Goal: Task Accomplishment & Management: Manage account settings

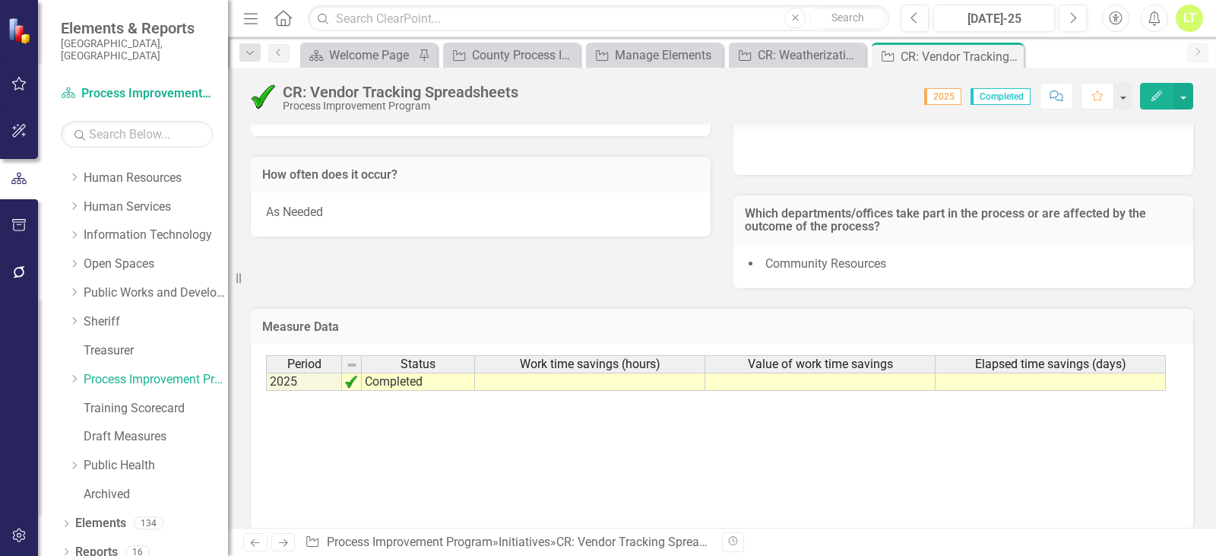
scroll to position [580, 0]
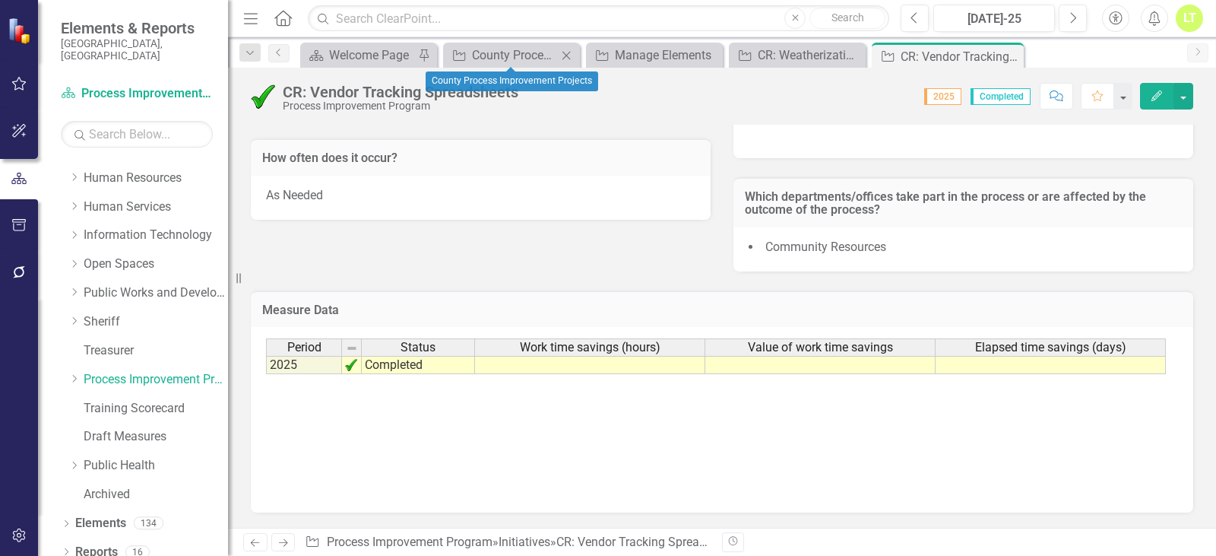
click at [570, 55] on icon "Close" at bounding box center [566, 55] width 15 height 12
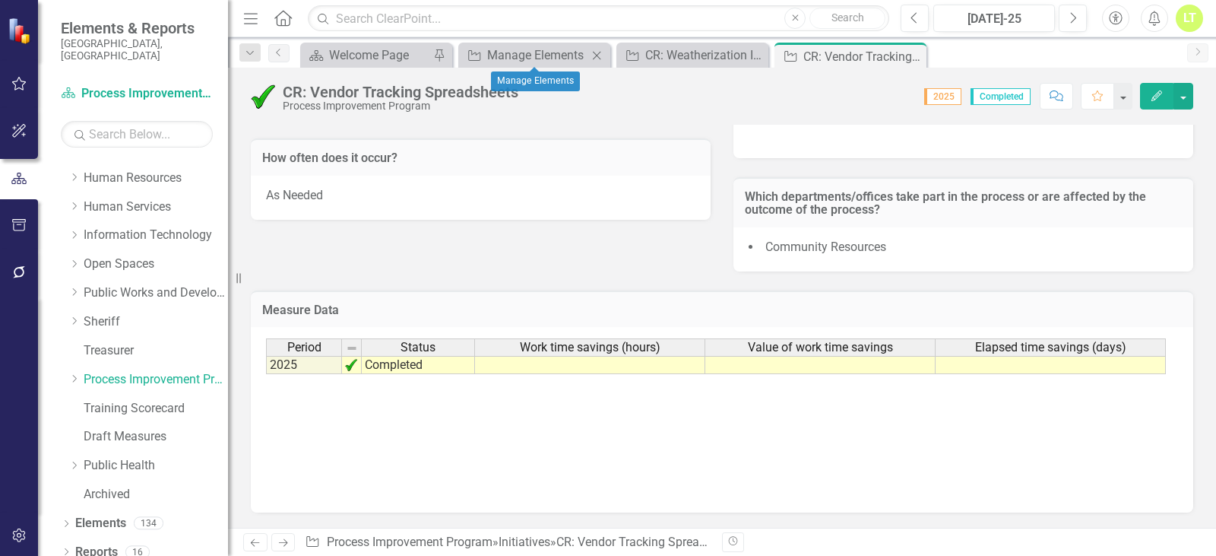
click at [601, 59] on icon "Close" at bounding box center [596, 55] width 15 height 12
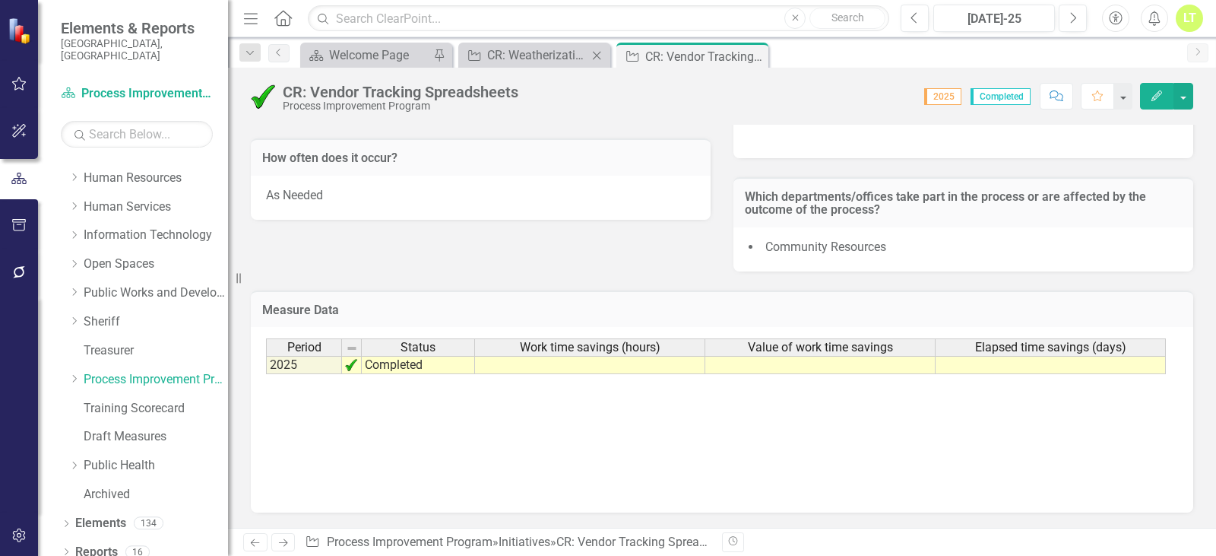
click at [594, 58] on icon "Close" at bounding box center [596, 55] width 15 height 12
click at [596, 52] on icon "Close" at bounding box center [595, 56] width 15 height 12
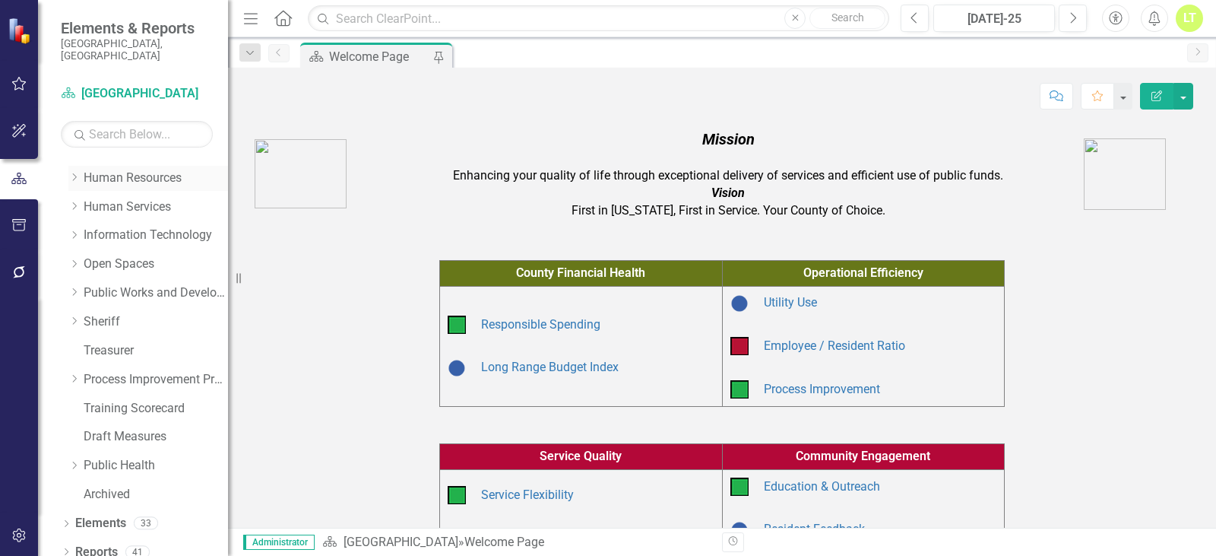
click at [71, 173] on icon "Dropdown" at bounding box center [73, 177] width 11 height 9
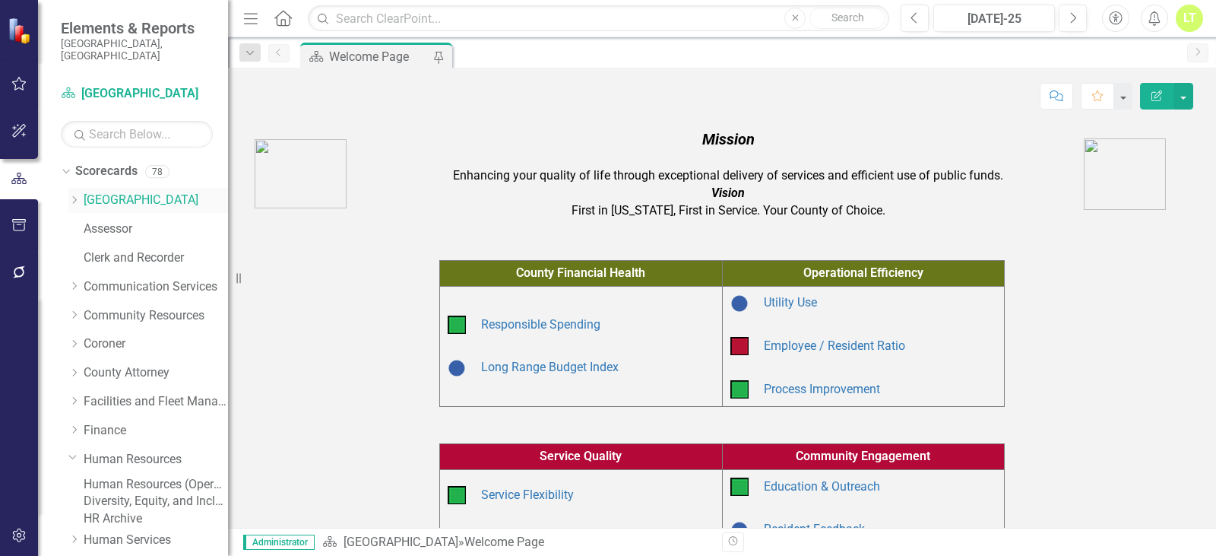
click at [80, 194] on div "Dropdown" at bounding box center [75, 200] width 15 height 13
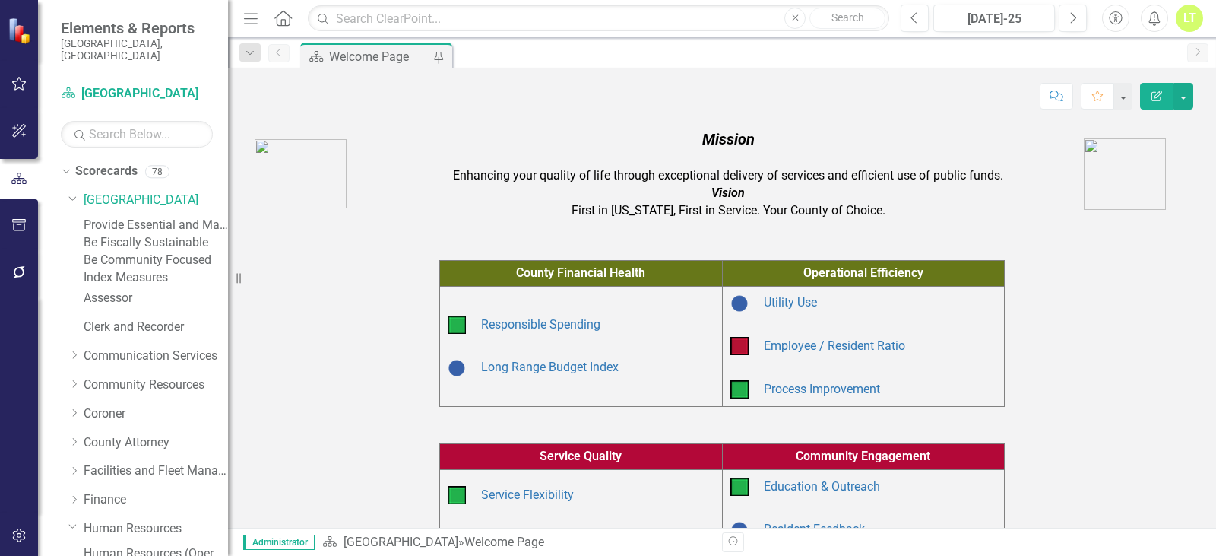
click at [126, 286] on link "Index Measures" at bounding box center [156, 277] width 144 height 17
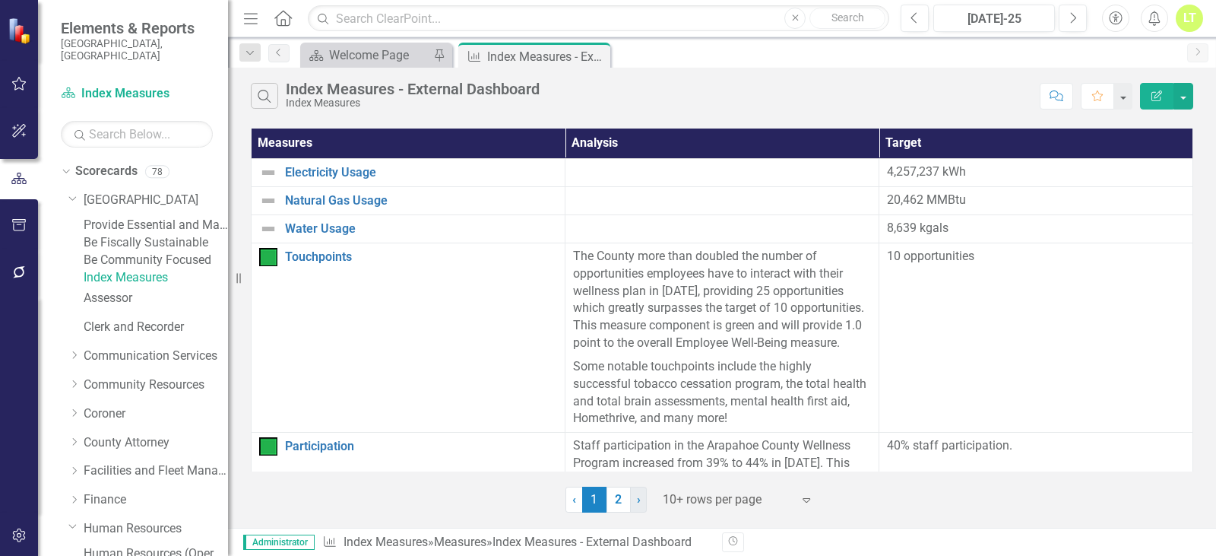
click at [641, 504] on link "› Next" at bounding box center [638, 499] width 17 height 26
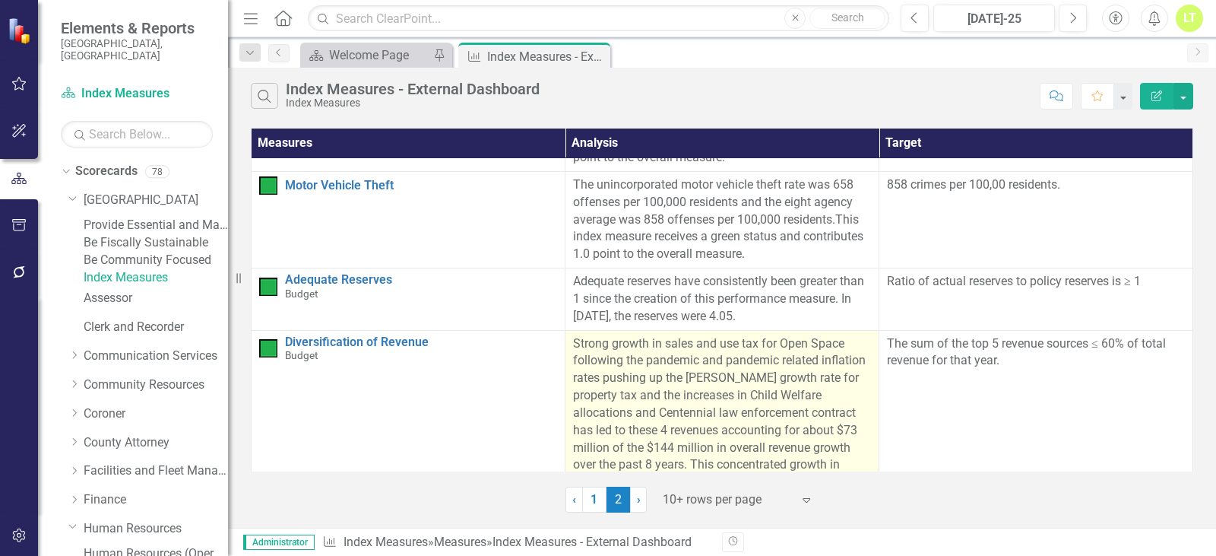
scroll to position [996, 0]
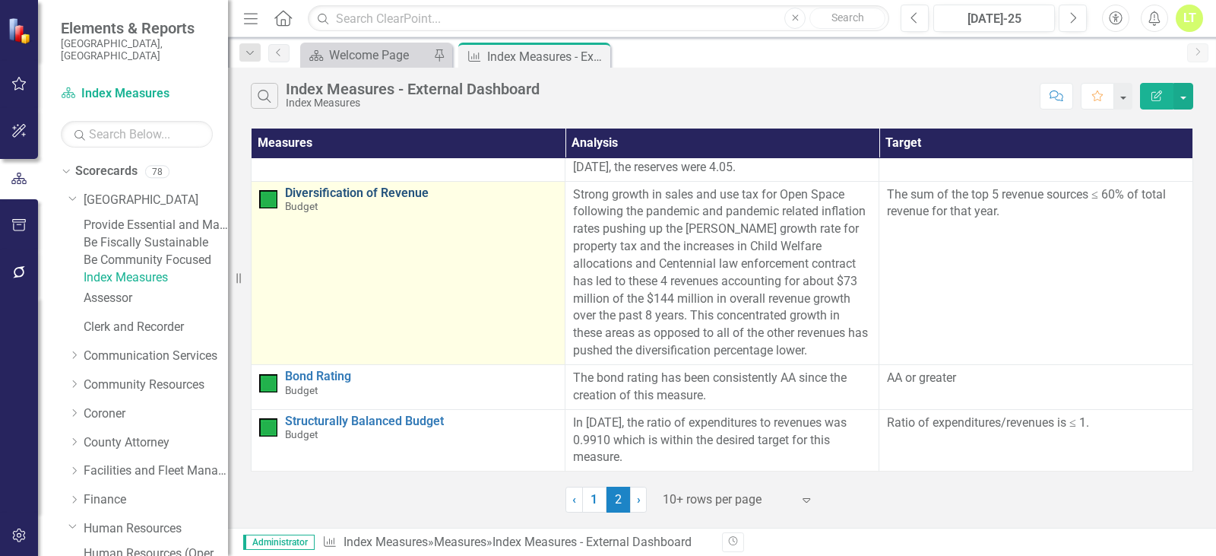
click at [361, 186] on link "Diversification of Revenue" at bounding box center [421, 193] width 272 height 14
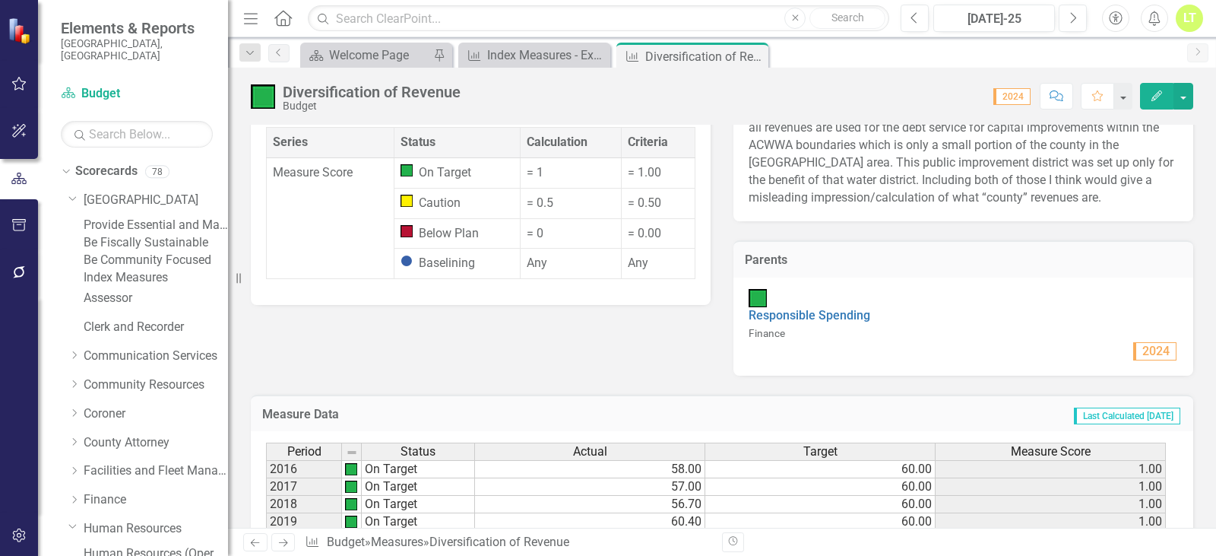
scroll to position [584, 0]
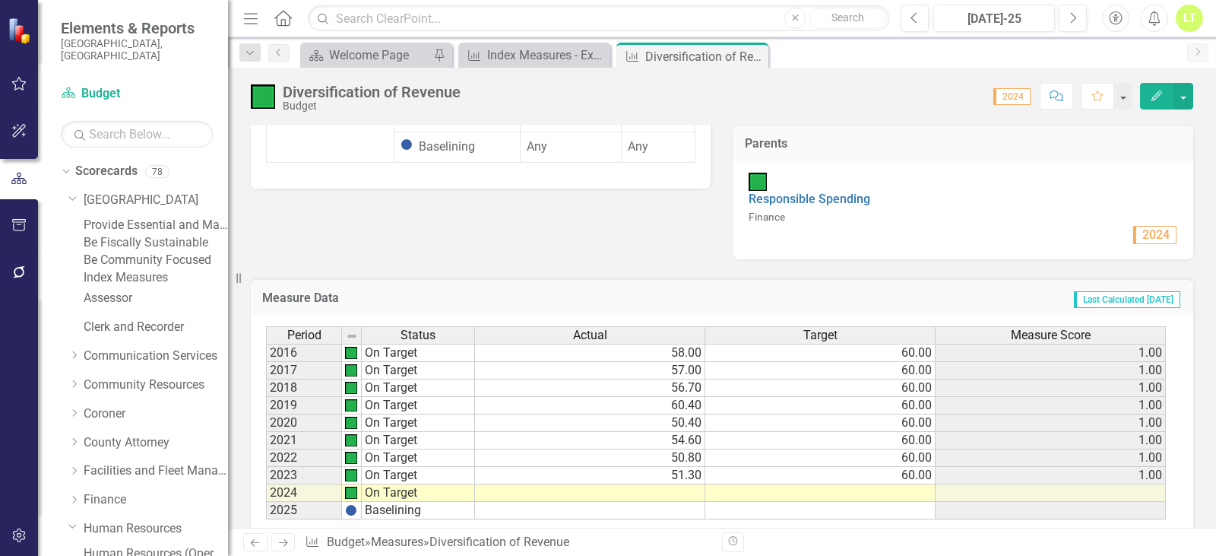
click at [677, 484] on td at bounding box center [590, 492] width 230 height 17
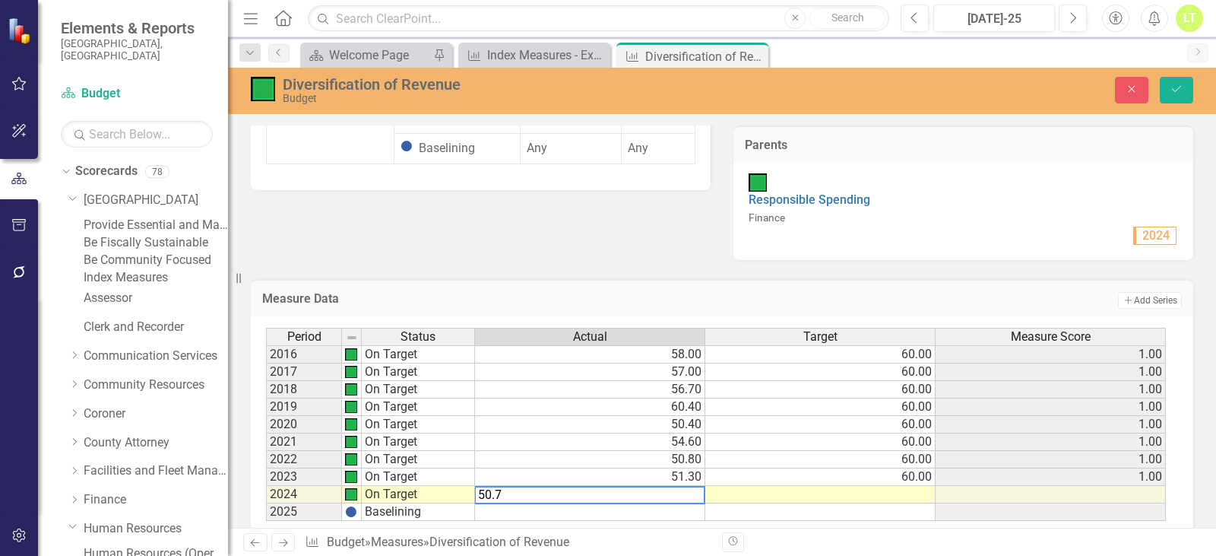
type textarea "50.70"
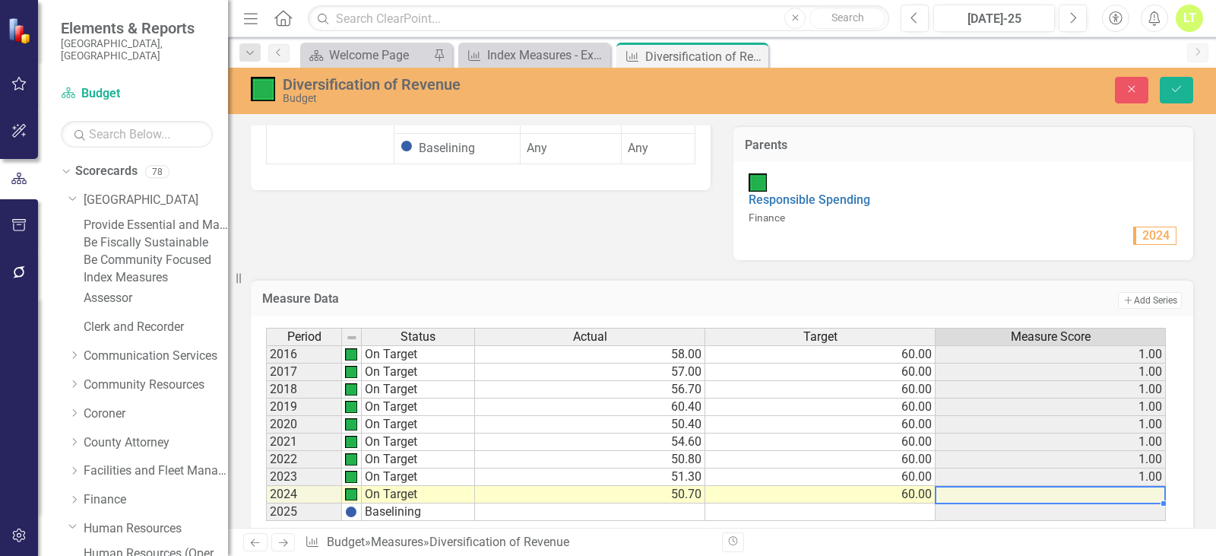
type textarea "6012"
click at [1175, 75] on div "Diversification of Revenue Budget Close Save" at bounding box center [722, 89] width 988 height 29
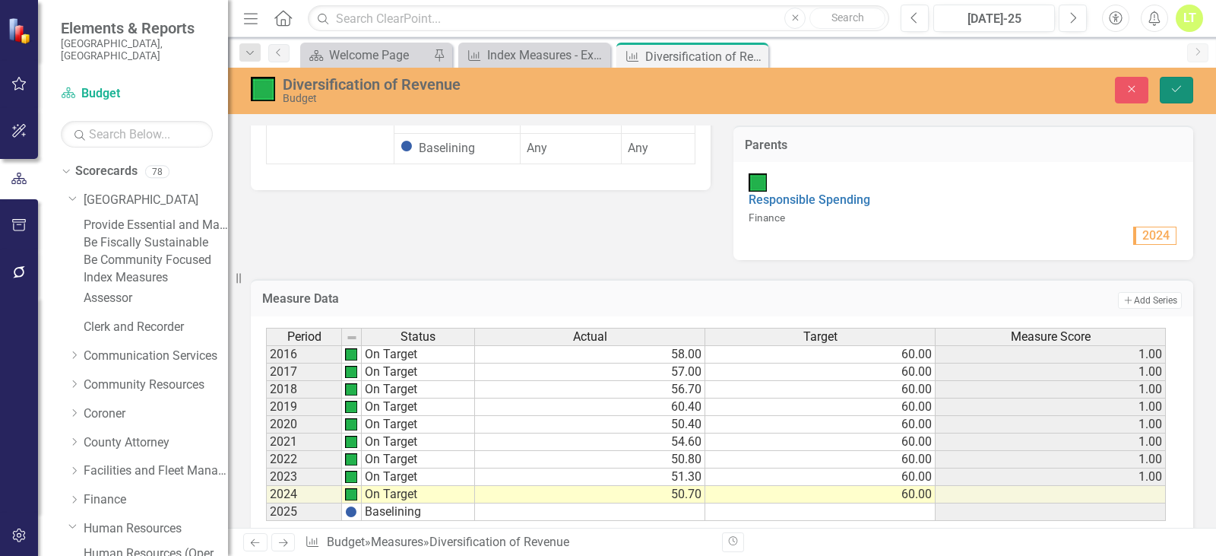
click at [1175, 81] on button "Save" at bounding box center [1176, 90] width 33 height 27
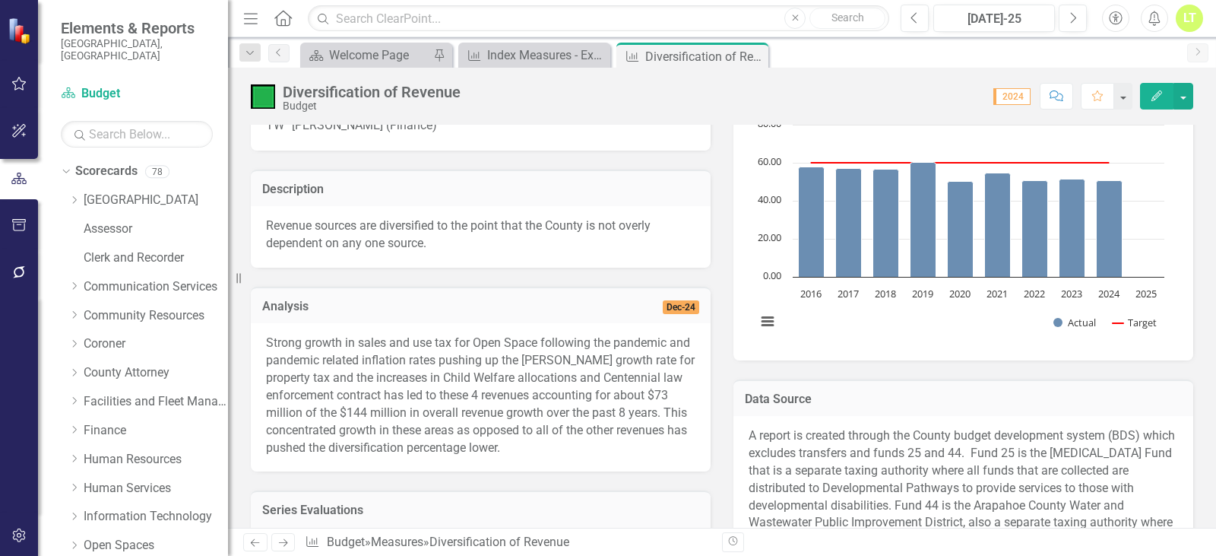
scroll to position [0, 0]
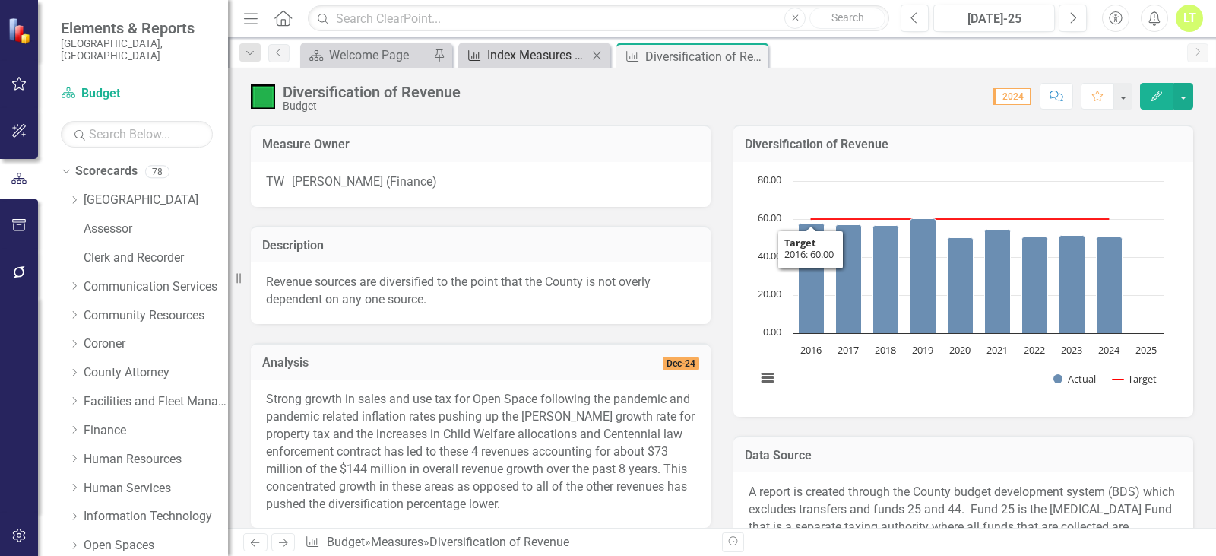
drag, startPoint x: 498, startPoint y: 38, endPoint x: 504, endPoint y: 46, distance: 9.7
click at [498, 43] on div "Dropdown Search Scorecard Welcome Page Pin Measure Index Measures - External Da…" at bounding box center [722, 52] width 988 height 30
click at [508, 49] on div "Index Measures - External Dashboard" at bounding box center [537, 55] width 100 height 19
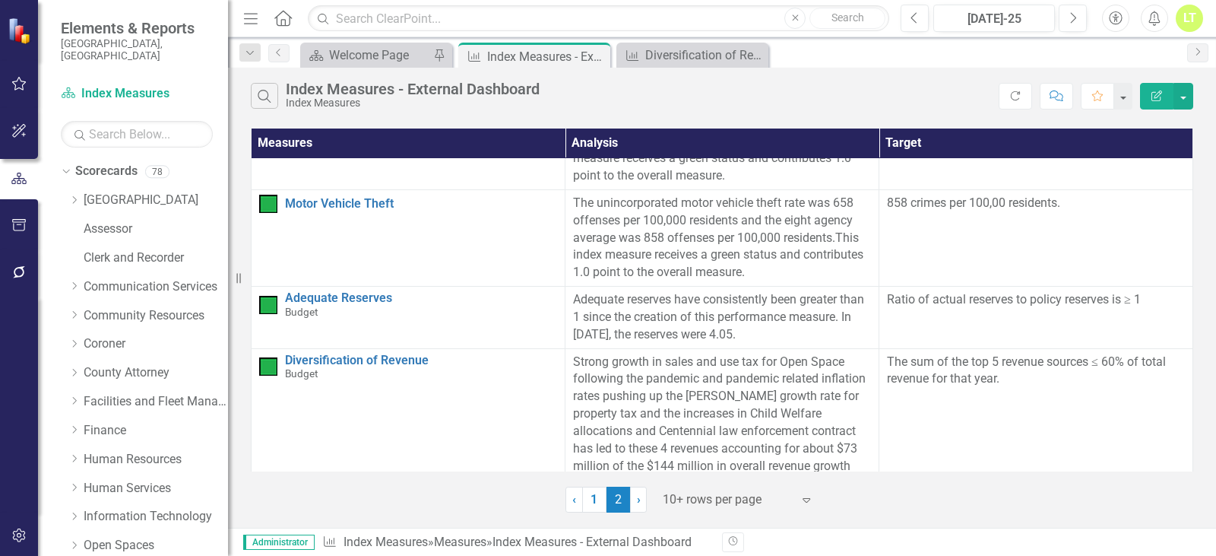
scroll to position [985, 0]
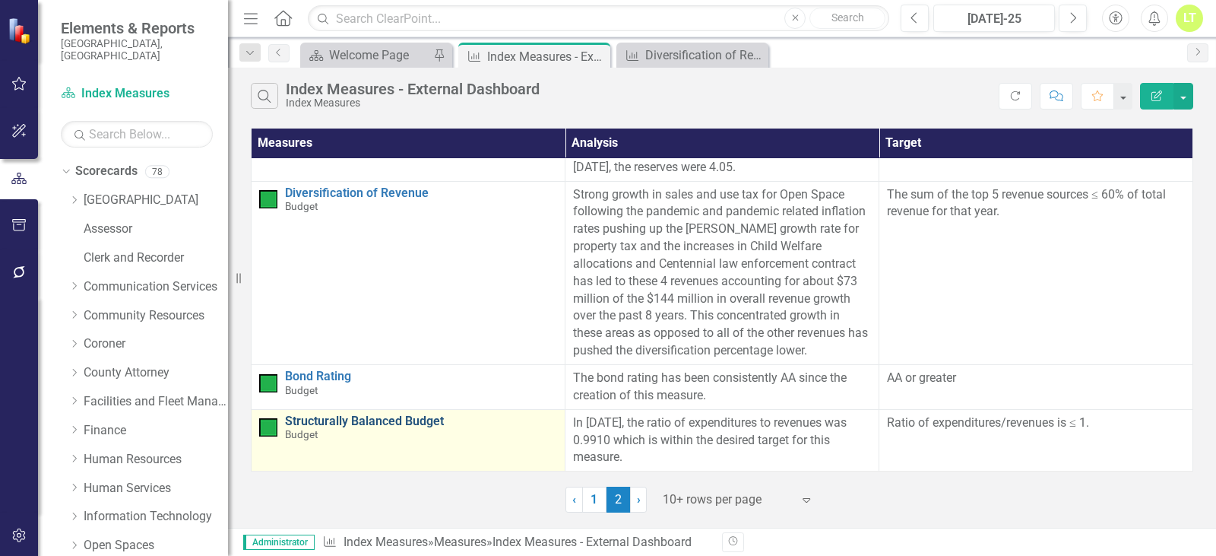
click at [327, 423] on link "Structurally Balanced Budget" at bounding box center [421, 421] width 272 height 14
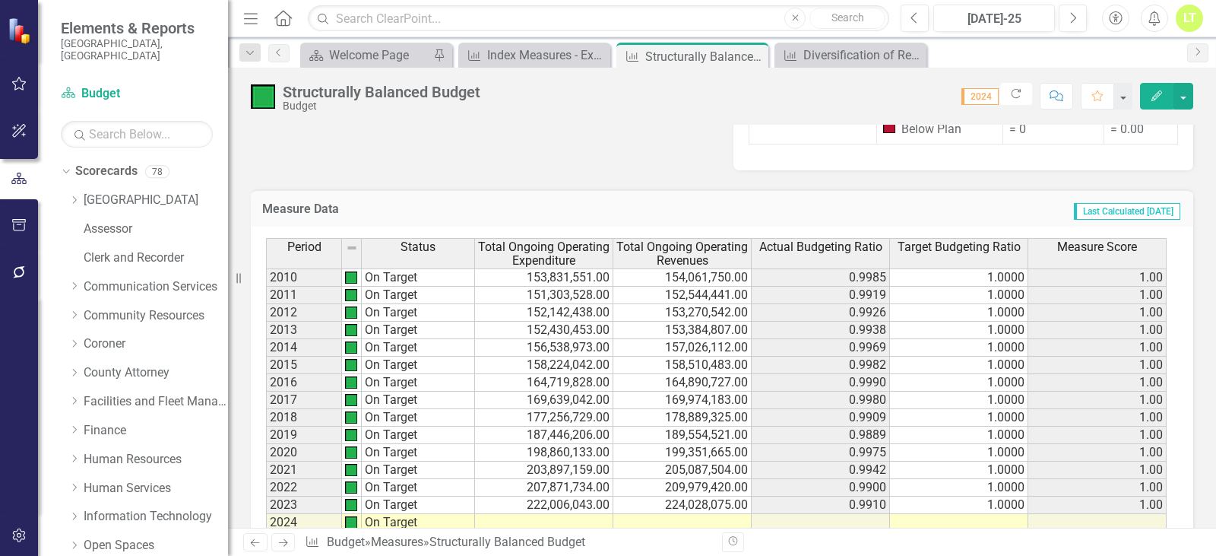
scroll to position [633, 0]
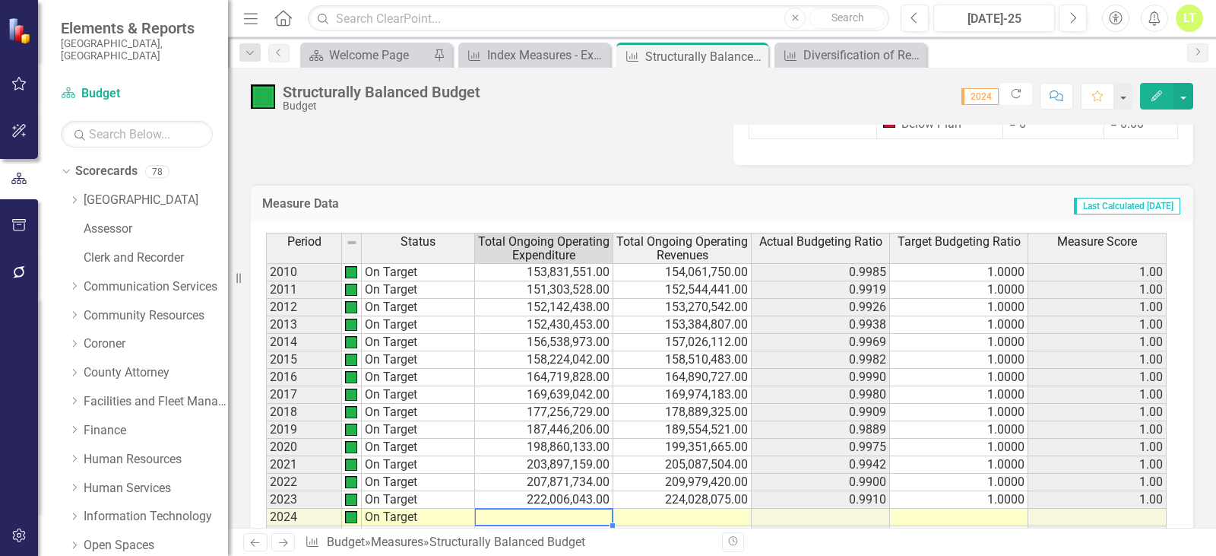
click at [587, 508] on td at bounding box center [544, 516] width 138 height 17
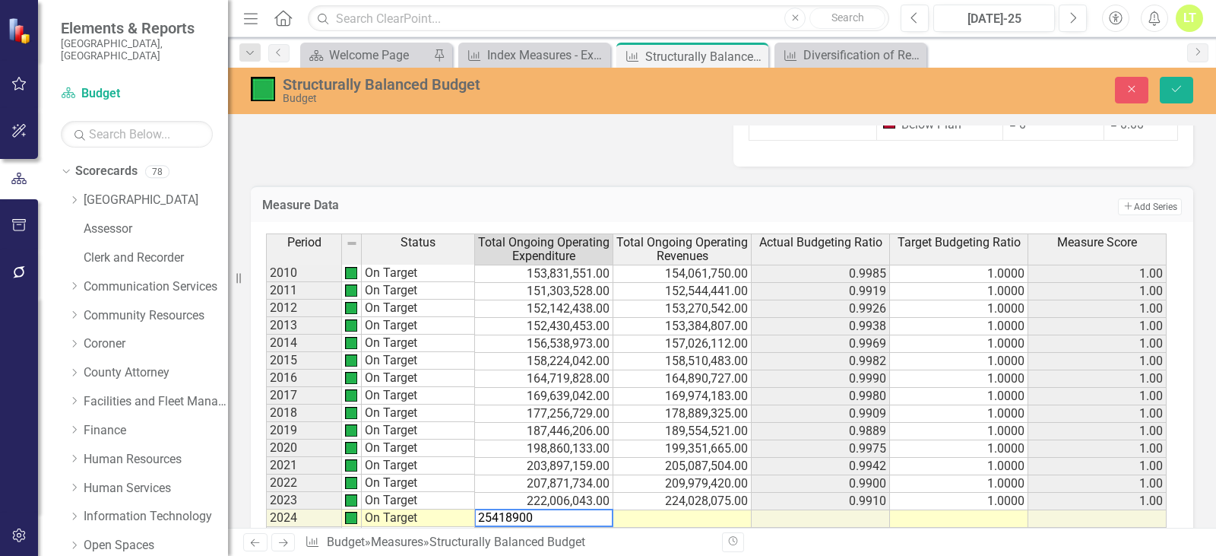
type textarea "254189007"
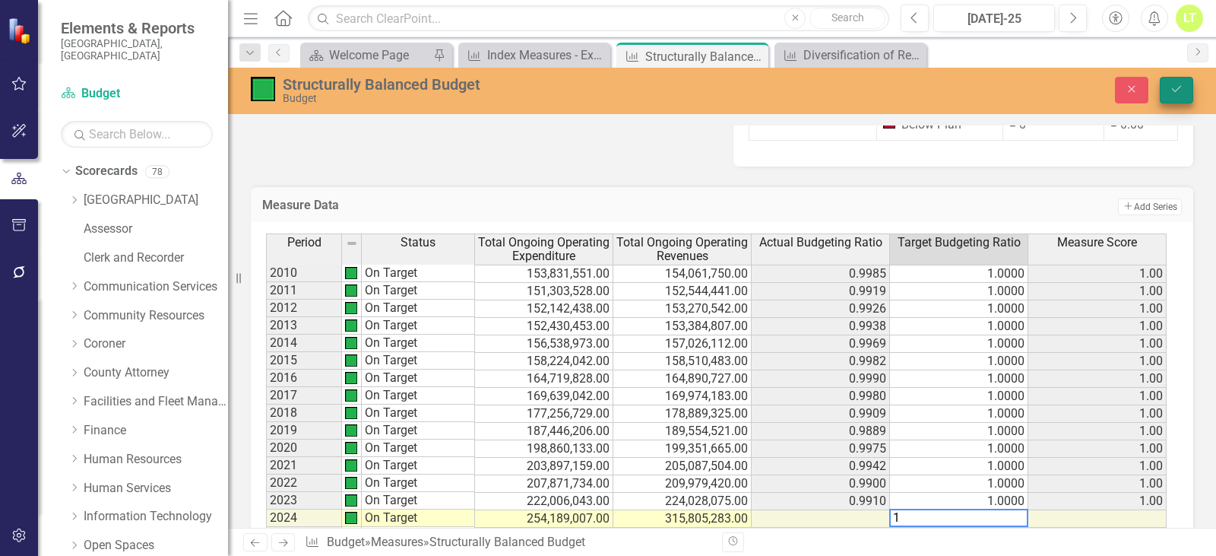
type textarea "1"
click at [1186, 88] on button "Save" at bounding box center [1176, 90] width 33 height 27
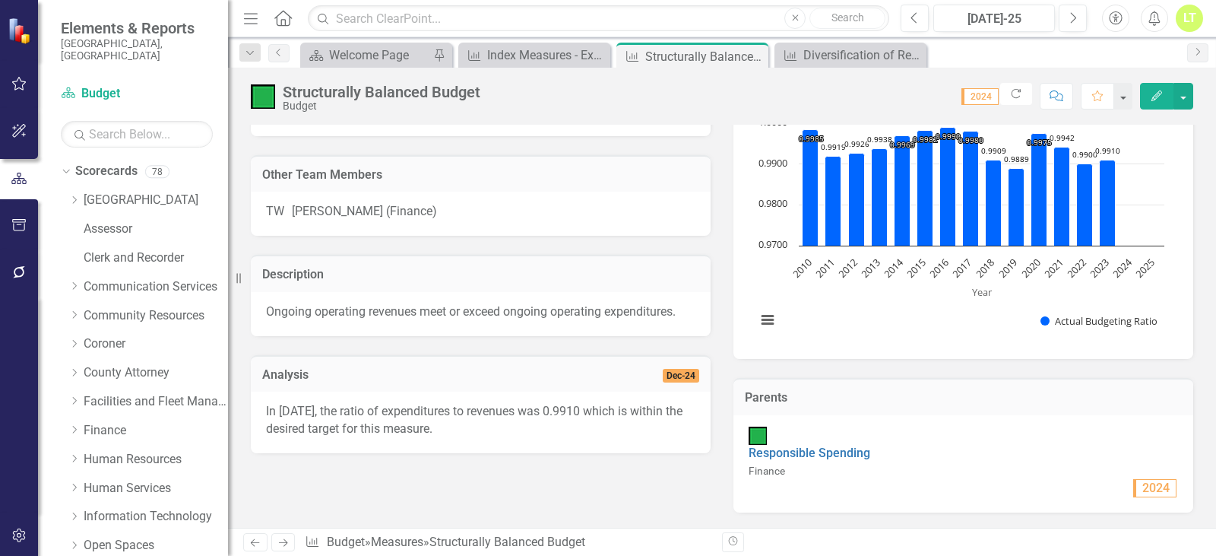
scroll to position [0, 0]
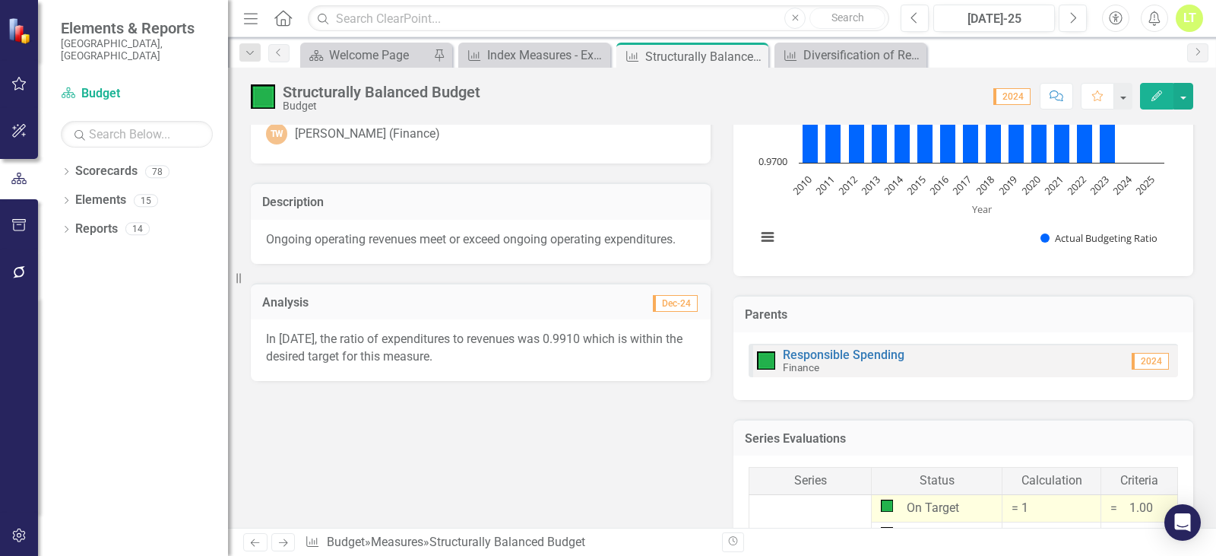
scroll to position [152, 0]
click at [1002, 208] on rect "Interactive chart" at bounding box center [960, 148] width 423 height 228
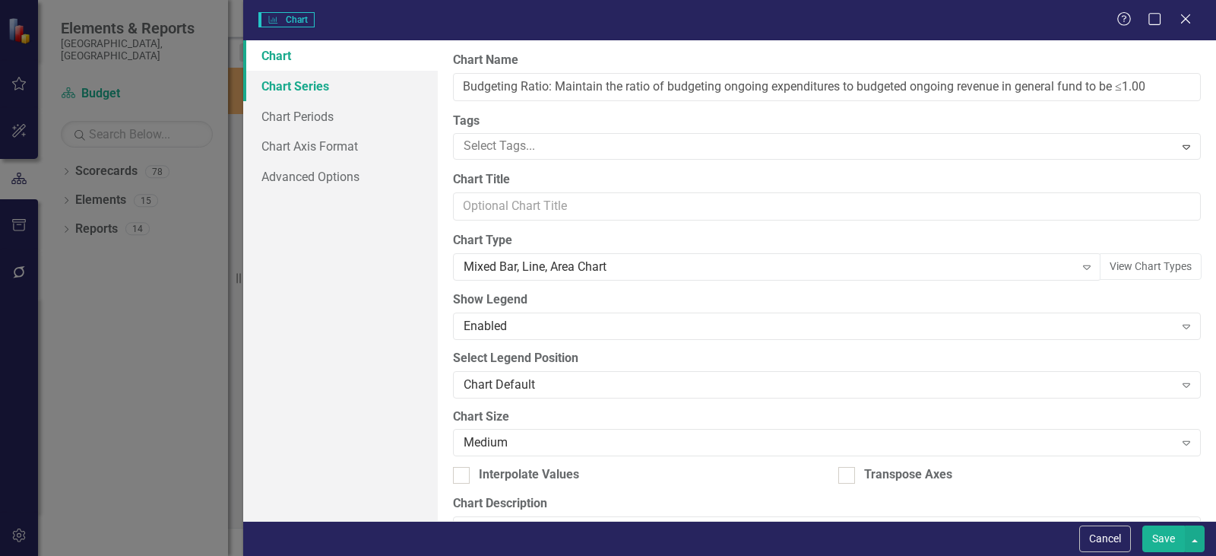
click at [299, 92] on link "Chart Series" at bounding box center [340, 86] width 195 height 30
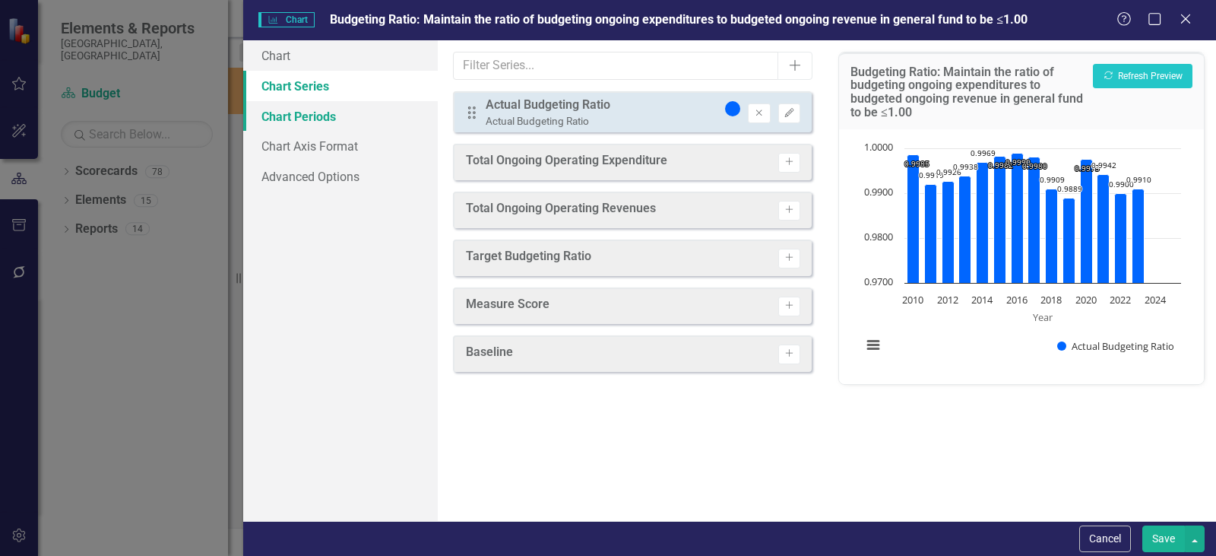
click at [296, 113] on link "Chart Periods" at bounding box center [340, 116] width 195 height 30
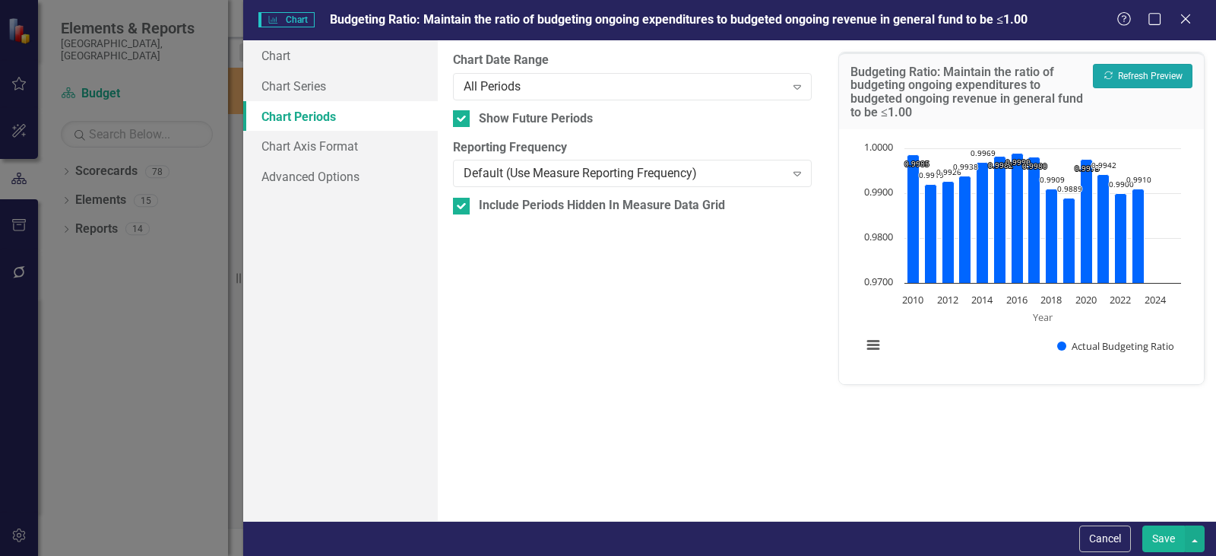
click at [1139, 84] on button "Recalculate Refresh Preview" at bounding box center [1143, 76] width 100 height 24
click at [595, 170] on div "Default (Use Measure Reporting Frequency)" at bounding box center [624, 173] width 321 height 17
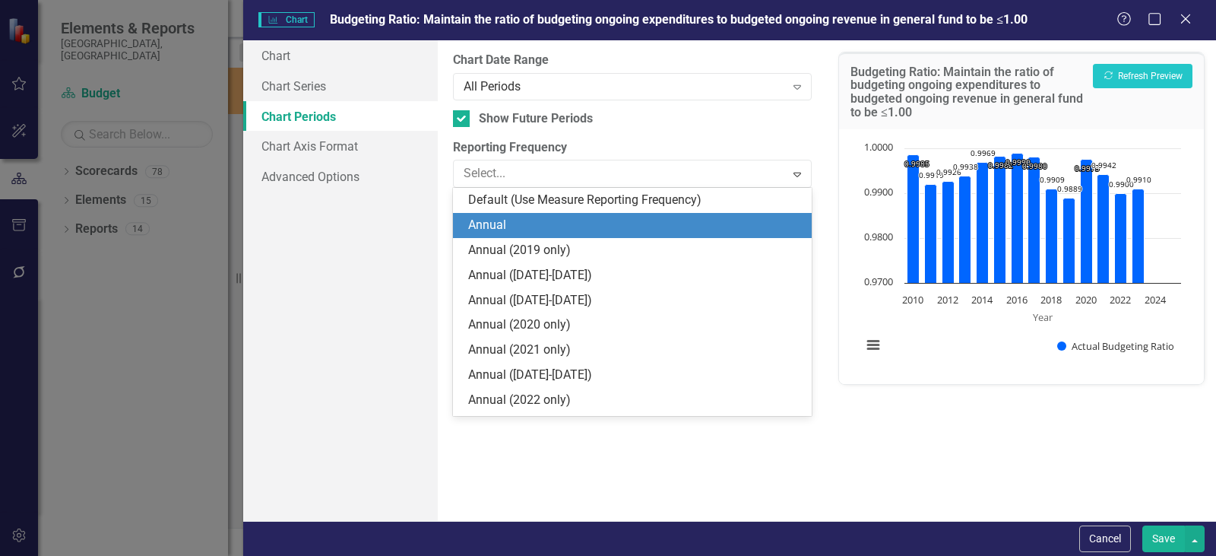
click at [473, 224] on div "Annual" at bounding box center [635, 225] width 334 height 17
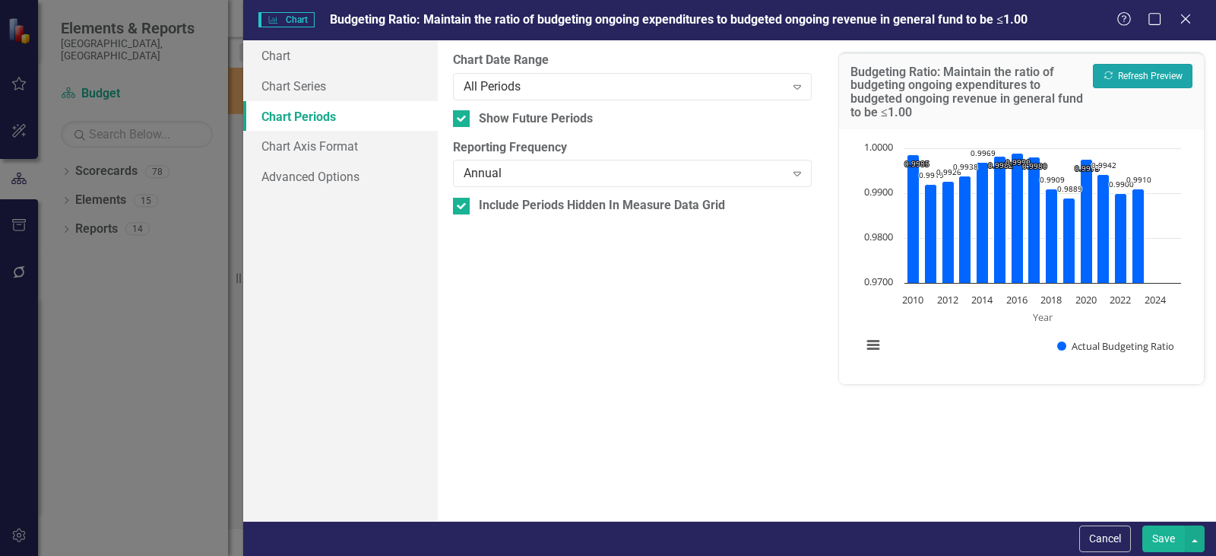
click at [1125, 80] on button "Recalculate Refresh Preview" at bounding box center [1143, 76] width 100 height 24
drag, startPoint x: 466, startPoint y: 116, endPoint x: 500, endPoint y: 119, distance: 34.3
click at [466, 116] on div at bounding box center [461, 118] width 17 height 17
click at [463, 116] on input "Show Future Periods" at bounding box center [458, 115] width 10 height 10
checkbox input "false"
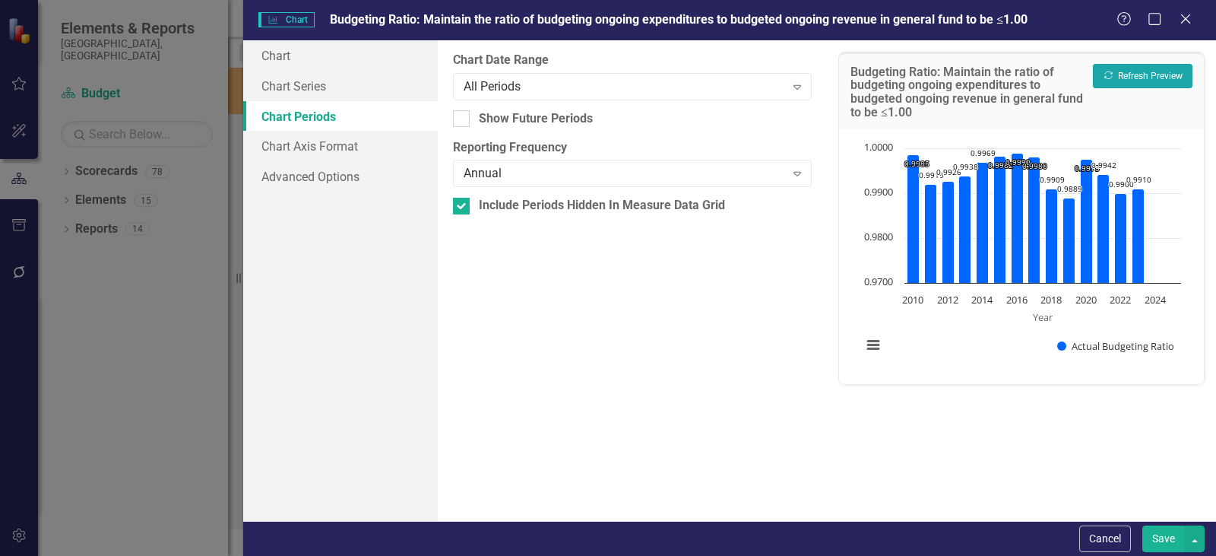
click at [1135, 74] on button "Recalculate Refresh Preview" at bounding box center [1143, 76] width 100 height 24
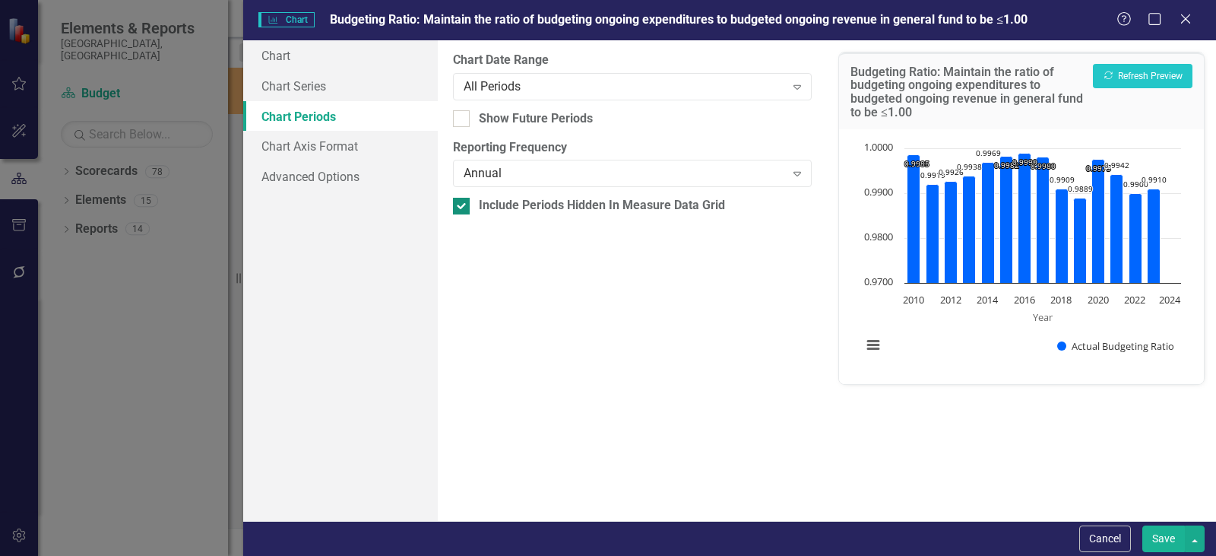
click at [463, 201] on div at bounding box center [461, 206] width 17 height 17
click at [463, 201] on input "Include Periods Hidden In Measure Data Grid" at bounding box center [458, 203] width 10 height 10
checkbox input "false"
click at [1155, 79] on button "Recalculate Refresh Preview" at bounding box center [1143, 76] width 100 height 24
click at [1098, 538] on button "Cancel" at bounding box center [1105, 538] width 52 height 27
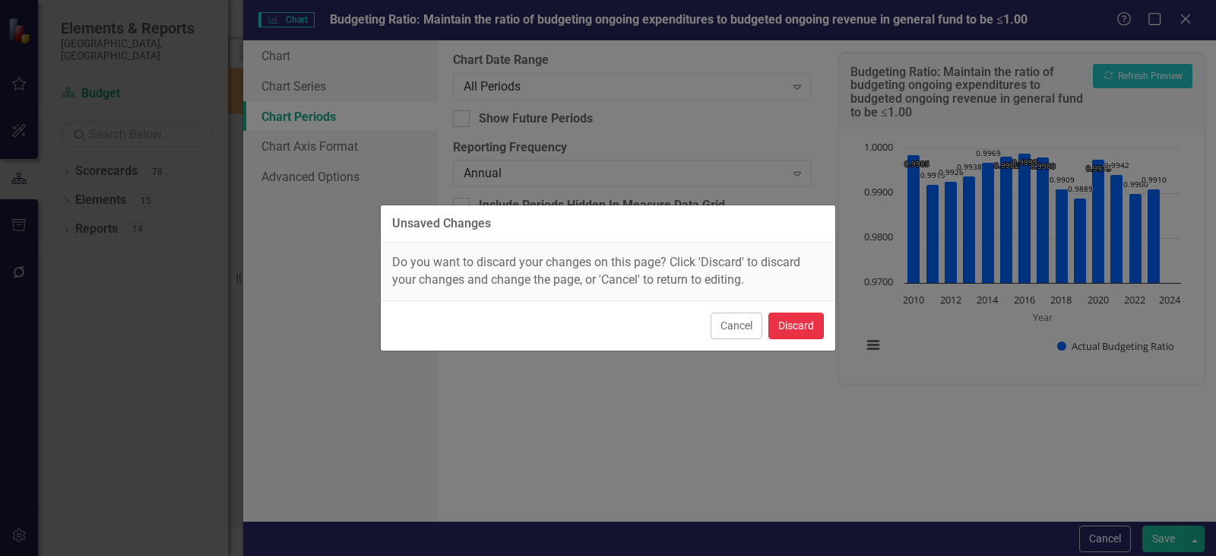
click at [804, 321] on button "Discard" at bounding box center [795, 325] width 55 height 27
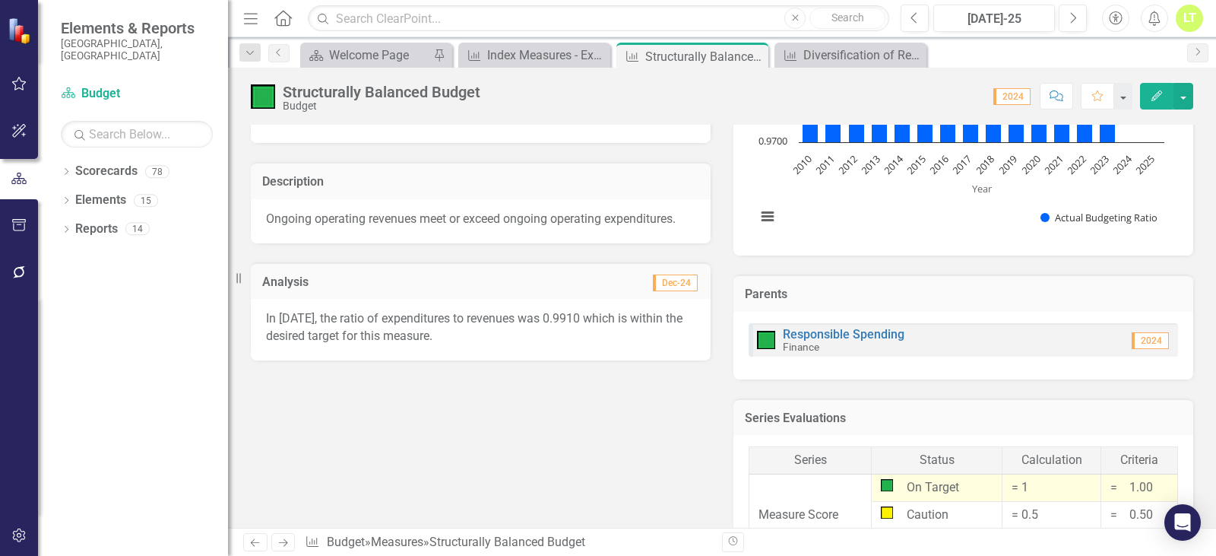
scroll to position [228, 0]
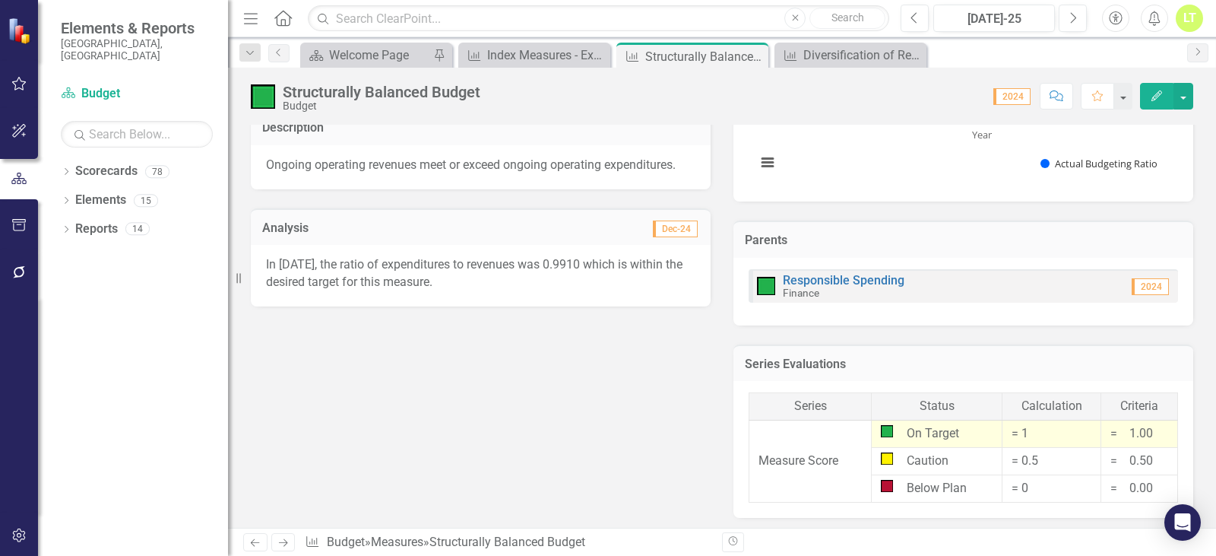
click at [609, 261] on p "In 2023, the ratio of expenditures to revenues was 0.9910 which is within the d…" at bounding box center [480, 273] width 429 height 35
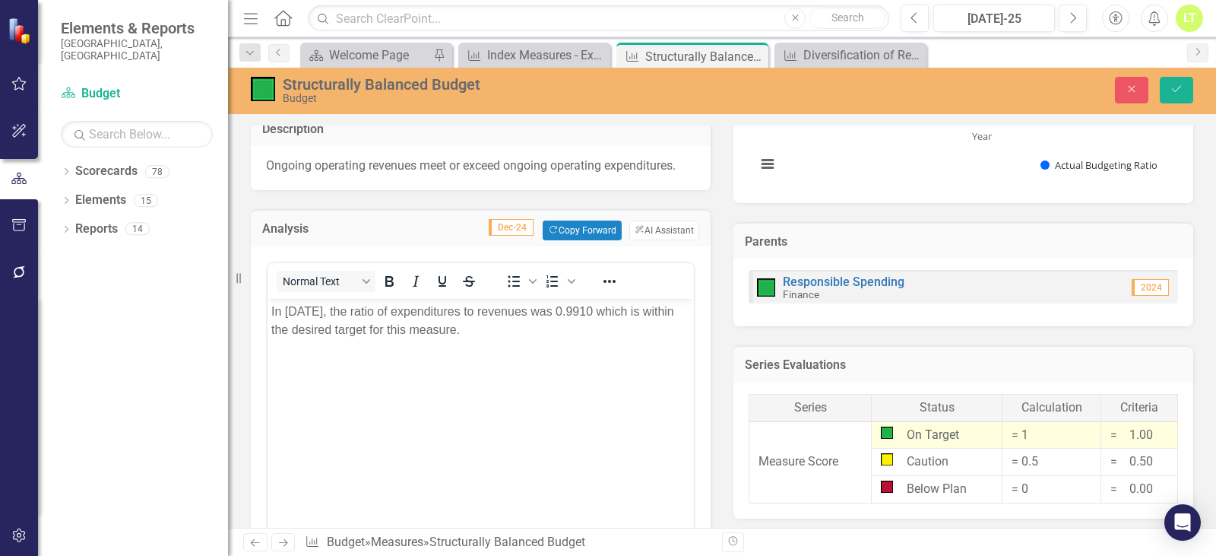
scroll to position [0, 0]
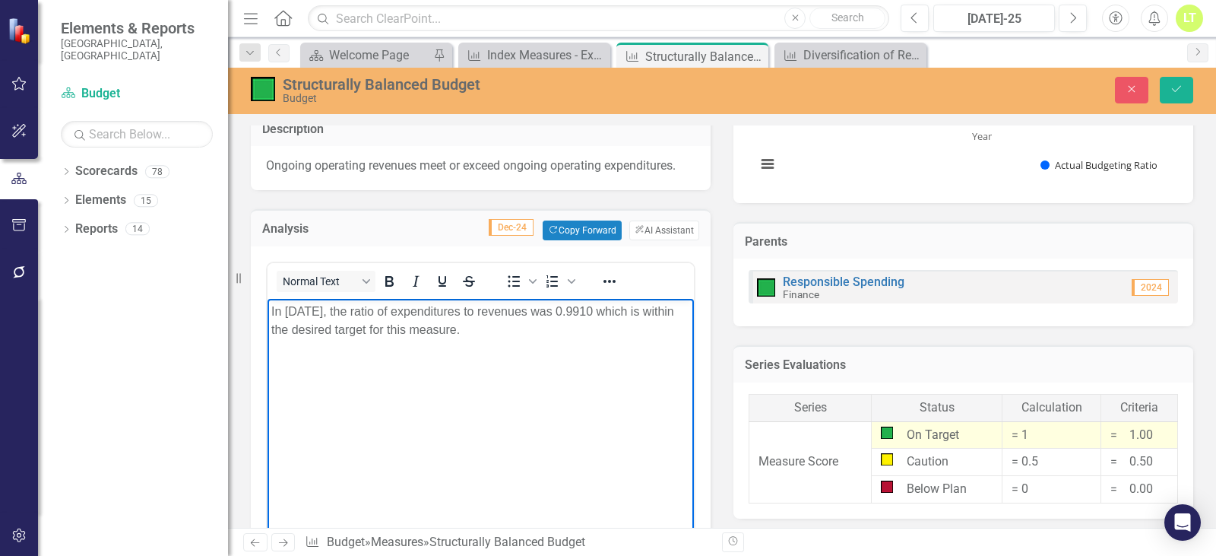
click at [309, 311] on p "In 2023, the ratio of expenditures to revenues was 0.9910 which is within the d…" at bounding box center [480, 320] width 419 height 36
drag, startPoint x: 582, startPoint y: 312, endPoint x: 554, endPoint y: 309, distance: 28.2
click at [554, 309] on p "In 2024, the ratio of expenditures to revenues was 0.9910 which is within the d…" at bounding box center [480, 320] width 419 height 36
click at [1173, 96] on button "Save" at bounding box center [1176, 90] width 33 height 27
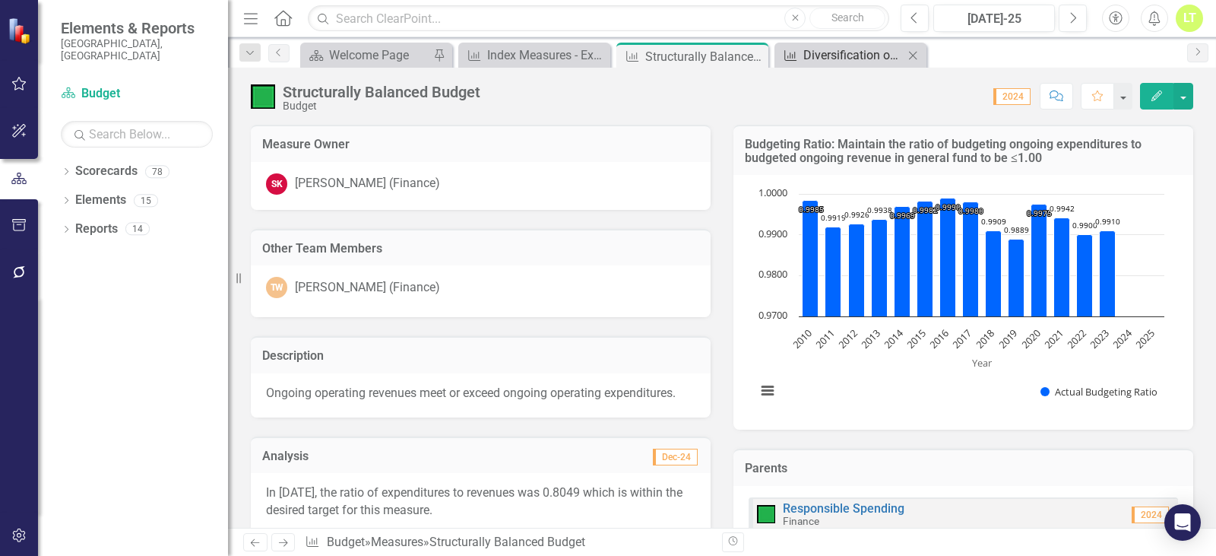
click at [818, 52] on div "Diversification of Revenue" at bounding box center [853, 55] width 100 height 19
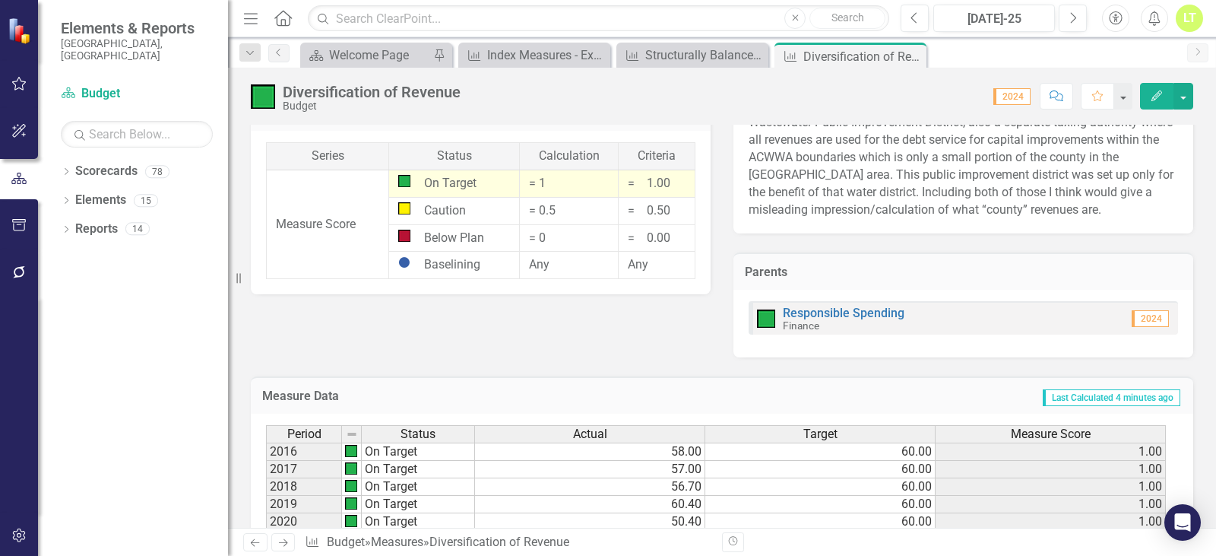
scroll to position [584, 0]
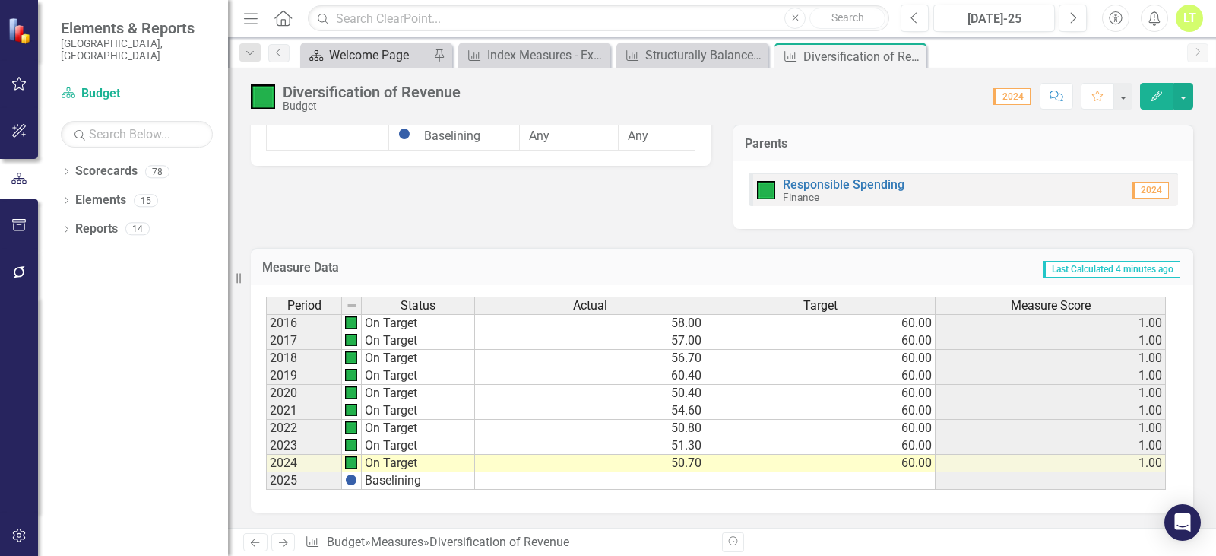
click at [389, 48] on div "Welcome Page" at bounding box center [379, 55] width 100 height 19
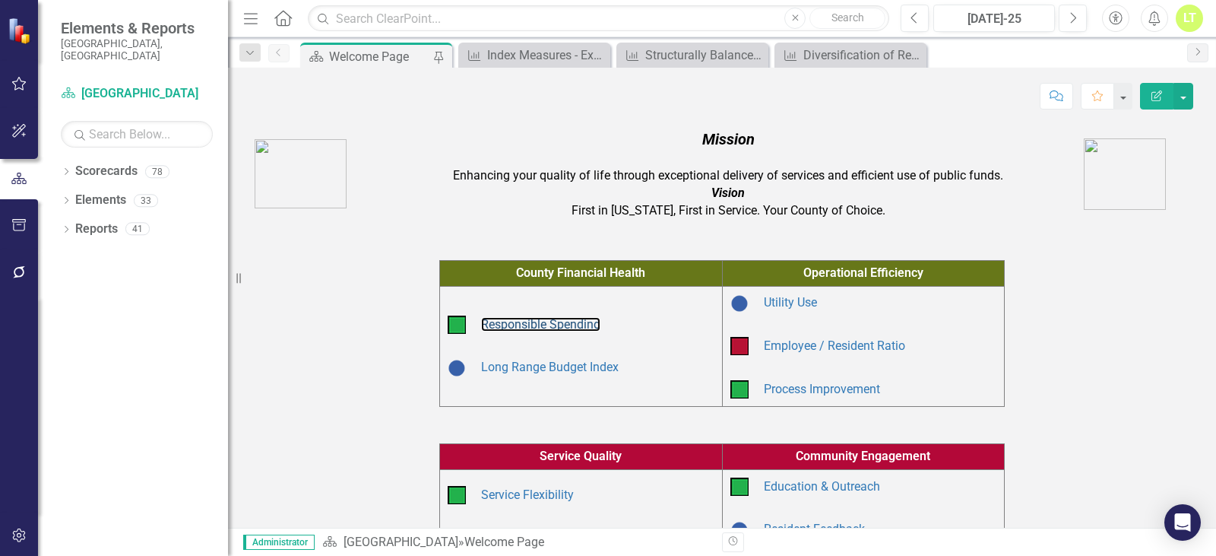
click at [536, 319] on link "Responsible Spending" at bounding box center [540, 324] width 119 height 14
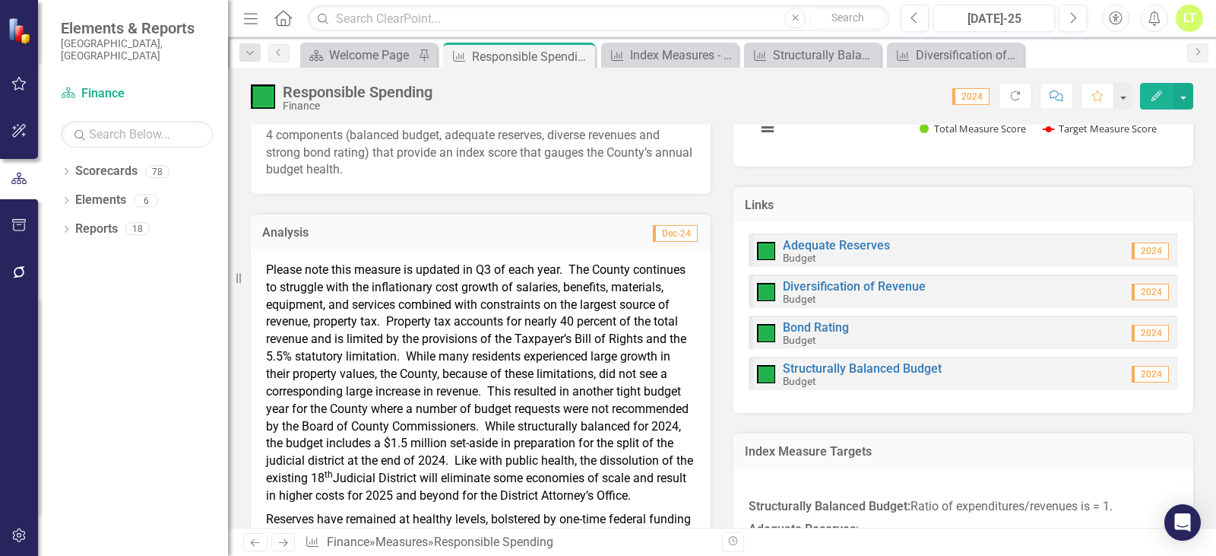
scroll to position [304, 0]
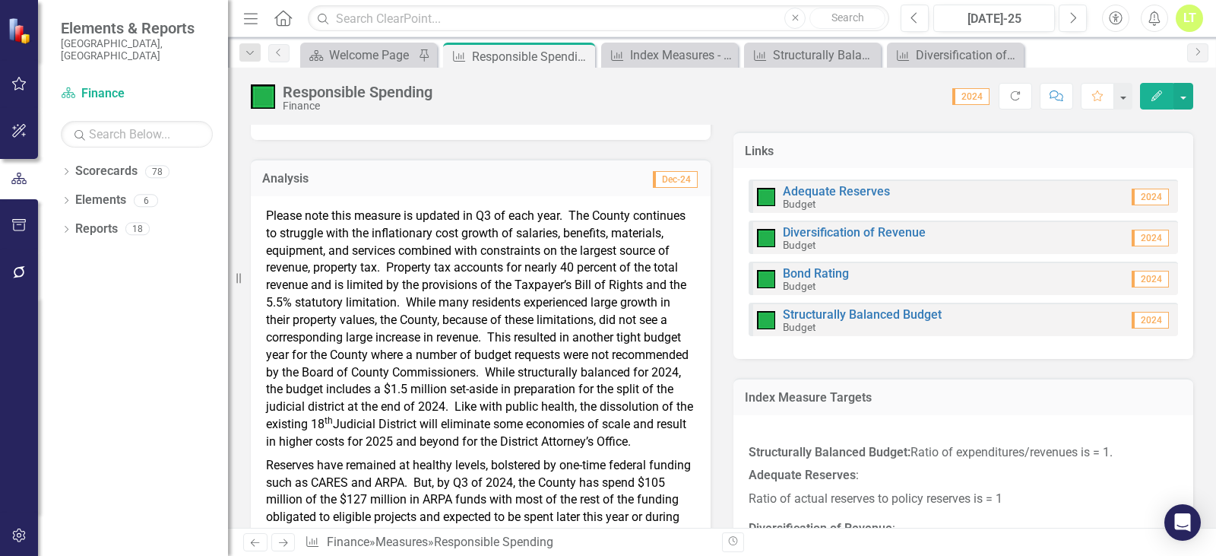
click at [373, 229] on span "Please note this measure is updated in Q3 of each year. The County continues to…" at bounding box center [479, 328] width 427 height 240
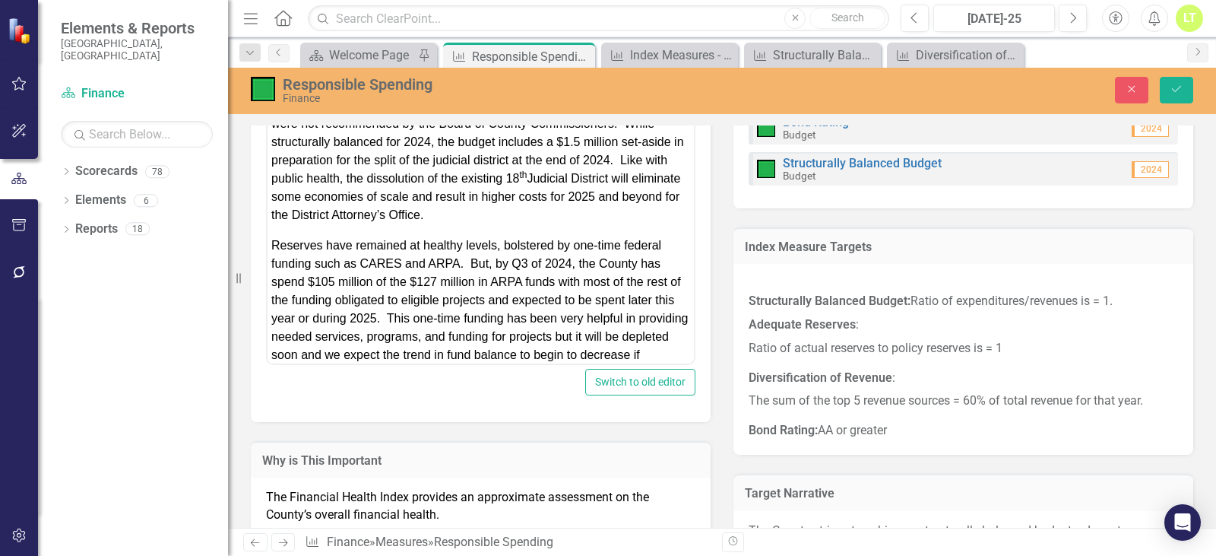
scroll to position [204, 0]
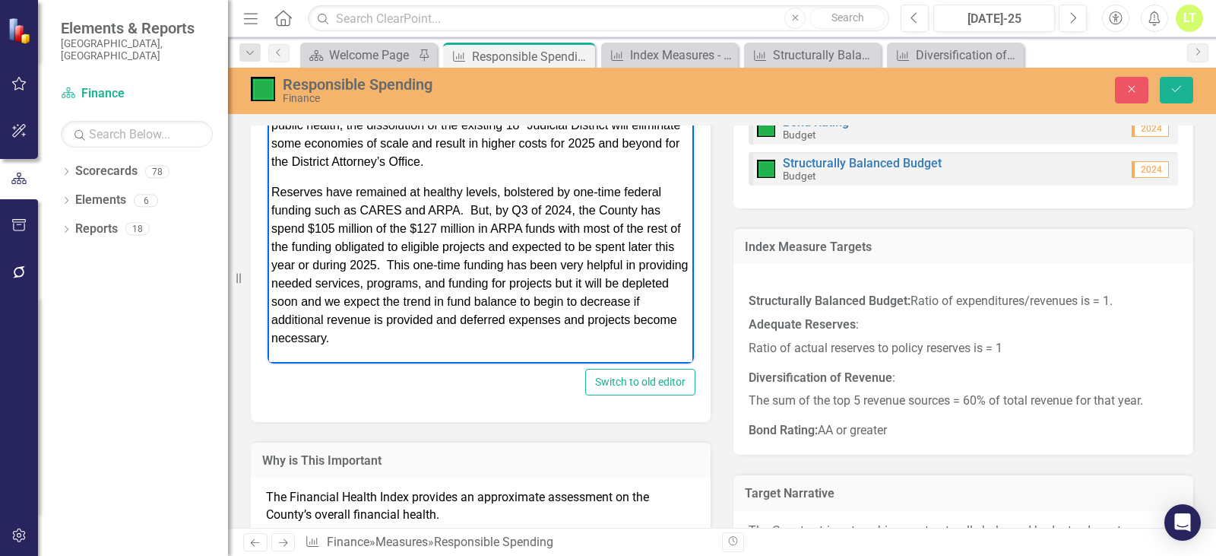
click at [420, 269] on span "Reserves have remained at healthy levels, bolstered by one-time federal funding…" at bounding box center [479, 264] width 416 height 159
click at [406, 257] on span "Reserves have remained at healthy levels, bolstered by one-time federal funding…" at bounding box center [479, 264] width 416 height 159
drag, startPoint x: 454, startPoint y: 327, endPoint x: 405, endPoint y: 335, distance: 50.1
click at [454, 327] on p "Reserves have remained at healthy levels, bolstered by one-time federal funding…" at bounding box center [480, 264] width 419 height 164
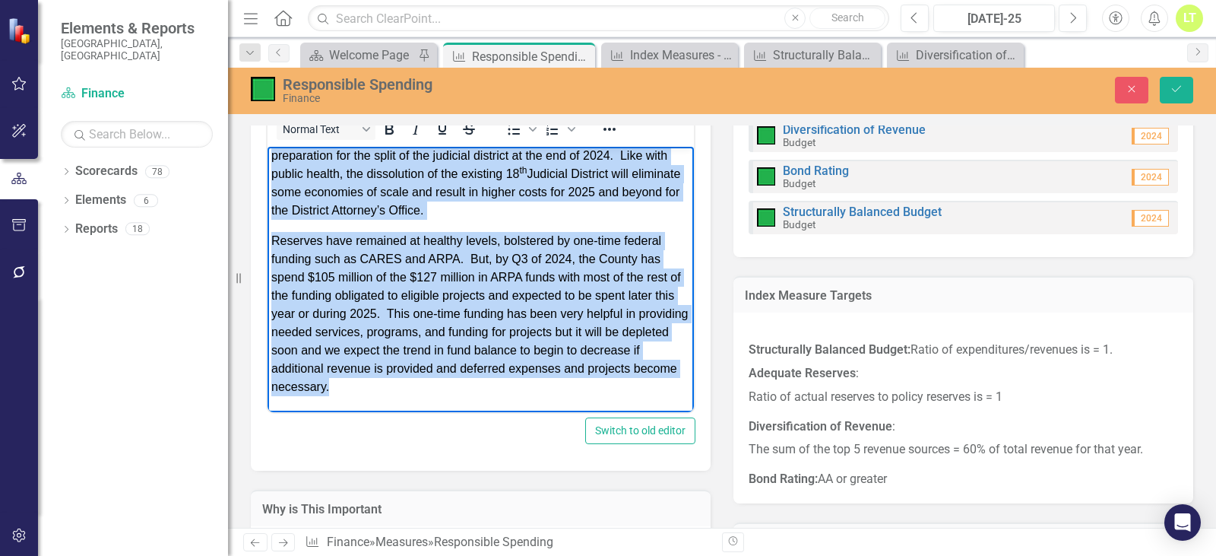
scroll to position [0, 0]
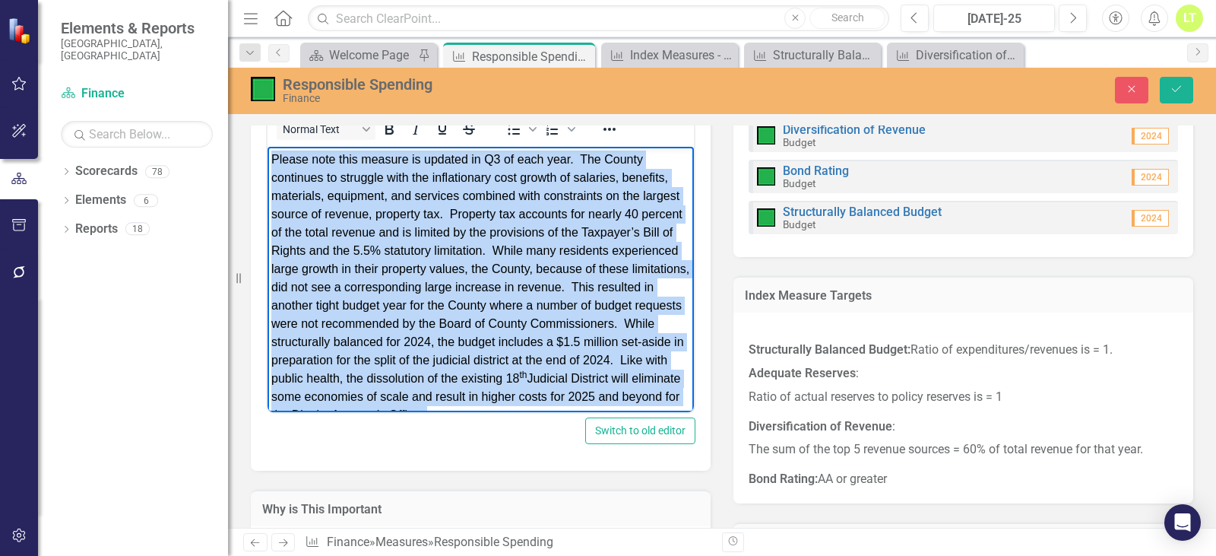
drag, startPoint x: 438, startPoint y: 389, endPoint x: 259, endPoint y: 160, distance: 290.8
click at [268, 160] on html "Please note this measure is updated in Q3 of each year. The County continues to…" at bounding box center [481, 381] width 426 height 470
paste body "Rich Text Area. Press ALT-0 for help."
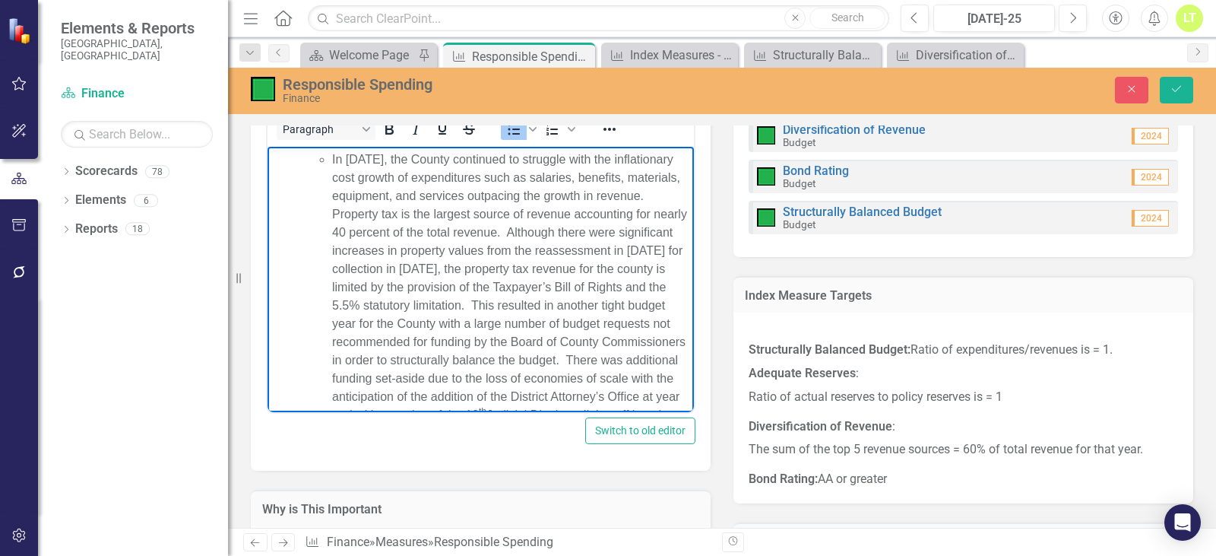
scroll to position [299, 0]
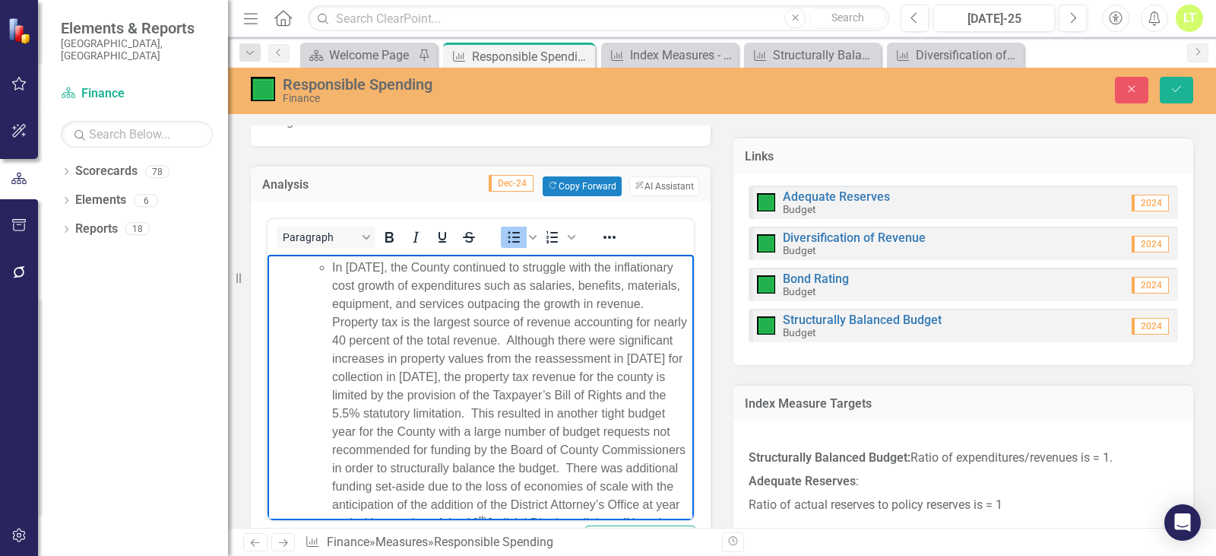
drag, startPoint x: 421, startPoint y: 499, endPoint x: 327, endPoint y: 271, distance: 247.4
click at [327, 271] on ul "In 2024, the County continued to struggle with the inflationary cost growth of …" at bounding box center [496, 495] width 388 height 474
click at [507, 232] on icon "Bullet list" at bounding box center [514, 237] width 18 height 18
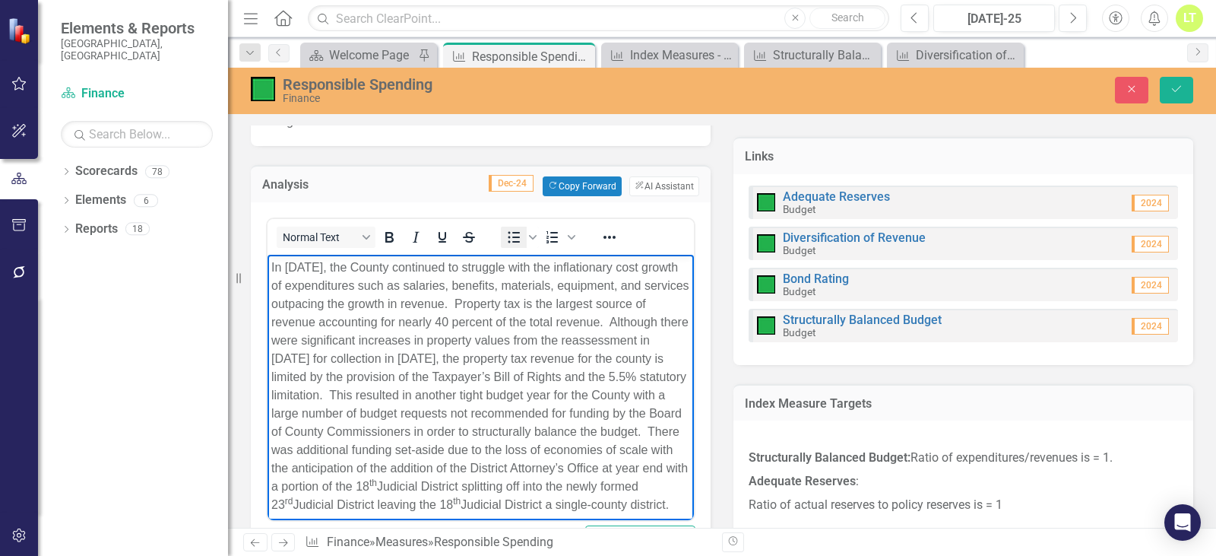
scroll to position [4, 0]
click at [279, 271] on p "In 2024, the County continued to struggle with the inflationary cost growth of …" at bounding box center [480, 381] width 419 height 255
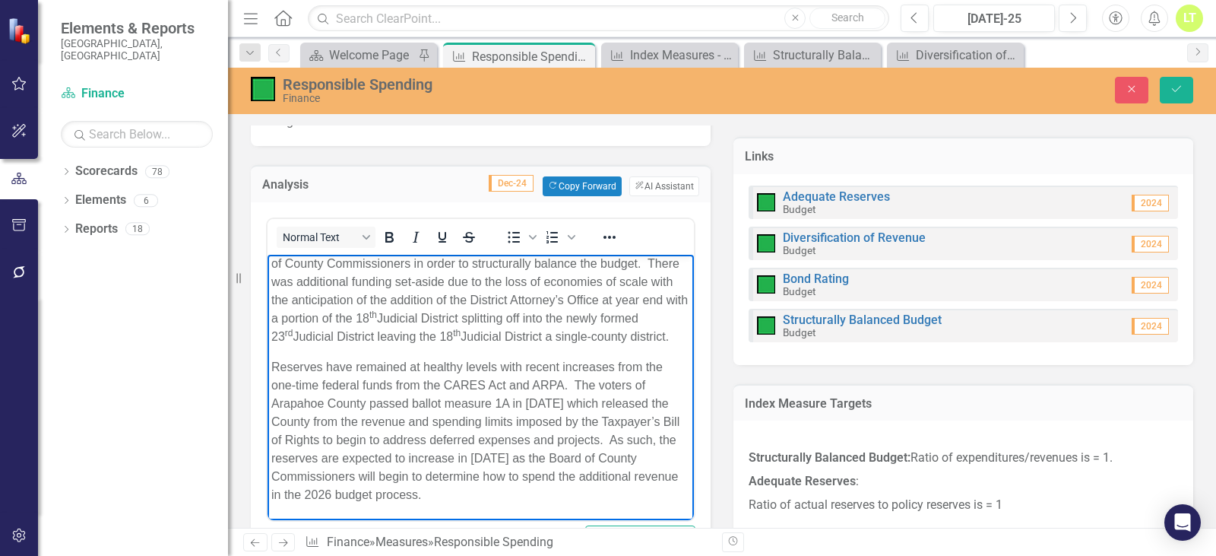
scroll to position [186, 0]
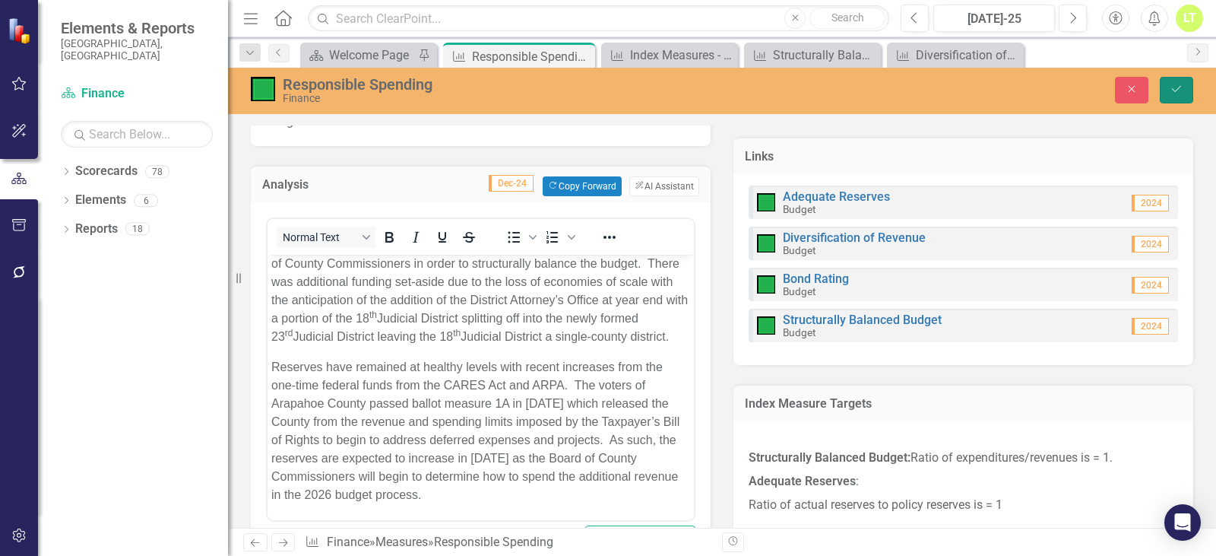
click at [1176, 90] on icon "Save" at bounding box center [1177, 89] width 14 height 11
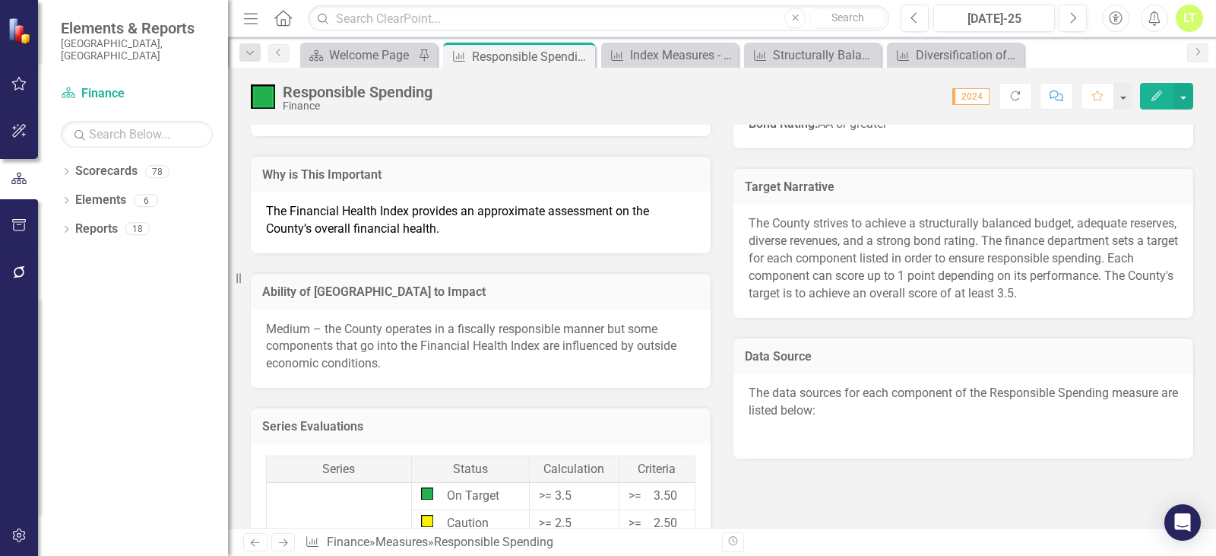
scroll to position [760, 0]
click at [582, 59] on icon "Close" at bounding box center [580, 56] width 15 height 12
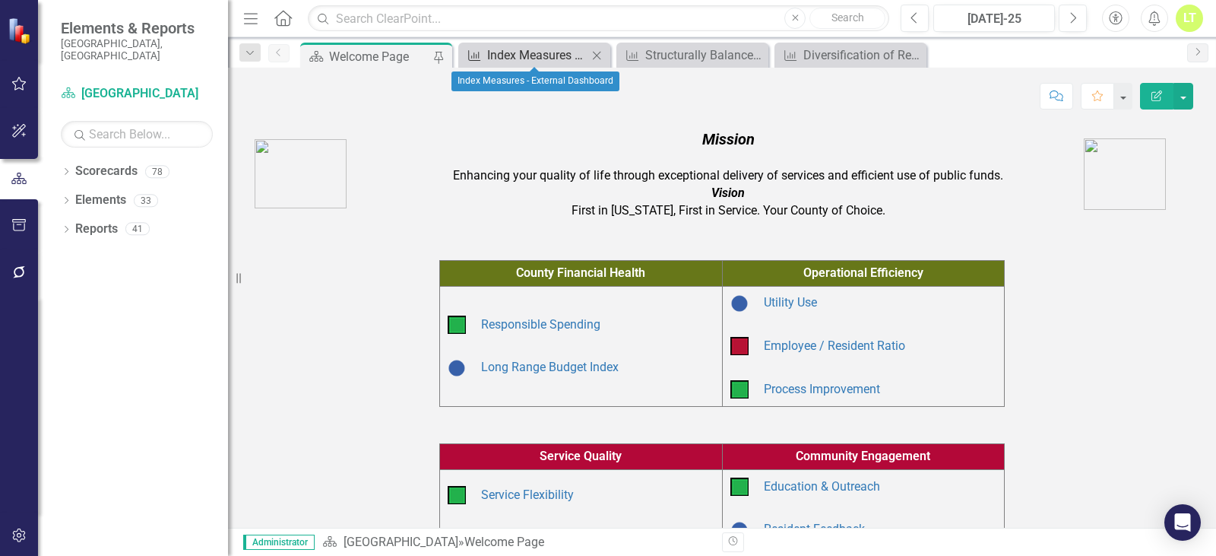
click at [552, 46] on div "Measure Index Measures - External Dashboard Close" at bounding box center [534, 55] width 152 height 25
click at [552, 46] on div "Index Measures - External Dashboard" at bounding box center [537, 55] width 100 height 19
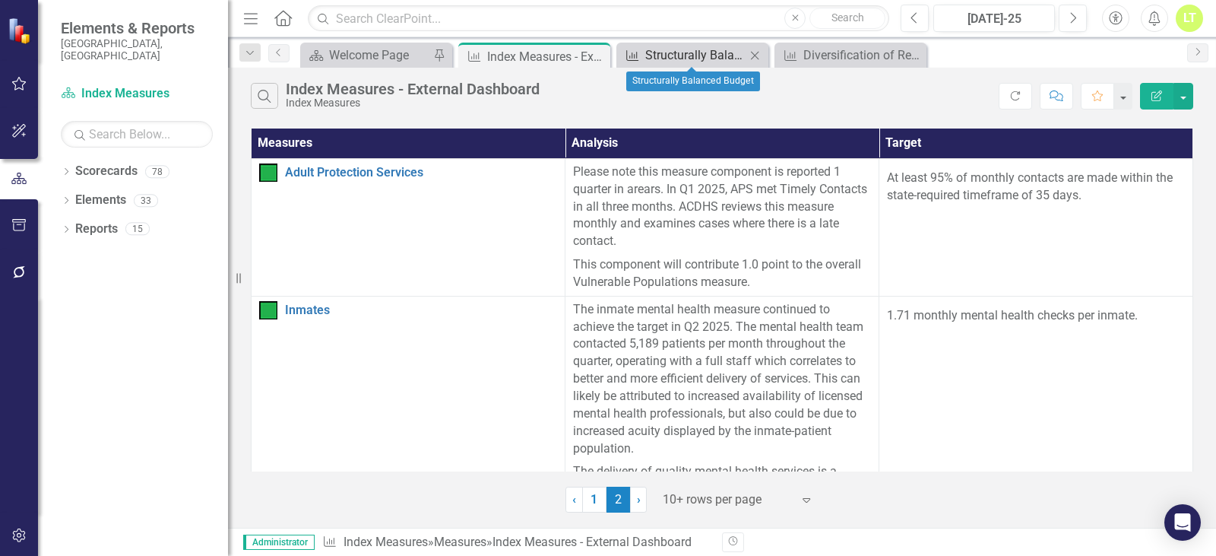
click at [682, 46] on div "Structurally Balanced Budget" at bounding box center [695, 55] width 100 height 19
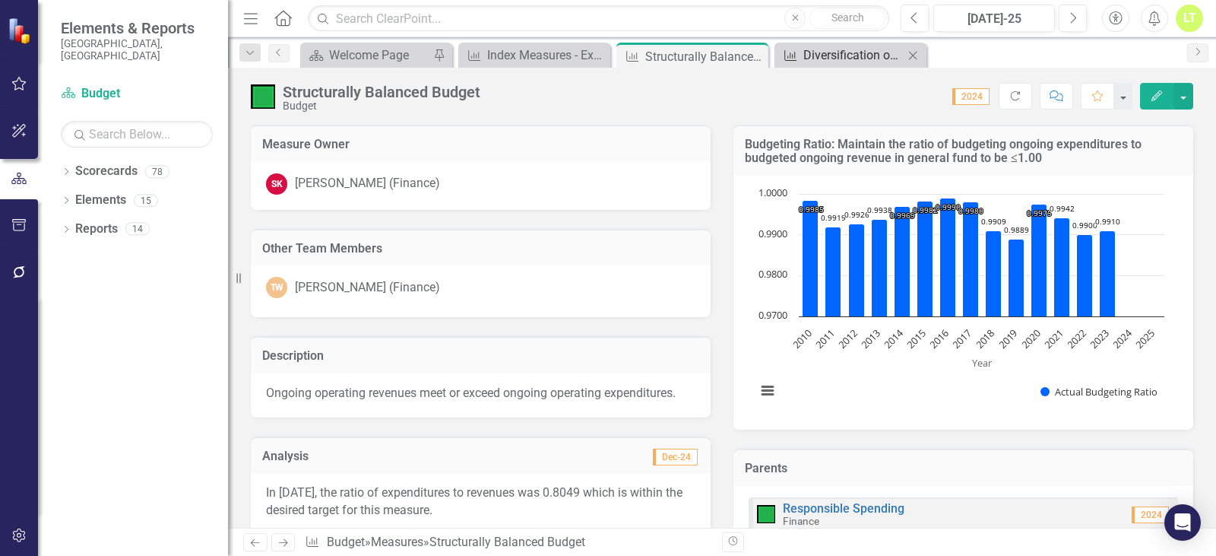
click at [818, 56] on div "Diversification of Revenue" at bounding box center [853, 55] width 100 height 19
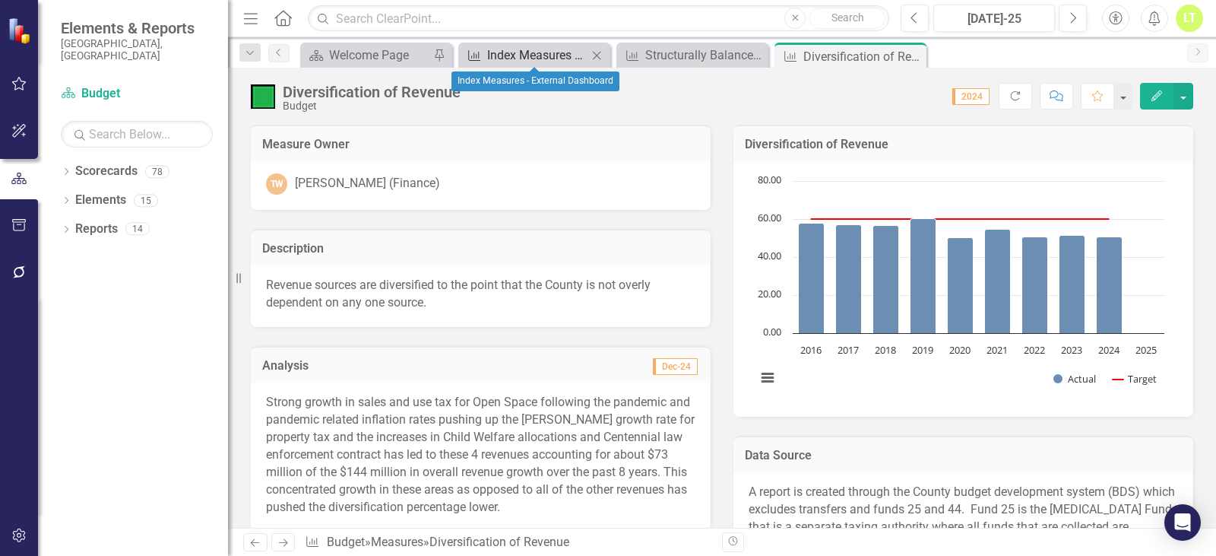
click at [511, 55] on div "Index Measures - External Dashboard" at bounding box center [537, 55] width 100 height 19
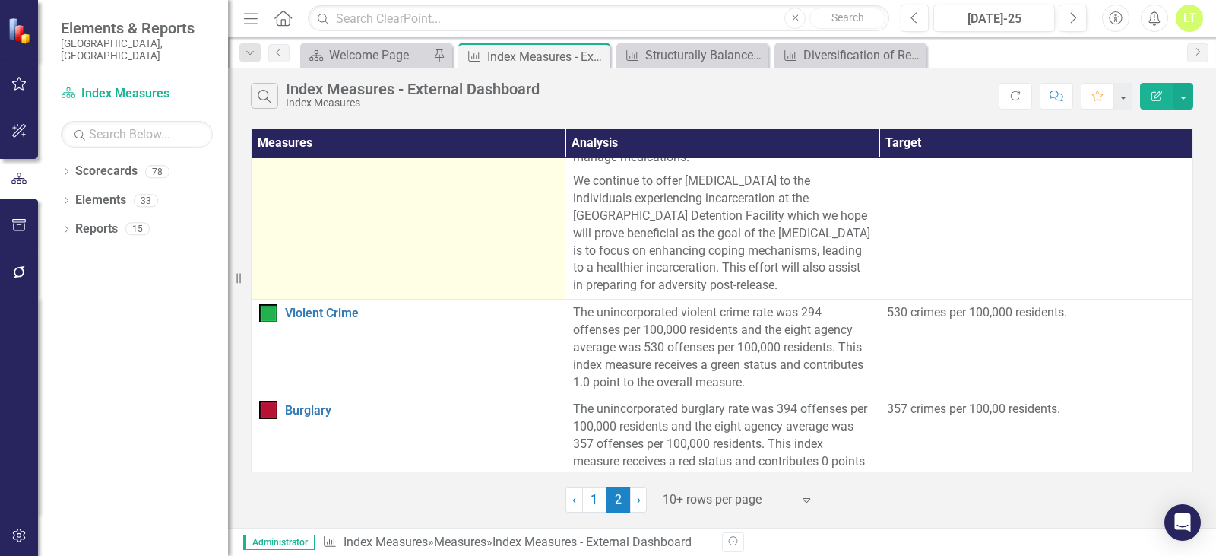
scroll to position [760, 0]
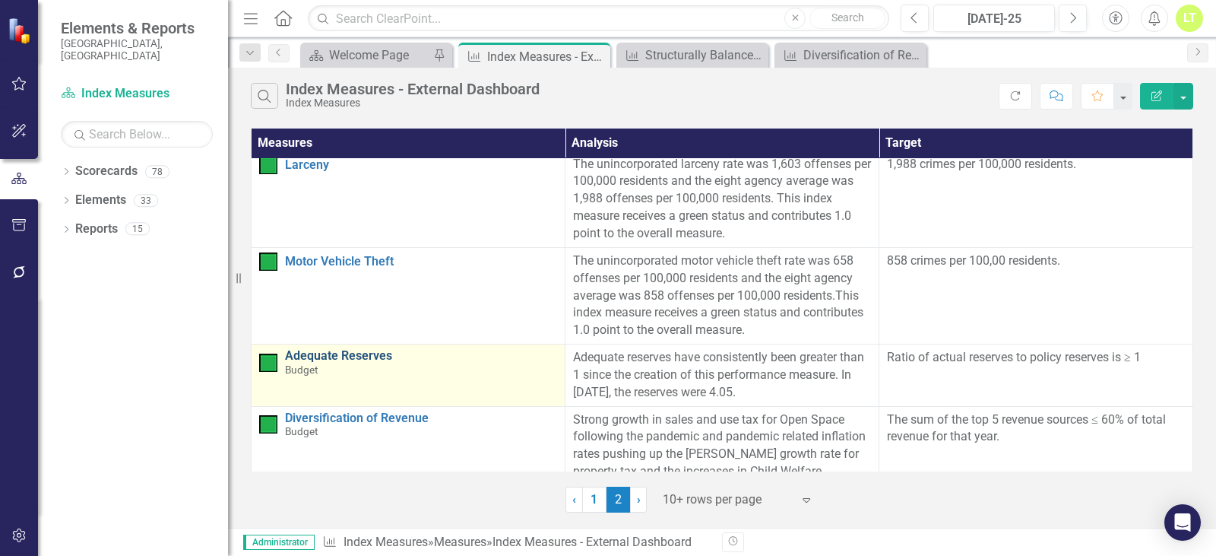
click at [323, 352] on link "Adequate Reserves" at bounding box center [421, 356] width 272 height 14
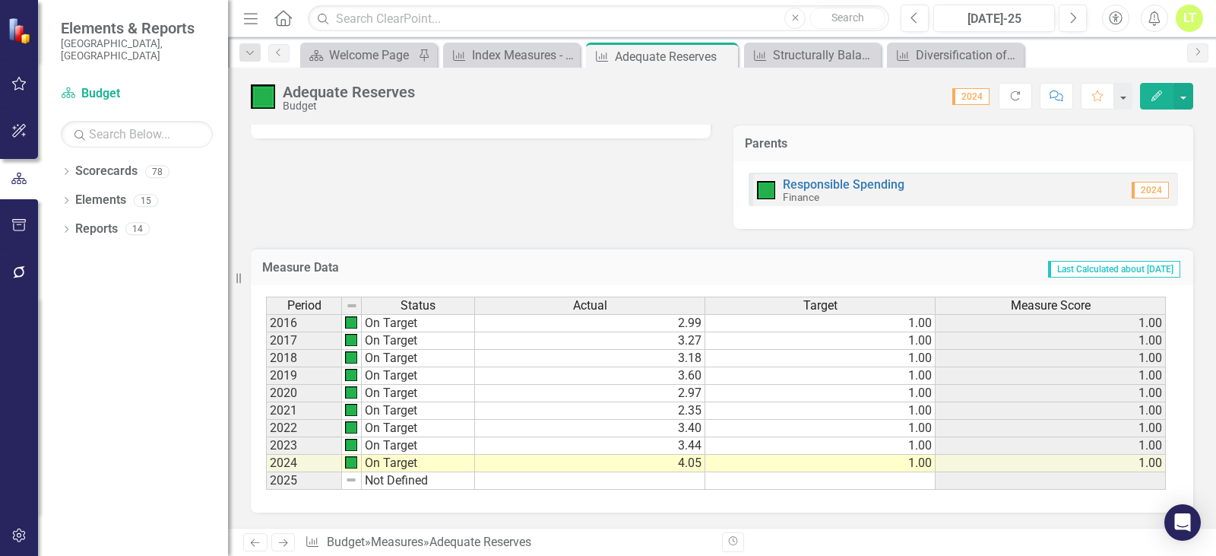
scroll to position [100, 0]
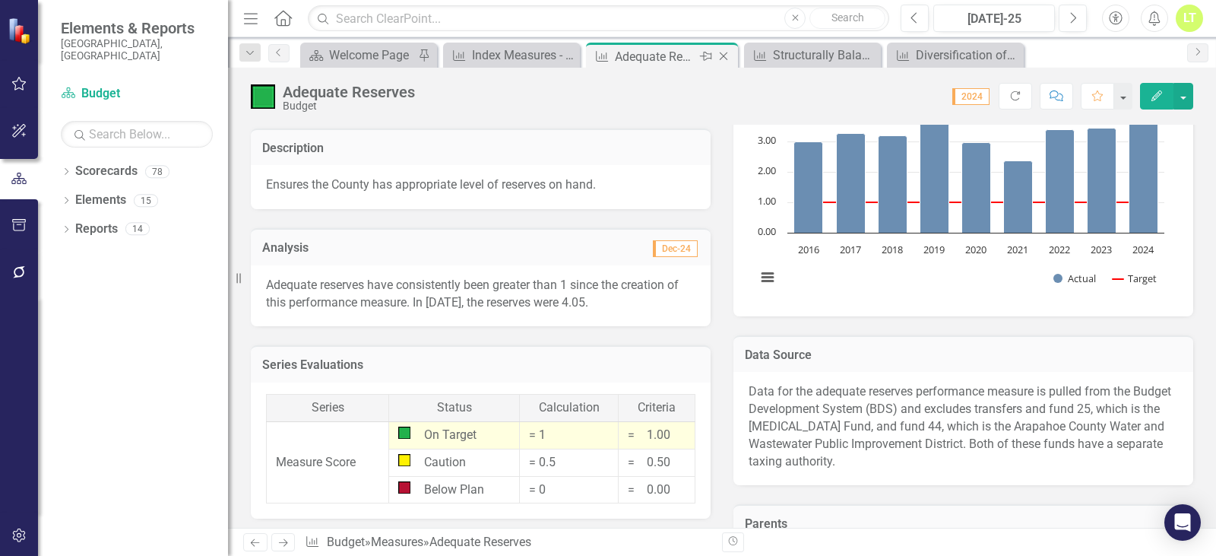
click at [718, 54] on icon "Close" at bounding box center [723, 56] width 15 height 12
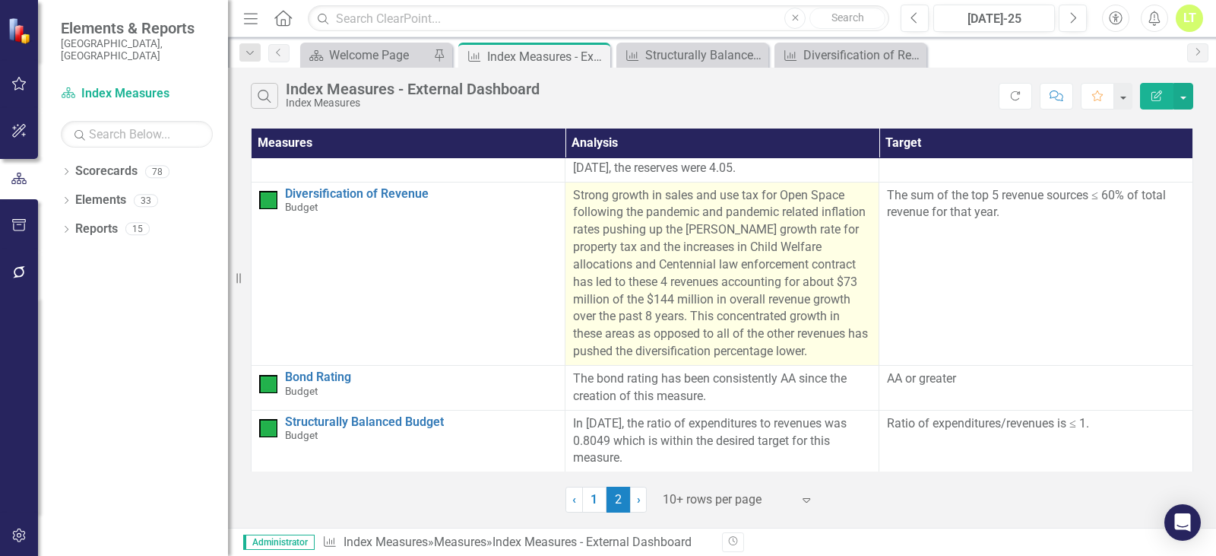
scroll to position [985, 0]
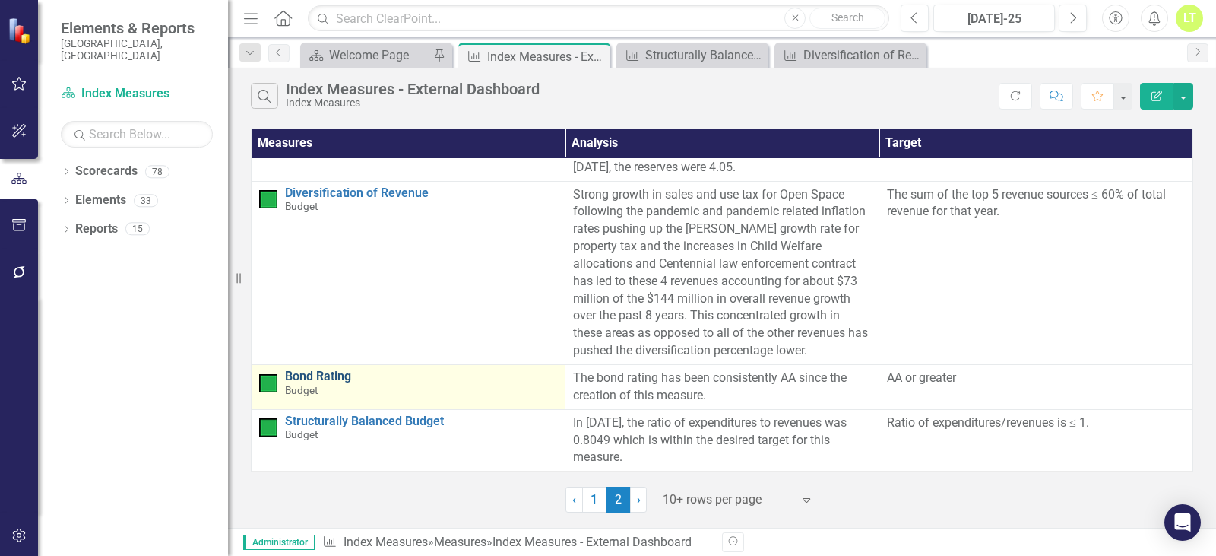
click at [347, 378] on link "Bond Rating" at bounding box center [421, 376] width 272 height 14
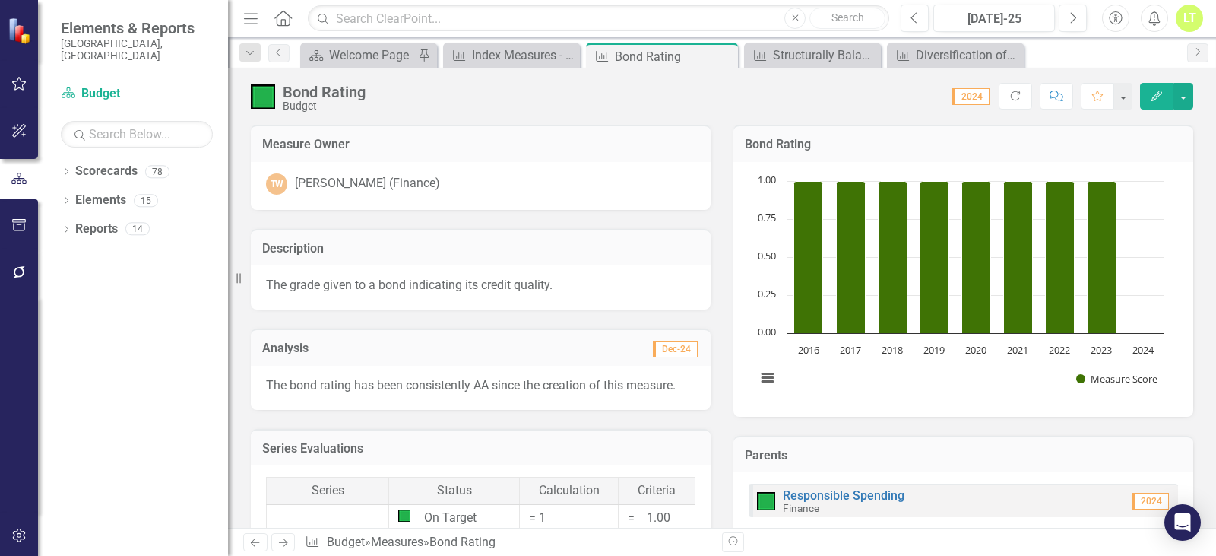
scroll to position [400, 0]
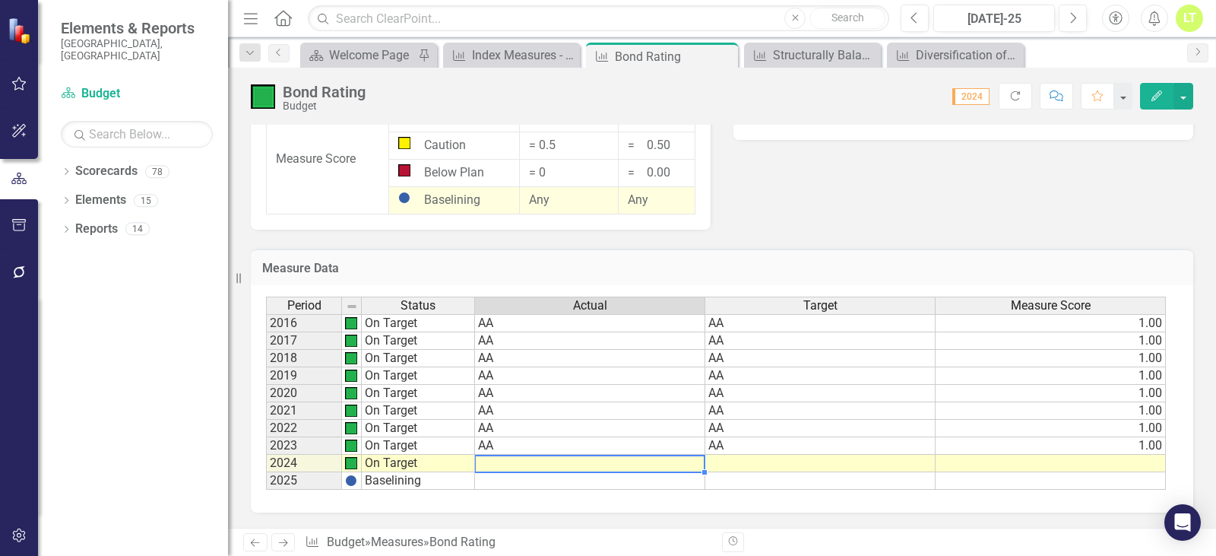
click at [546, 462] on td at bounding box center [590, 462] width 230 height 17
type textarea "AA"
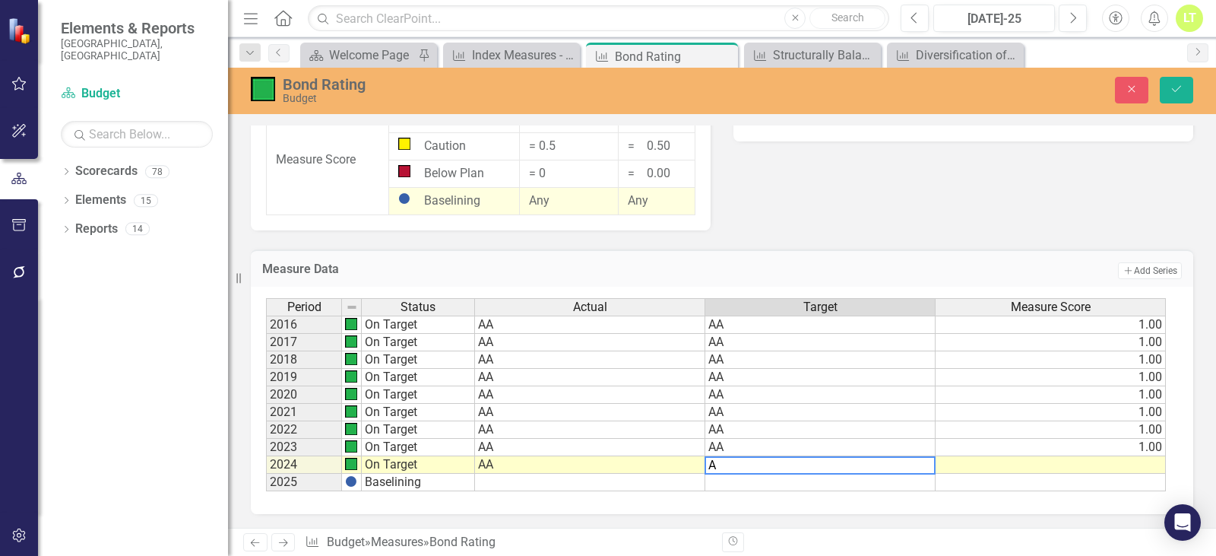
type textarea "AA"
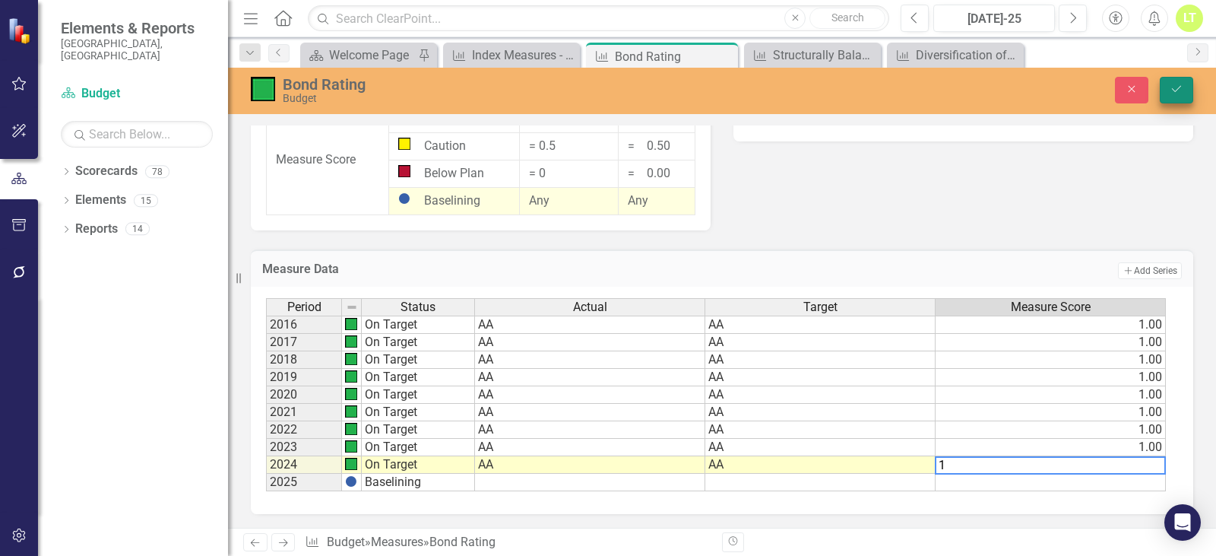
type textarea "1"
click at [1183, 93] on button "Save" at bounding box center [1176, 90] width 33 height 27
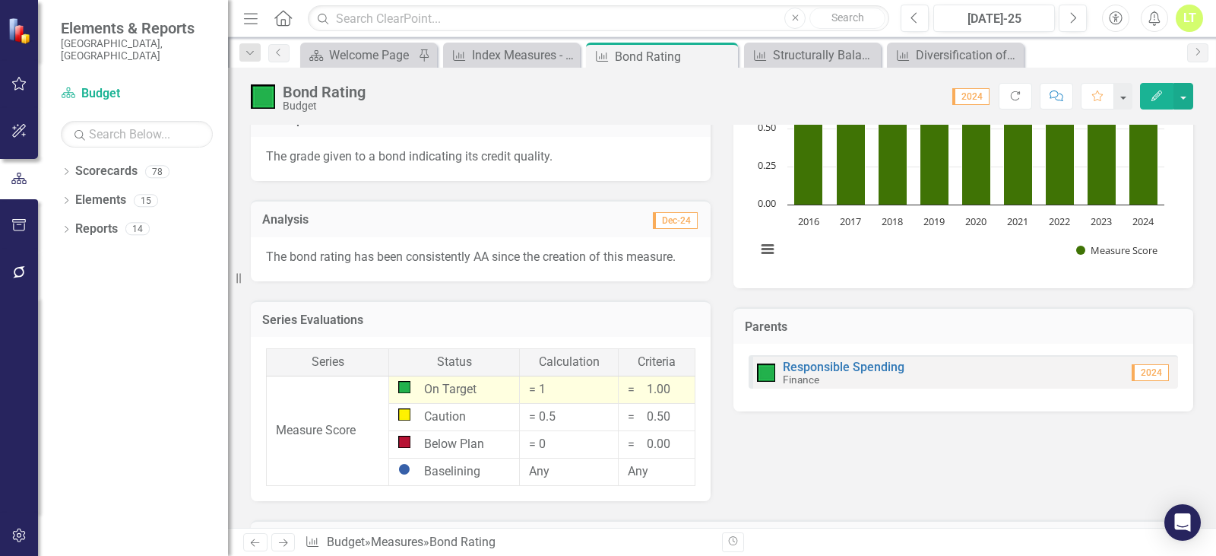
scroll to position [76, 0]
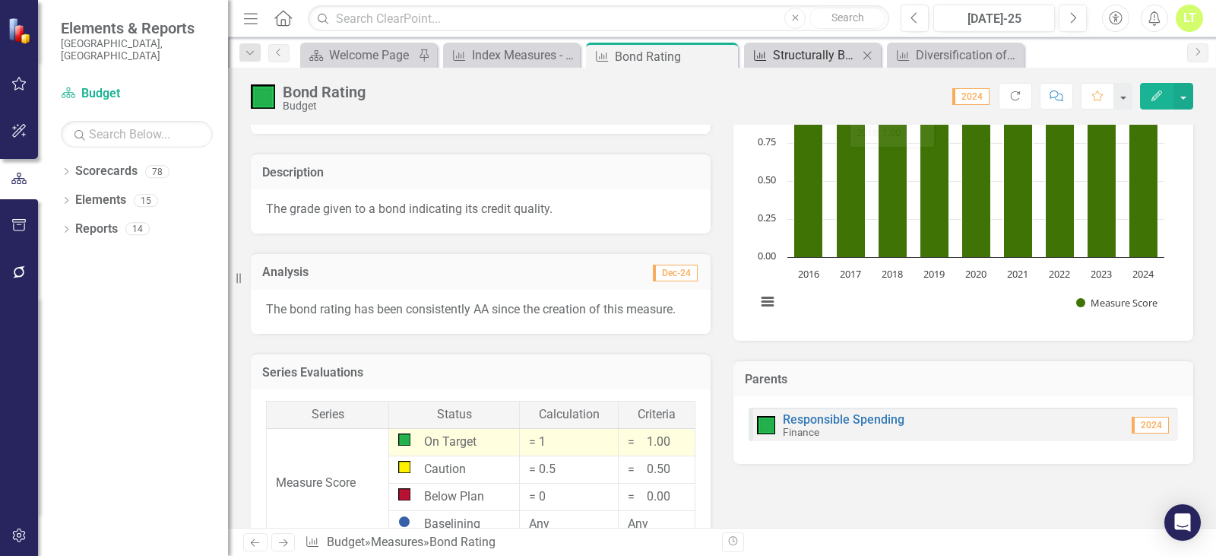
click at [777, 62] on div "Structurally Balanced Budget" at bounding box center [815, 55] width 85 height 19
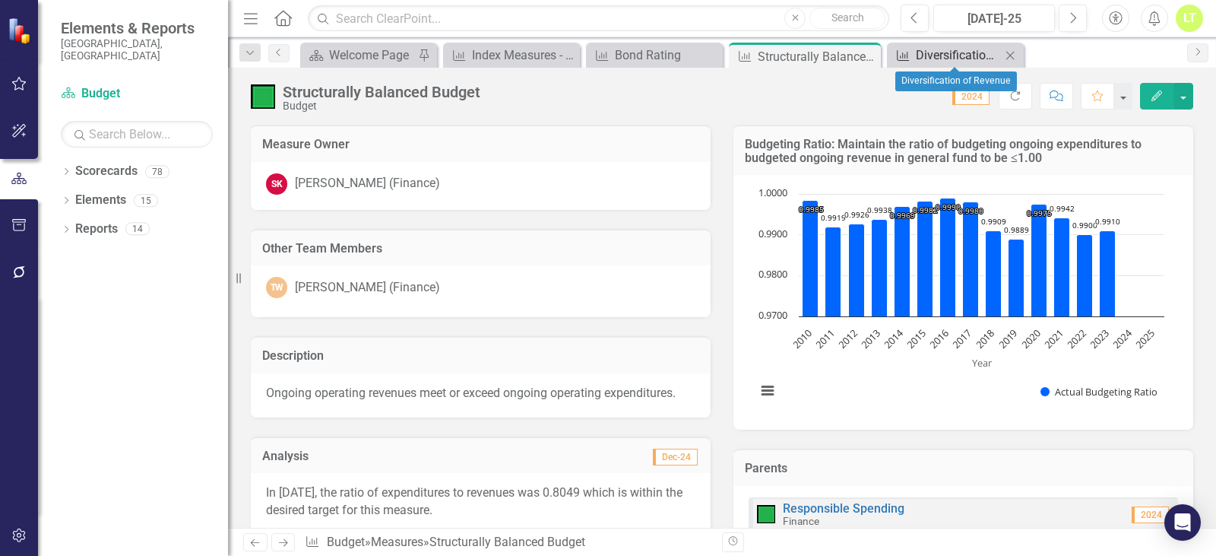
click at [938, 59] on div "Diversification of Revenue" at bounding box center [958, 55] width 85 height 19
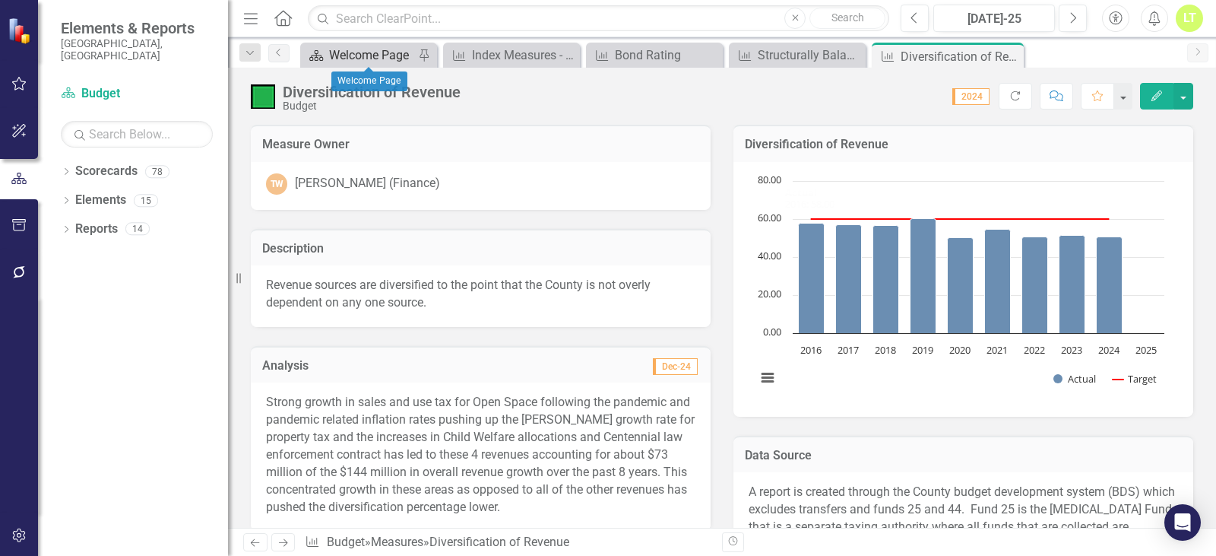
click at [375, 53] on div "Welcome Page" at bounding box center [371, 55] width 85 height 19
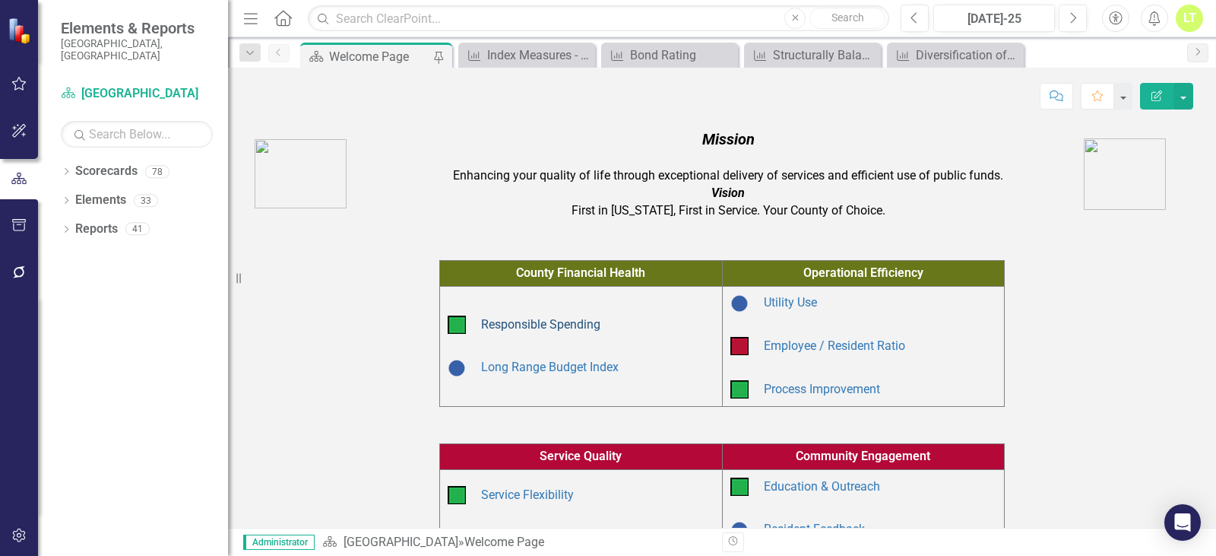
click at [509, 320] on link "Responsible Spending" at bounding box center [540, 324] width 119 height 14
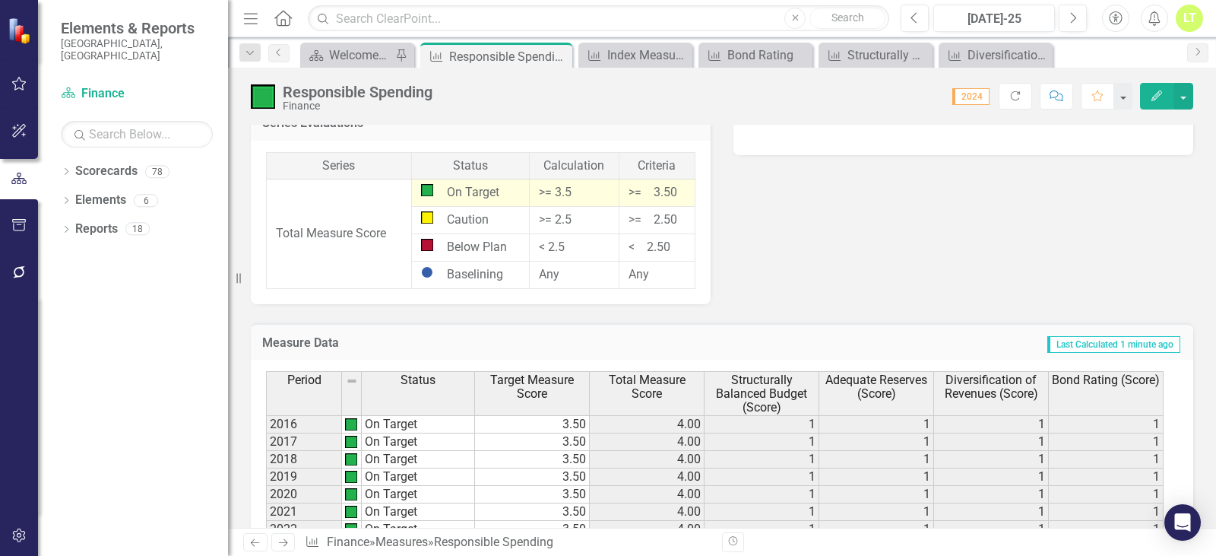
scroll to position [1182, 0]
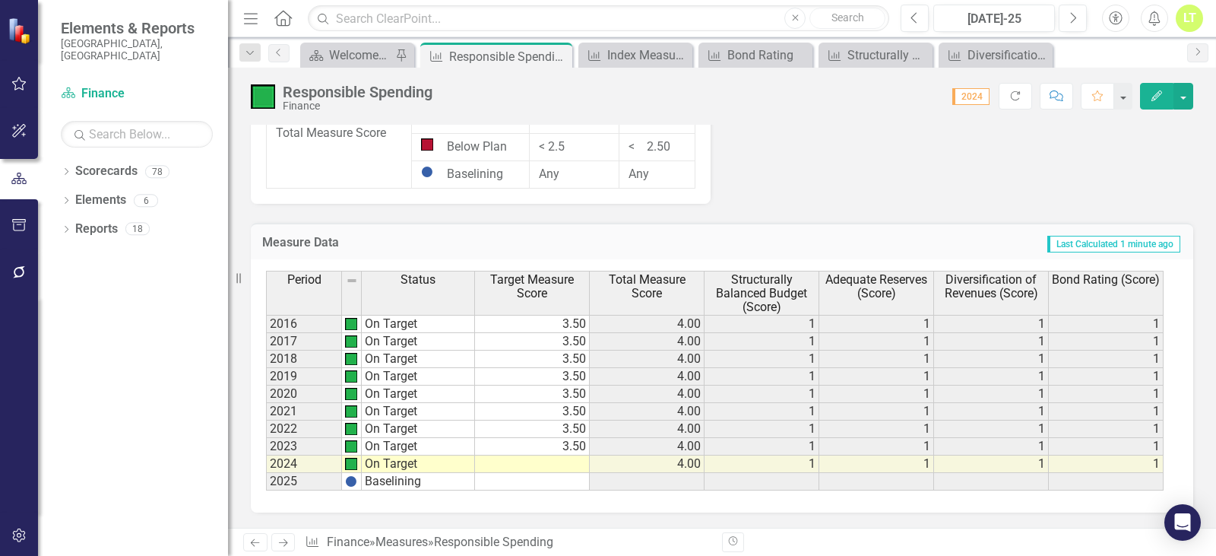
click at [530, 468] on td at bounding box center [532, 463] width 115 height 17
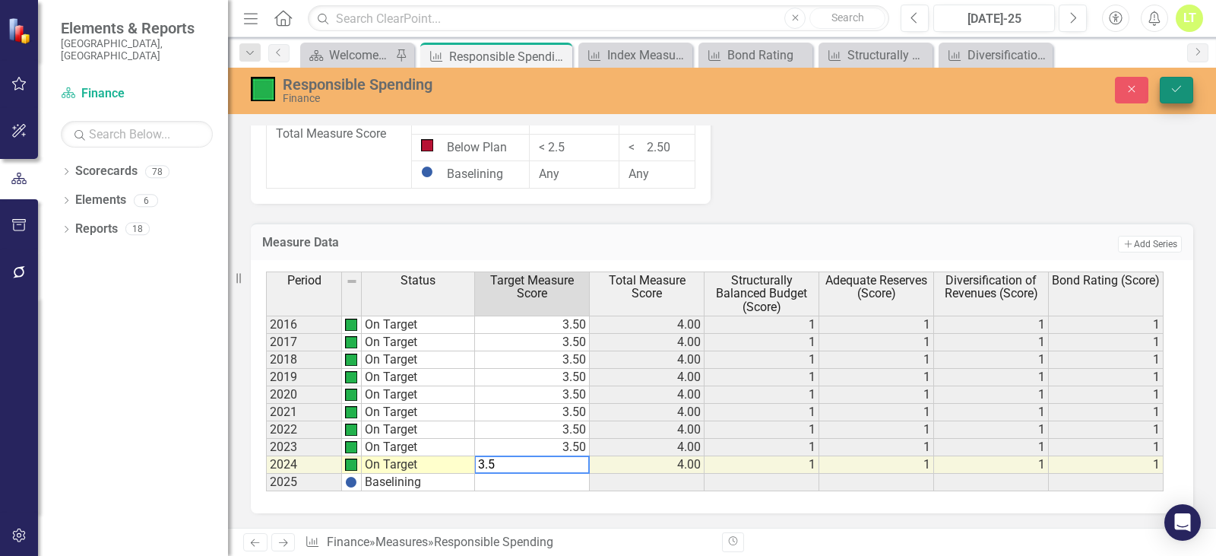
type textarea "3.5"
click at [1174, 96] on button "Save" at bounding box center [1176, 90] width 33 height 27
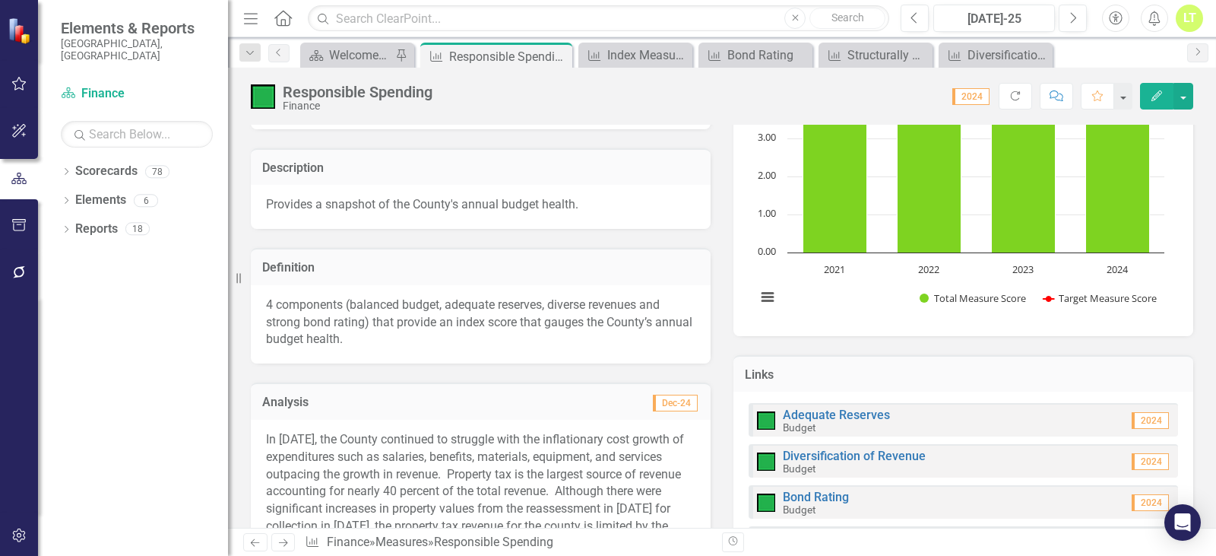
scroll to position [0, 0]
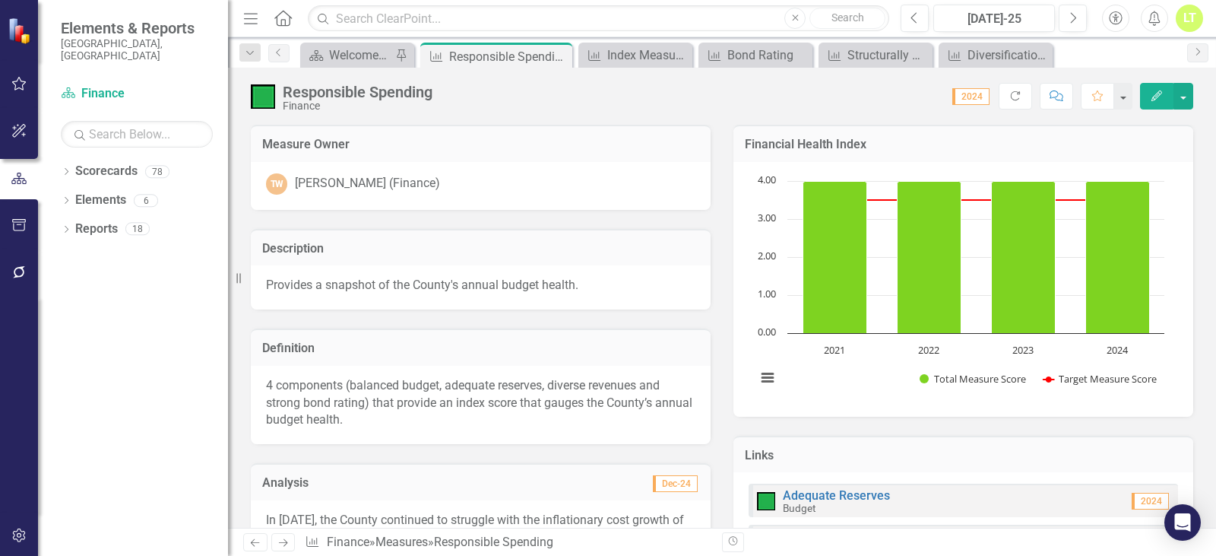
click at [450, 131] on div "Measure Owner" at bounding box center [481, 143] width 460 height 37
click at [613, 104] on div "Score: 0.00 2024 Completed Refresh Comment Favorite Edit" at bounding box center [816, 96] width 753 height 26
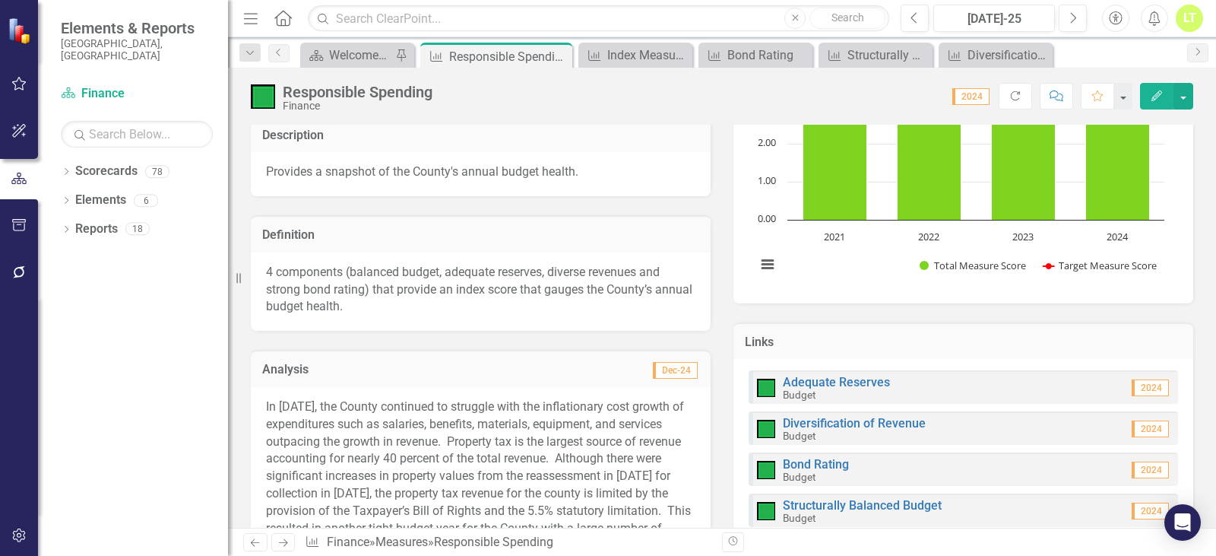
scroll to position [152, 0]
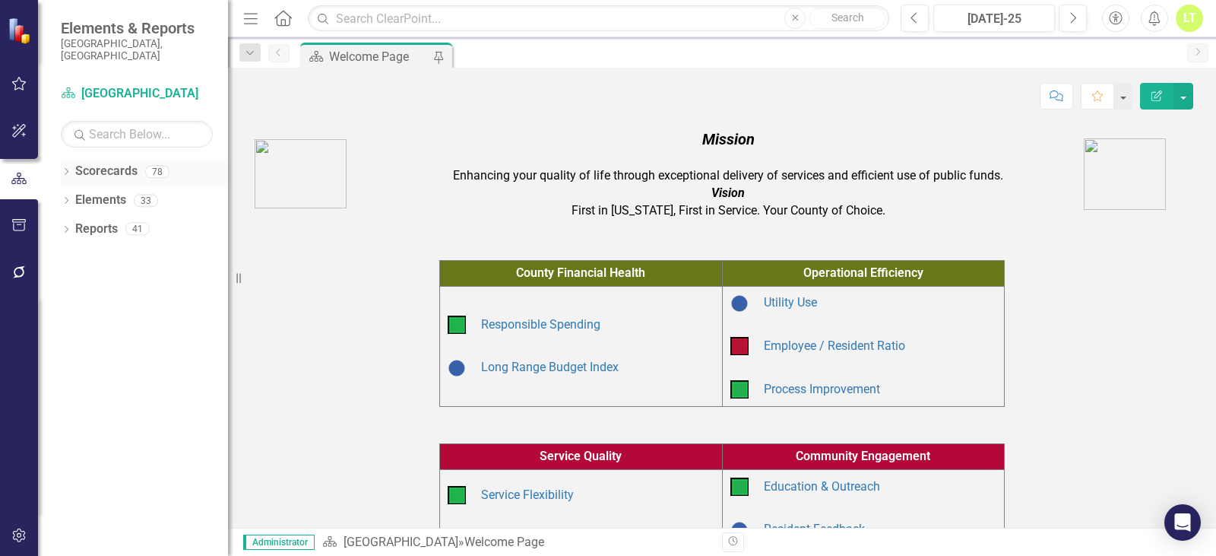
click at [65, 169] on icon "Dropdown" at bounding box center [66, 173] width 11 height 8
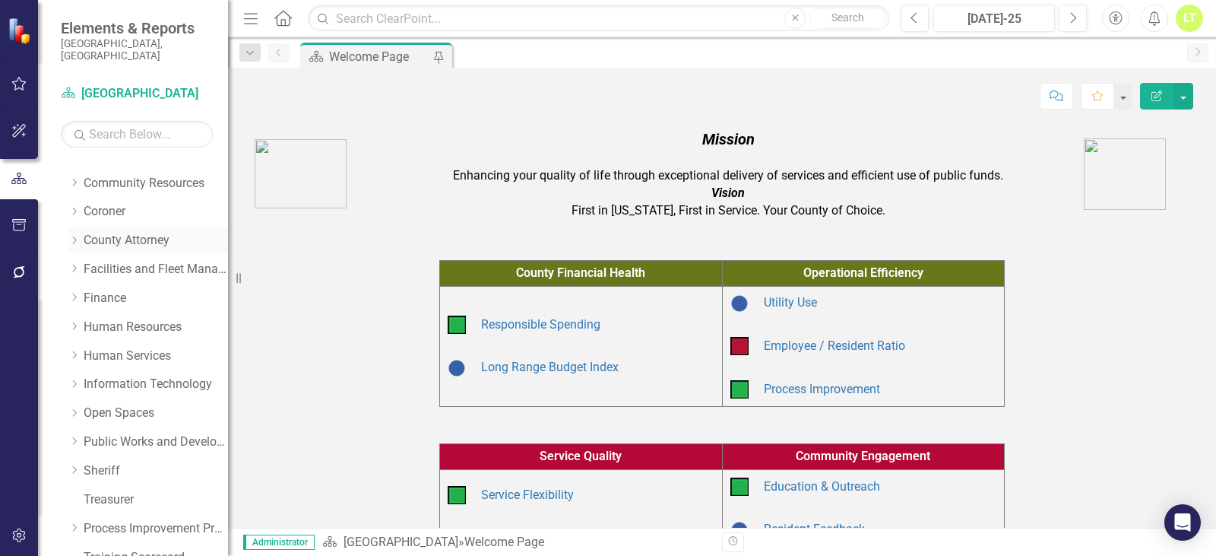
scroll to position [152, 0]
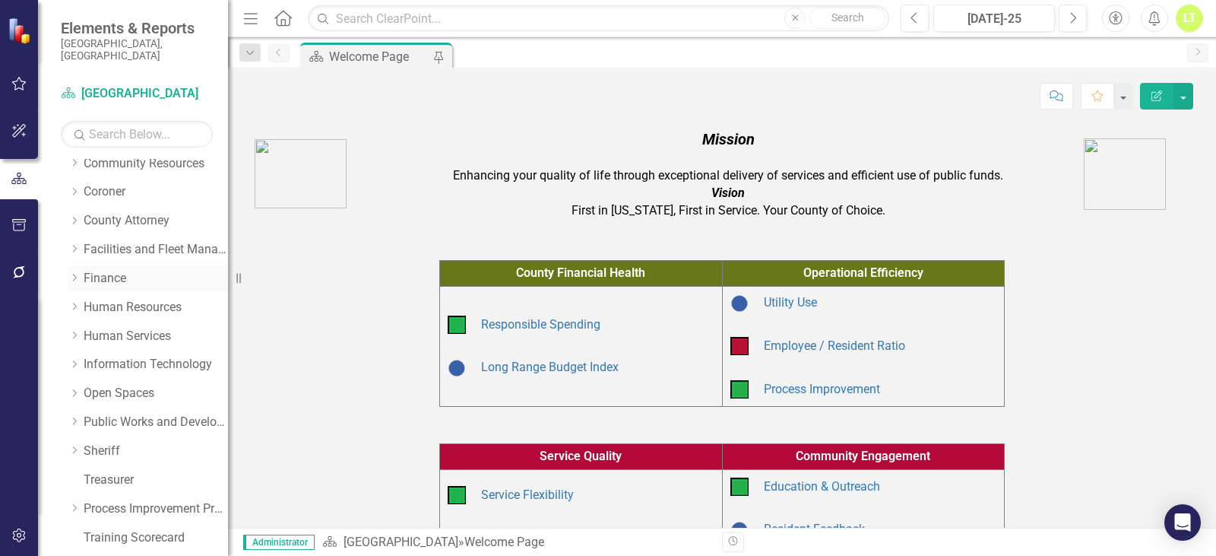
click at [74, 273] on icon "Dropdown" at bounding box center [73, 277] width 11 height 9
click at [135, 471] on link "SAP Business Operations" at bounding box center [163, 479] width 129 height 17
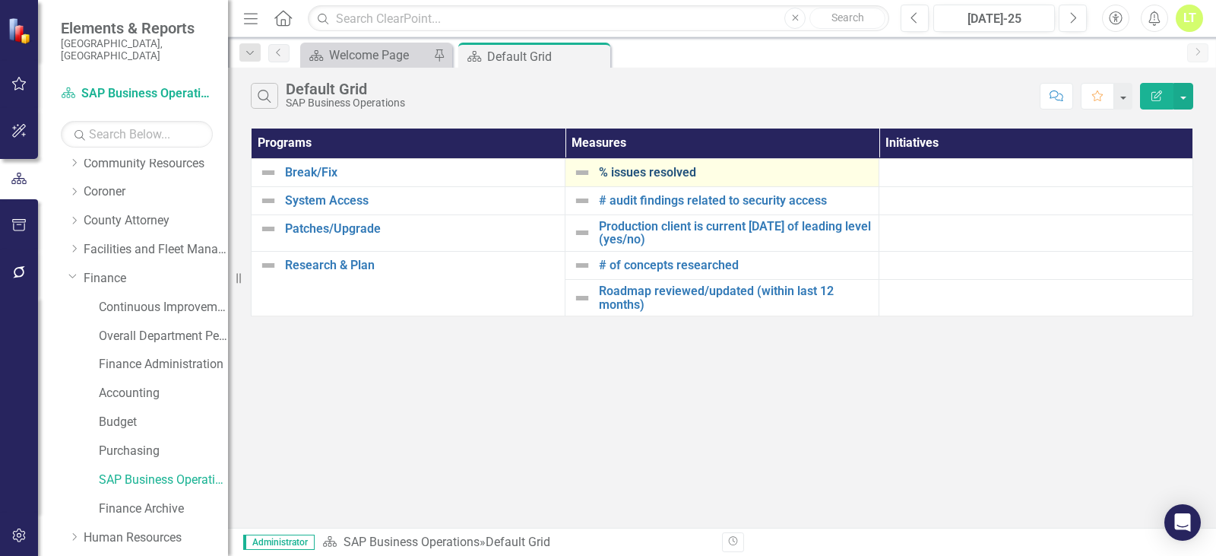
click at [679, 170] on link "% issues resolved" at bounding box center [735, 173] width 272 height 14
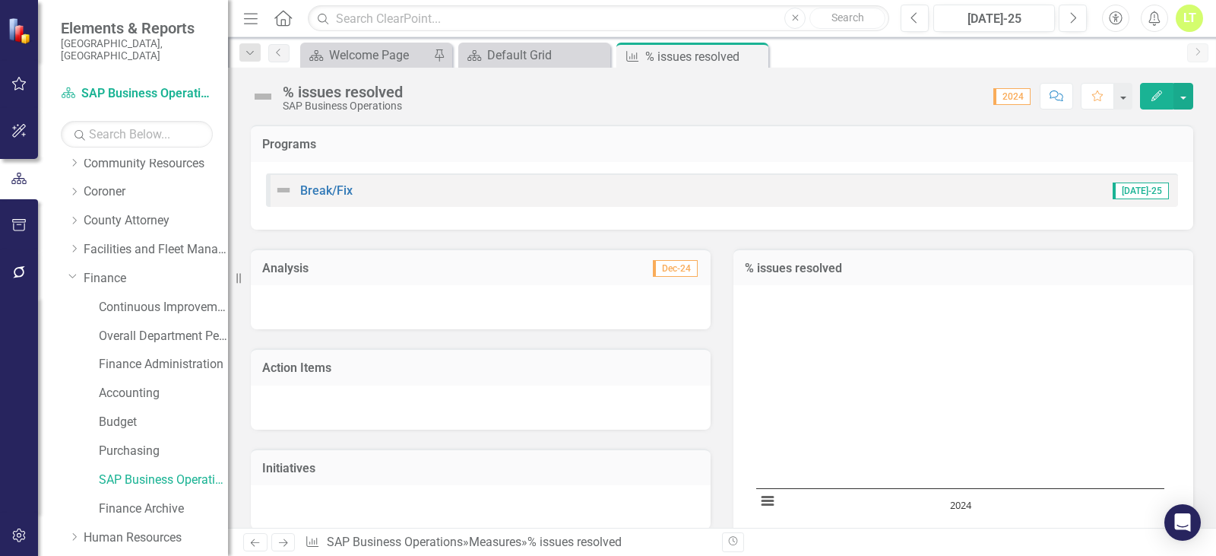
click at [1195, 93] on div "% issues resolved SAP Business Operations Score: 0.00 2024 Completed Comment Fa…" at bounding box center [722, 91] width 988 height 46
click at [1185, 96] on button "button" at bounding box center [1183, 96] width 20 height 27
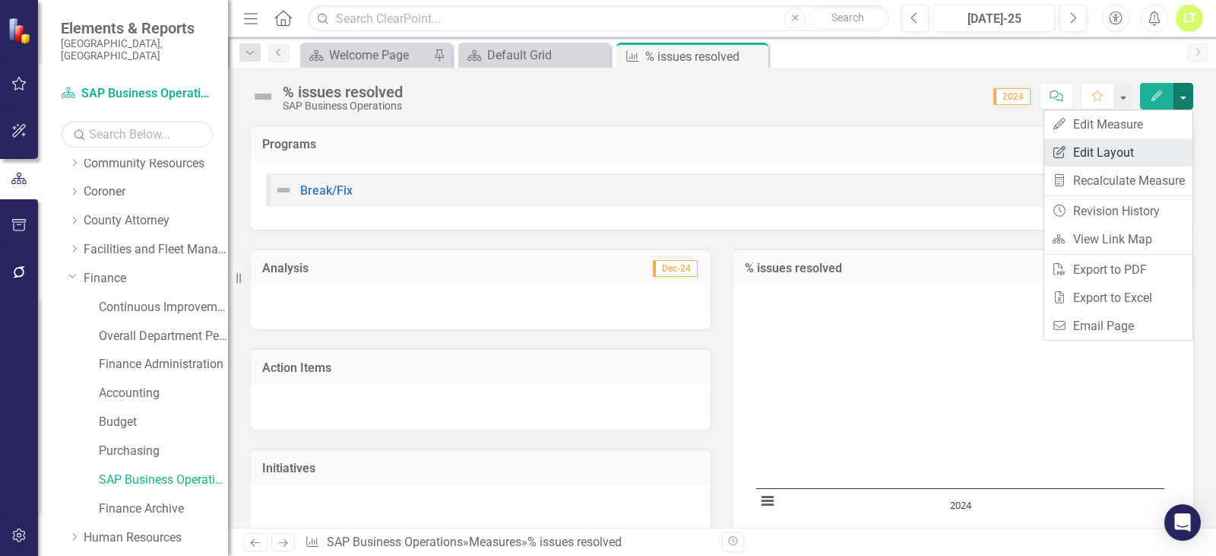
click at [1087, 154] on link "Edit Report Edit Layout" at bounding box center [1118, 152] width 148 height 28
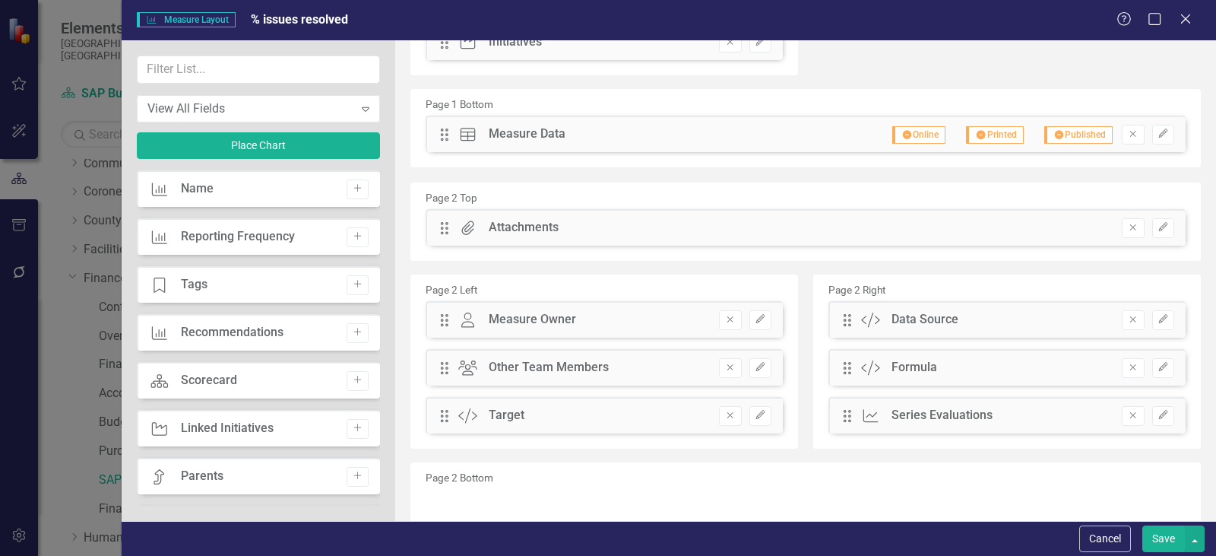
scroll to position [79, 0]
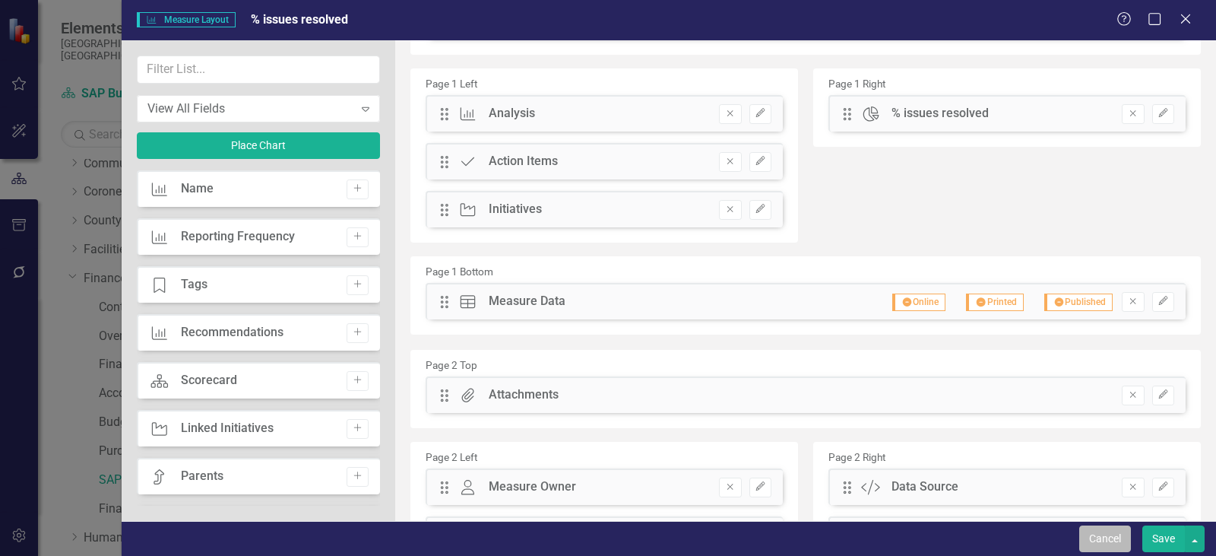
click at [1096, 535] on button "Cancel" at bounding box center [1105, 538] width 52 height 27
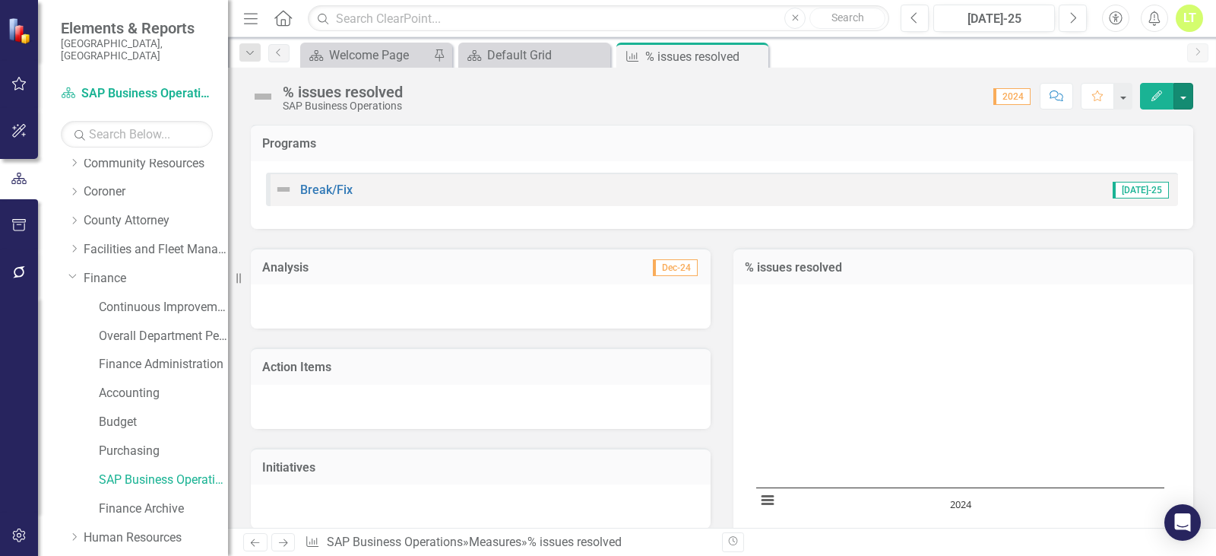
scroll to position [0, 0]
click at [1182, 93] on button "button" at bounding box center [1183, 96] width 20 height 27
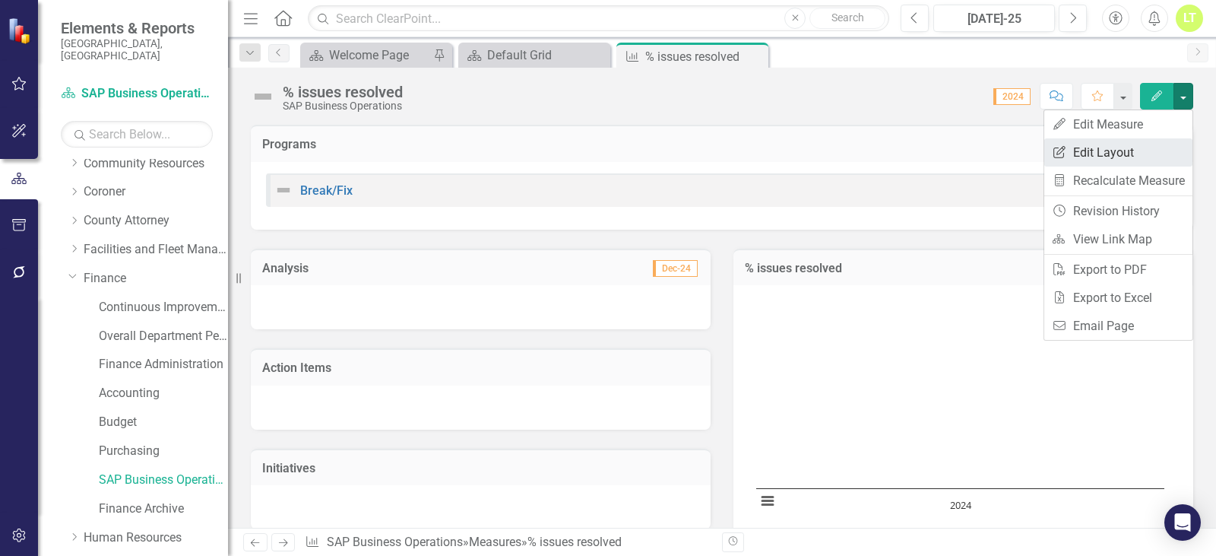
click at [1093, 156] on link "Edit Report Edit Layout" at bounding box center [1118, 152] width 148 height 28
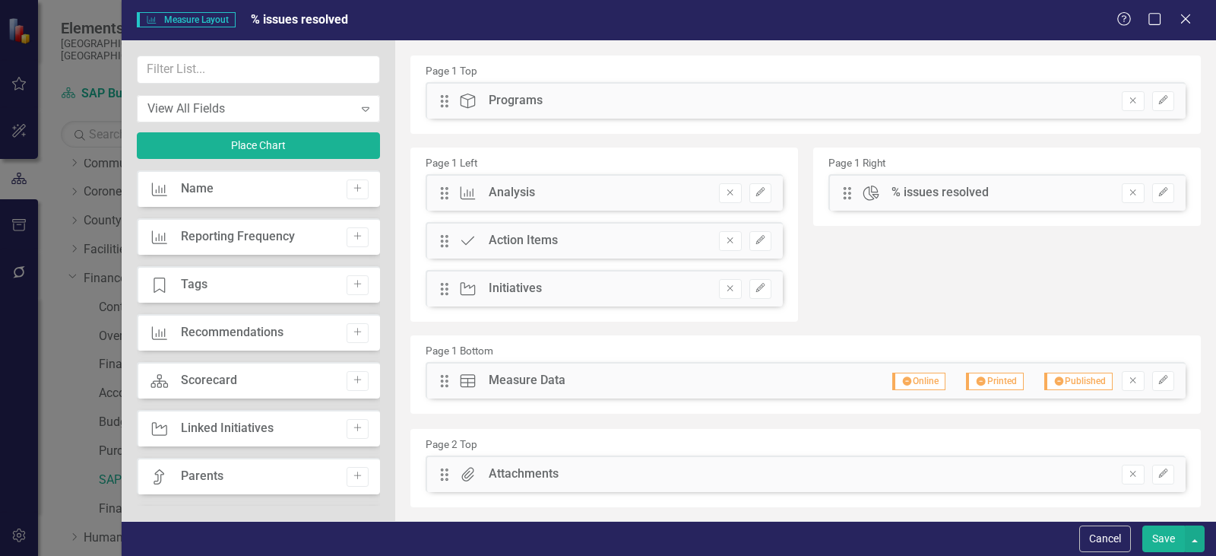
click at [821, 387] on div "Drag Data Table Measure Data Hidden Pod Online Hidden Pod Printed Hidden Pod Pu…" at bounding box center [806, 380] width 760 height 36
click at [1152, 382] on button "Edit" at bounding box center [1163, 381] width 22 height 20
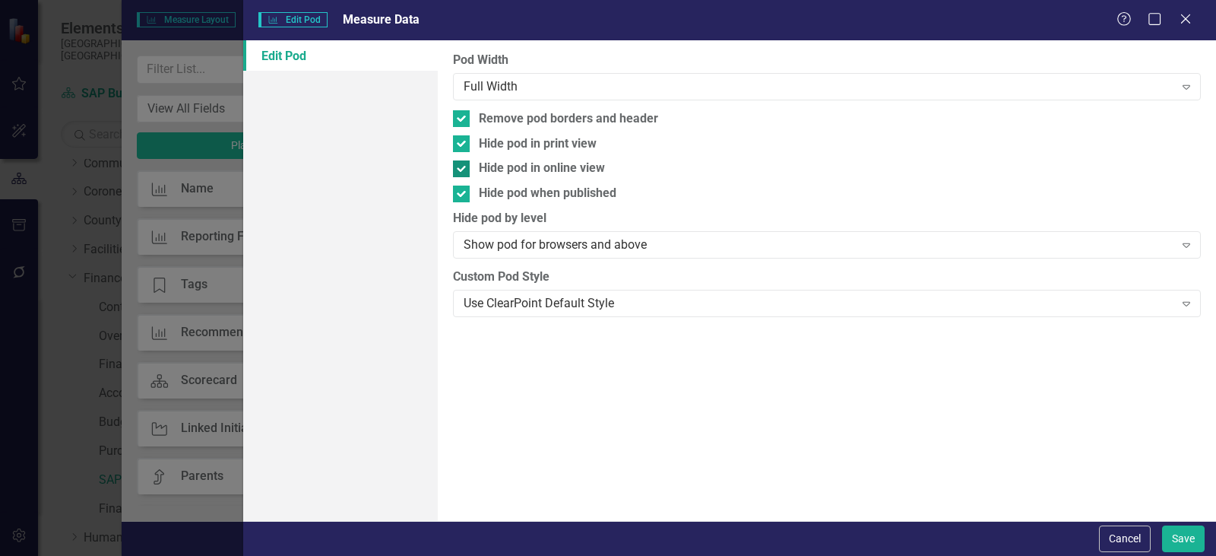
click at [460, 168] on input "Hide pod in online view" at bounding box center [458, 165] width 10 height 10
checkbox input "false"
click at [461, 147] on div at bounding box center [461, 143] width 17 height 17
click at [461, 145] on input "Hide pod in print view" at bounding box center [458, 140] width 10 height 10
checkbox input "false"
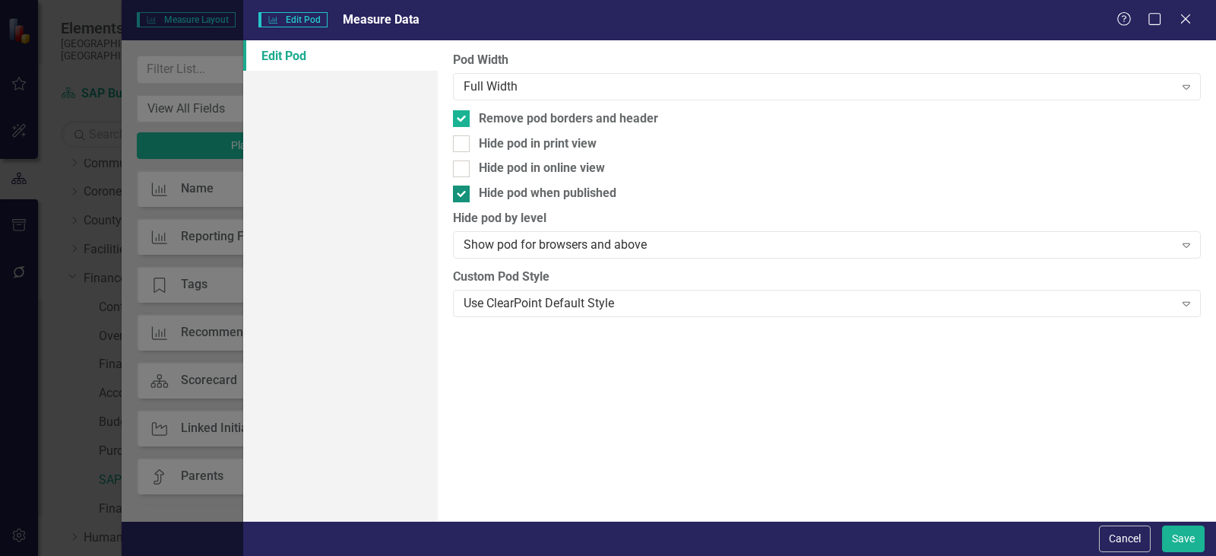
click at [459, 190] on input "Hide pod when published" at bounding box center [458, 190] width 10 height 10
checkbox input "false"
click at [455, 116] on input "Remove pod borders and header" at bounding box center [458, 115] width 10 height 10
checkbox input "false"
click at [1166, 538] on button "Save" at bounding box center [1183, 538] width 43 height 27
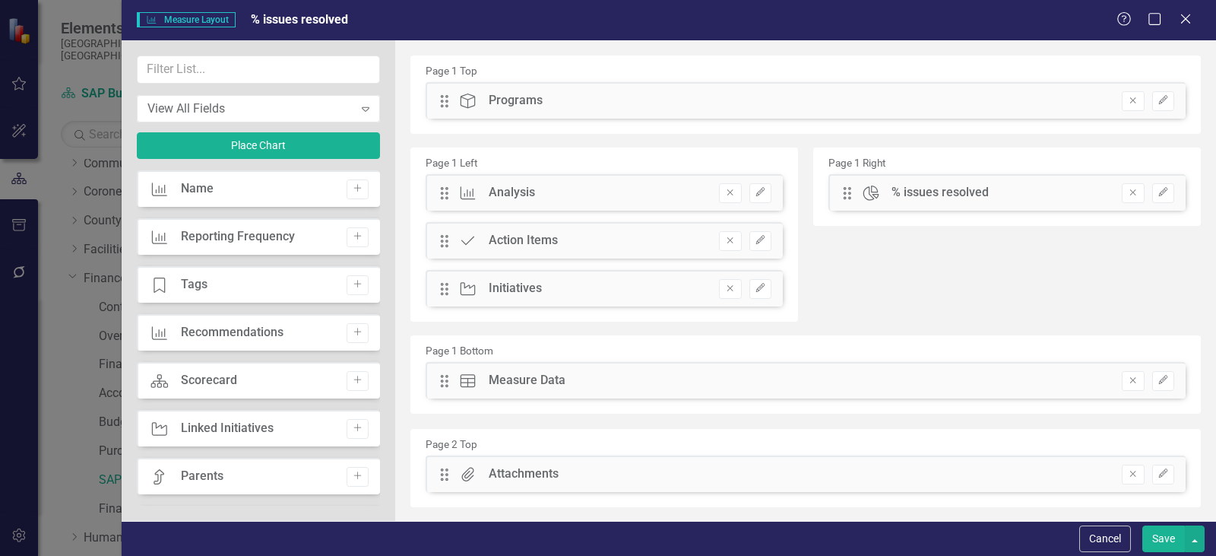
click at [1166, 538] on button "Save" at bounding box center [1163, 538] width 43 height 27
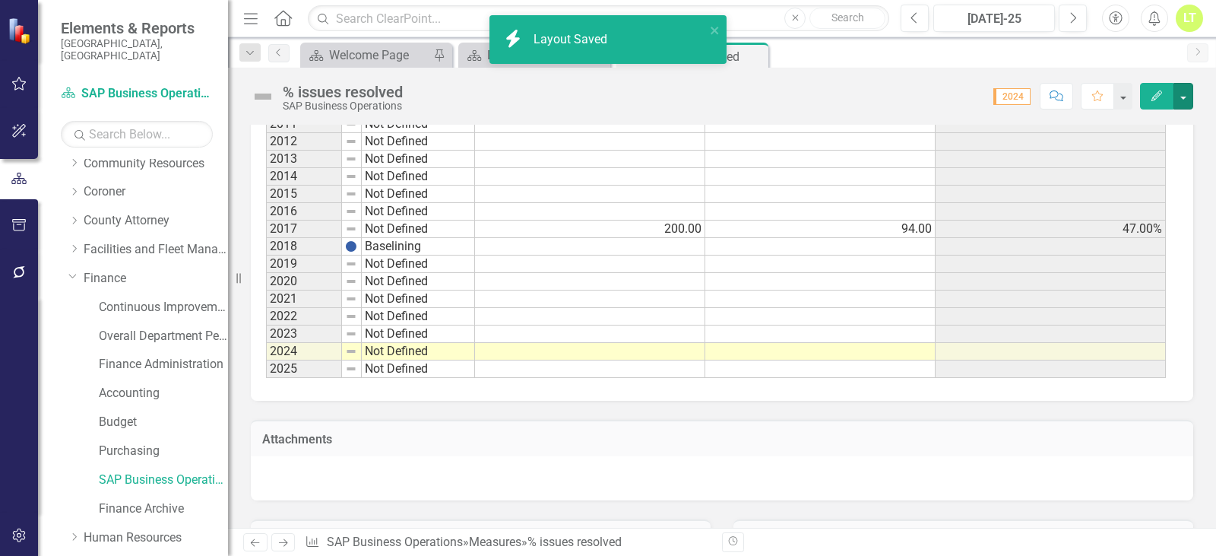
scroll to position [532, 0]
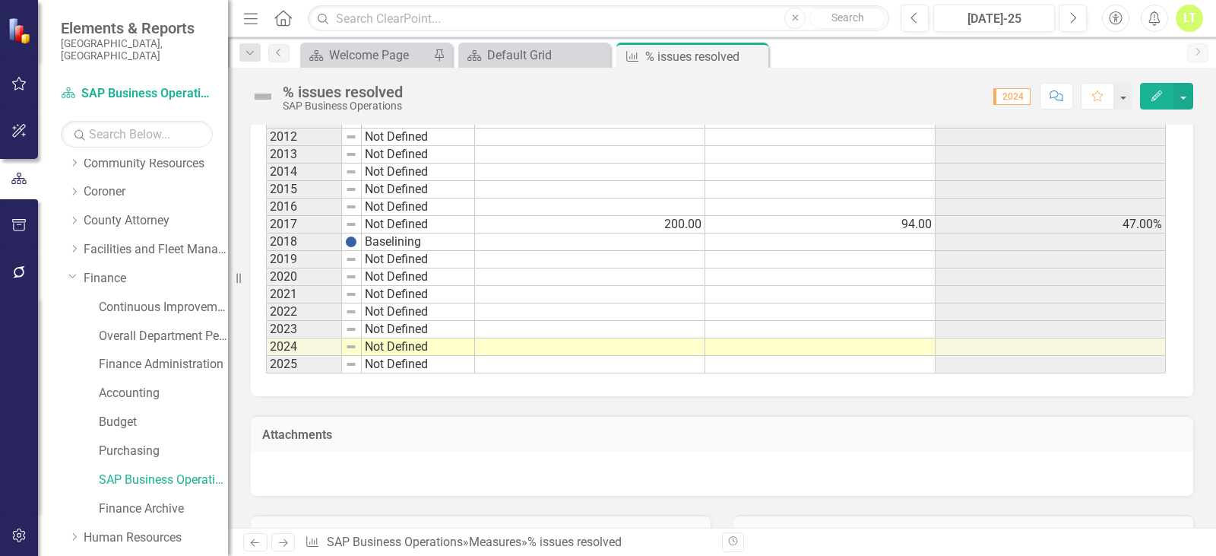
click at [547, 349] on td at bounding box center [590, 346] width 230 height 17
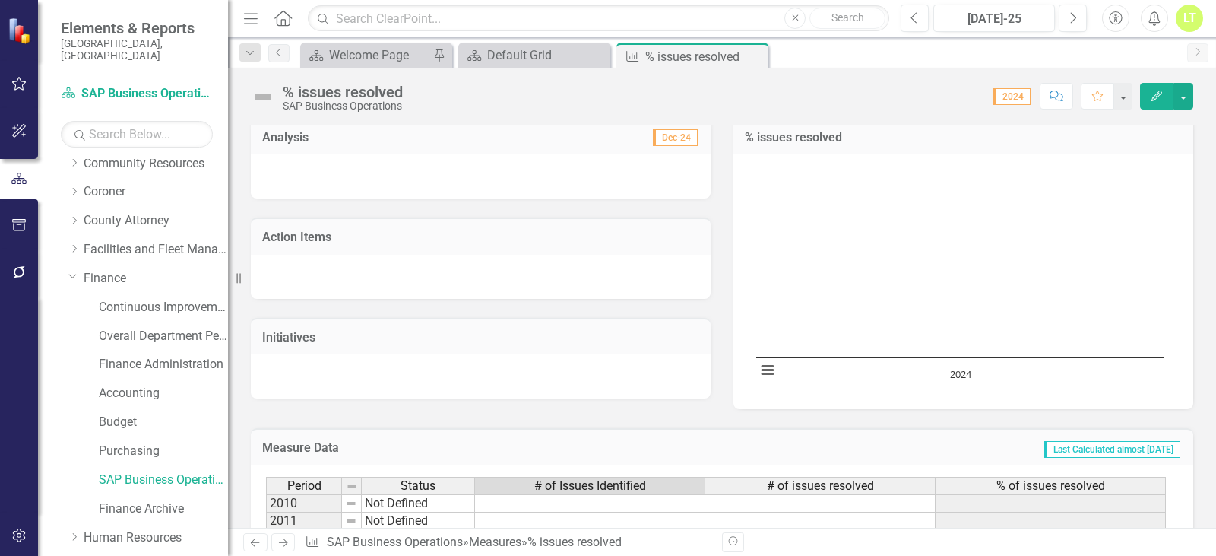
scroll to position [0, 0]
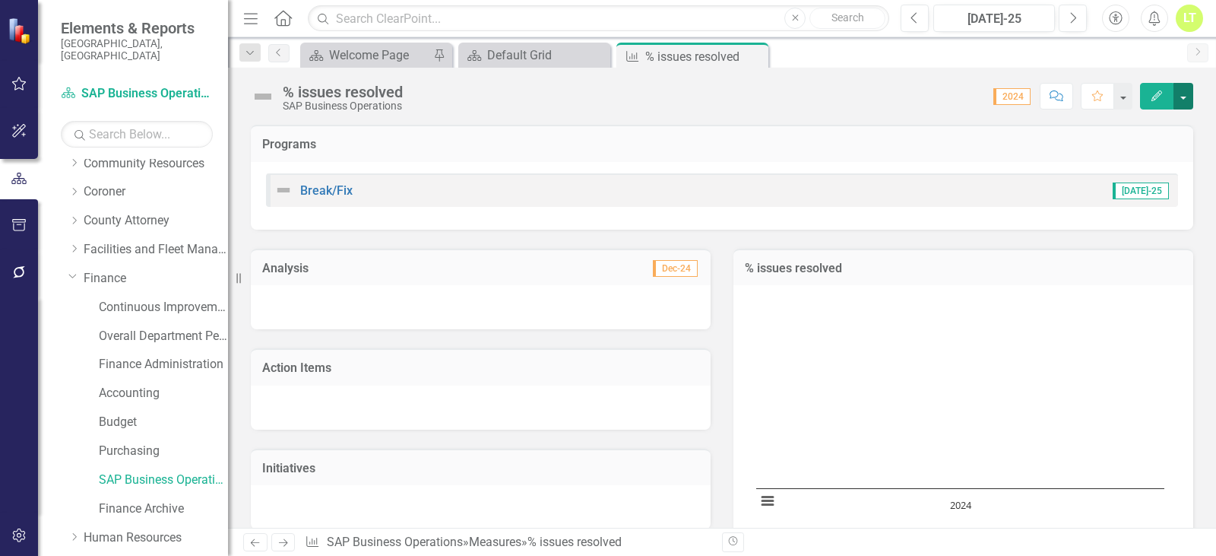
click at [1181, 91] on button "button" at bounding box center [1183, 96] width 20 height 27
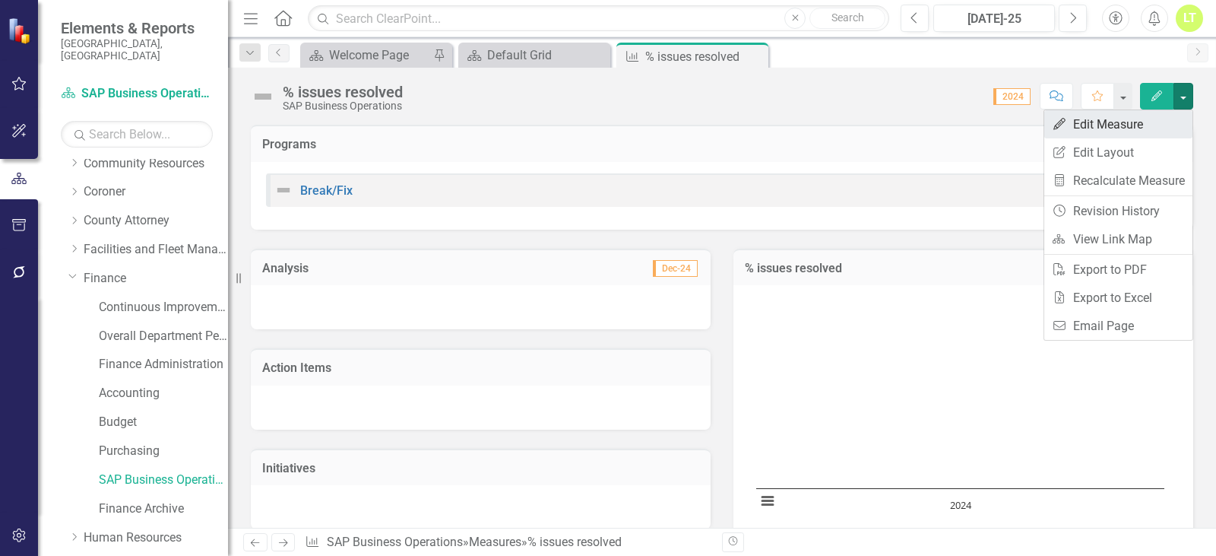
click at [1113, 125] on link "Edit Edit Measure" at bounding box center [1118, 124] width 148 height 28
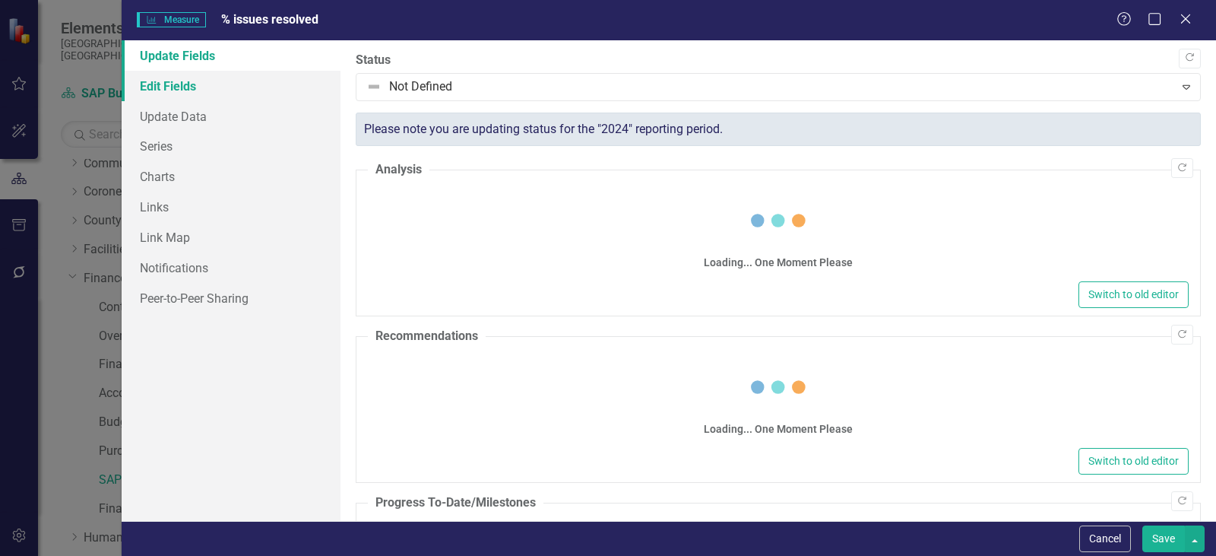
click at [202, 85] on link "Edit Fields" at bounding box center [231, 86] width 219 height 30
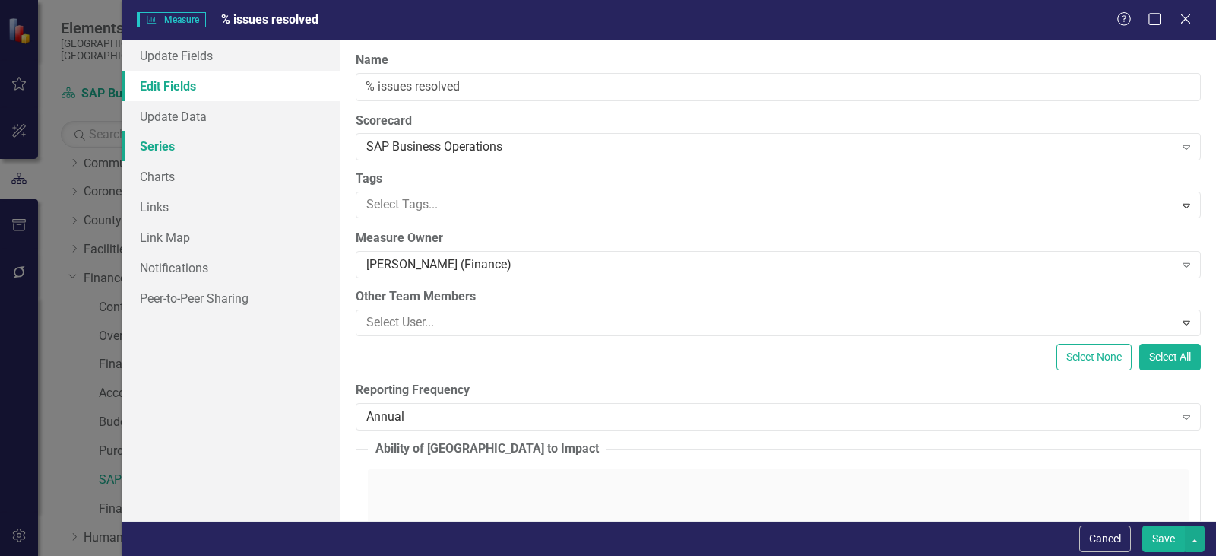
click at [180, 141] on link "Series" at bounding box center [231, 146] width 219 height 30
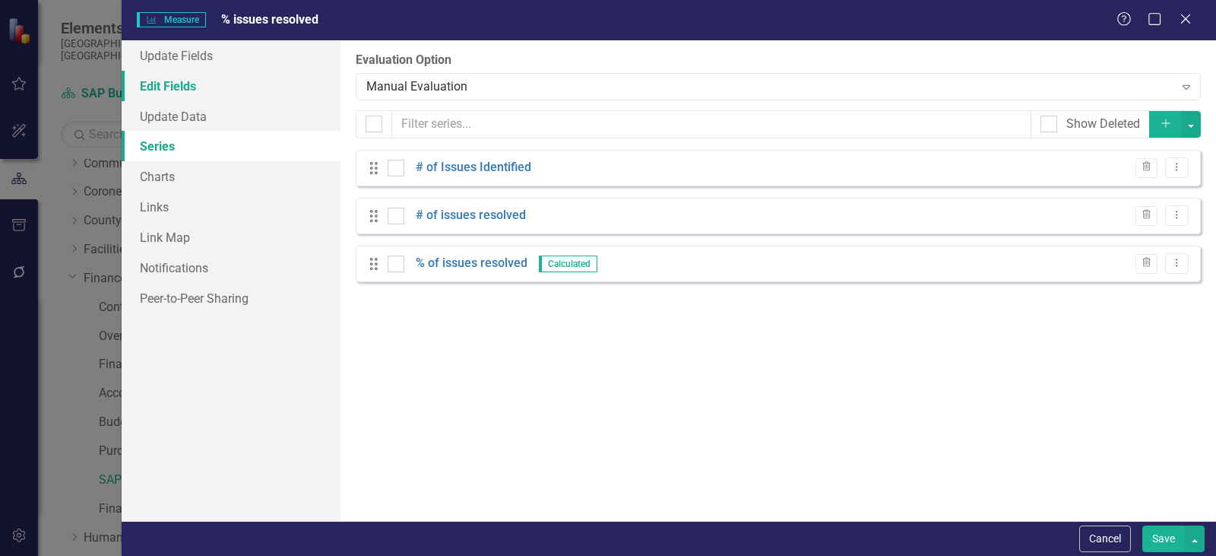
click at [222, 83] on link "Edit Fields" at bounding box center [231, 86] width 219 height 30
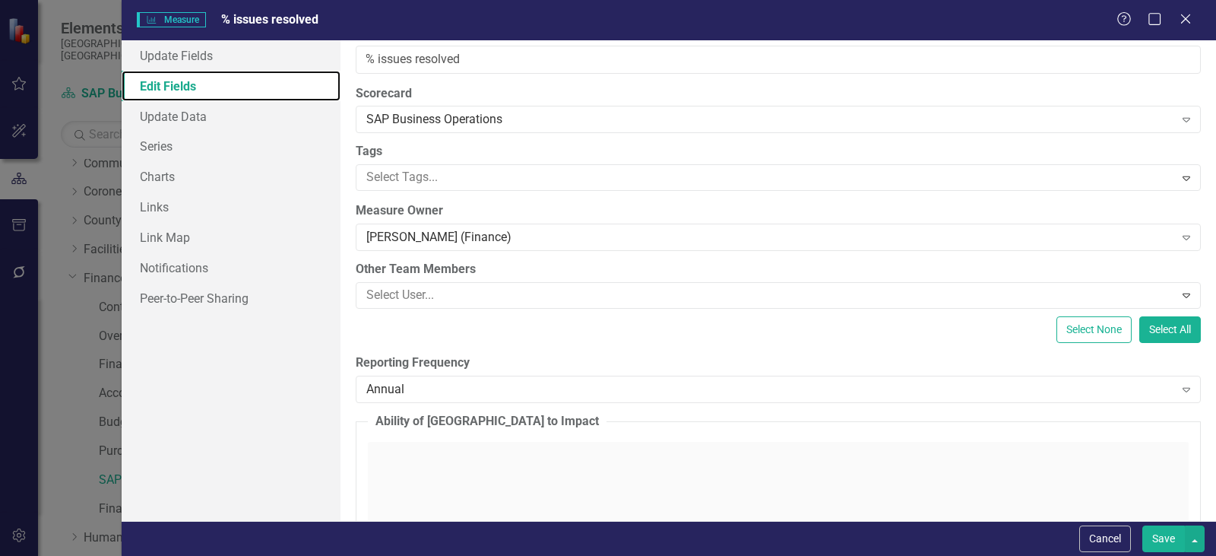
scroll to position [76, 0]
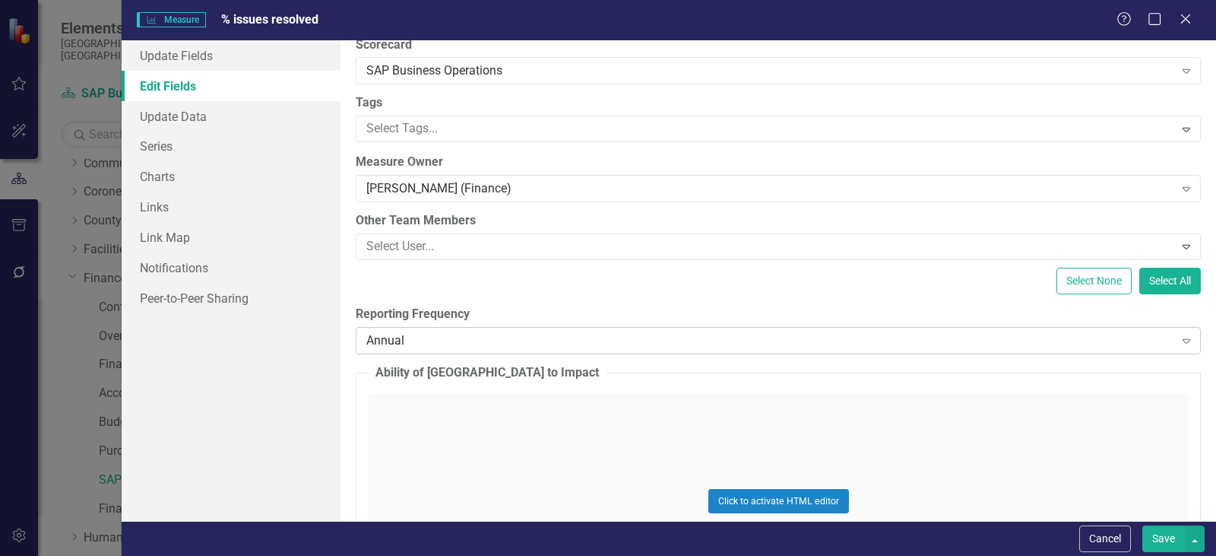
click at [460, 347] on div "Annual" at bounding box center [770, 339] width 808 height 17
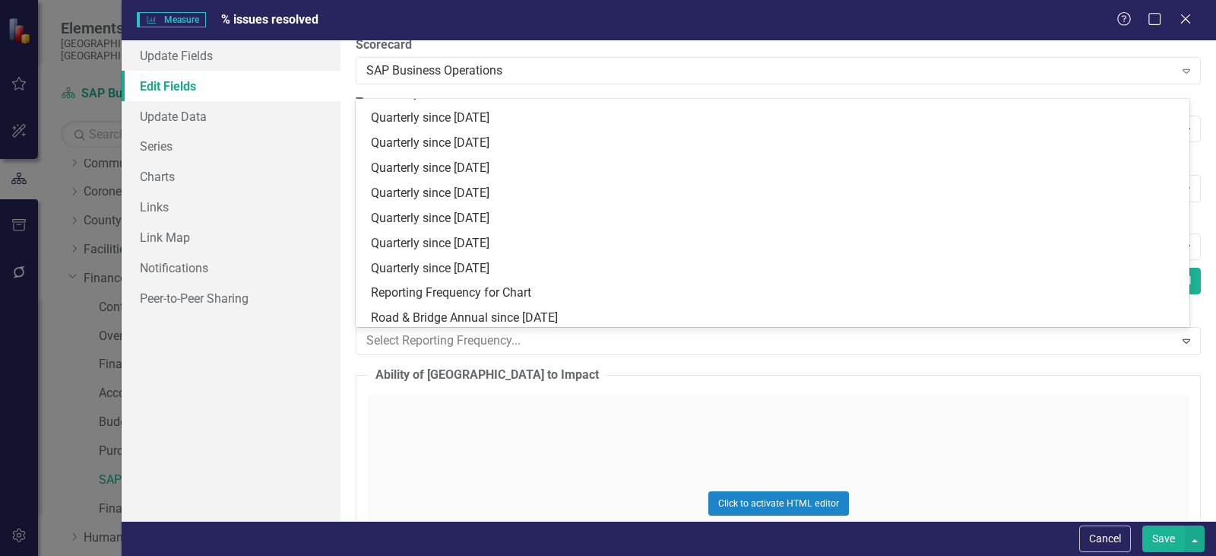
scroll to position [1317, 0]
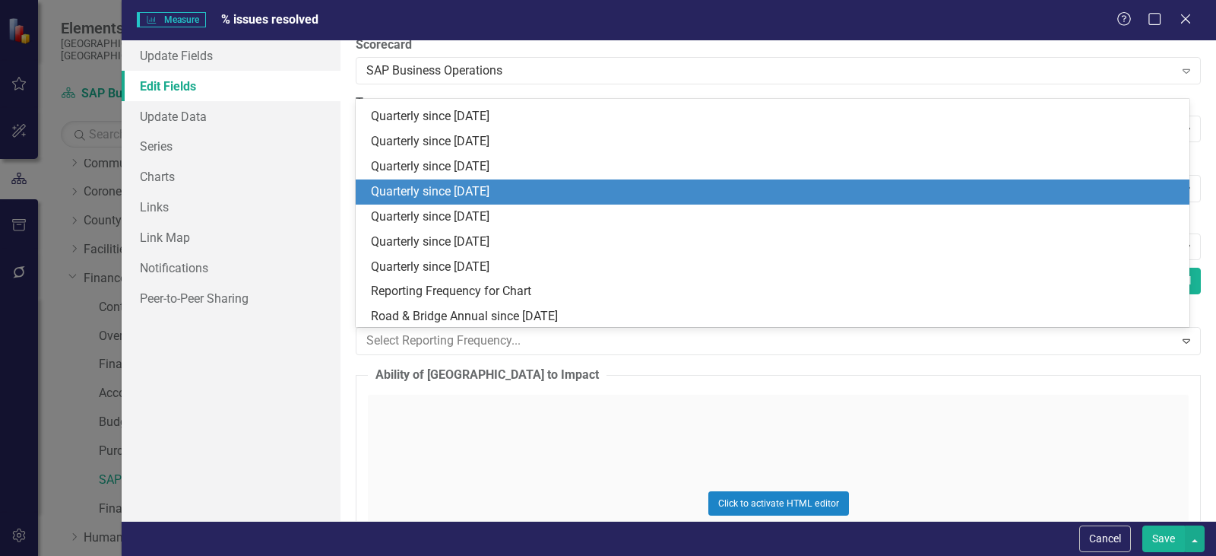
click at [478, 191] on div "Quarterly since 2022" at bounding box center [775, 191] width 809 height 17
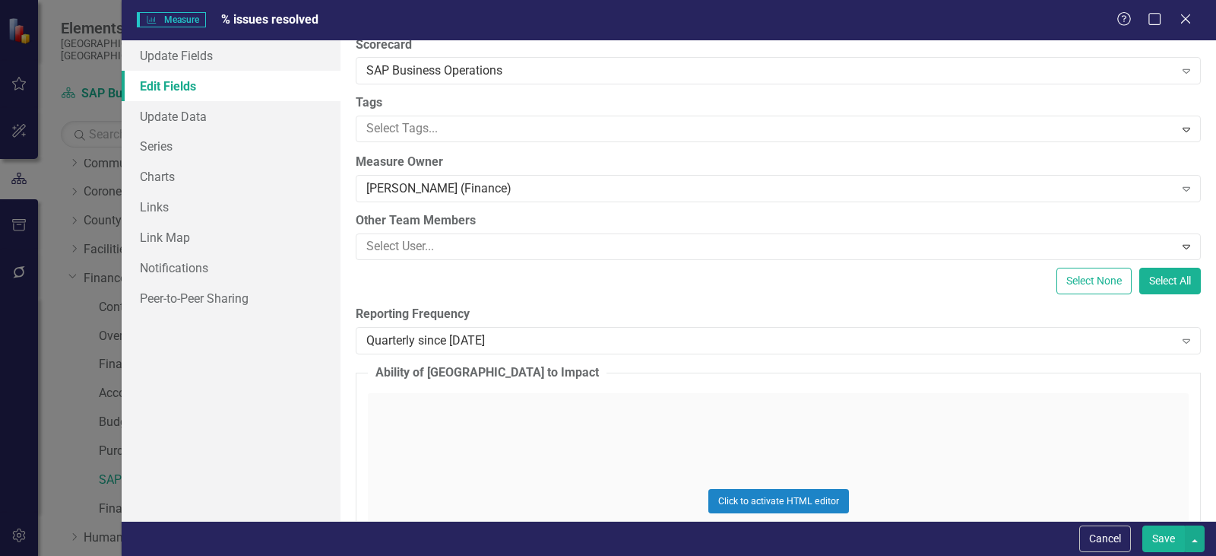
click at [1157, 546] on button "Save" at bounding box center [1163, 538] width 43 height 27
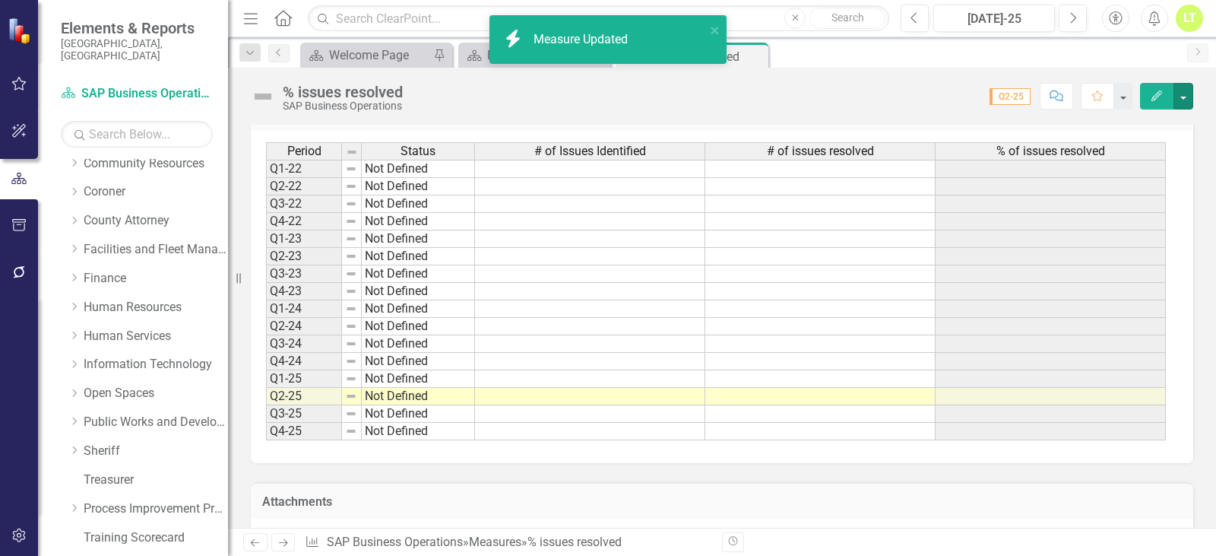
scroll to position [456, 0]
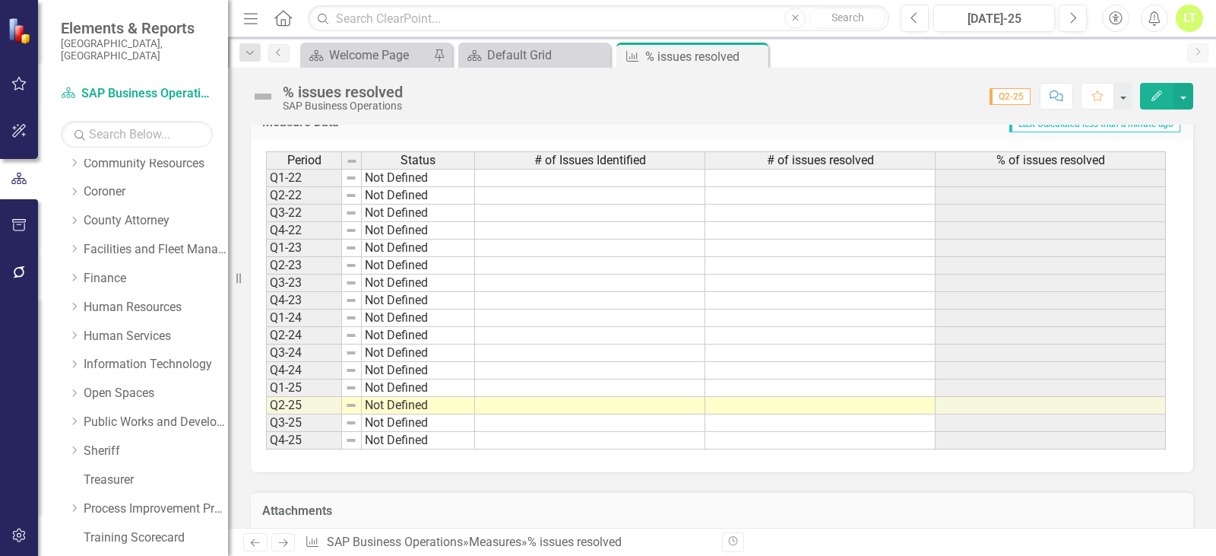
click at [844, 159] on span "# of issues resolved" at bounding box center [820, 161] width 107 height 14
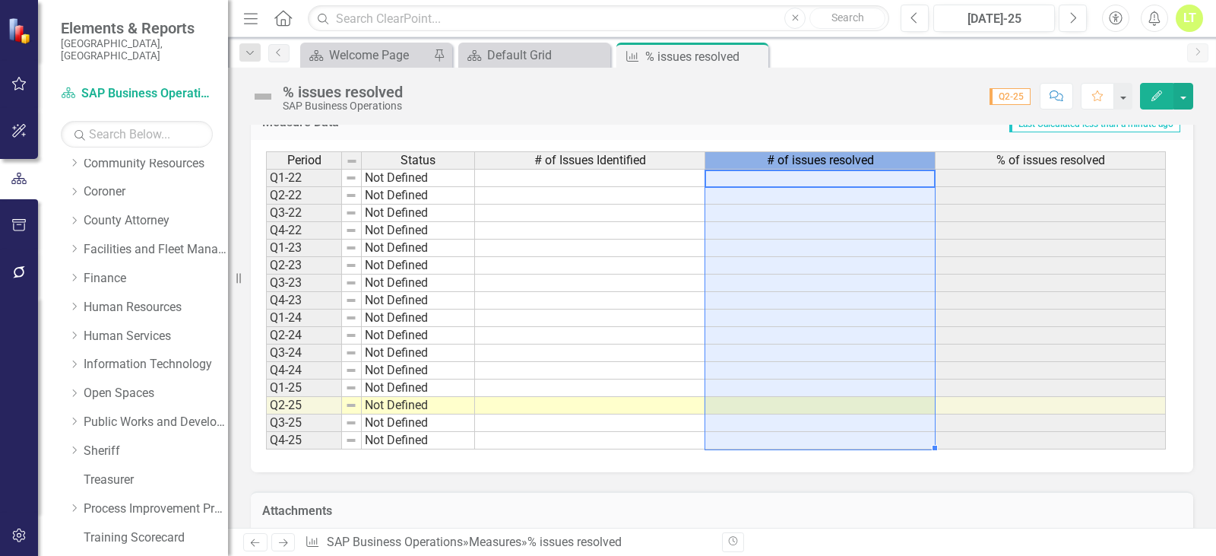
click at [669, 164] on div "# of Issues Identified" at bounding box center [590, 160] width 230 height 17
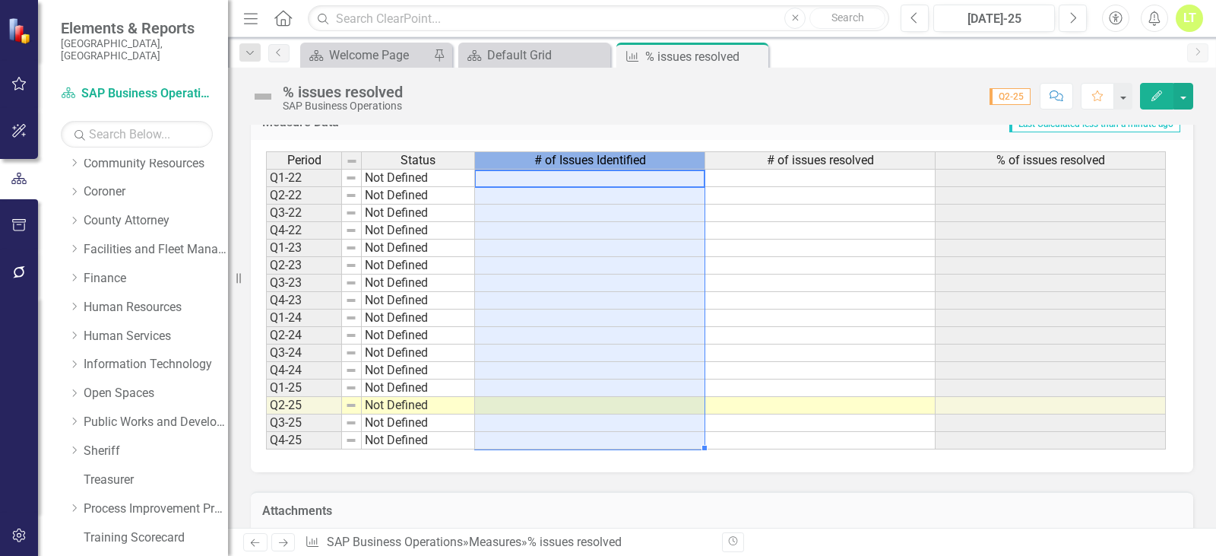
click at [1193, 98] on div "% issues resolved SAP Business Operations Score: 0.00 Q2-25 Completed Comment F…" at bounding box center [722, 91] width 988 height 46
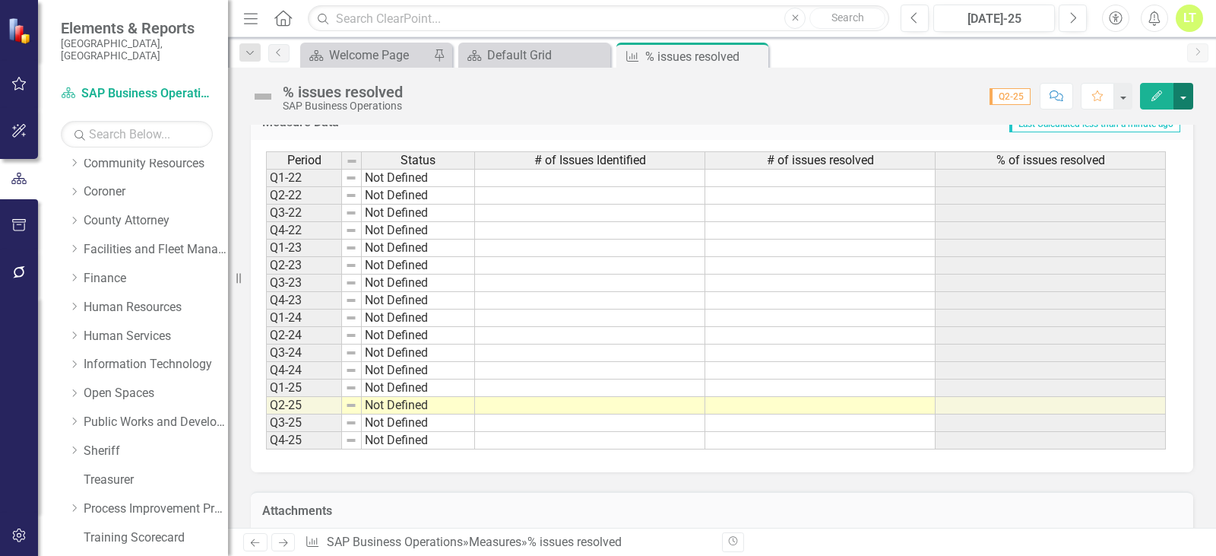
click at [1186, 94] on button "button" at bounding box center [1183, 96] width 20 height 27
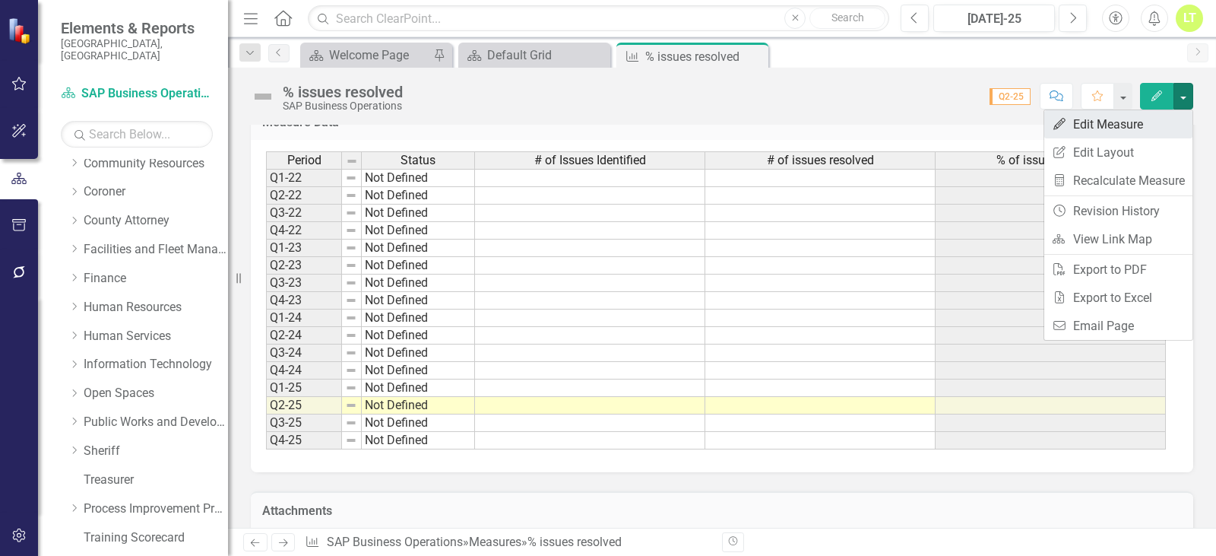
click at [1131, 116] on link "Edit Edit Measure" at bounding box center [1118, 124] width 148 height 28
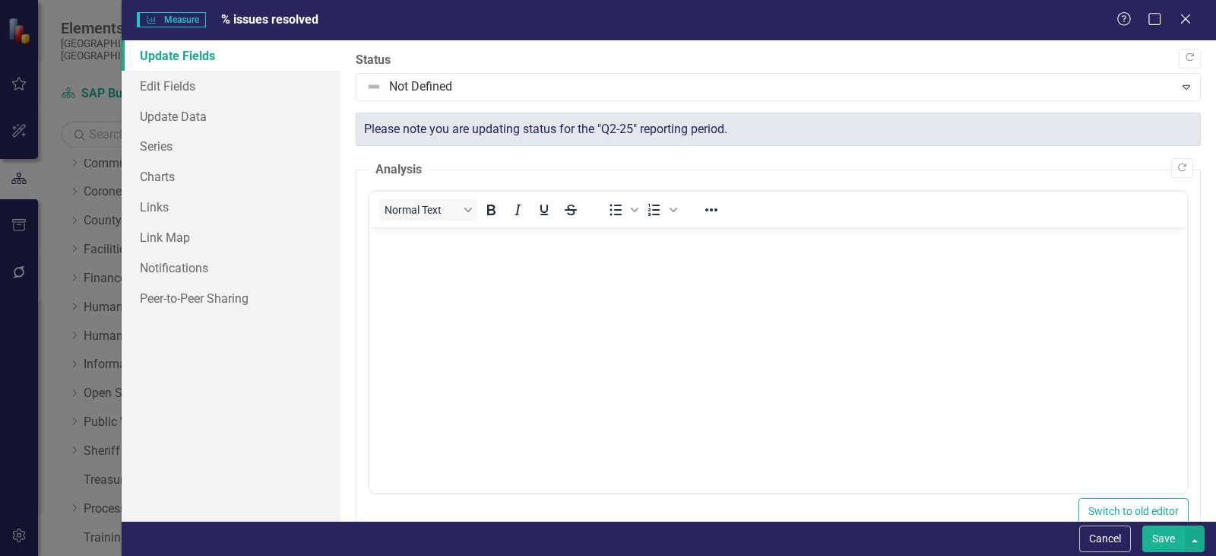
scroll to position [0, 0]
click at [195, 156] on link "Series" at bounding box center [231, 146] width 219 height 30
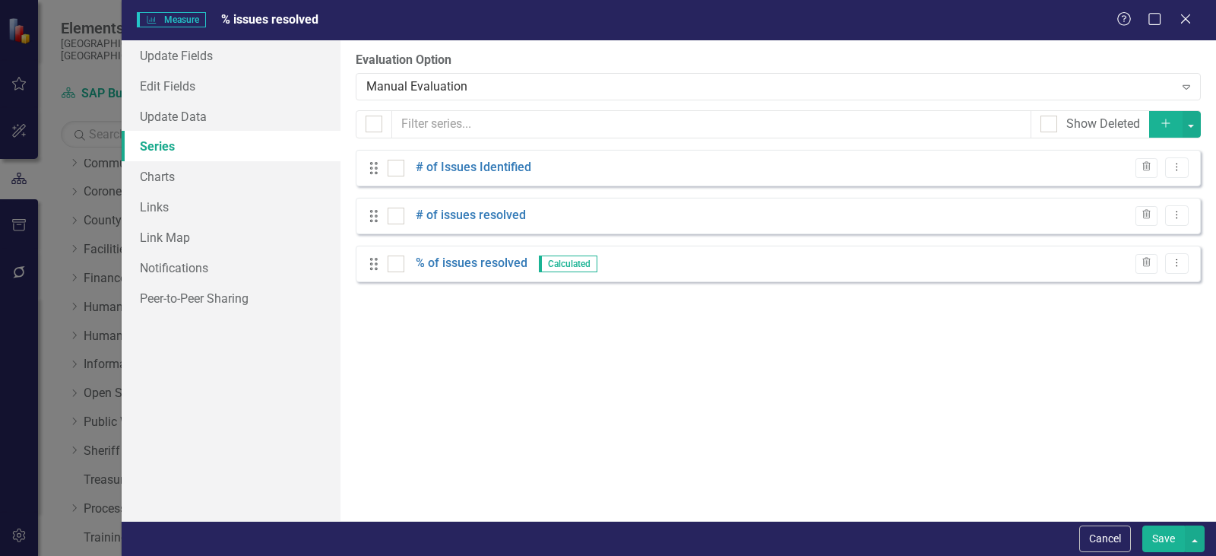
click at [1166, 122] on icon "Add" at bounding box center [1166, 123] width 14 height 11
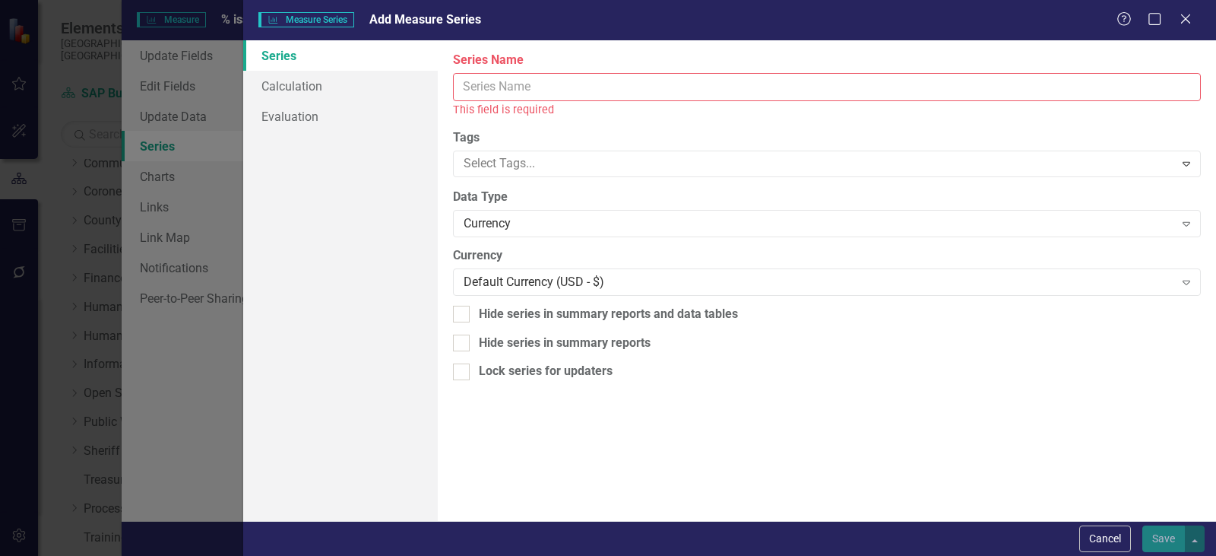
click at [576, 78] on input "Series Name" at bounding box center [827, 87] width 748 height 28
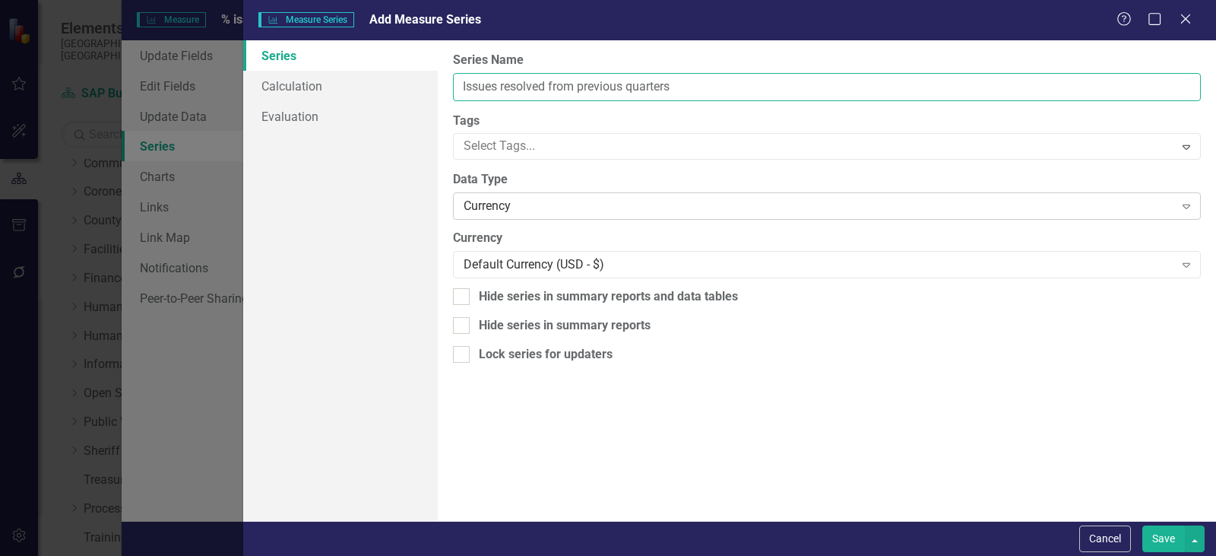
type input "Issues resolved from previous quarters"
click at [544, 215] on div "Currency Expand" at bounding box center [827, 205] width 748 height 27
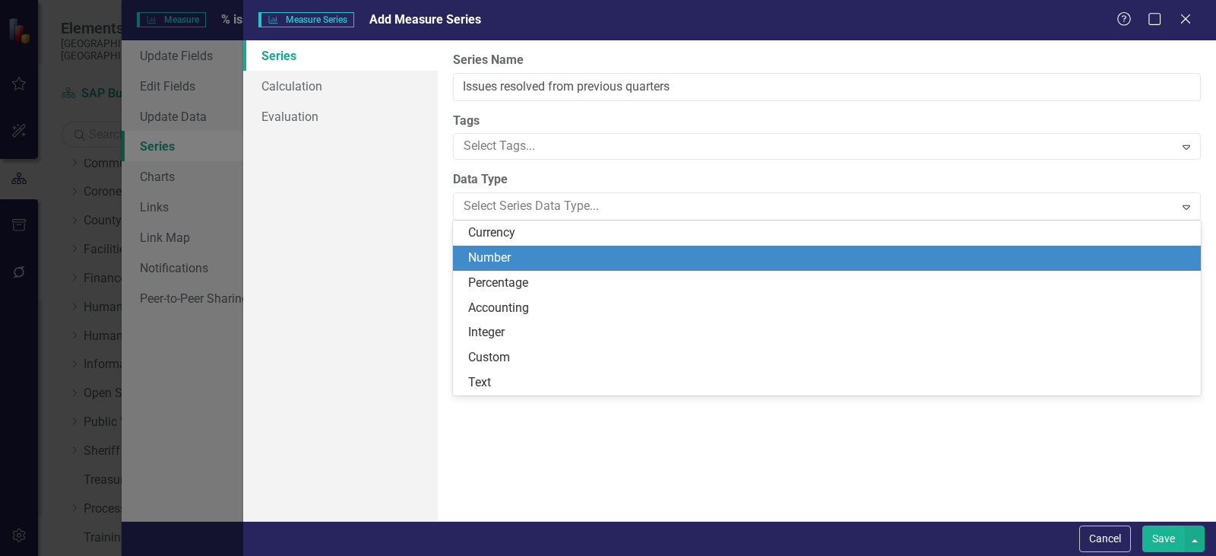
click at [519, 262] on div "Number" at bounding box center [829, 257] width 723 height 17
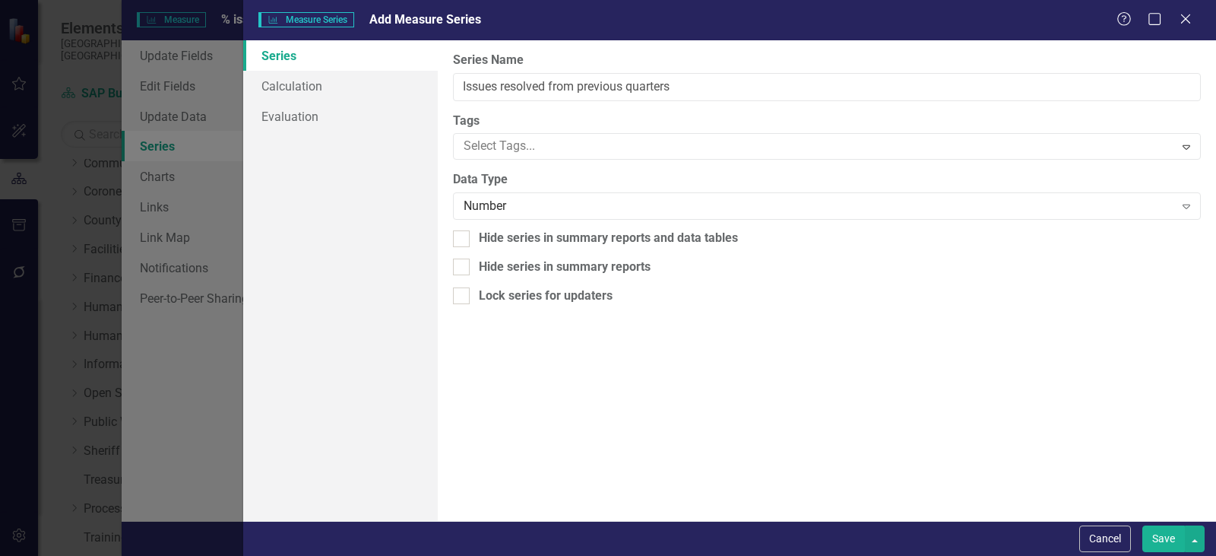
click at [1160, 538] on button "Save" at bounding box center [1163, 538] width 43 height 27
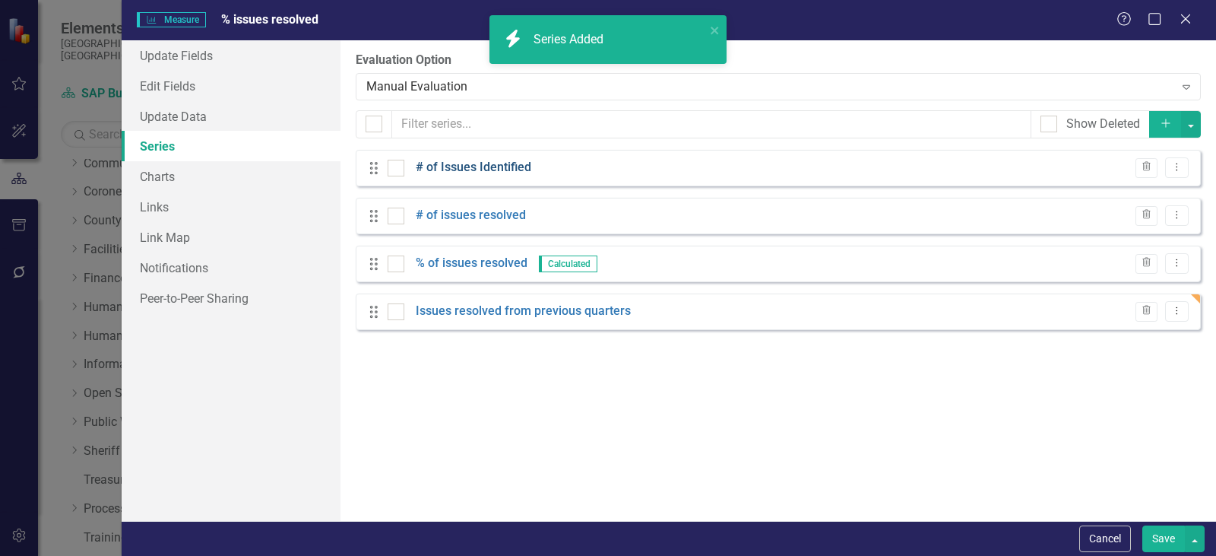
click at [460, 161] on link "# of Issues Identified" at bounding box center [474, 167] width 116 height 17
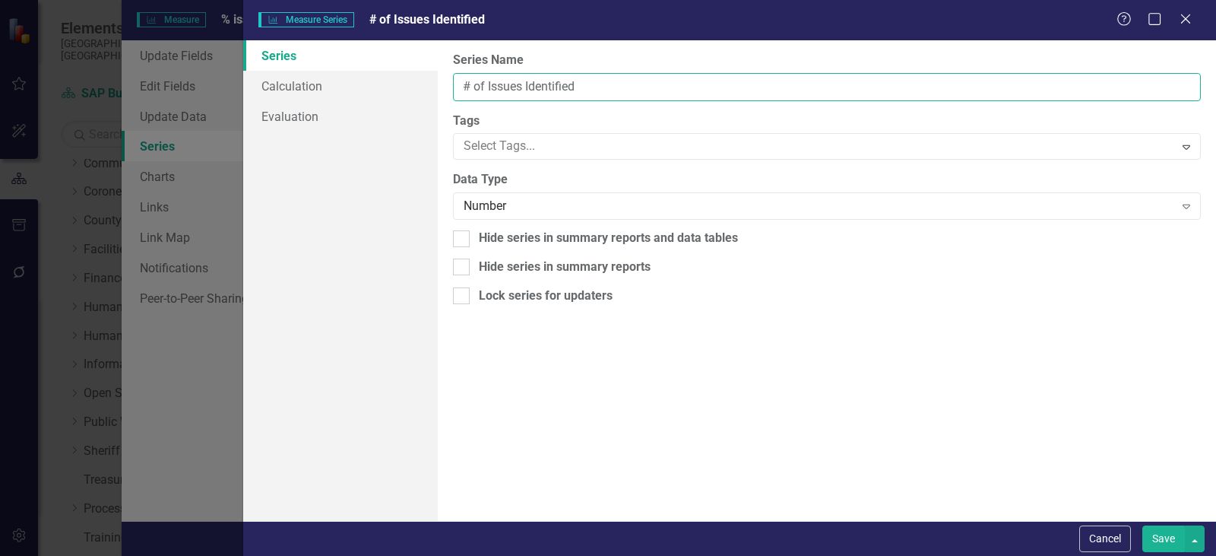
drag, startPoint x: 604, startPoint y: 87, endPoint x: 485, endPoint y: 78, distance: 119.6
click at [485, 78] on input "# of Issues Identified" at bounding box center [827, 87] width 748 height 28
type input "# of issues opened"
drag, startPoint x: 1149, startPoint y: 516, endPoint x: 1157, endPoint y: 523, distance: 10.8
click at [1151, 518] on div "From this page, you can edit the name, type, and visibility options of your ser…" at bounding box center [827, 280] width 778 height 480
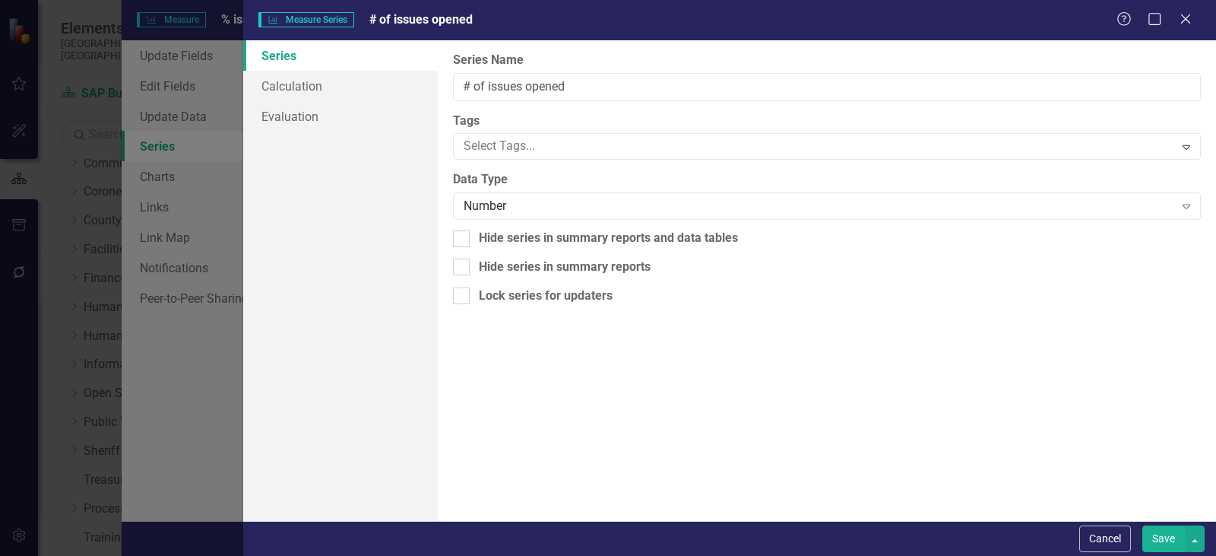
click at [1162, 531] on button "Save" at bounding box center [1163, 538] width 43 height 27
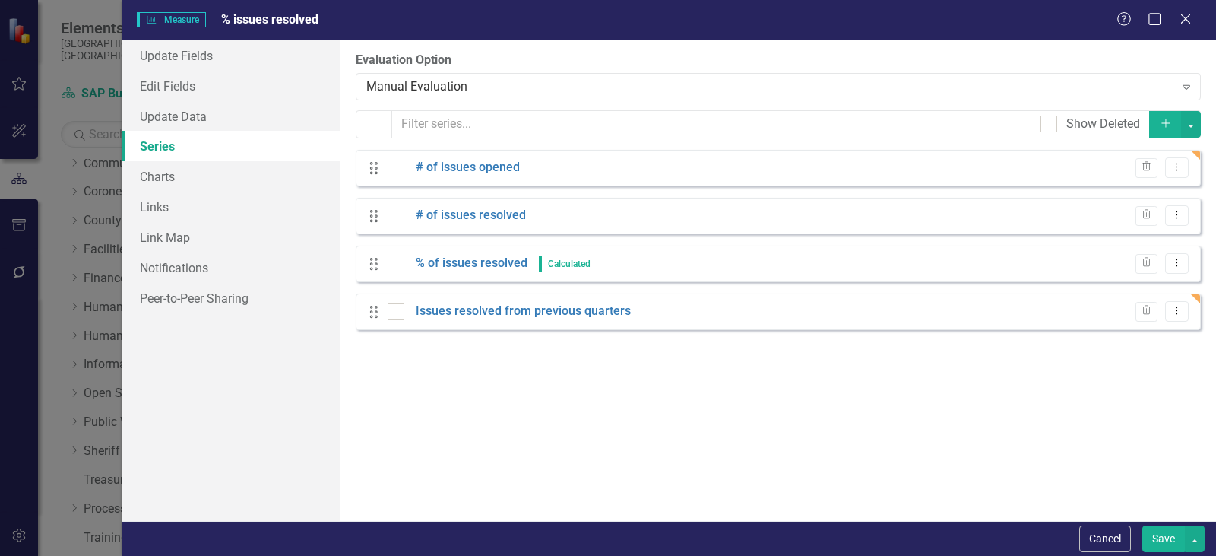
drag, startPoint x: 479, startPoint y: 316, endPoint x: 484, endPoint y: 236, distance: 80.7
click at [484, 236] on div "Drag # of issues opened Trash Dropdown Menu Drag # of issues resolved Trash Dro…" at bounding box center [778, 240] width 845 height 180
drag, startPoint x: 372, startPoint y: 323, endPoint x: 379, endPoint y: 257, distance: 66.6
click at [379, 257] on div "Drag # of issues opened Trash Dropdown Menu Drag # of issues resolved Trash Dro…" at bounding box center [778, 240] width 845 height 180
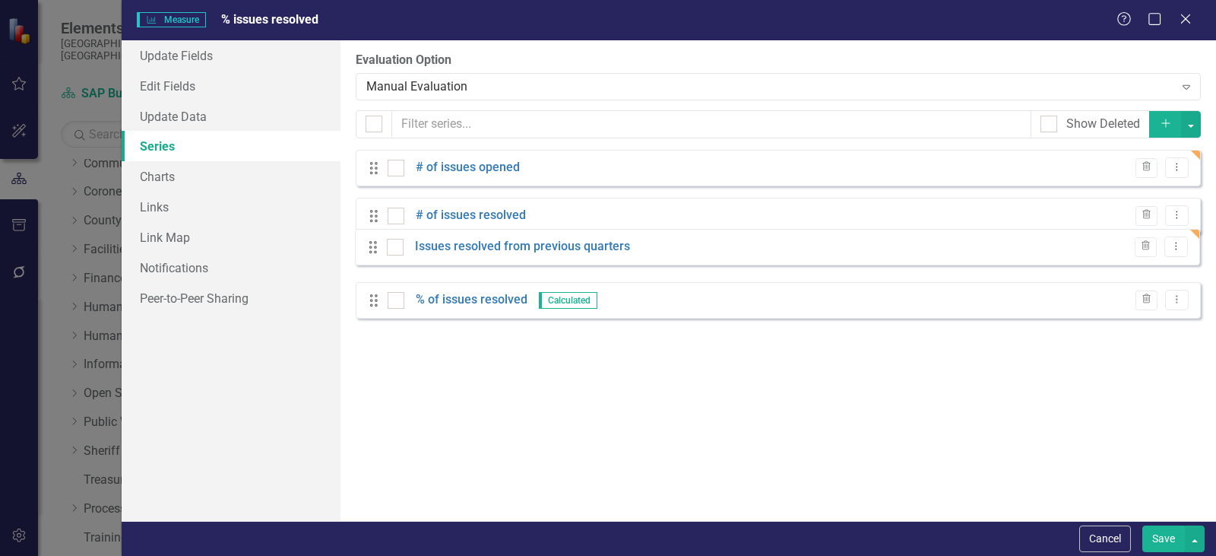
drag, startPoint x: 371, startPoint y: 311, endPoint x: 370, endPoint y: 246, distance: 64.6
click at [370, 246] on div "Drag # of issues opened Trash Dropdown Menu Drag # of issues resolved Trash Dro…" at bounding box center [778, 240] width 845 height 180
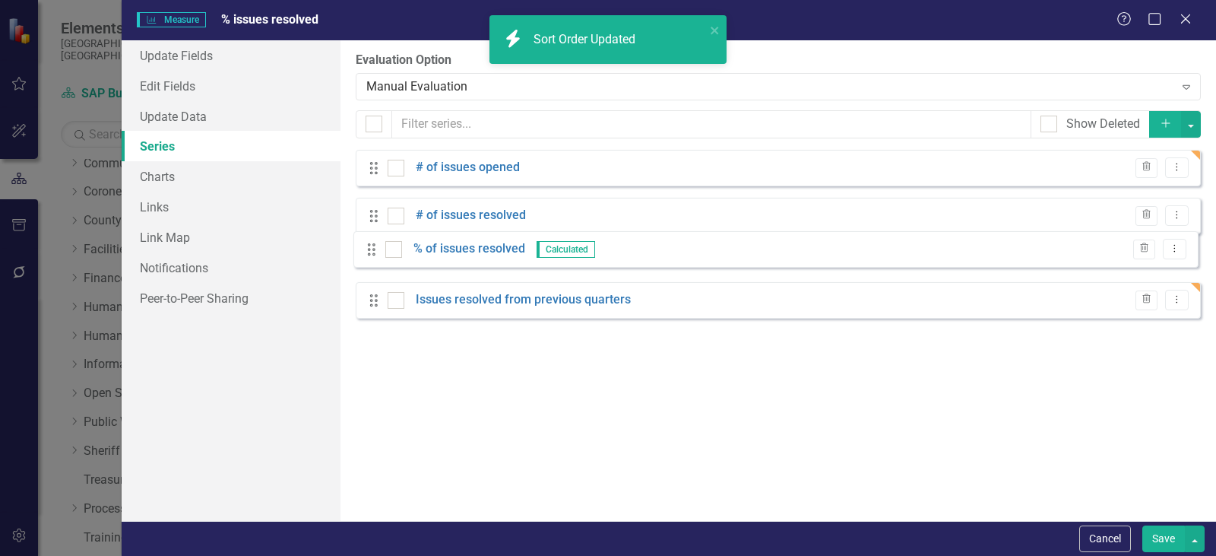
drag, startPoint x: 378, startPoint y: 315, endPoint x: 375, endPoint y: 252, distance: 62.4
click at [375, 252] on div "Drag # of issues opened Trash Dropdown Menu Drag # of issues resolved Trash Dro…" at bounding box center [778, 240] width 845 height 180
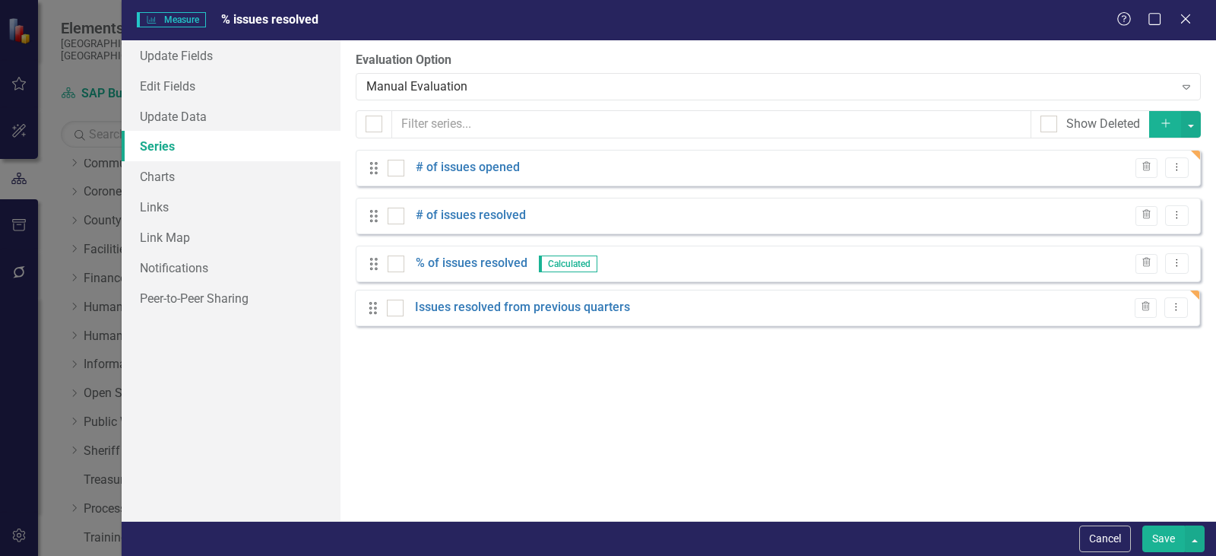
click at [371, 307] on div "Drag # of issues opened Trash Dropdown Menu Drag # of issues resolved Trash Dro…" at bounding box center [778, 240] width 845 height 180
click at [537, 312] on link "Issues resolved from previous quarters" at bounding box center [523, 310] width 215 height 17
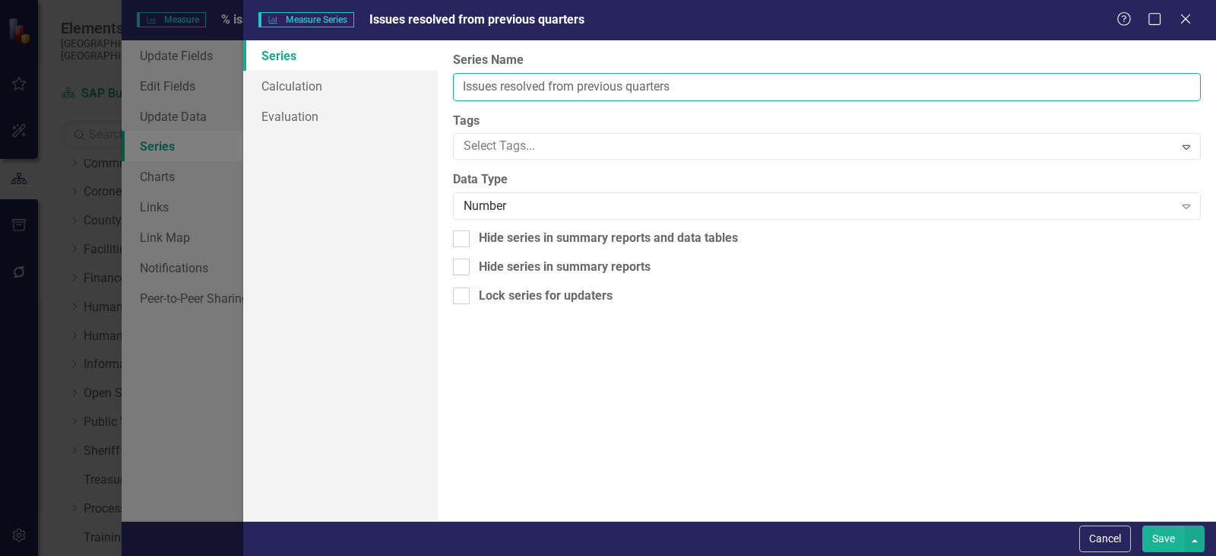
drag, startPoint x: 466, startPoint y: 86, endPoint x: 440, endPoint y: 84, distance: 25.9
click at [440, 84] on div "From this page, you can edit the name, type, and visibility options of your ser…" at bounding box center [827, 280] width 778 height 480
type input "# of issues resolved from previous quarters"
click at [1154, 531] on button "Save" at bounding box center [1163, 538] width 43 height 27
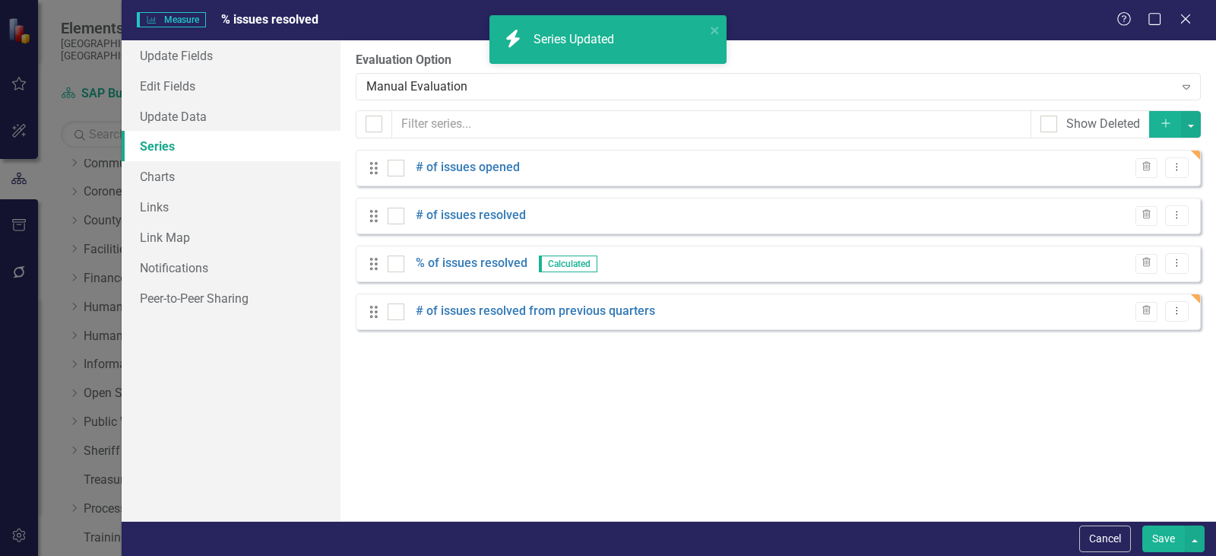
click at [1157, 536] on button "Save" at bounding box center [1163, 538] width 43 height 27
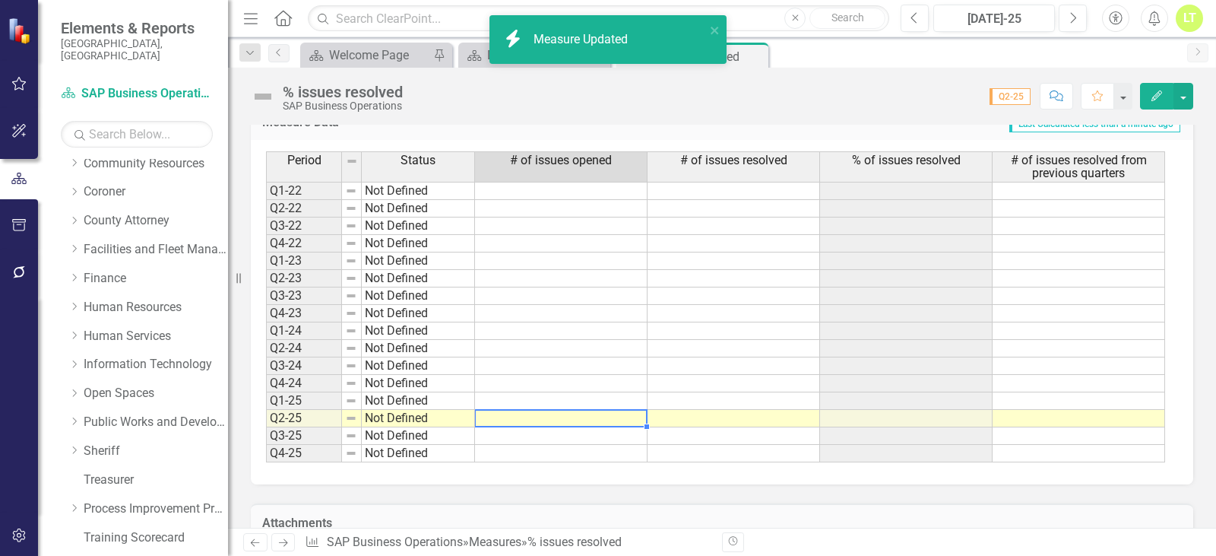
click at [514, 417] on td at bounding box center [561, 418] width 173 height 17
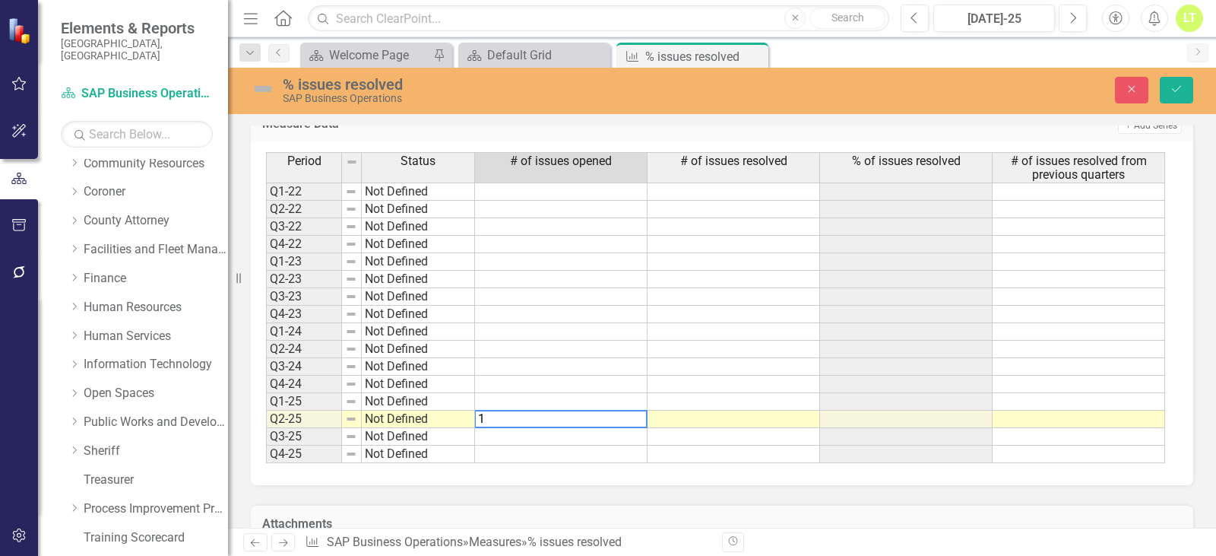
type textarea "18"
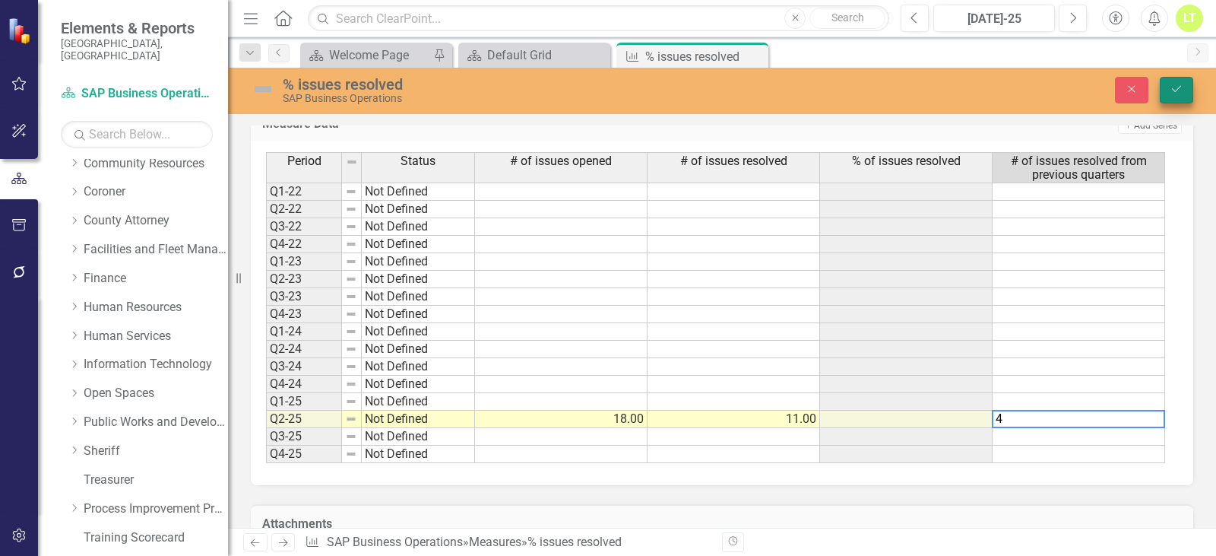
type textarea "4"
click at [1177, 93] on icon "Save" at bounding box center [1177, 89] width 14 height 11
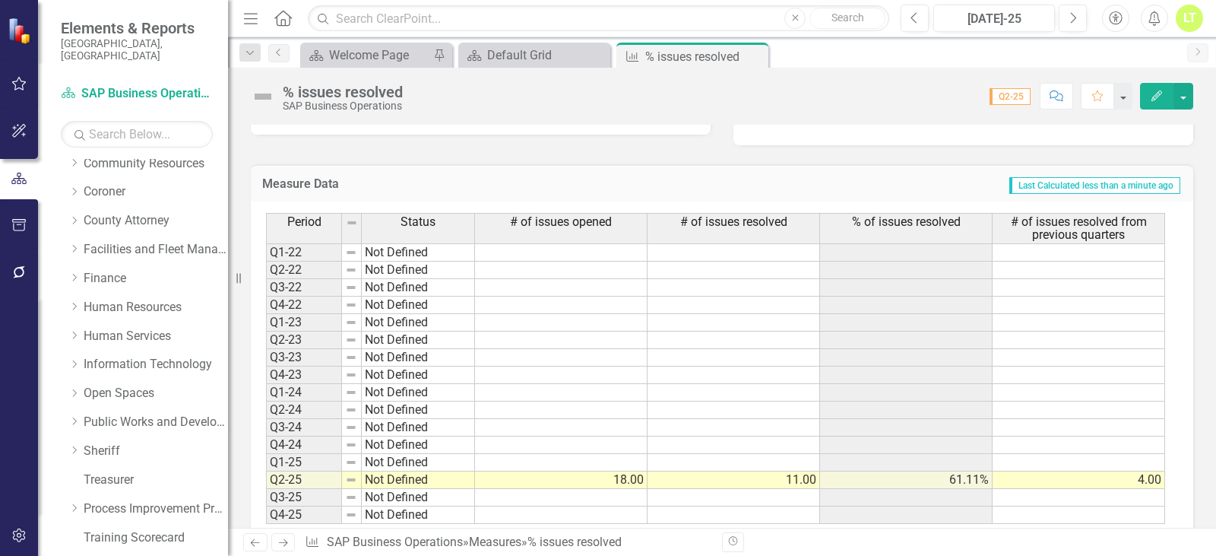
scroll to position [456, 0]
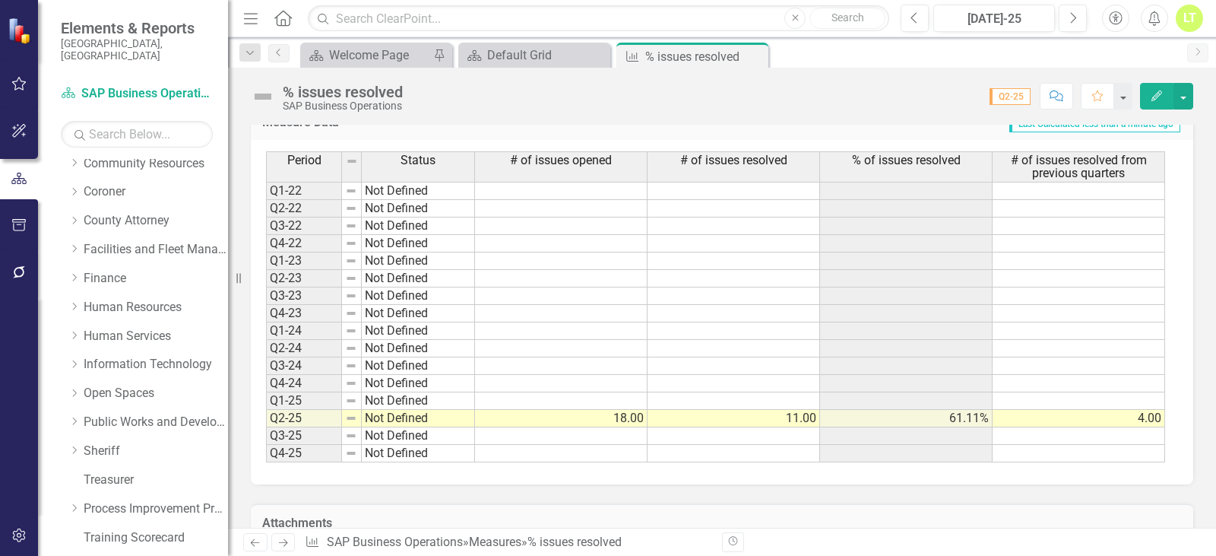
click at [1154, 102] on button "Edit" at bounding box center [1156, 96] width 33 height 27
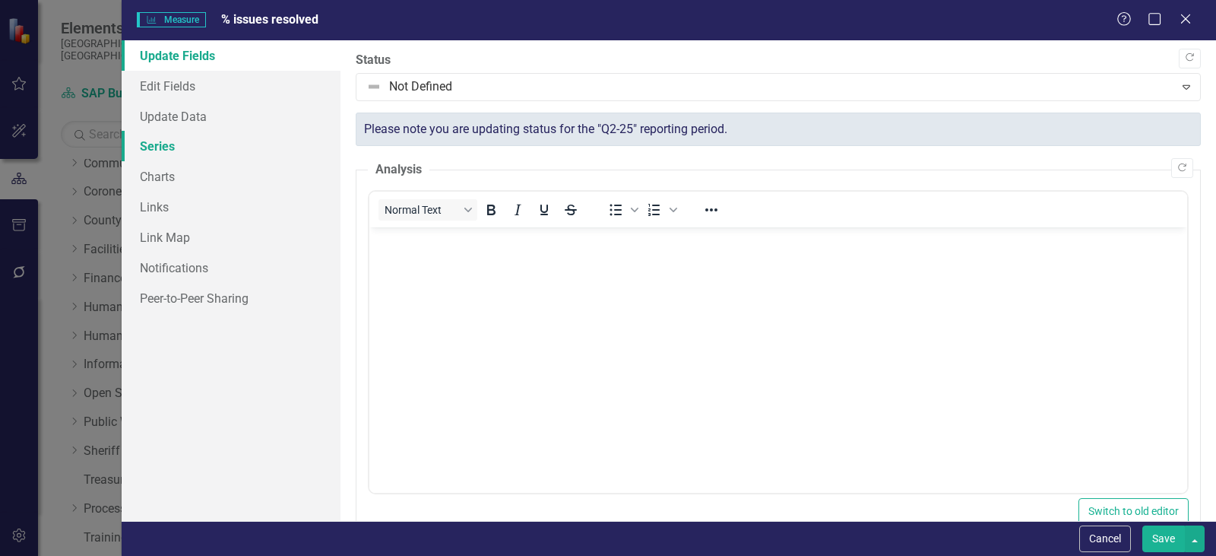
scroll to position [0, 0]
click at [182, 178] on link "Charts" at bounding box center [231, 176] width 219 height 30
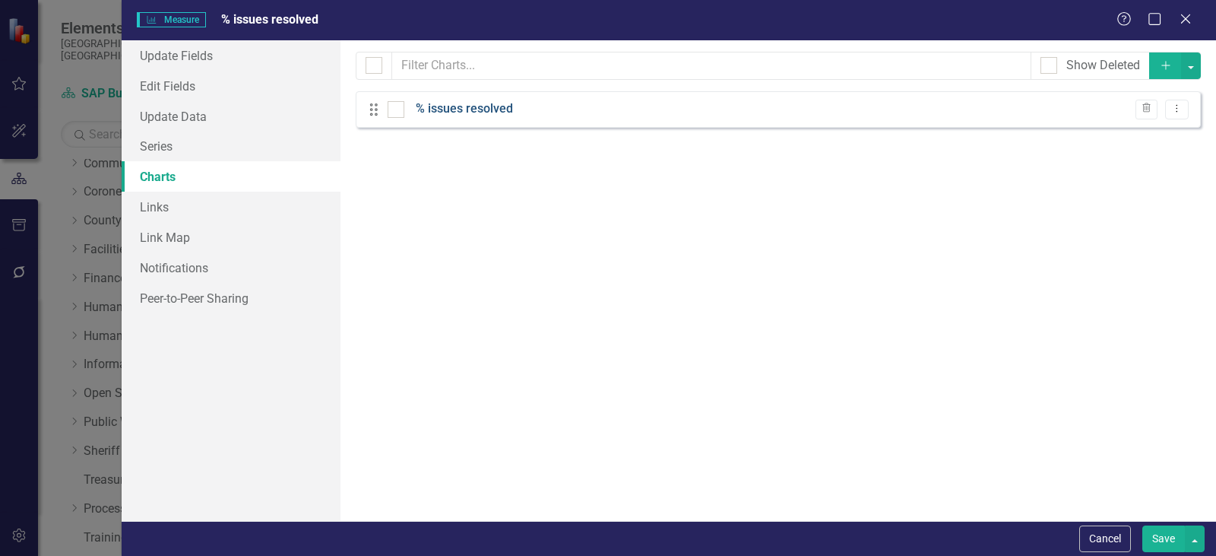
click at [470, 114] on link "% issues resolved" at bounding box center [464, 108] width 97 height 17
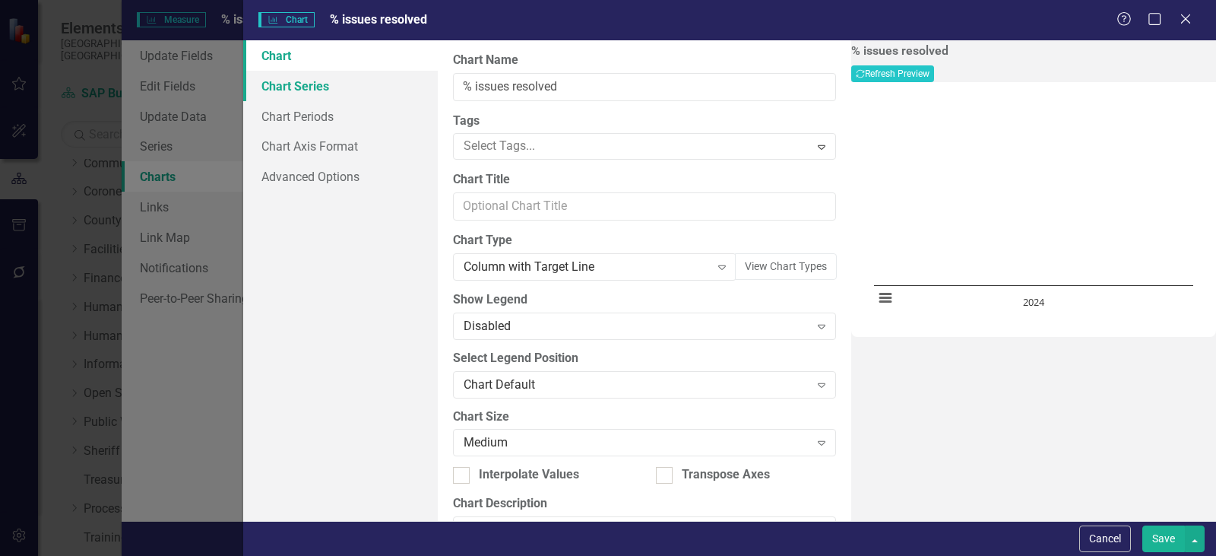
click at [320, 97] on link "Chart Series" at bounding box center [340, 86] width 195 height 30
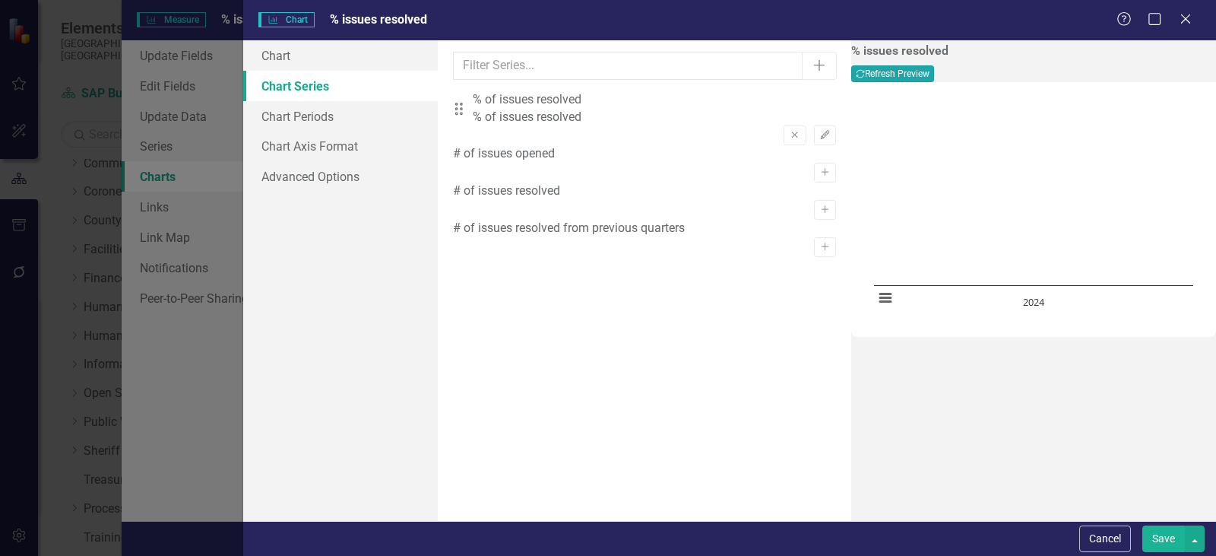
click at [934, 77] on button "Recalculate Refresh Preview" at bounding box center [892, 73] width 83 height 17
click at [315, 121] on link "Chart Periods" at bounding box center [340, 116] width 195 height 30
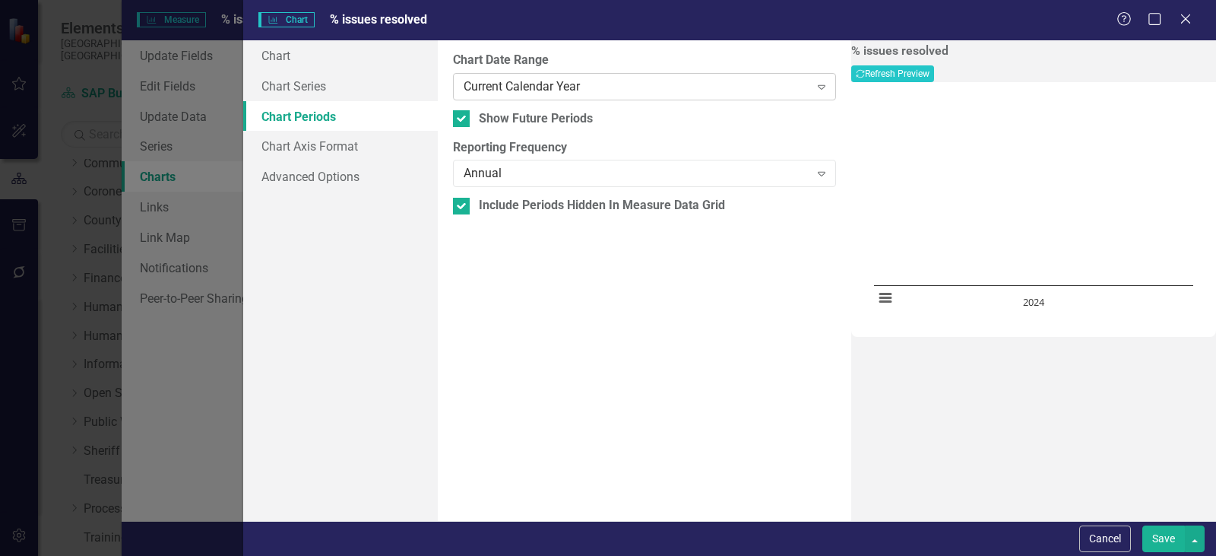
click at [506, 84] on div "Current Calendar Year" at bounding box center [637, 86] width 346 height 17
click at [493, 172] on div "Annual" at bounding box center [637, 173] width 346 height 17
click at [934, 65] on button "Recalculate Refresh Preview" at bounding box center [892, 73] width 83 height 17
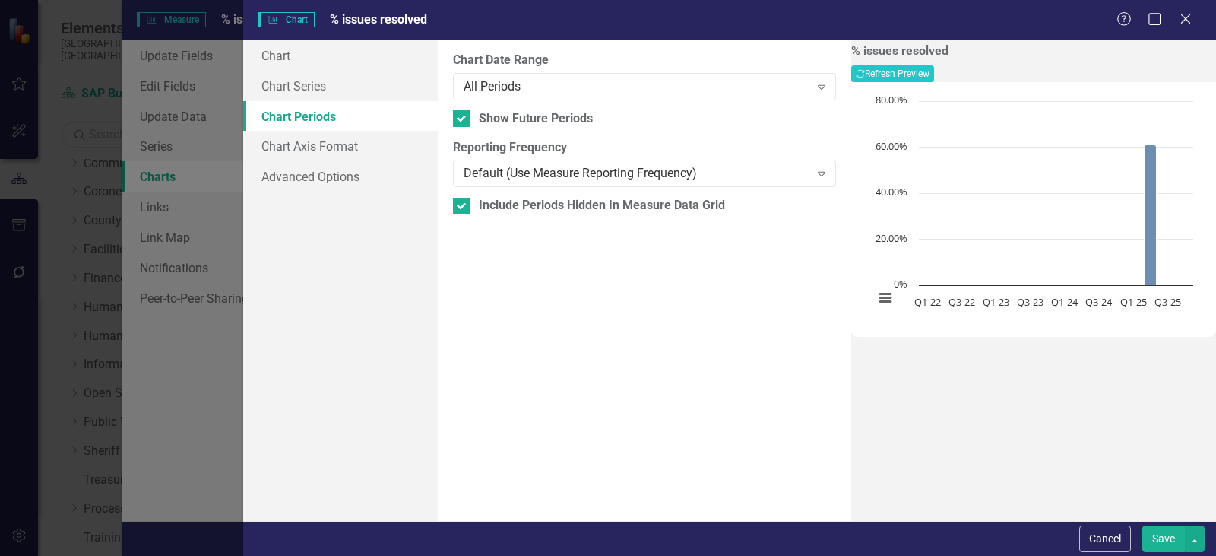
click at [1162, 536] on button "Save" at bounding box center [1163, 538] width 43 height 27
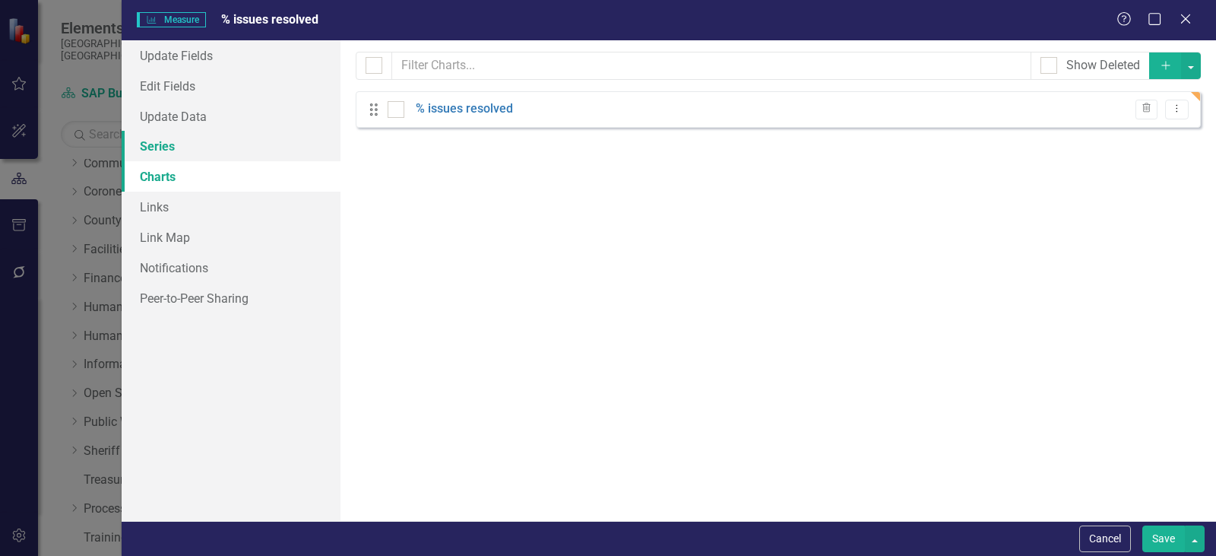
click at [158, 145] on link "Series" at bounding box center [231, 146] width 219 height 30
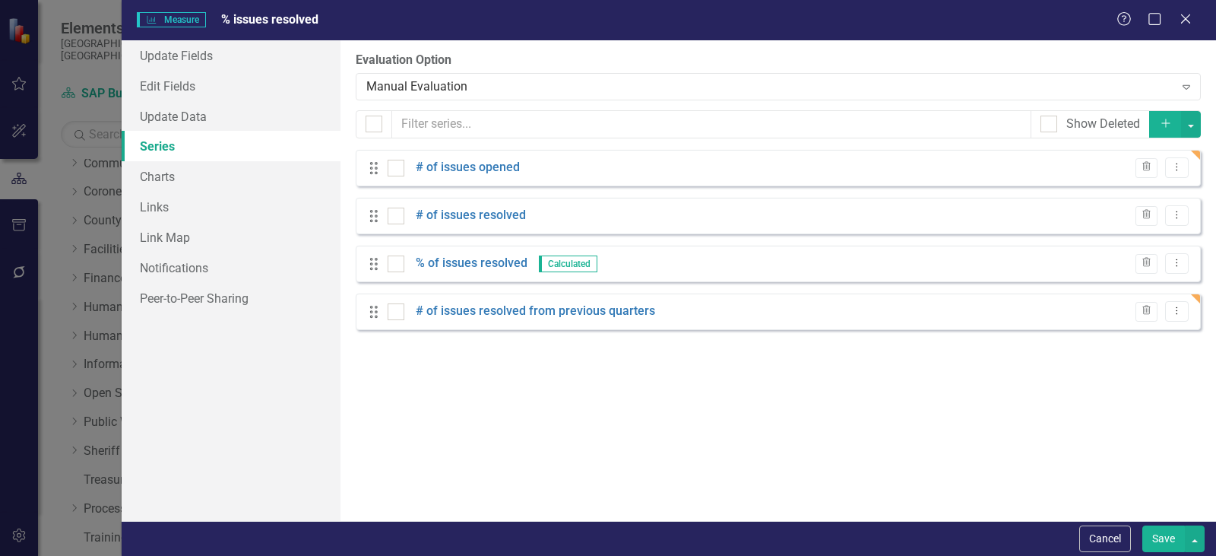
click at [1150, 534] on button "Save" at bounding box center [1163, 538] width 43 height 27
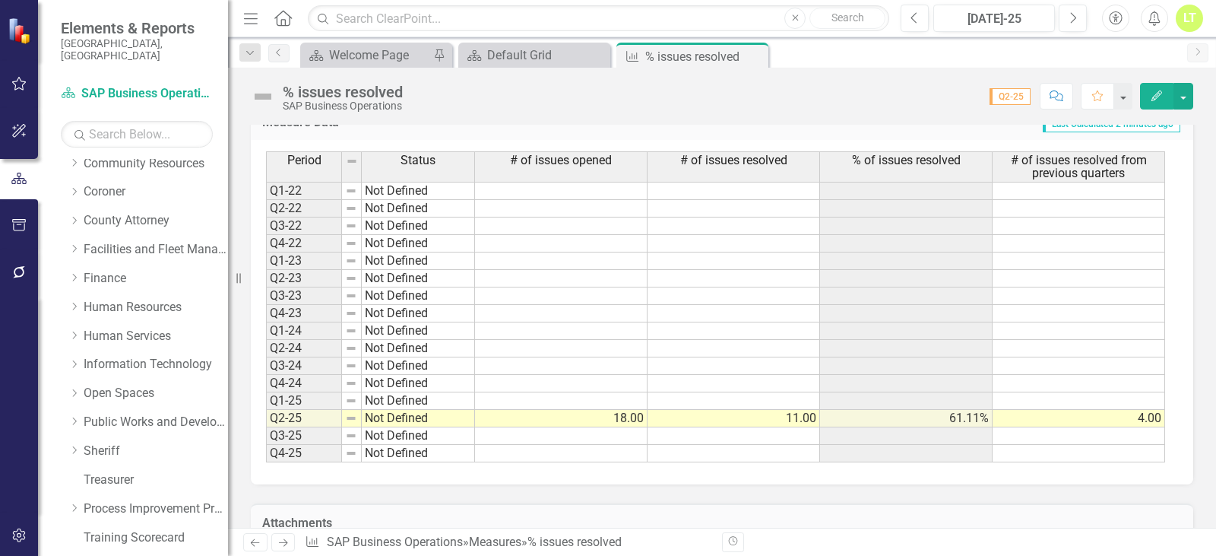
click at [1163, 89] on button "Edit" at bounding box center [1156, 96] width 33 height 27
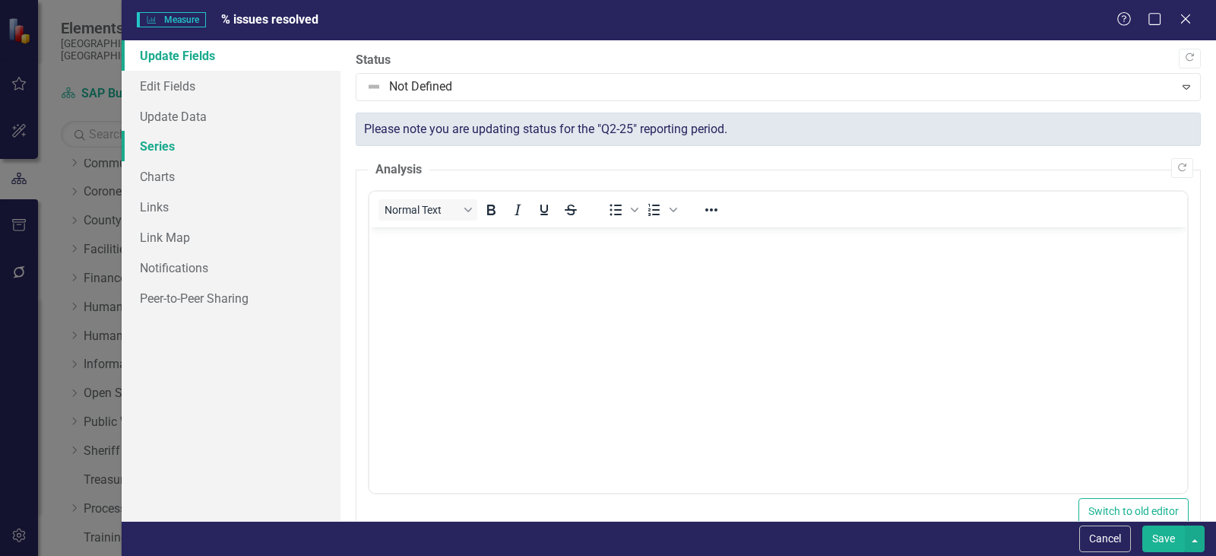
click at [173, 139] on link "Series" at bounding box center [231, 146] width 219 height 30
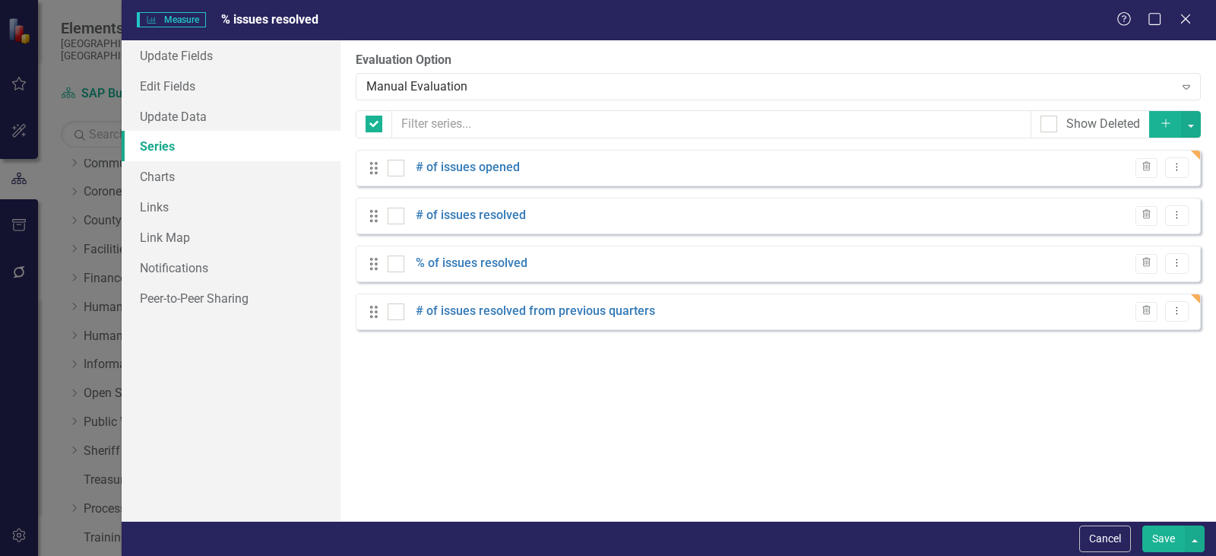
checkbox input "false"
click at [453, 261] on link "% of issues resolved" at bounding box center [472, 263] width 112 height 17
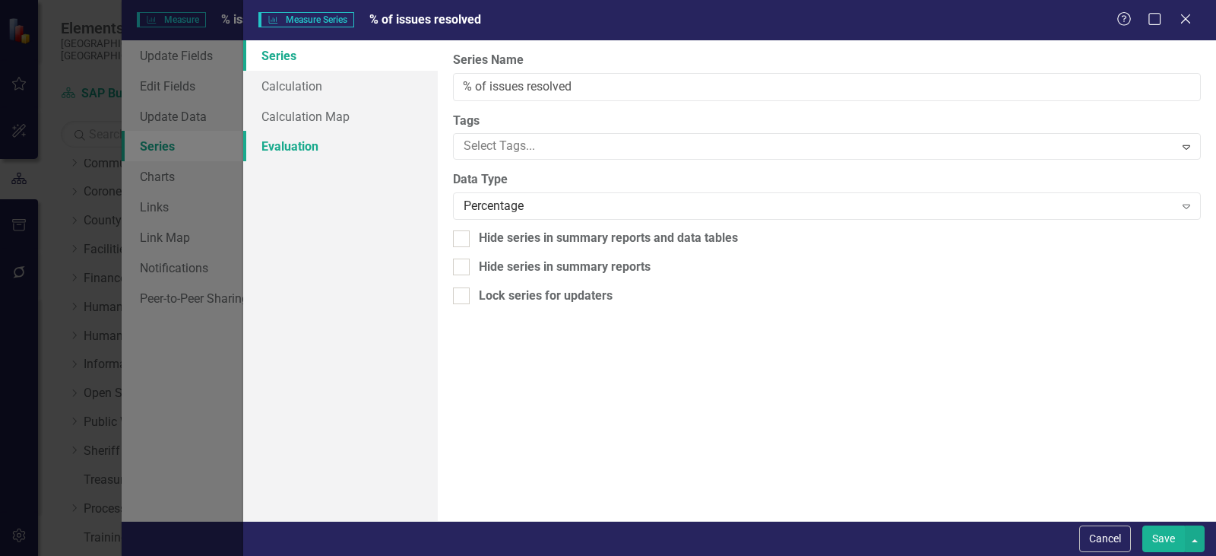
click at [280, 150] on link "Evaluation" at bounding box center [340, 146] width 195 height 30
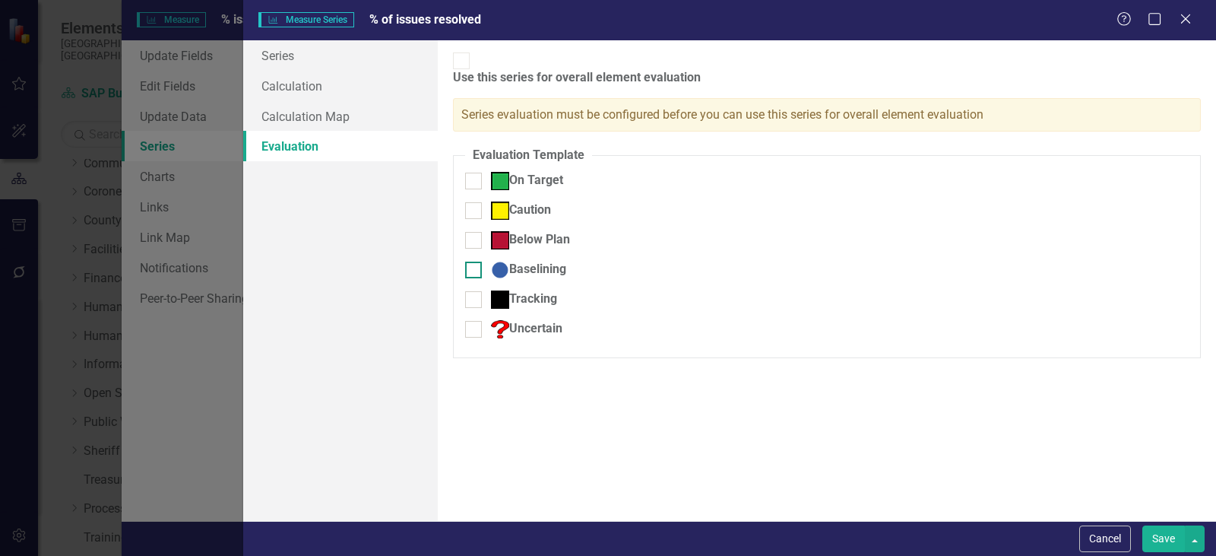
click at [476, 261] on div at bounding box center [473, 269] width 17 height 17
click at [475, 261] on input "Baselining" at bounding box center [470, 266] width 10 height 10
checkbox input "true"
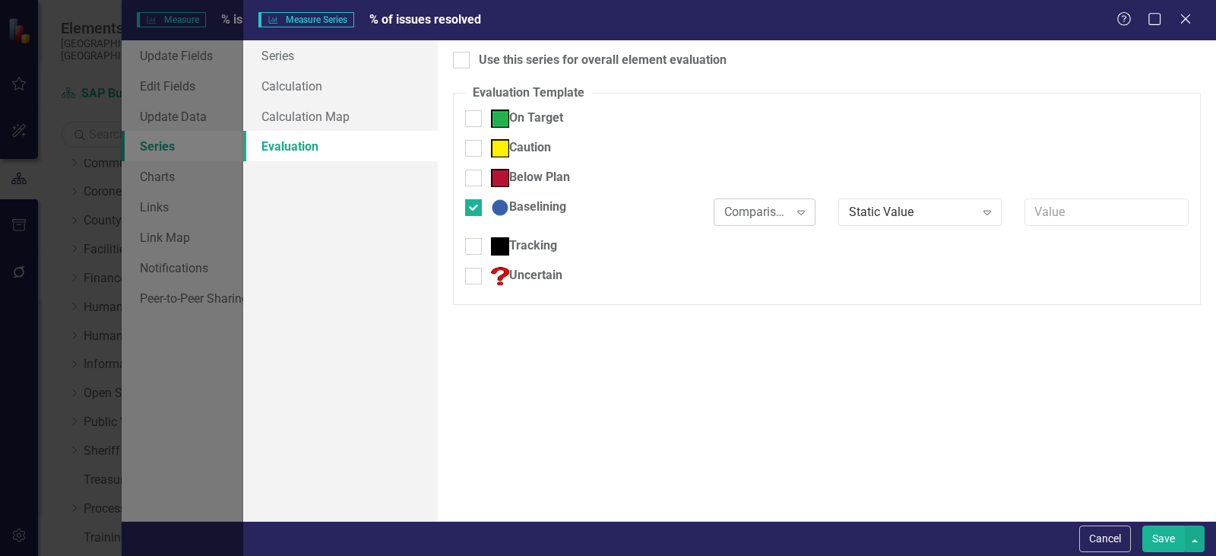
click at [755, 215] on div "Comparison..." at bounding box center [756, 211] width 64 height 17
click at [1157, 546] on button "Save" at bounding box center [1163, 538] width 43 height 27
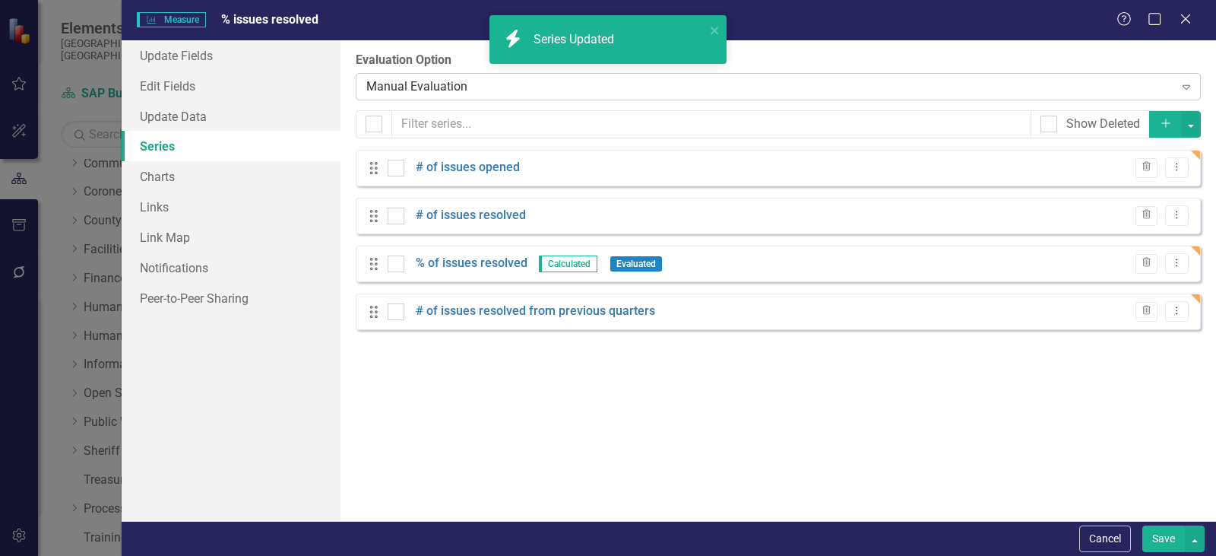
click at [420, 87] on div "Manual Evaluation" at bounding box center [770, 86] width 808 height 17
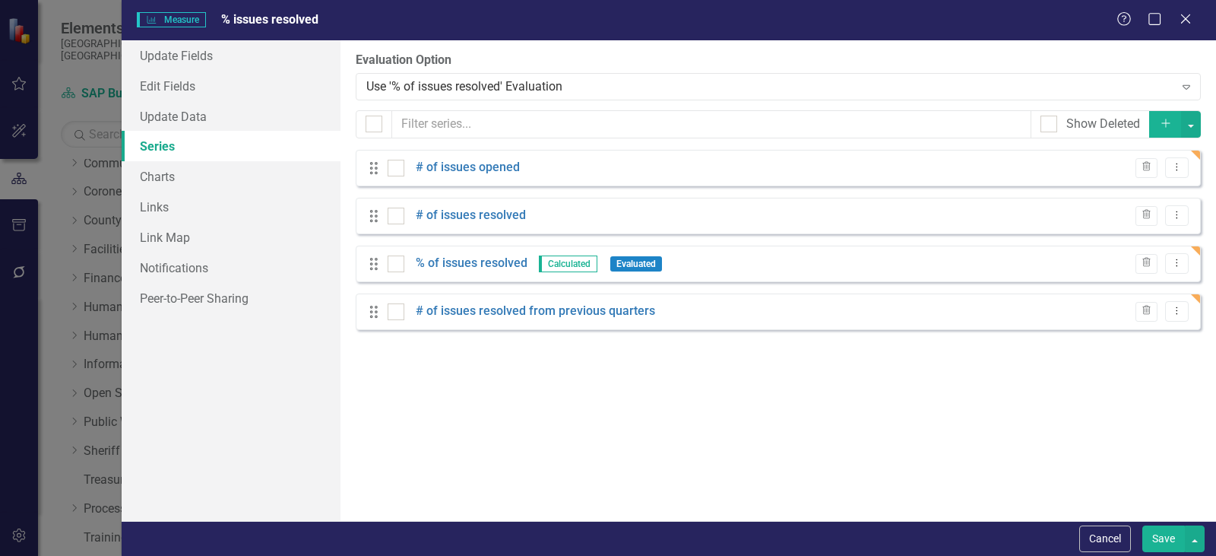
click at [1165, 541] on button "Save" at bounding box center [1163, 538] width 43 height 27
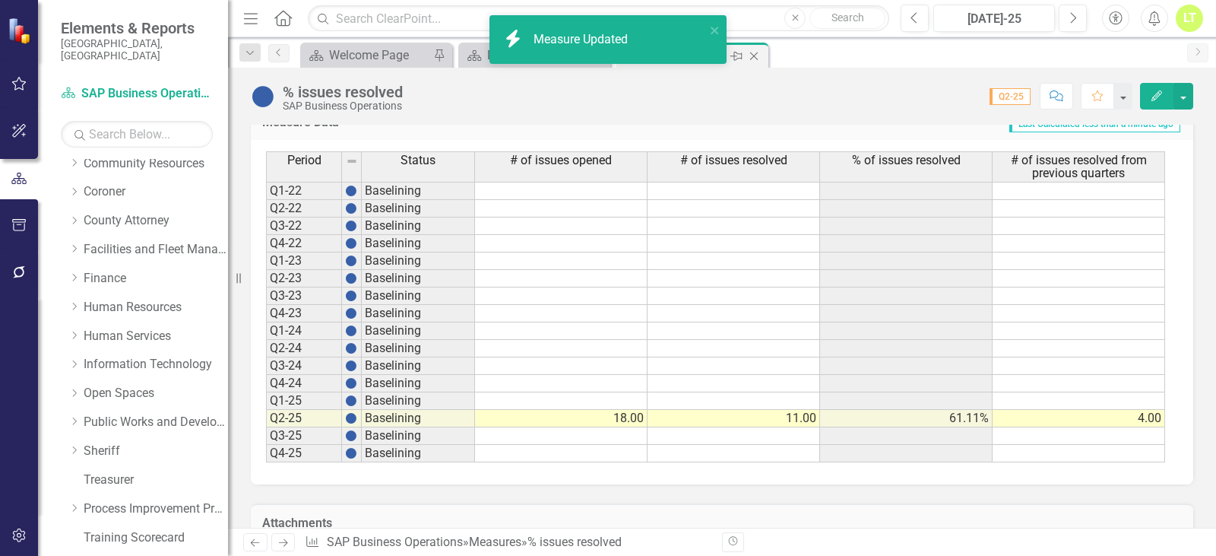
click at [751, 52] on icon "Close" at bounding box center [753, 56] width 15 height 12
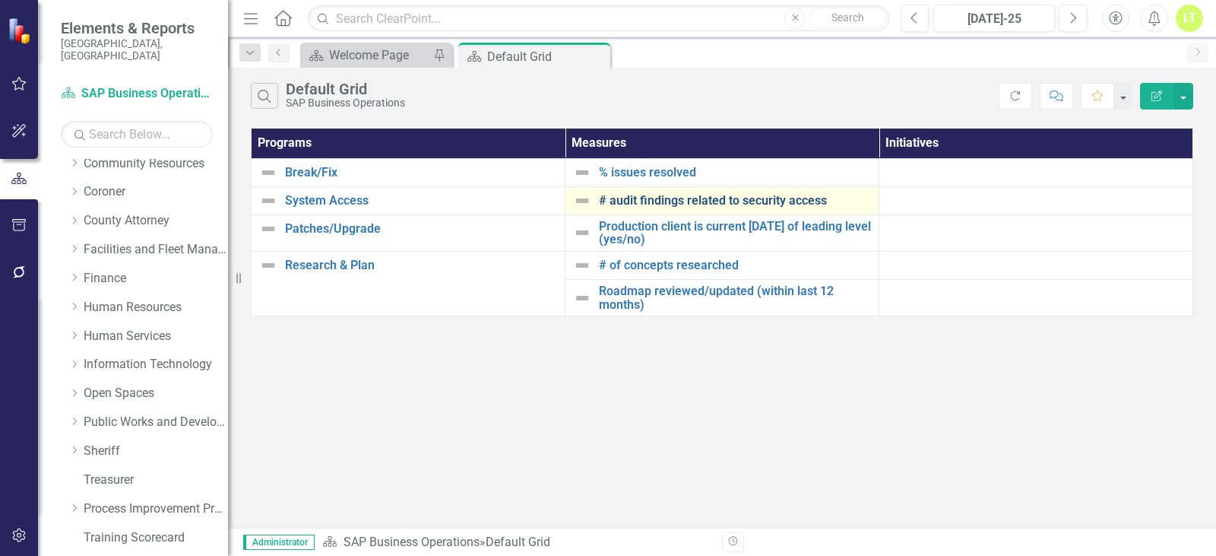
click at [627, 199] on link "# audit findings related to security access" at bounding box center [735, 201] width 272 height 14
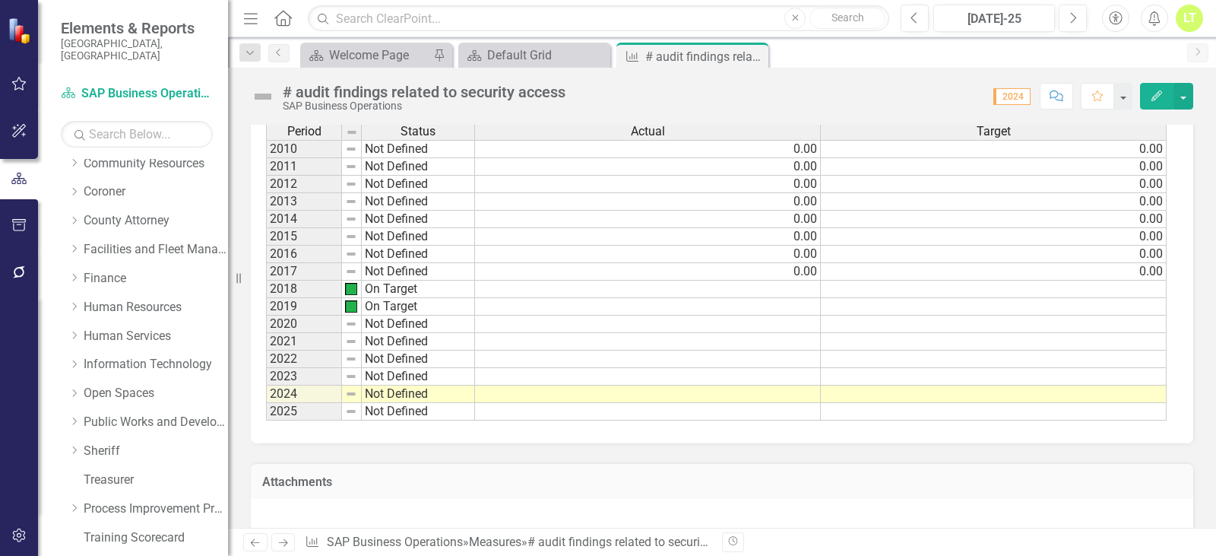
scroll to position [532, 0]
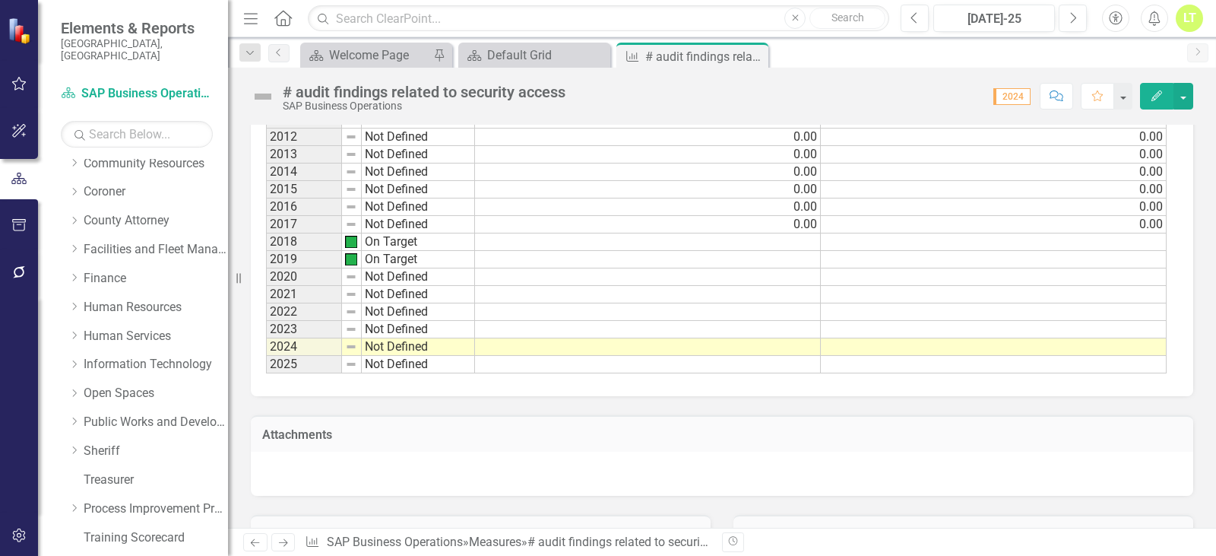
click at [783, 306] on td at bounding box center [648, 311] width 346 height 17
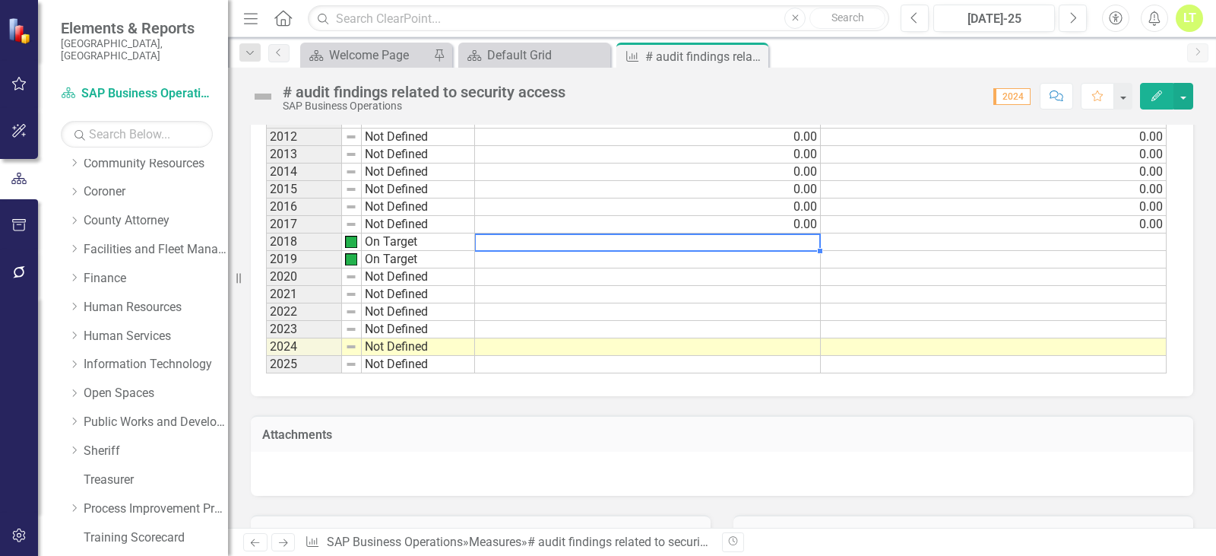
click at [776, 242] on td at bounding box center [648, 241] width 346 height 17
click at [582, 353] on td at bounding box center [648, 346] width 346 height 17
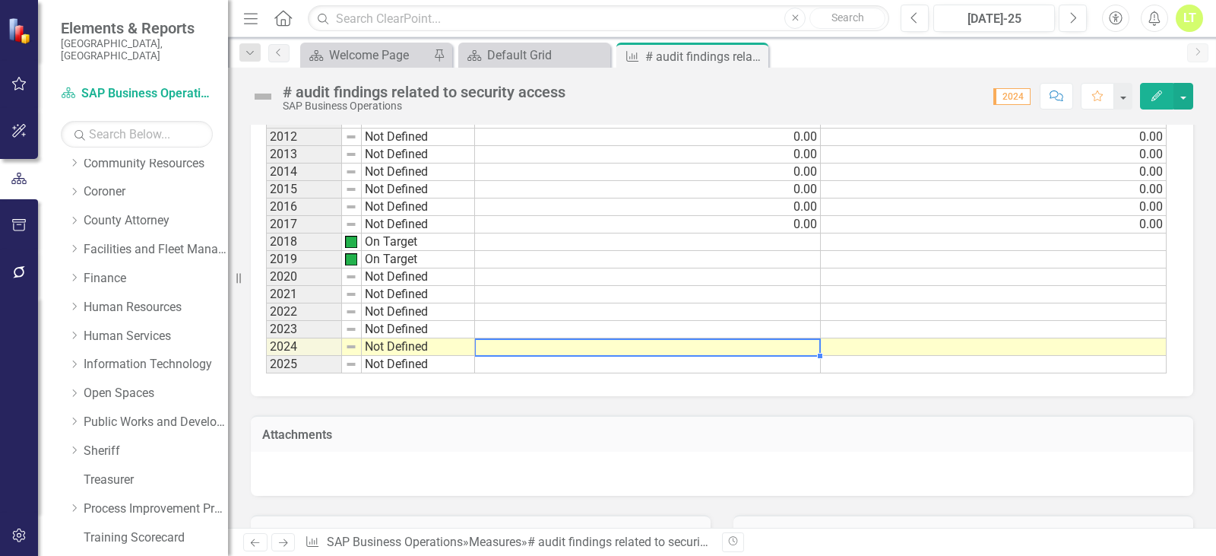
type textarea "0"
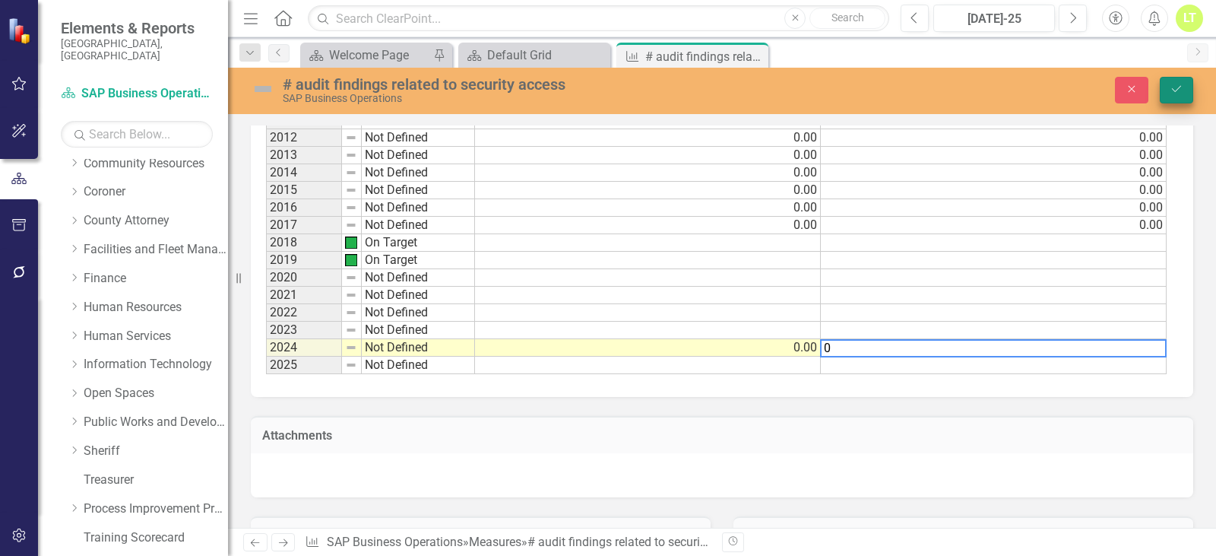
type textarea "0"
click at [1172, 88] on icon "Save" at bounding box center [1177, 89] width 14 height 11
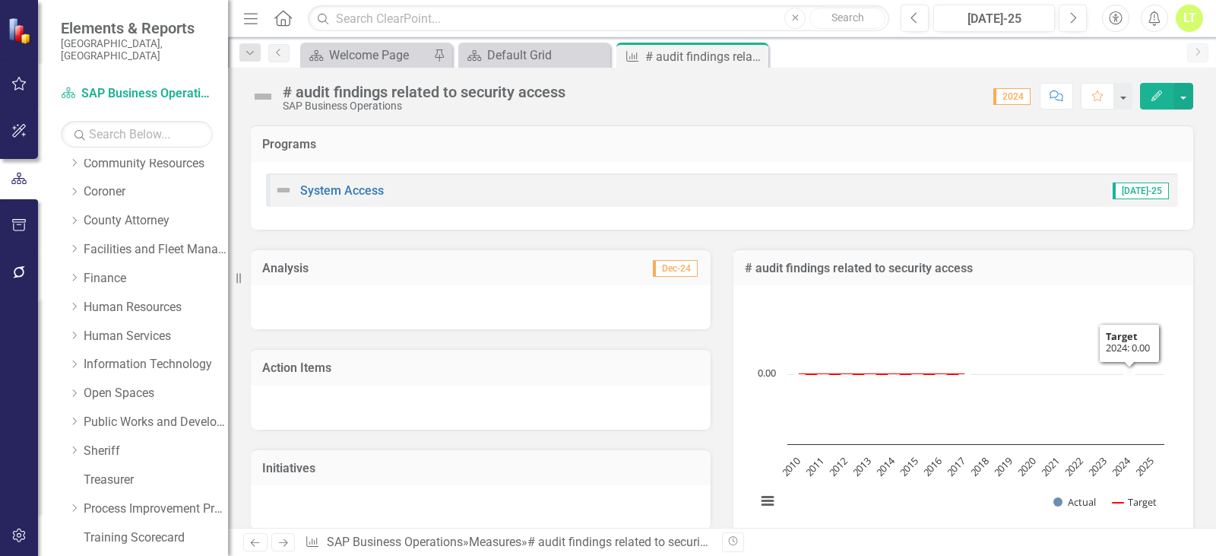
click at [1151, 100] on icon "Edit" at bounding box center [1157, 95] width 14 height 11
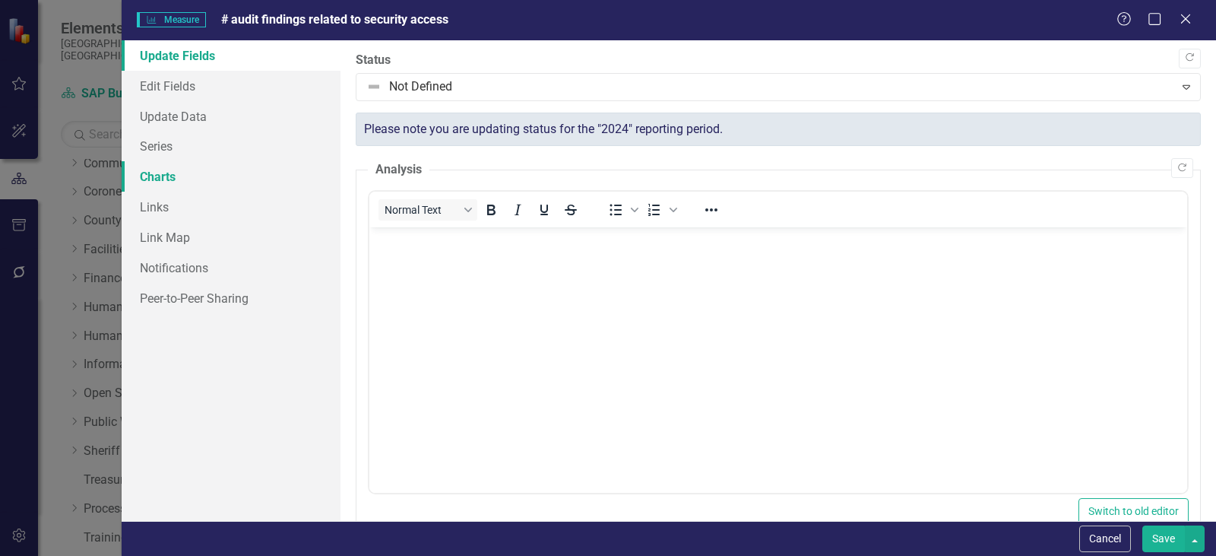
scroll to position [0, 0]
drag, startPoint x: 173, startPoint y: 142, endPoint x: 233, endPoint y: 157, distance: 61.9
click at [174, 142] on link "Series" at bounding box center [231, 146] width 219 height 30
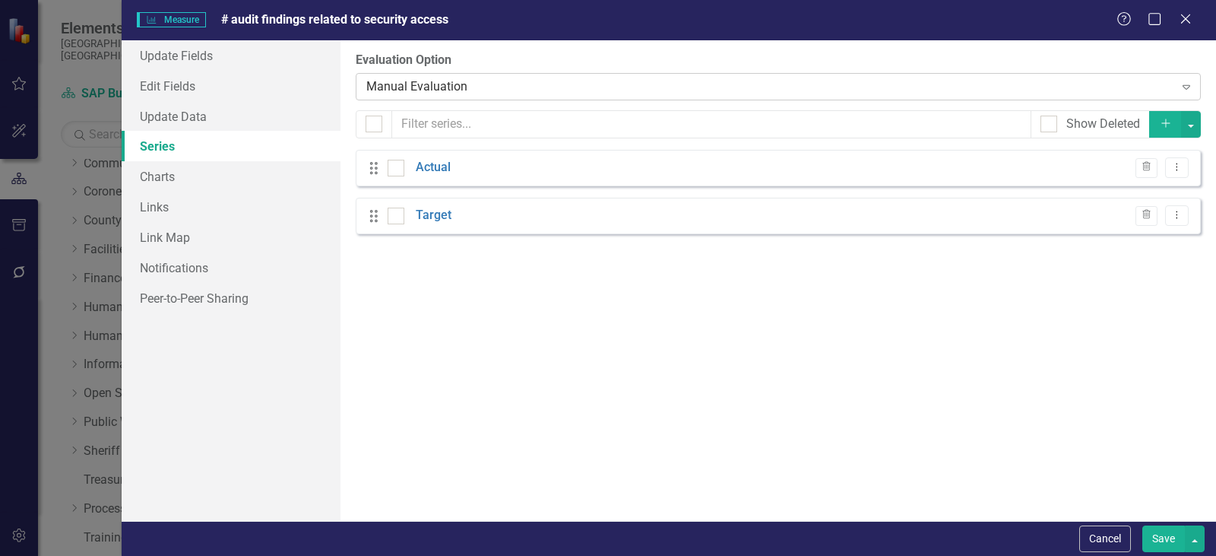
click at [429, 87] on div "Manual Evaluation" at bounding box center [770, 86] width 808 height 17
click at [432, 90] on div "Worst Series" at bounding box center [770, 86] width 808 height 17
click at [450, 217] on link "Target" at bounding box center [434, 215] width 36 height 17
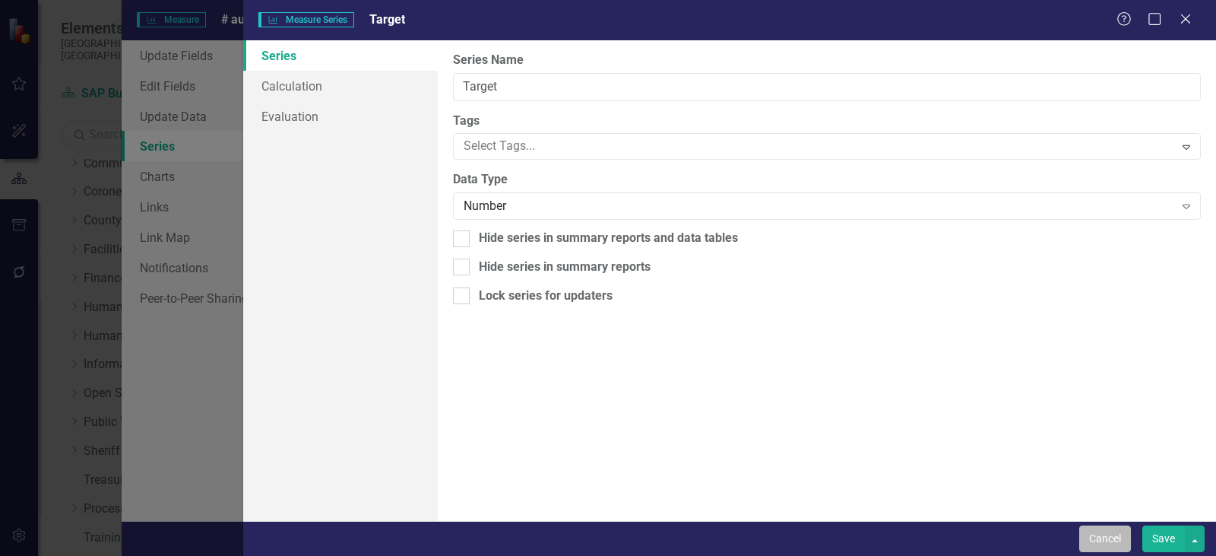
click at [1105, 527] on button "Cancel" at bounding box center [1105, 538] width 52 height 27
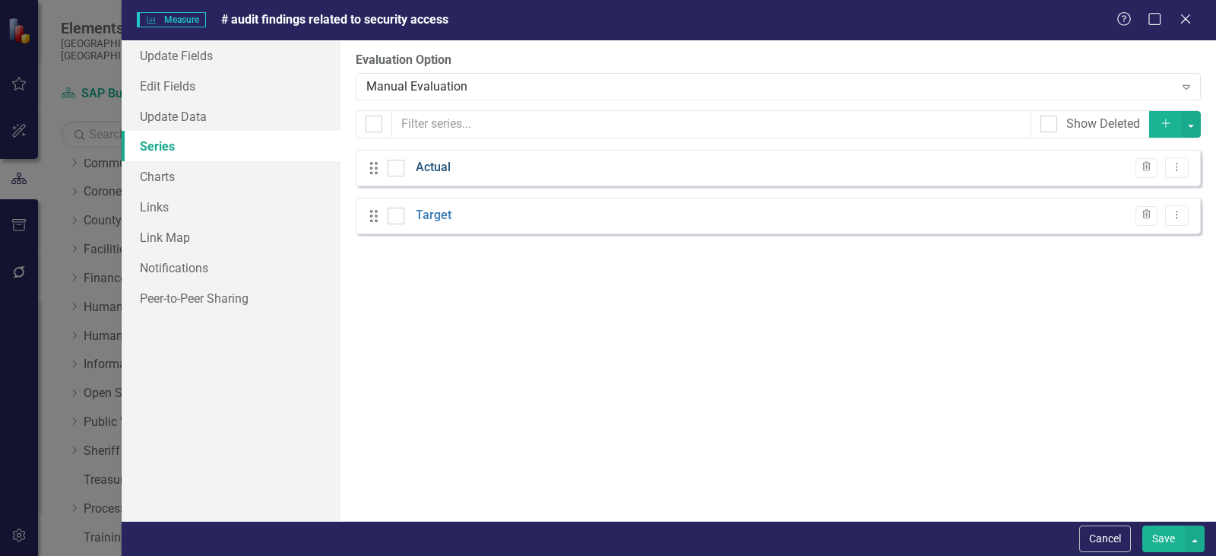
click at [426, 163] on link "Actual" at bounding box center [433, 167] width 35 height 17
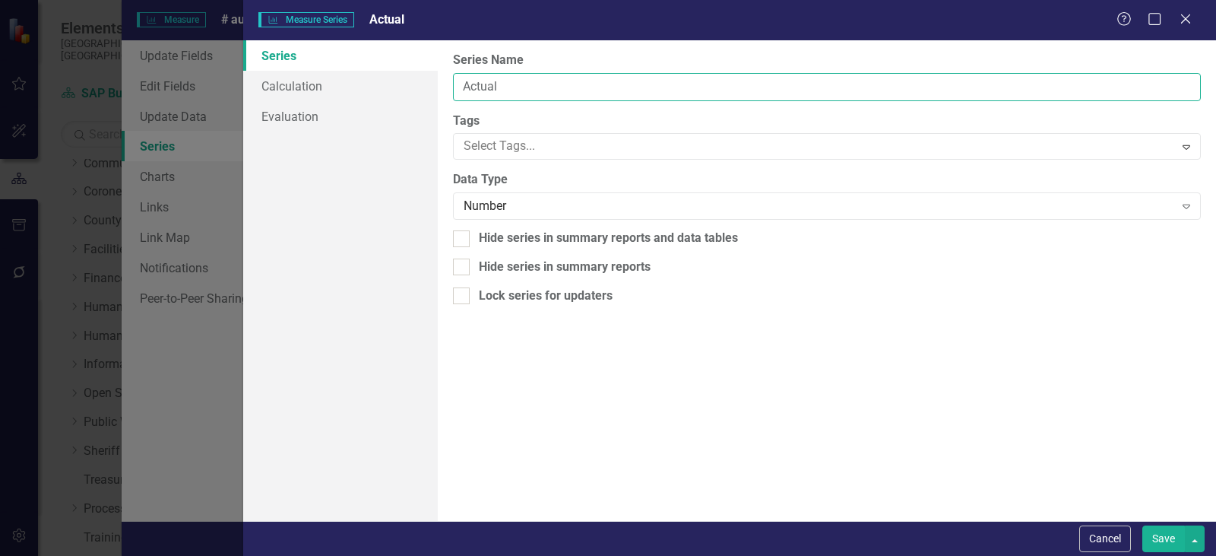
click at [542, 93] on input "Actual" at bounding box center [827, 87] width 748 height 28
click at [540, 93] on input "Actual" at bounding box center [827, 87] width 748 height 28
type input "Actual audit findings"
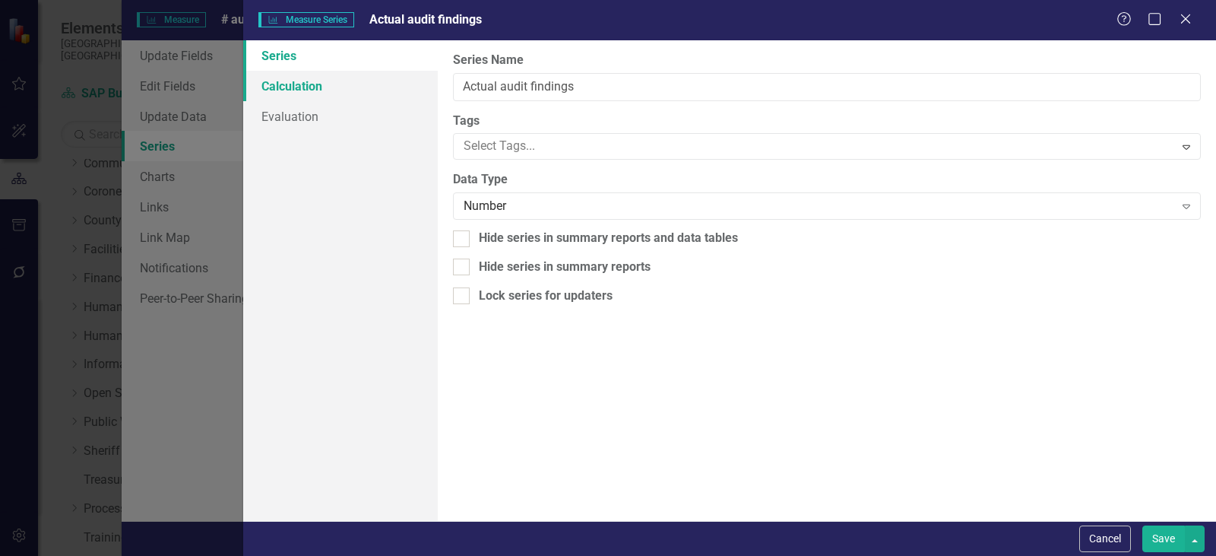
click at [296, 74] on link "Calculation" at bounding box center [340, 86] width 195 height 30
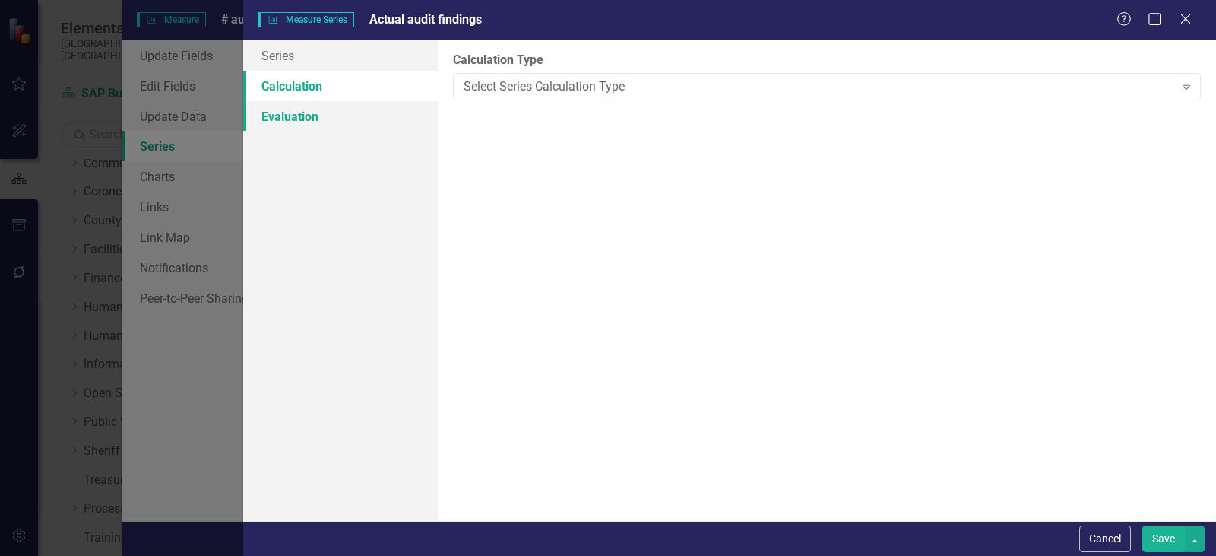
click at [321, 122] on link "Evaluation" at bounding box center [340, 116] width 195 height 30
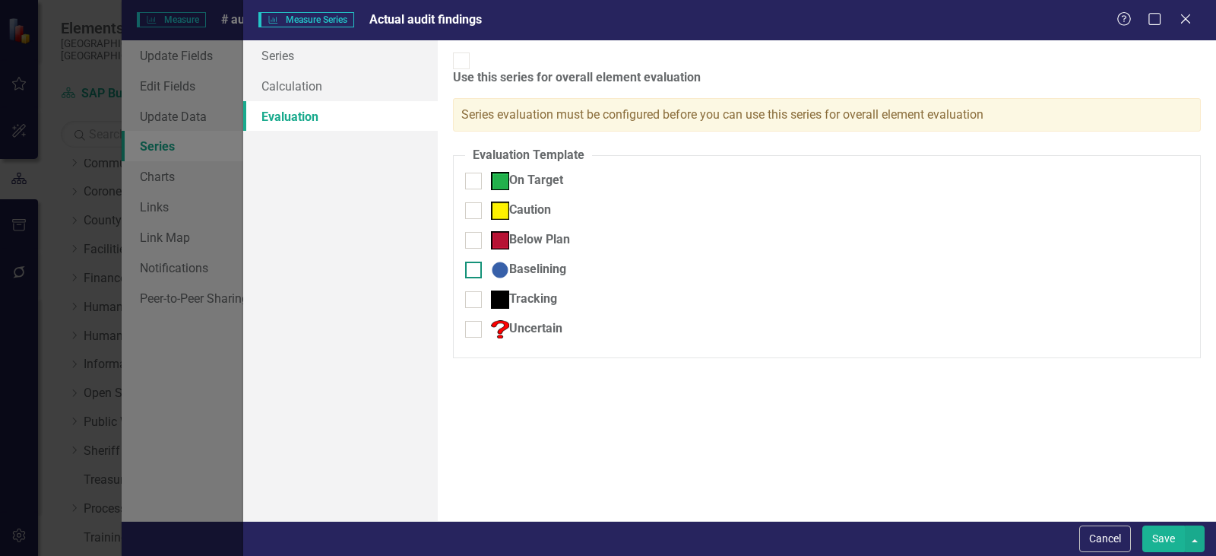
click at [470, 261] on input "Baselining" at bounding box center [470, 266] width 10 height 10
checkbox input "true"
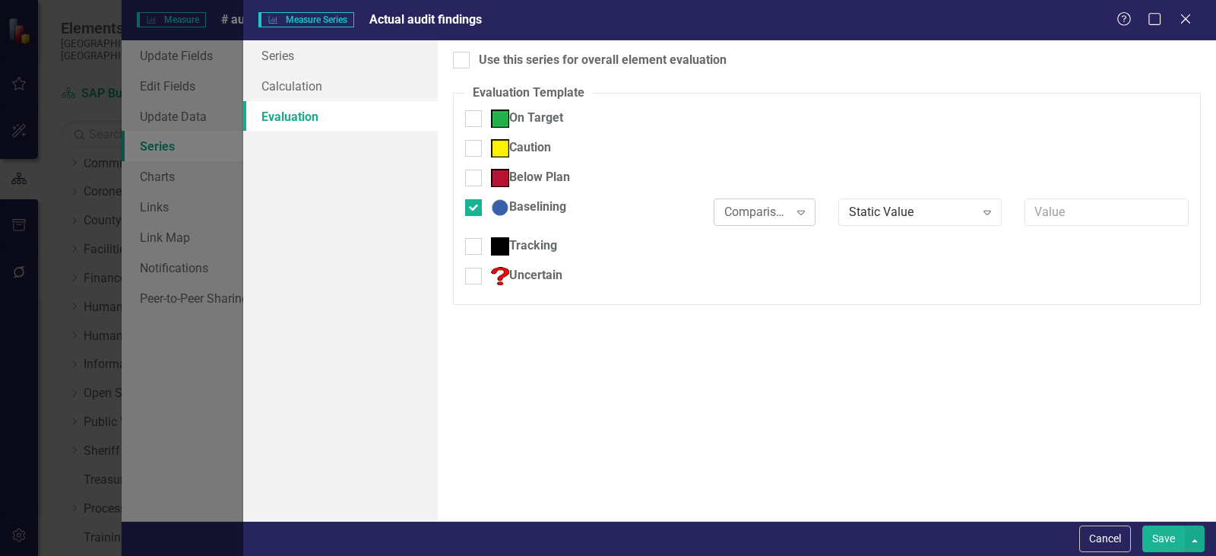
click at [757, 211] on div "Comparison..." at bounding box center [756, 211] width 64 height 17
click at [482, 63] on div "Use this series for overall element evaluation" at bounding box center [603, 60] width 248 height 17
click at [463, 62] on input "Use this series for overall element evaluation" at bounding box center [458, 57] width 10 height 10
checkbox input "true"
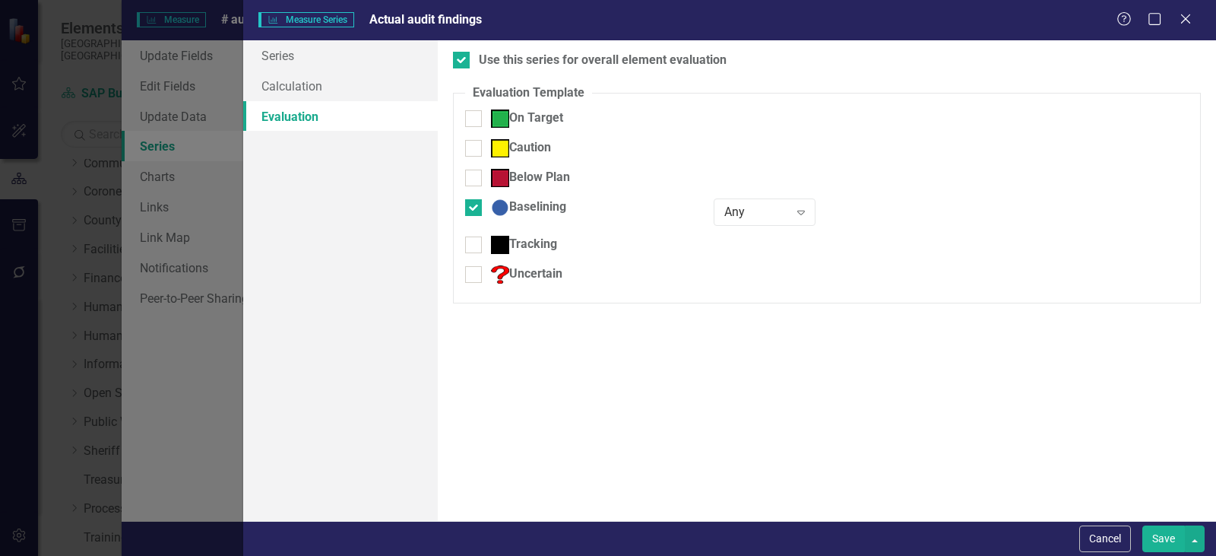
click at [1154, 546] on button "Save" at bounding box center [1163, 538] width 43 height 27
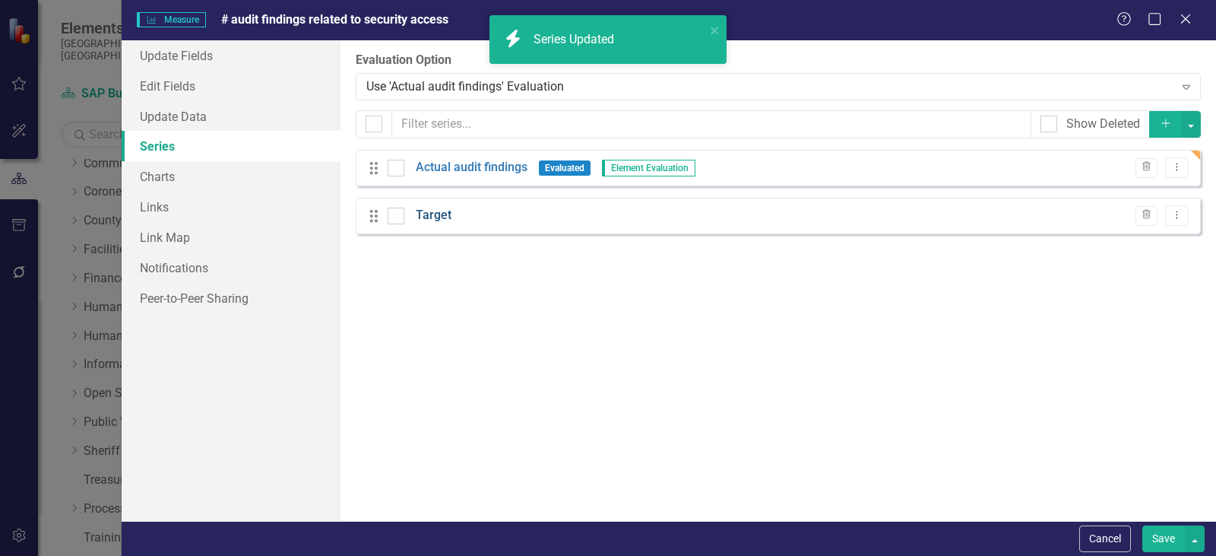
click at [426, 217] on link "Target" at bounding box center [434, 215] width 36 height 17
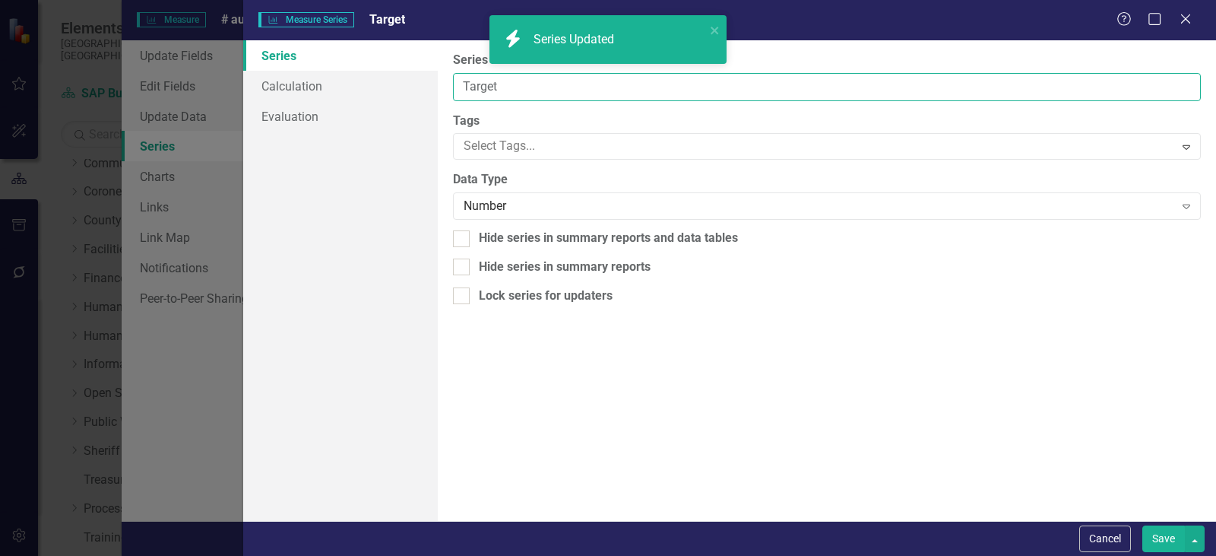
click at [502, 93] on input "Target" at bounding box center [827, 87] width 748 height 28
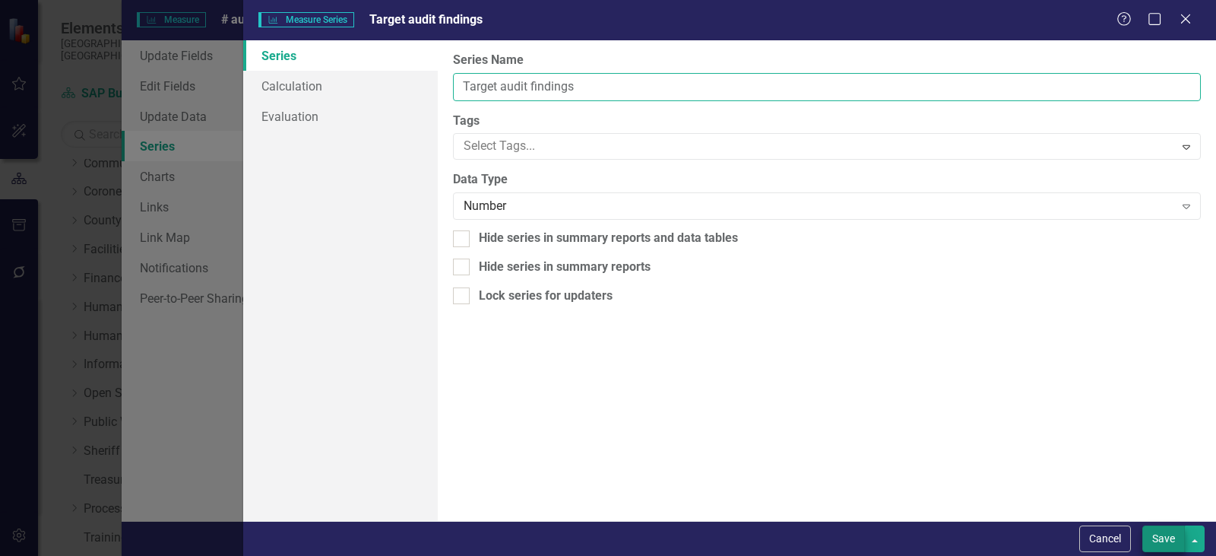
type input "Target audit findings"
click at [1170, 543] on button "Save" at bounding box center [1163, 538] width 43 height 27
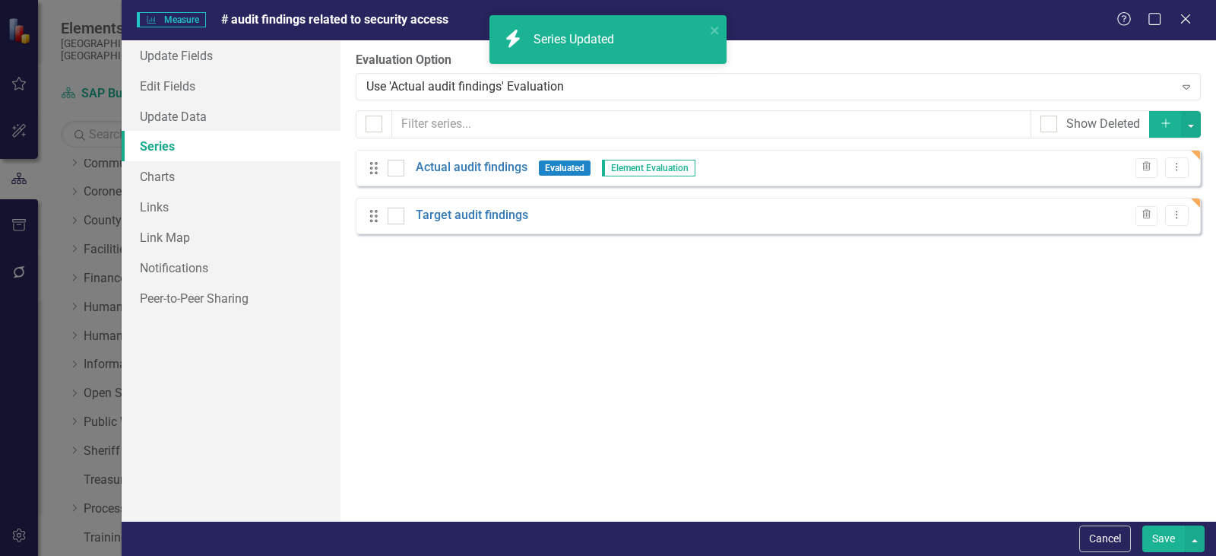
click at [1161, 536] on button "Save" at bounding box center [1163, 538] width 43 height 27
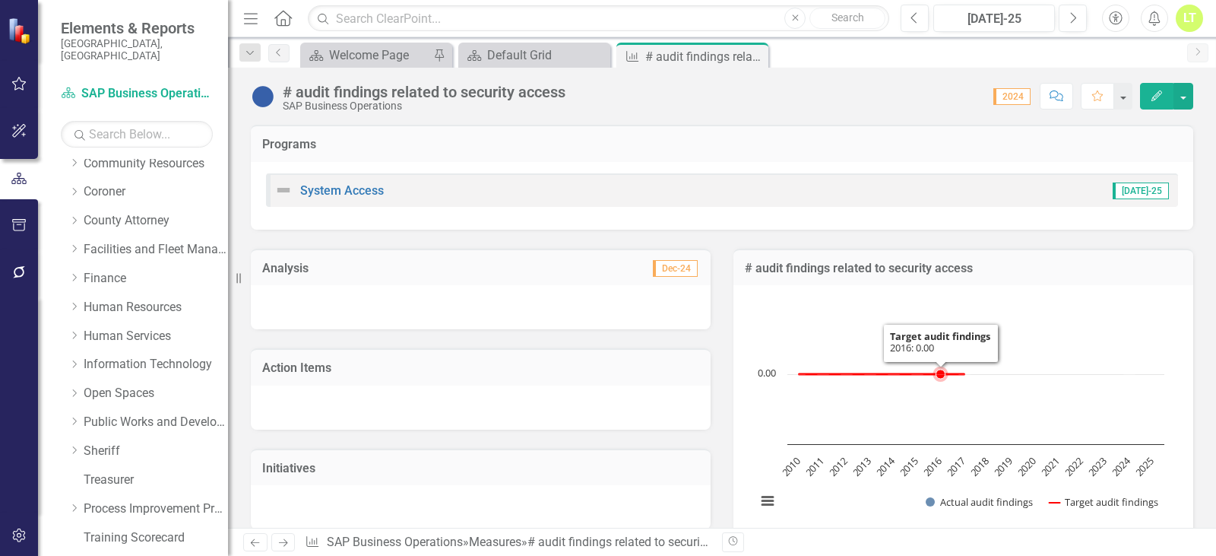
scroll to position [76, 0]
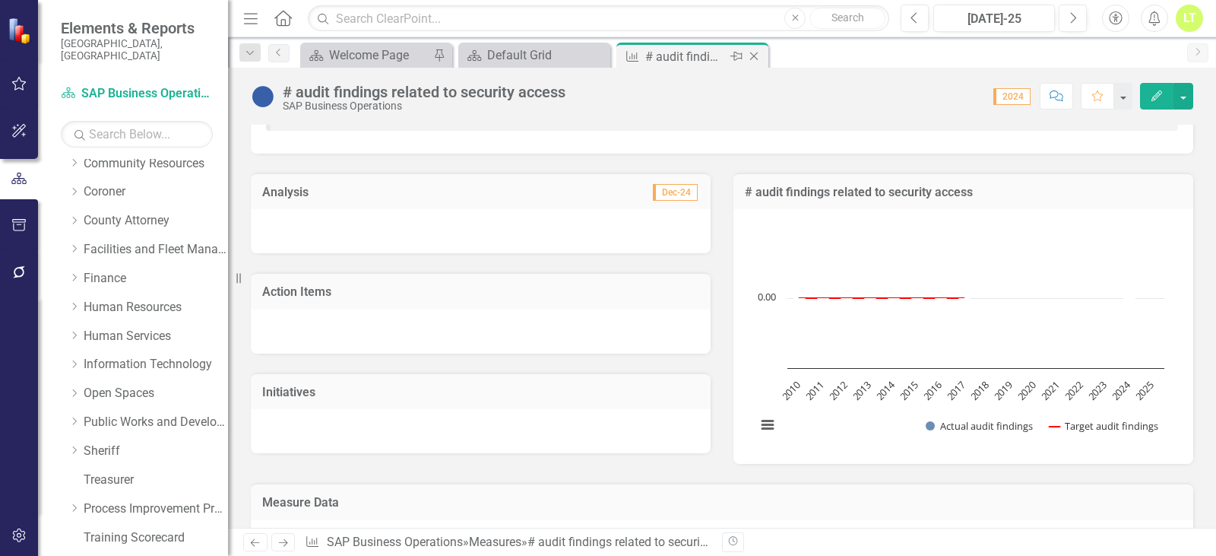
click at [755, 55] on icon at bounding box center [754, 56] width 8 height 8
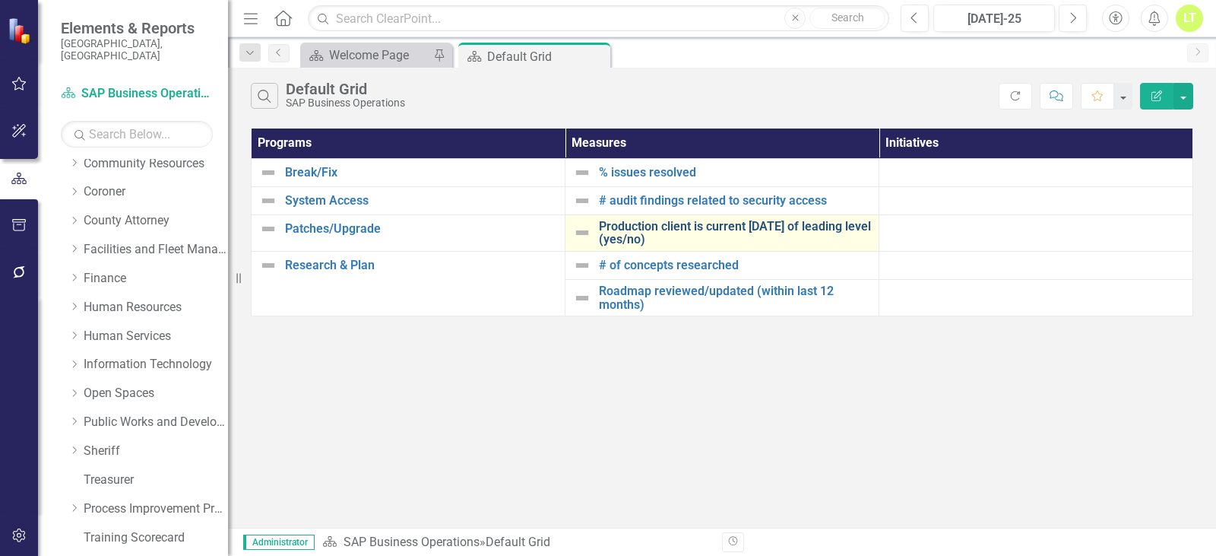
click at [677, 234] on link "Production client is current within 1 year of leading level (yes/no)" at bounding box center [735, 233] width 272 height 27
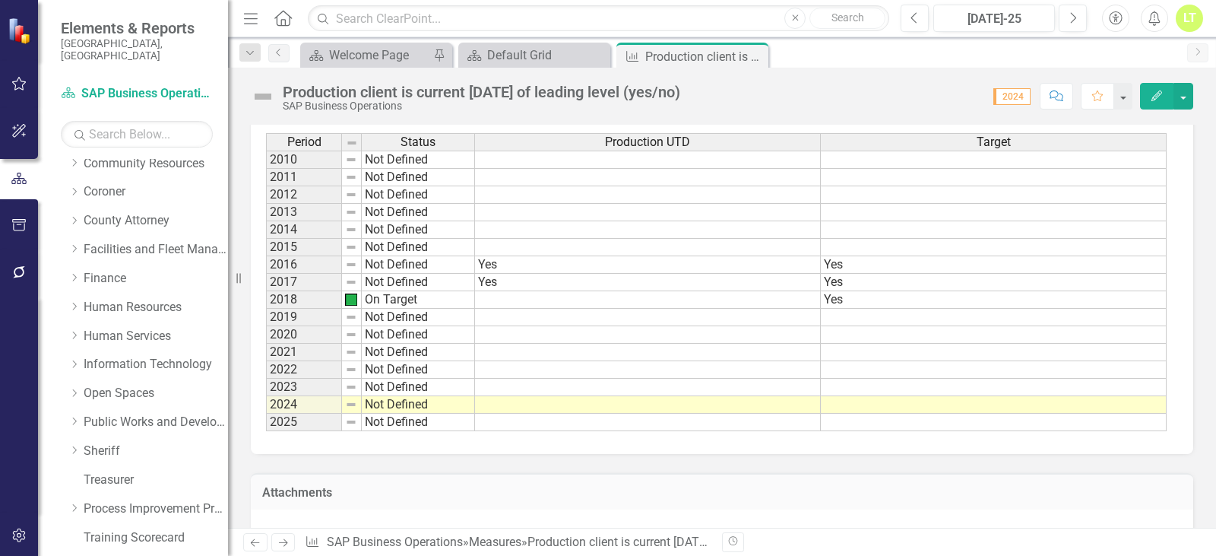
scroll to position [456, 0]
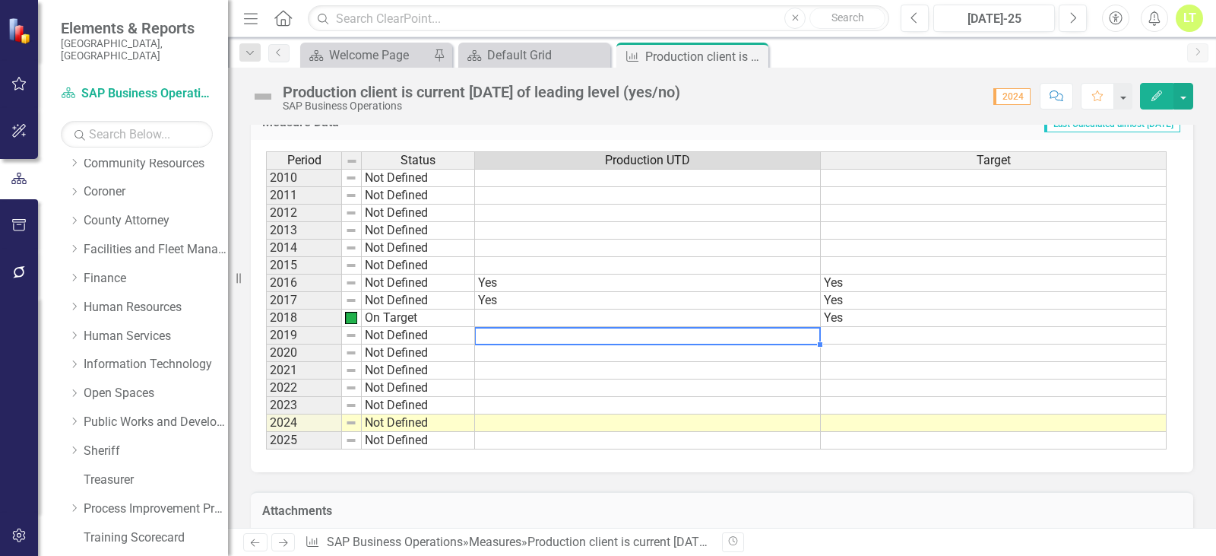
click at [266, 327] on div "Period Status Production UTD Target 2010 Not Defined 2011 Not Defined 2012 Not …" at bounding box center [266, 300] width 0 height 298
click at [571, 425] on td at bounding box center [648, 422] width 346 height 17
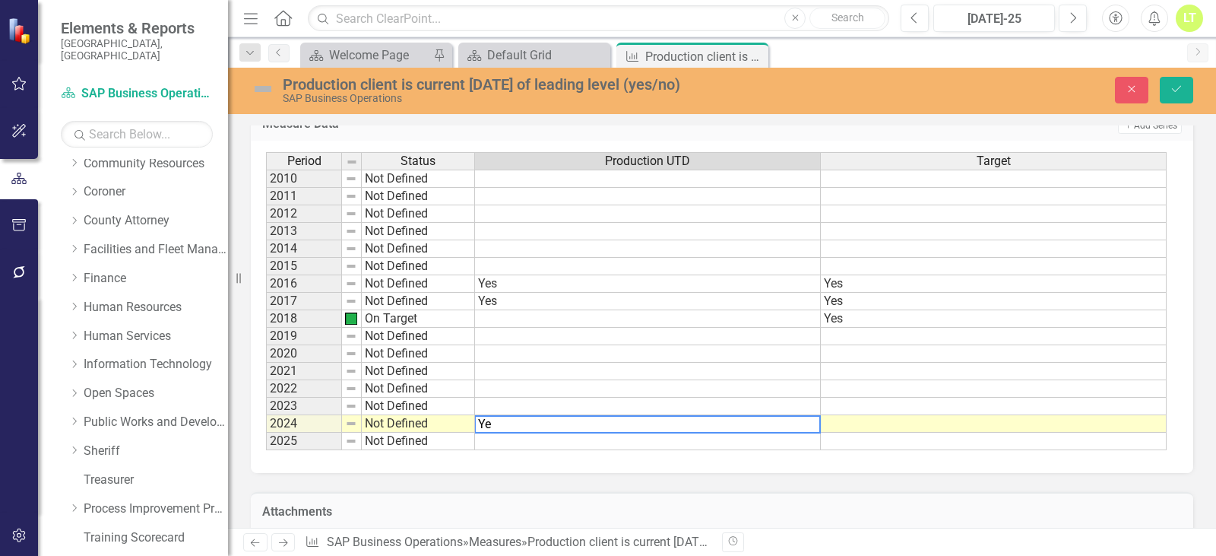
type textarea "Yes"
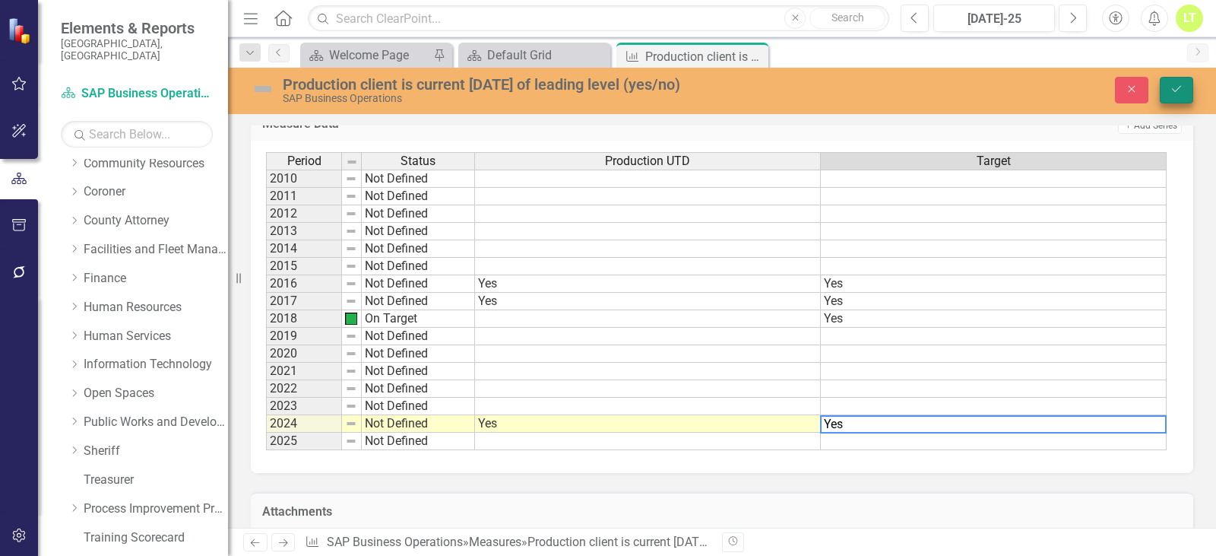
type textarea "Yes"
click at [1184, 87] on button "Save" at bounding box center [1176, 90] width 33 height 27
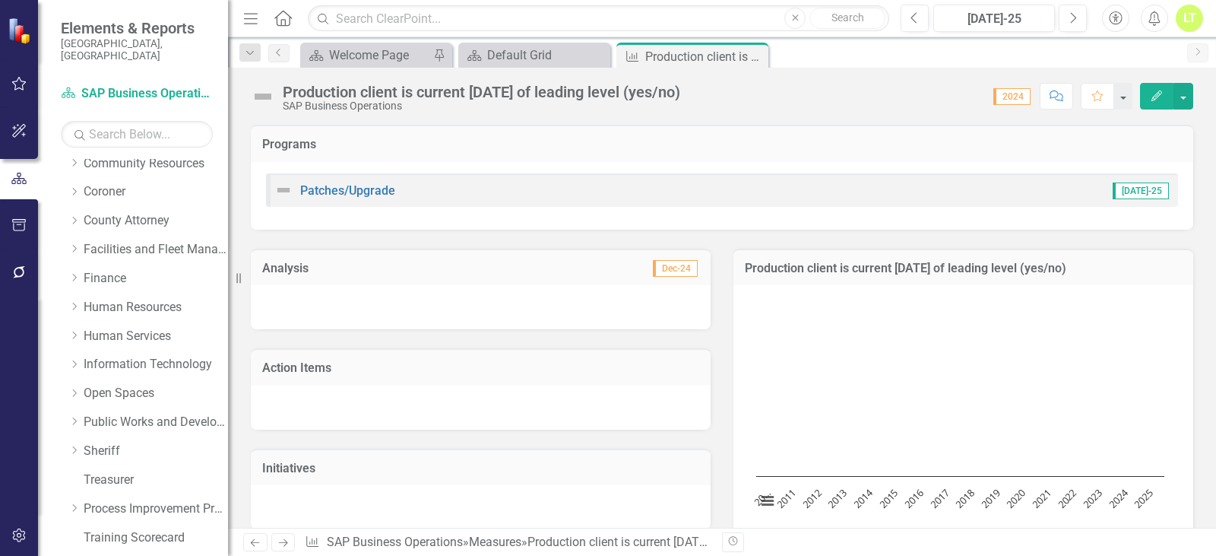
click at [947, 262] on h3 "Production client is current within 1 year of leading level (yes/no)" at bounding box center [963, 268] width 437 height 14
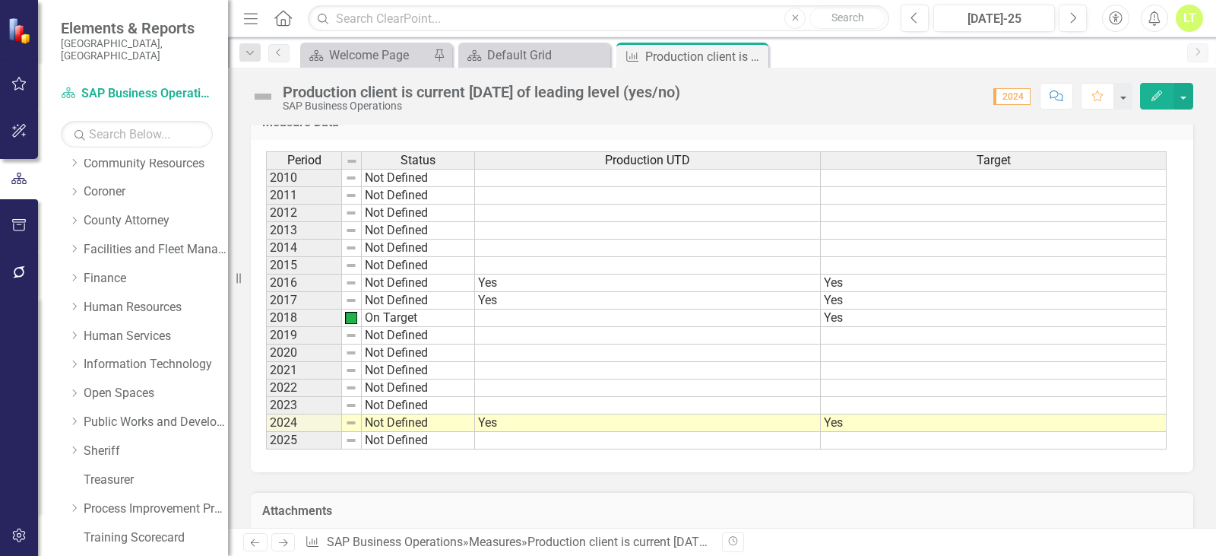
click at [1154, 86] on button "Edit" at bounding box center [1156, 96] width 33 height 27
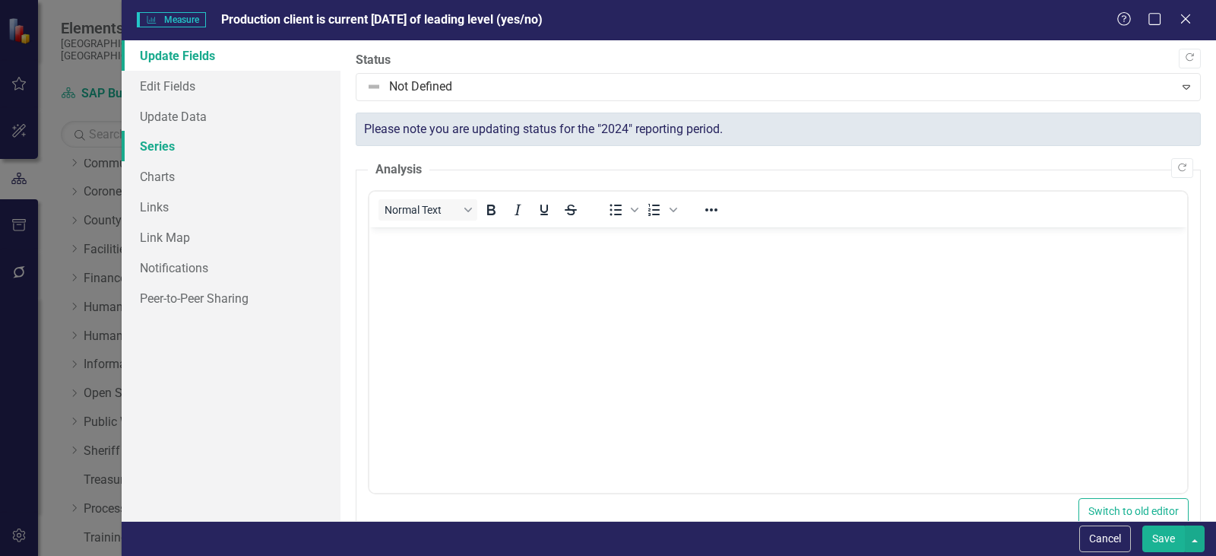
scroll to position [0, 0]
drag, startPoint x: 162, startPoint y: 146, endPoint x: 171, endPoint y: 148, distance: 9.4
click at [162, 146] on link "Series" at bounding box center [231, 146] width 219 height 30
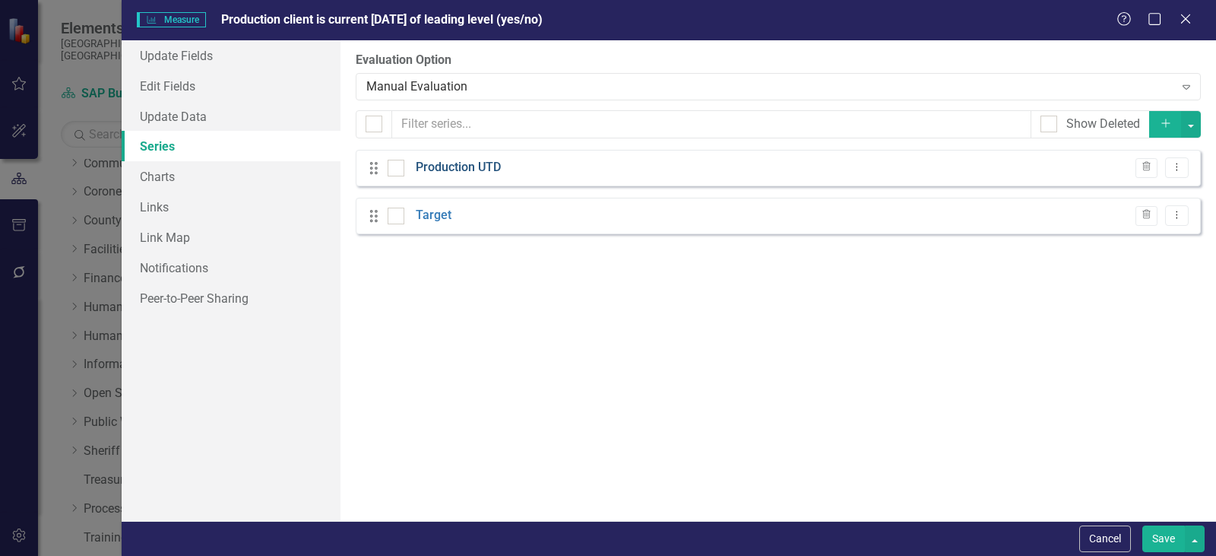
click at [451, 159] on link "Production UTD" at bounding box center [458, 167] width 85 height 17
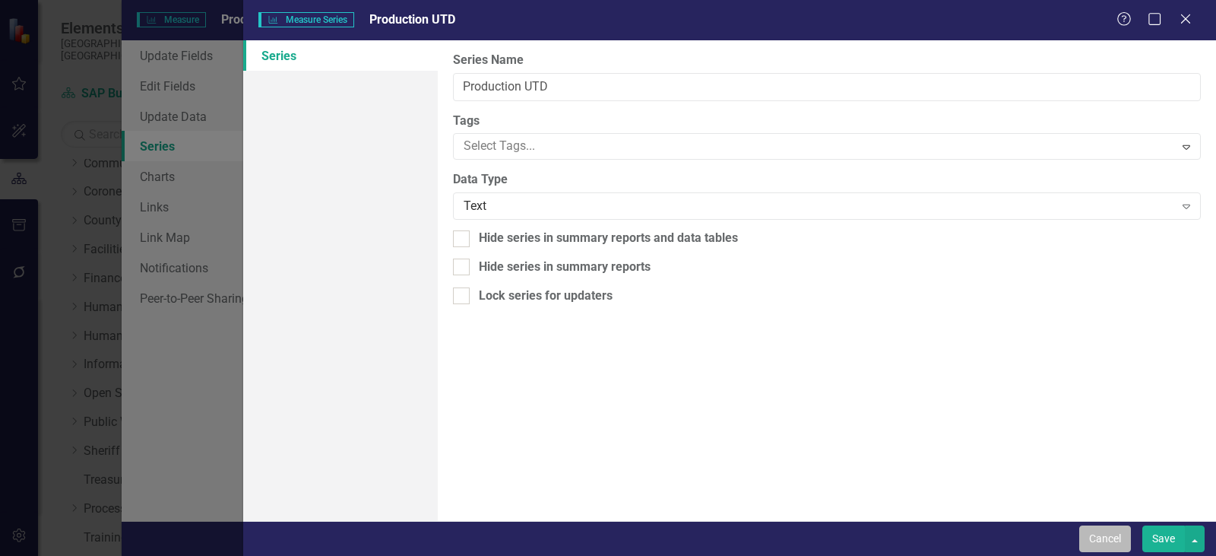
click at [1116, 538] on button "Cancel" at bounding box center [1105, 538] width 52 height 27
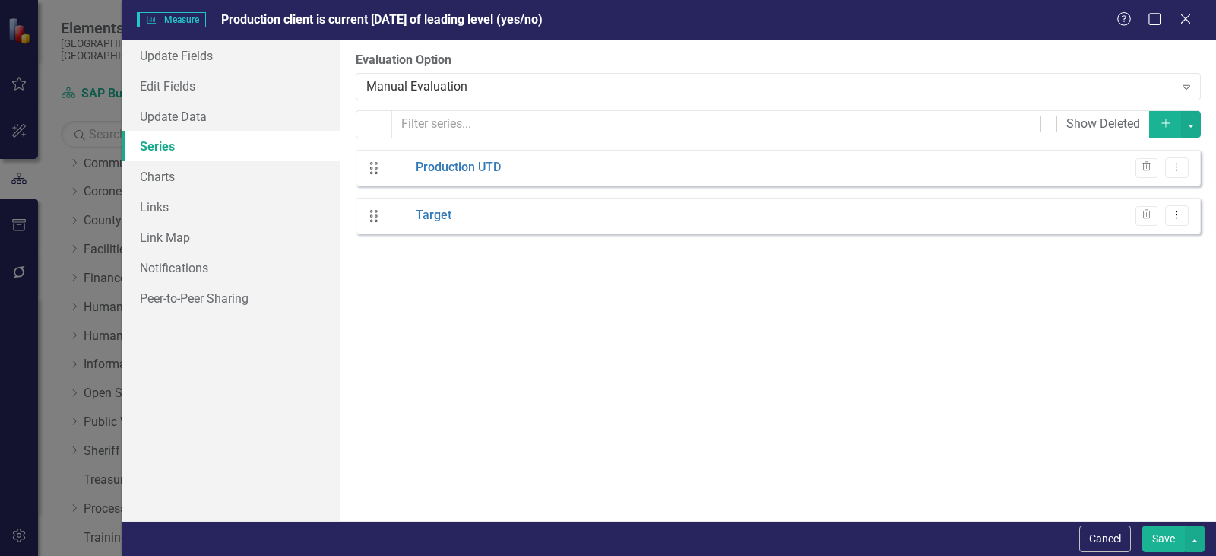
click at [1157, 539] on button "Save" at bounding box center [1163, 538] width 43 height 27
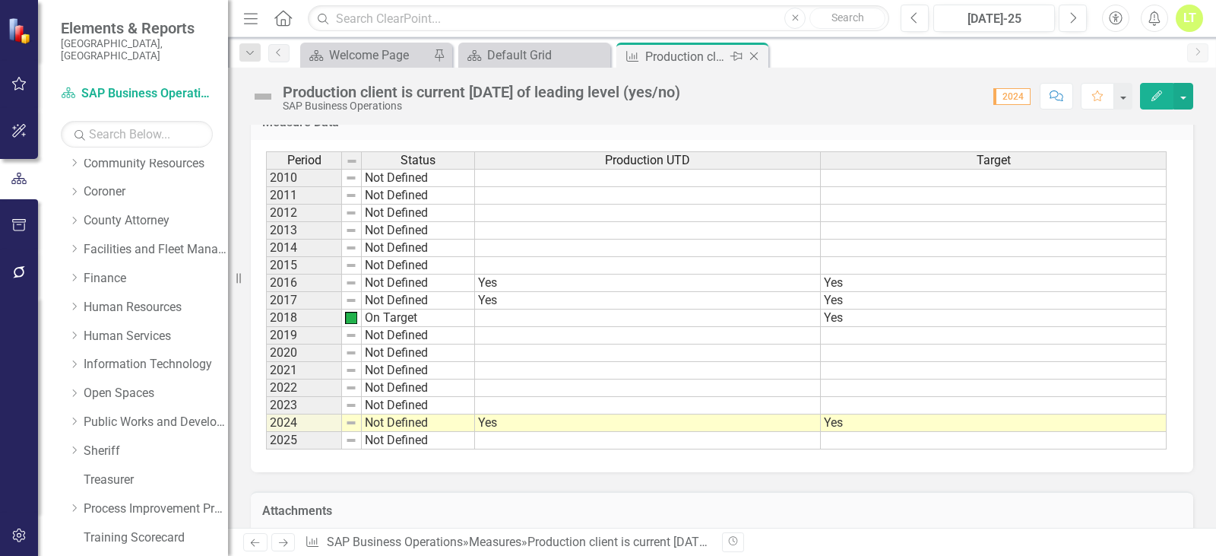
click at [752, 51] on icon "Close" at bounding box center [753, 56] width 15 height 12
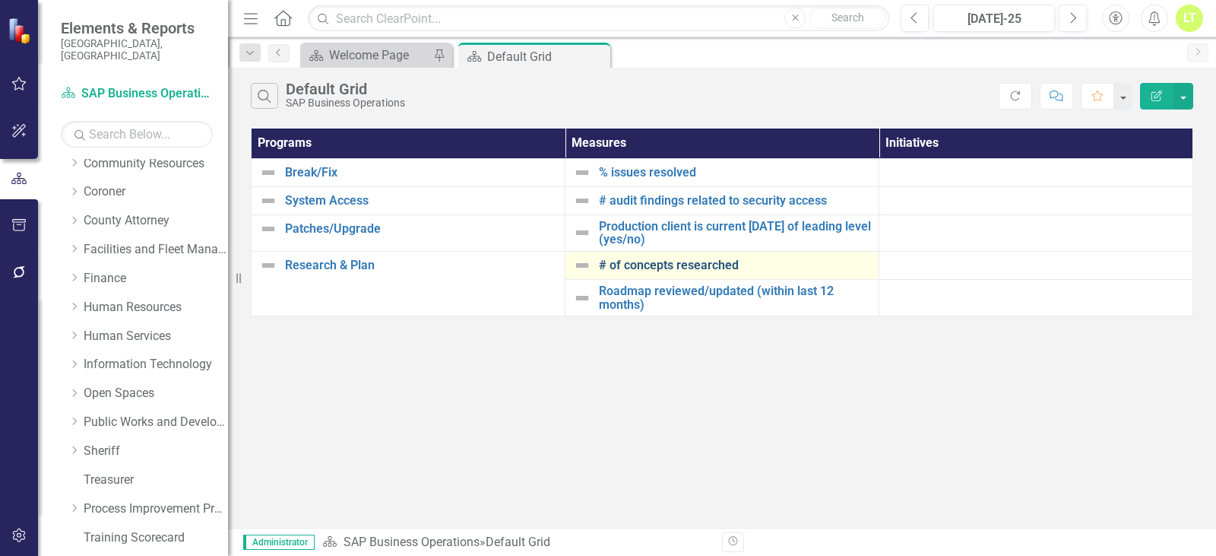
click at [636, 265] on link "# of concepts researched" at bounding box center [735, 265] width 272 height 14
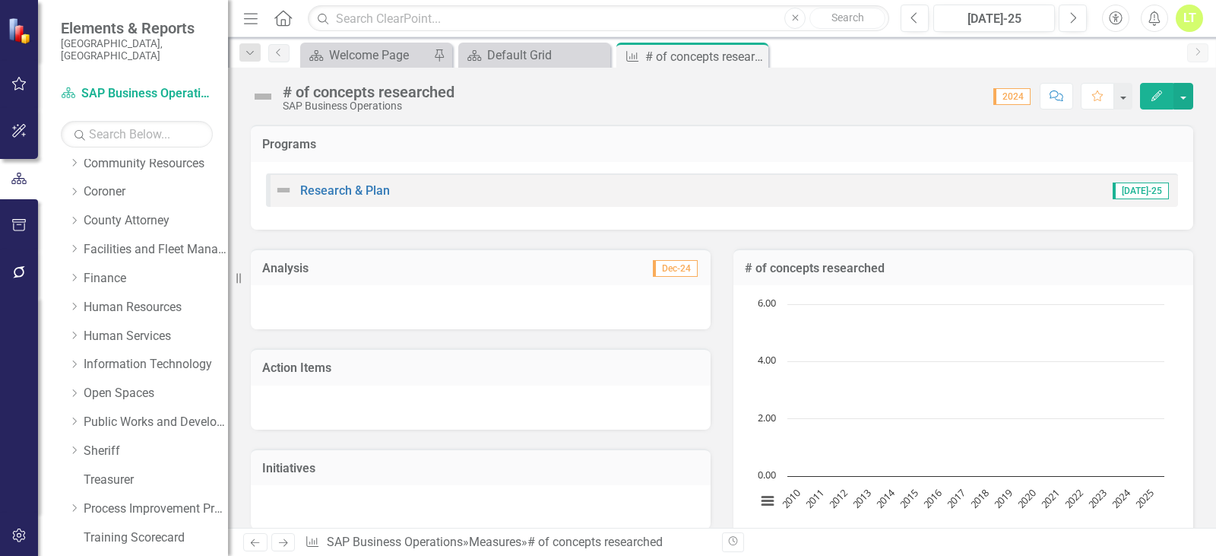
click at [273, 103] on img at bounding box center [263, 96] width 24 height 24
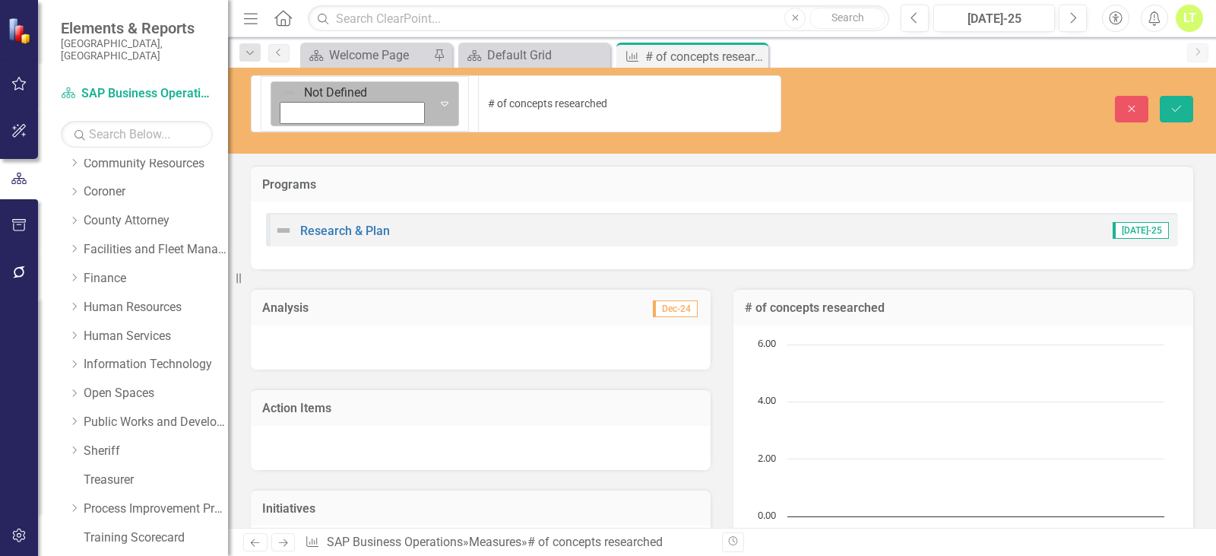
click at [281, 93] on img at bounding box center [288, 92] width 15 height 15
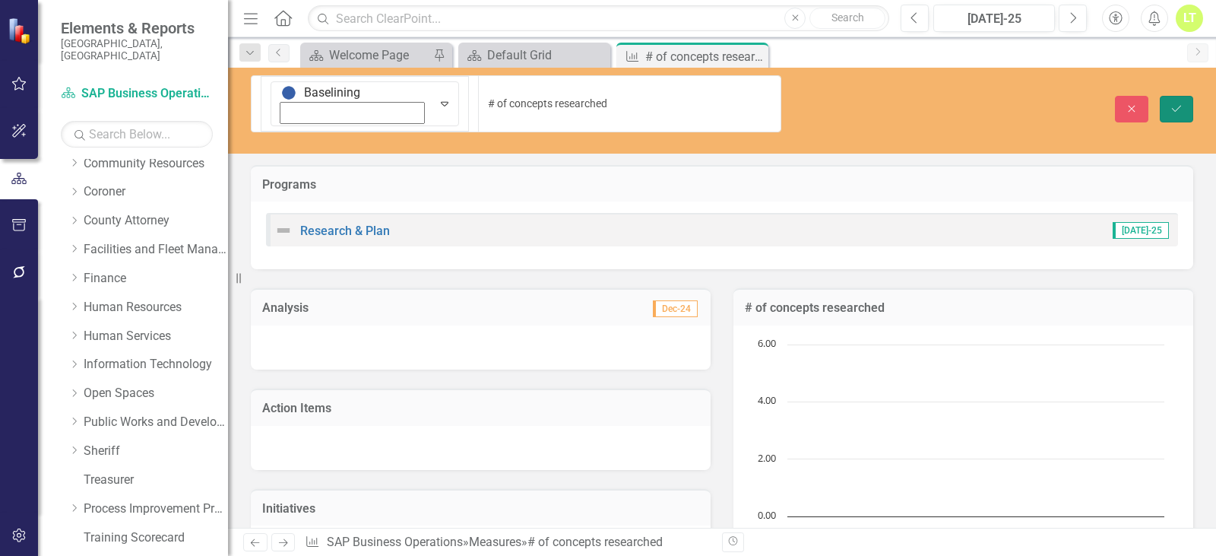
click at [1192, 96] on button "Save" at bounding box center [1176, 109] width 33 height 27
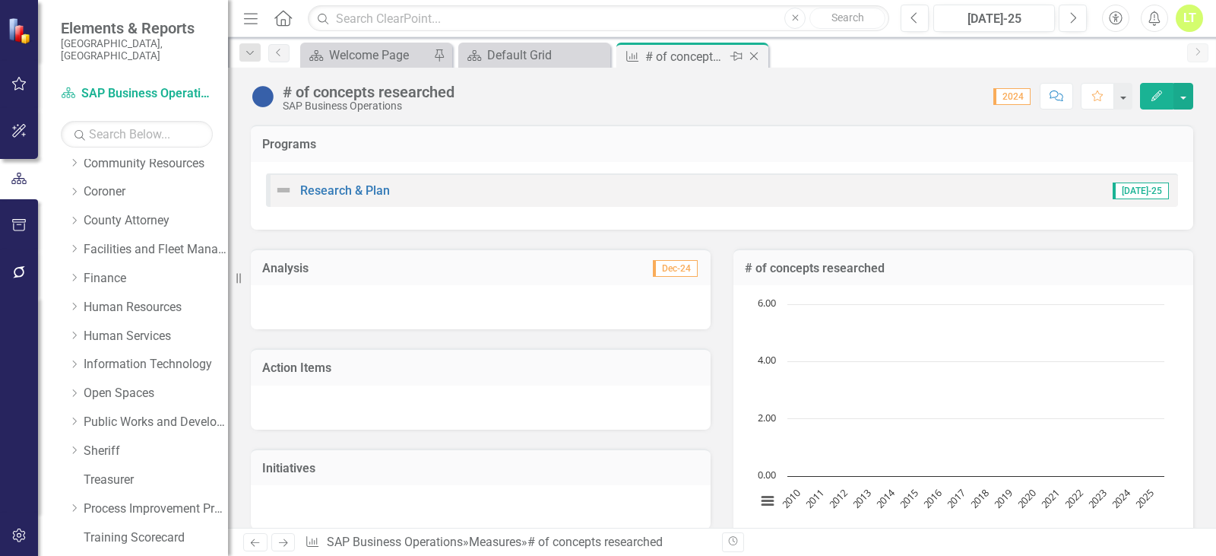
click at [756, 49] on div "Close" at bounding box center [755, 56] width 19 height 19
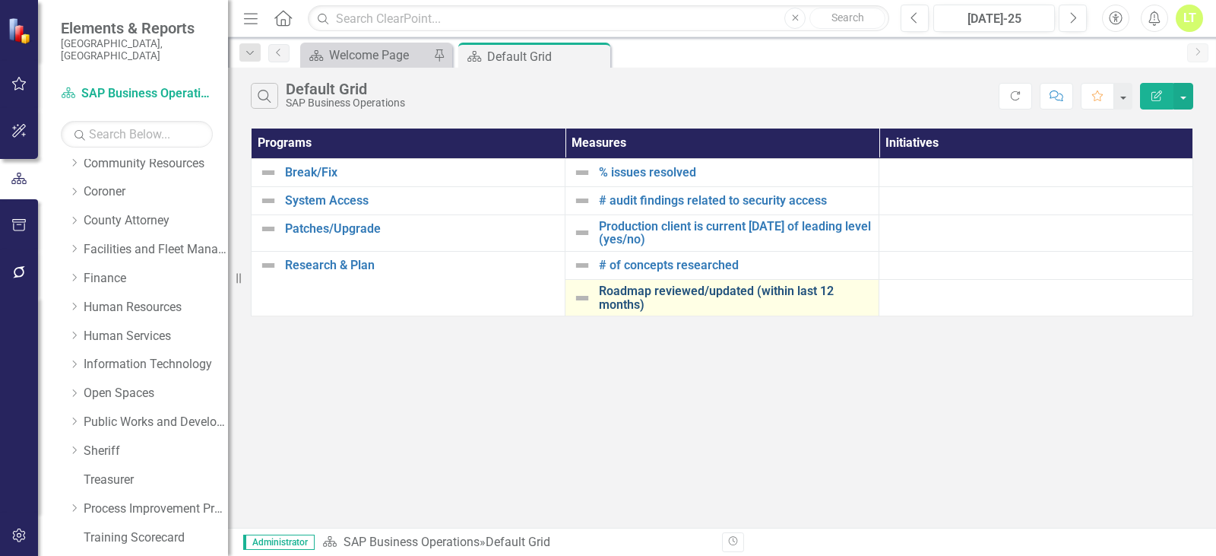
click at [627, 293] on link "Roadmap reviewed/updated (within last 12 months)" at bounding box center [735, 297] width 272 height 27
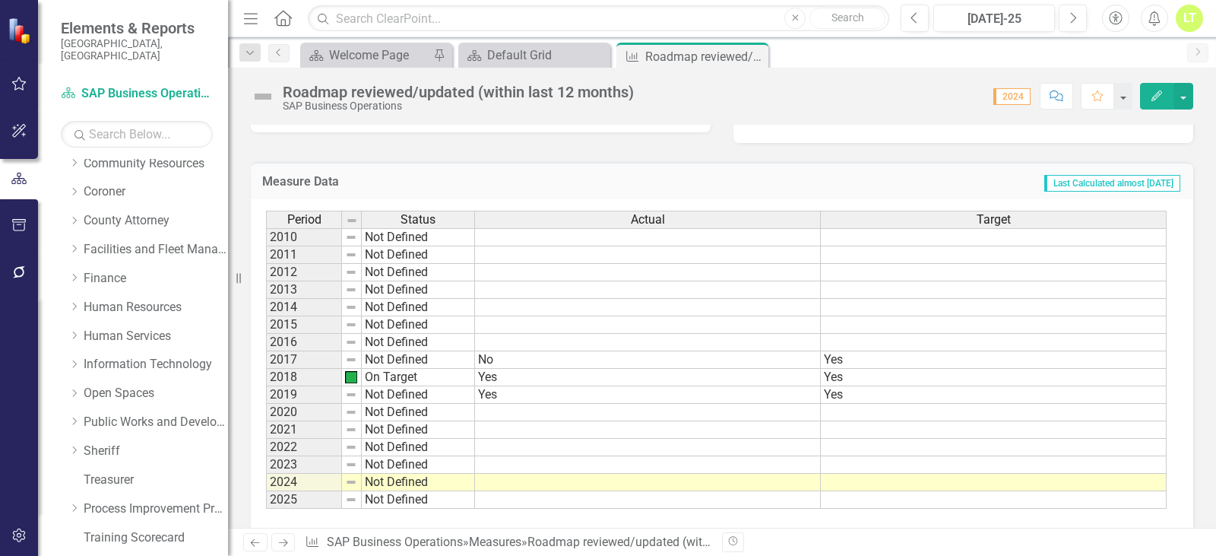
scroll to position [532, 0]
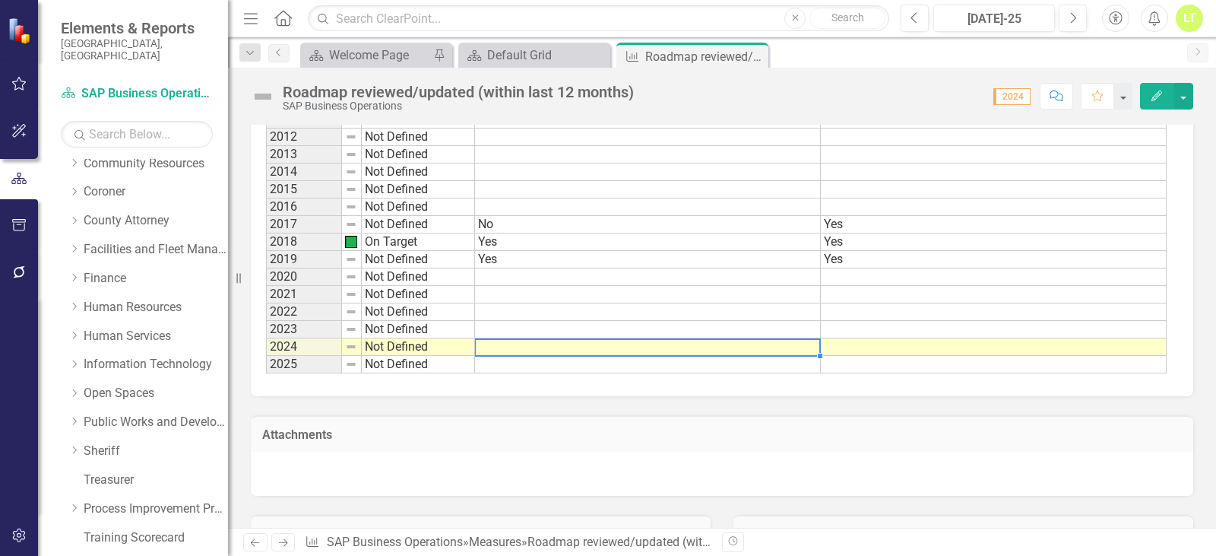
click at [517, 348] on td at bounding box center [648, 346] width 346 height 17
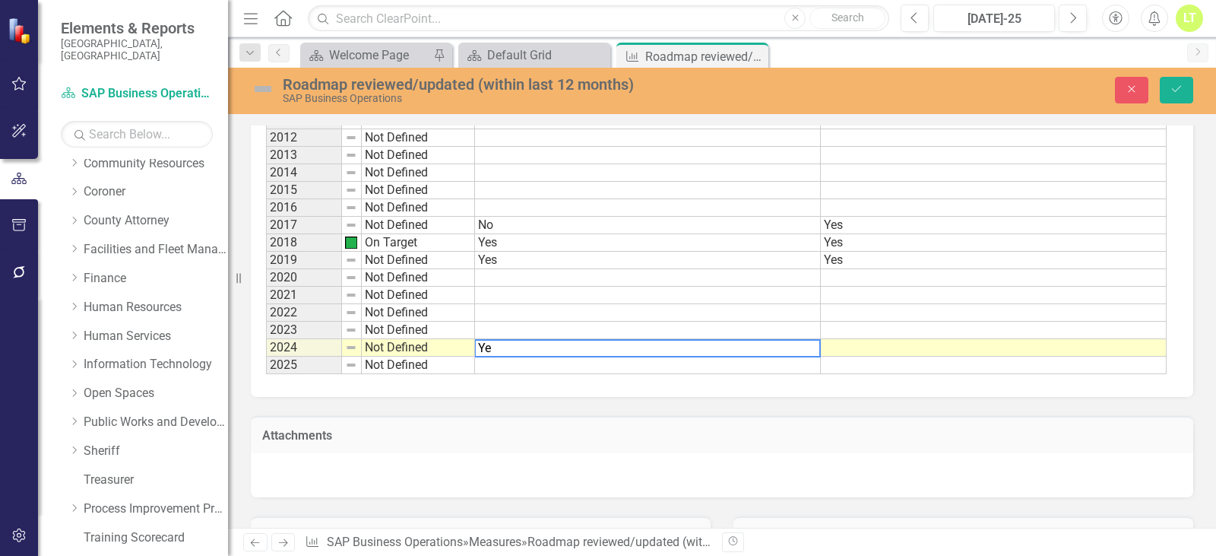
type textarea "Yes"
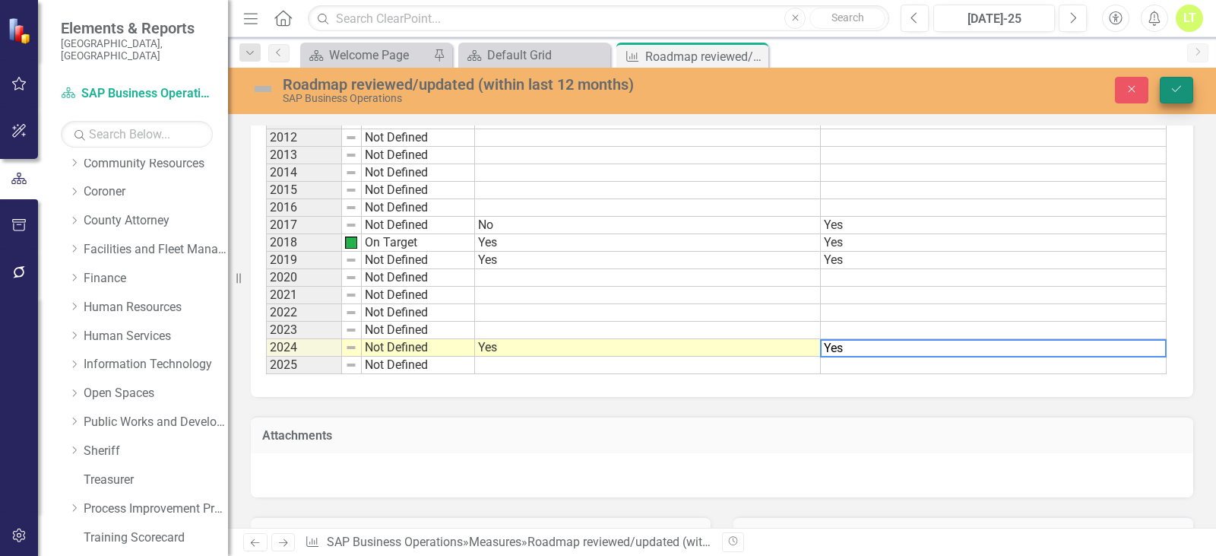
type textarea "Yes"
click at [1189, 87] on button "Save" at bounding box center [1176, 90] width 33 height 27
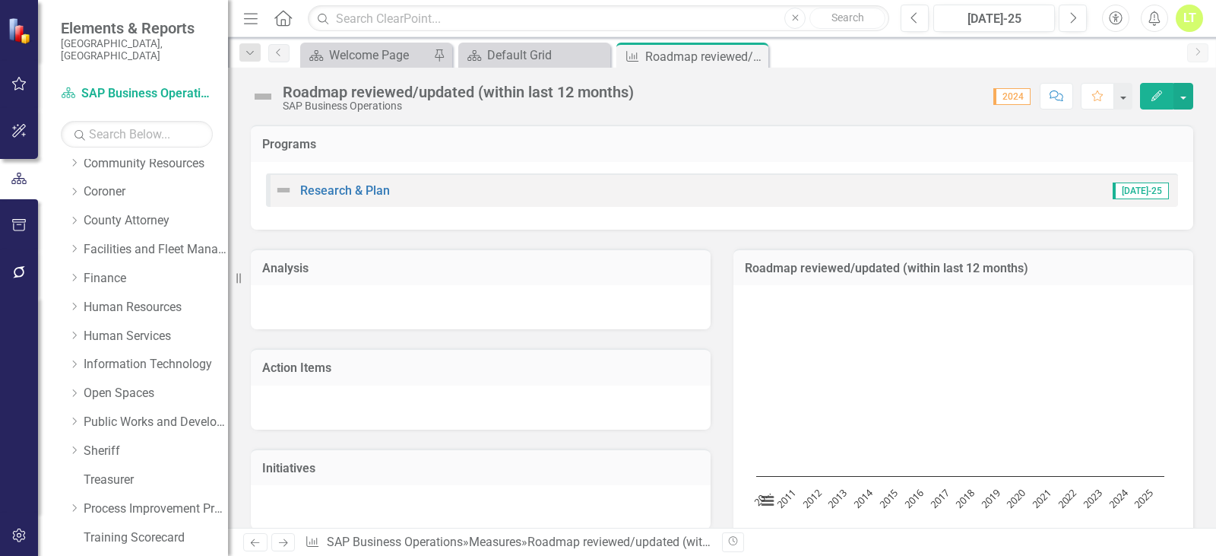
click at [274, 101] on img at bounding box center [263, 96] width 24 height 24
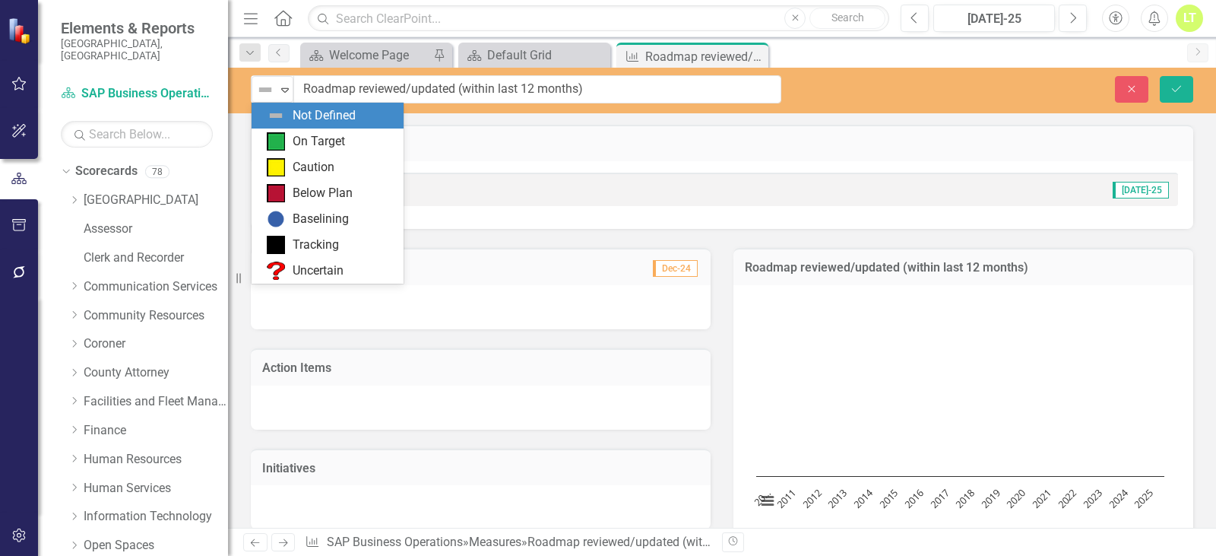
scroll to position [152, 0]
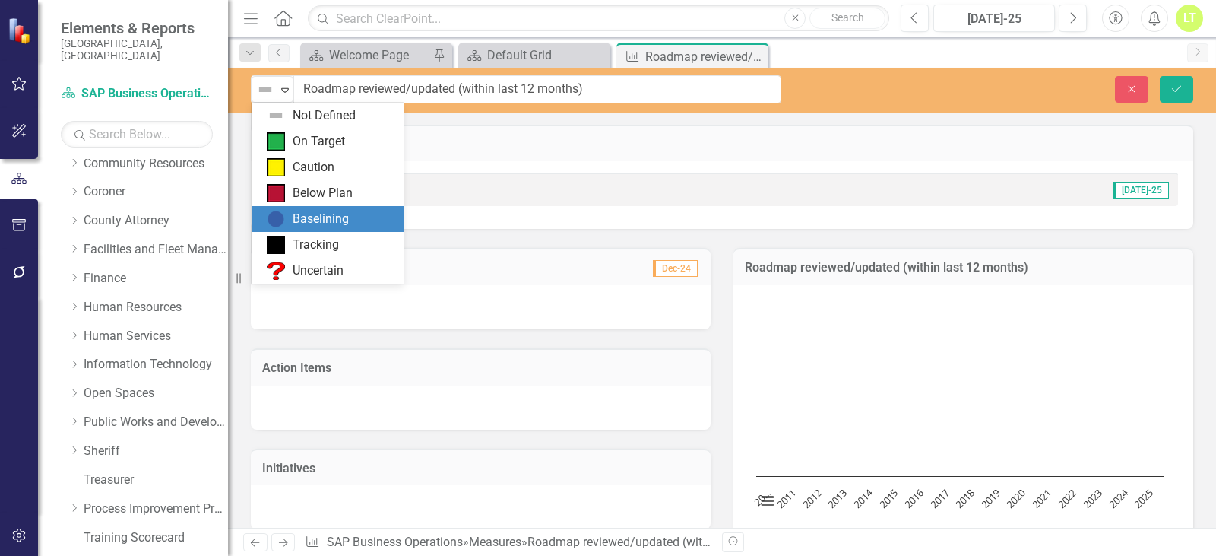
click at [322, 219] on div "Baselining" at bounding box center [321, 219] width 56 height 17
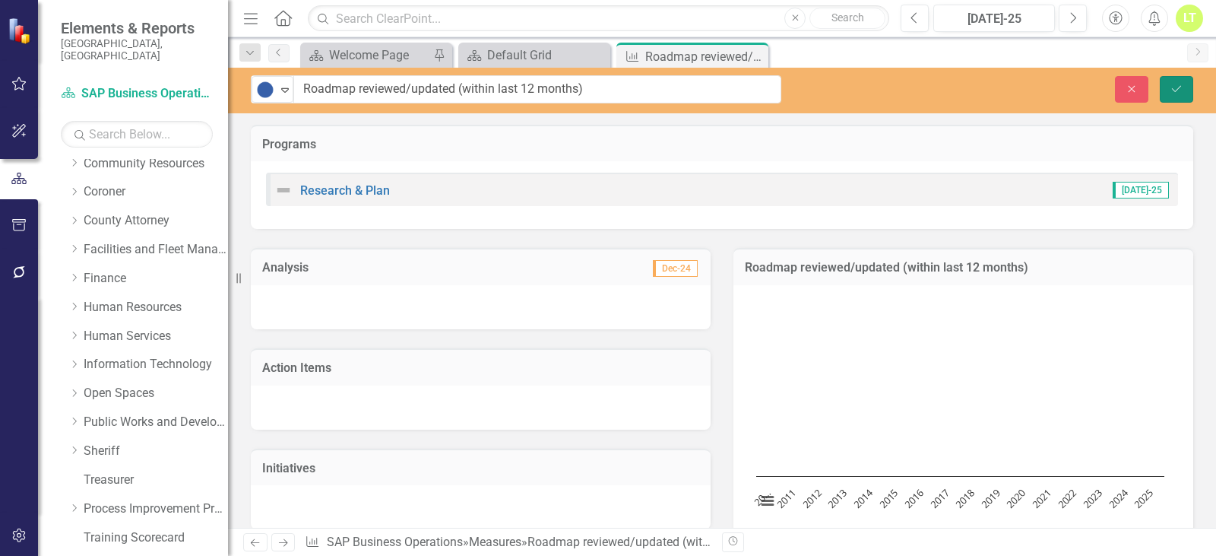
click at [1181, 93] on icon "Save" at bounding box center [1177, 89] width 14 height 11
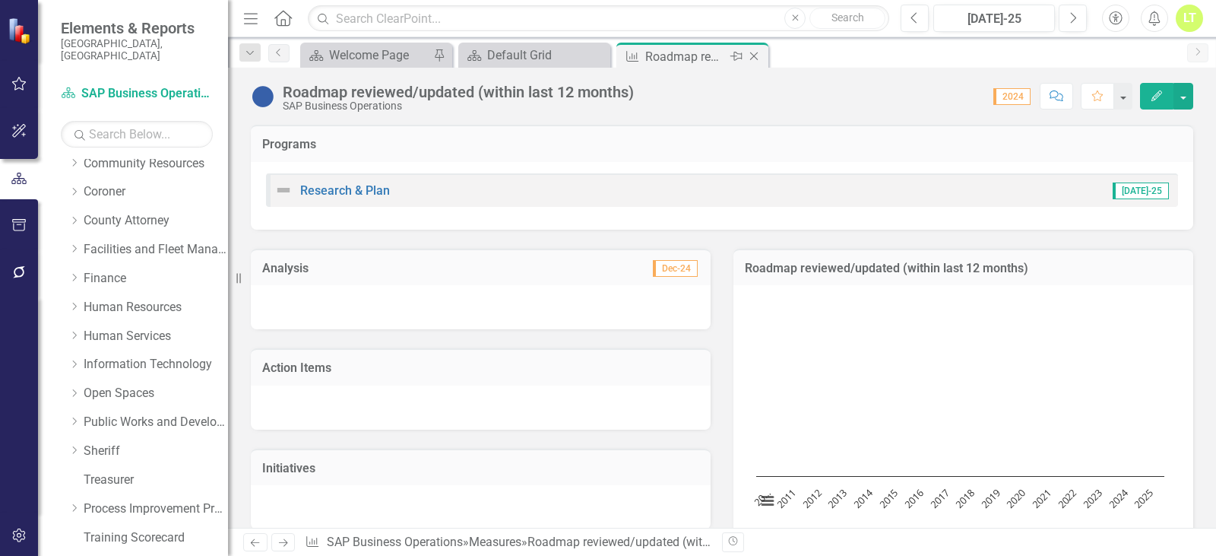
click at [757, 53] on icon at bounding box center [754, 56] width 8 height 8
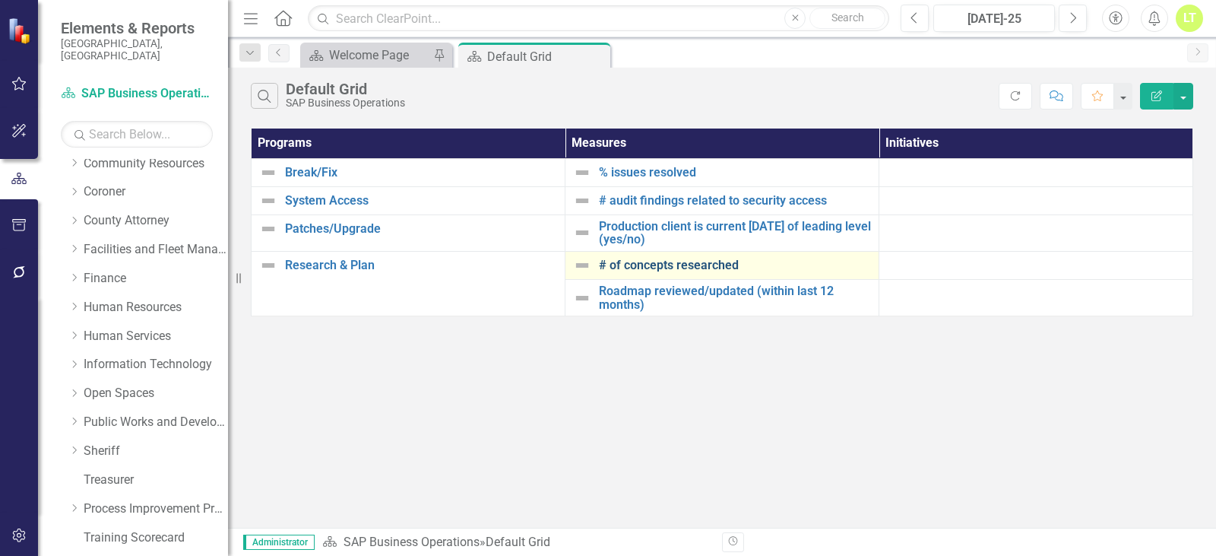
click at [662, 264] on link "# of concepts researched" at bounding box center [735, 265] width 272 height 14
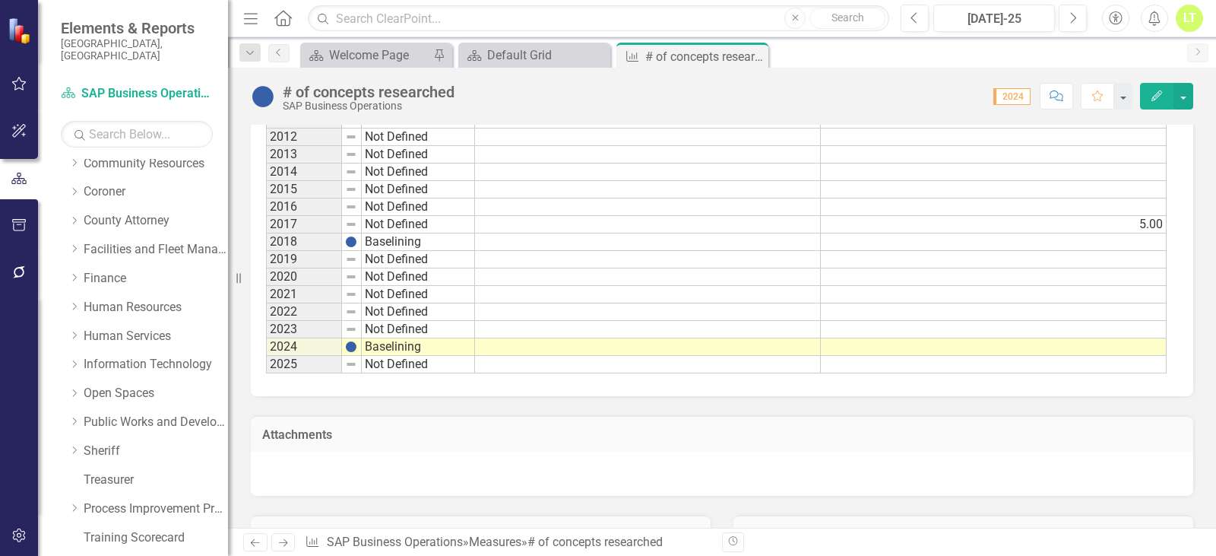
scroll to position [380, 0]
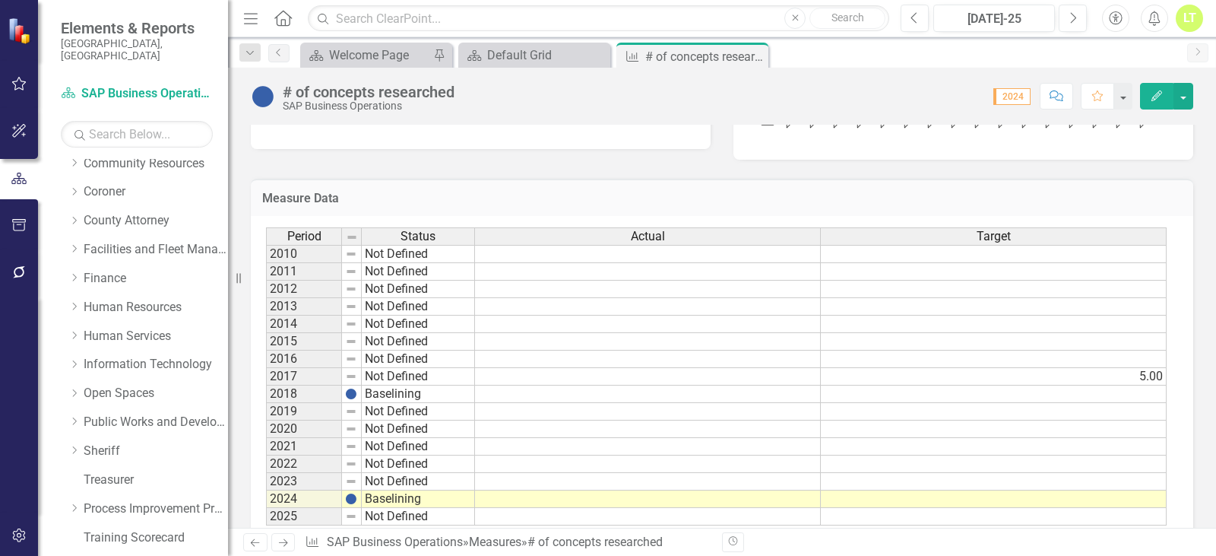
click at [762, 500] on td at bounding box center [648, 498] width 346 height 17
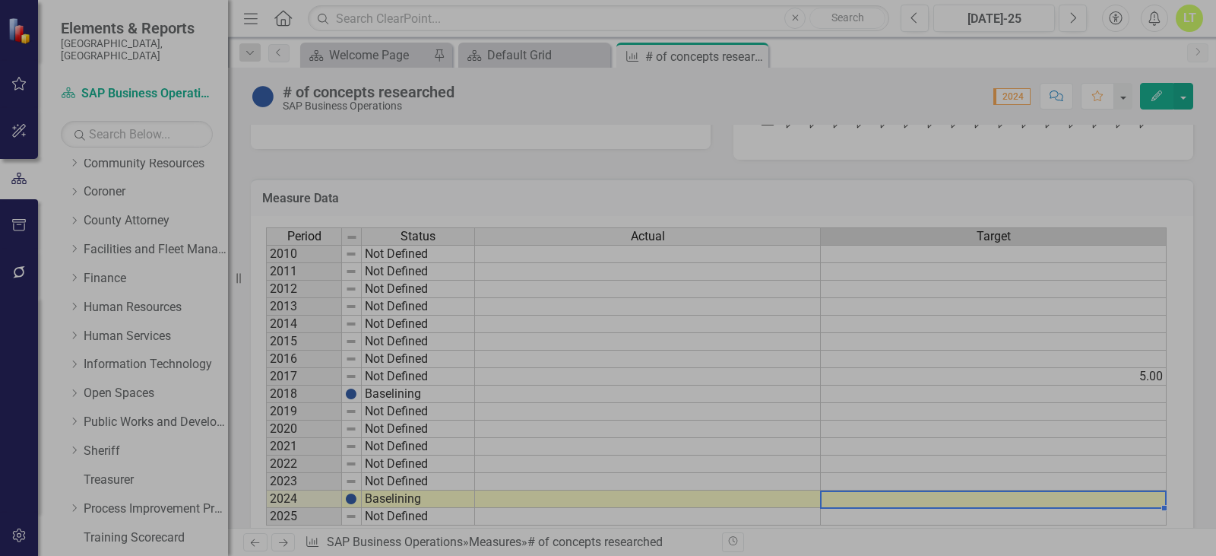
click at [733, 499] on td at bounding box center [648, 498] width 346 height 17
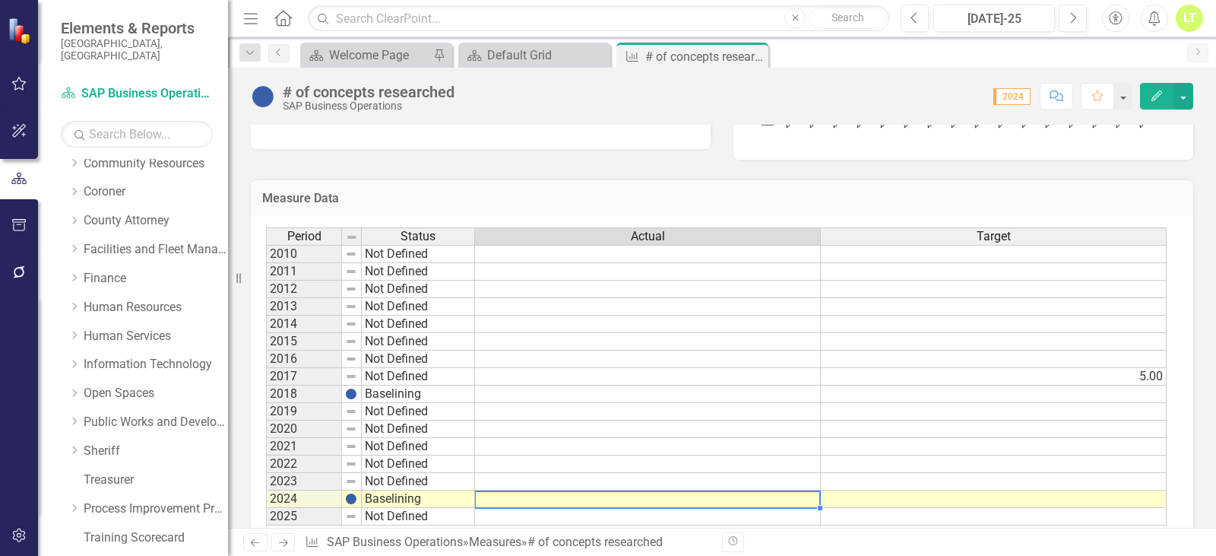
type textarea "3"
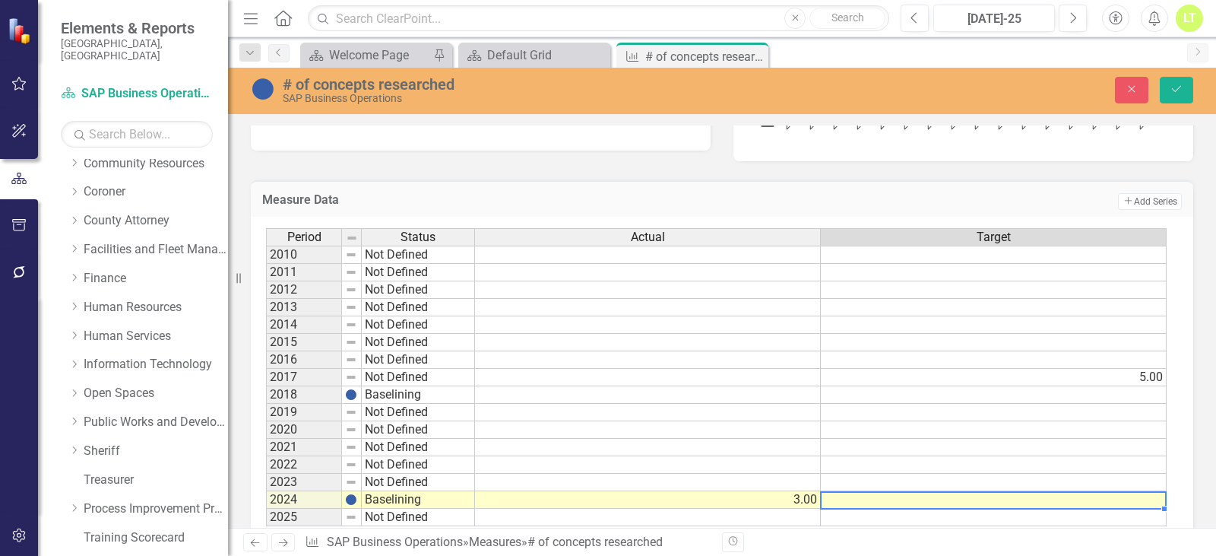
type textarea "5"
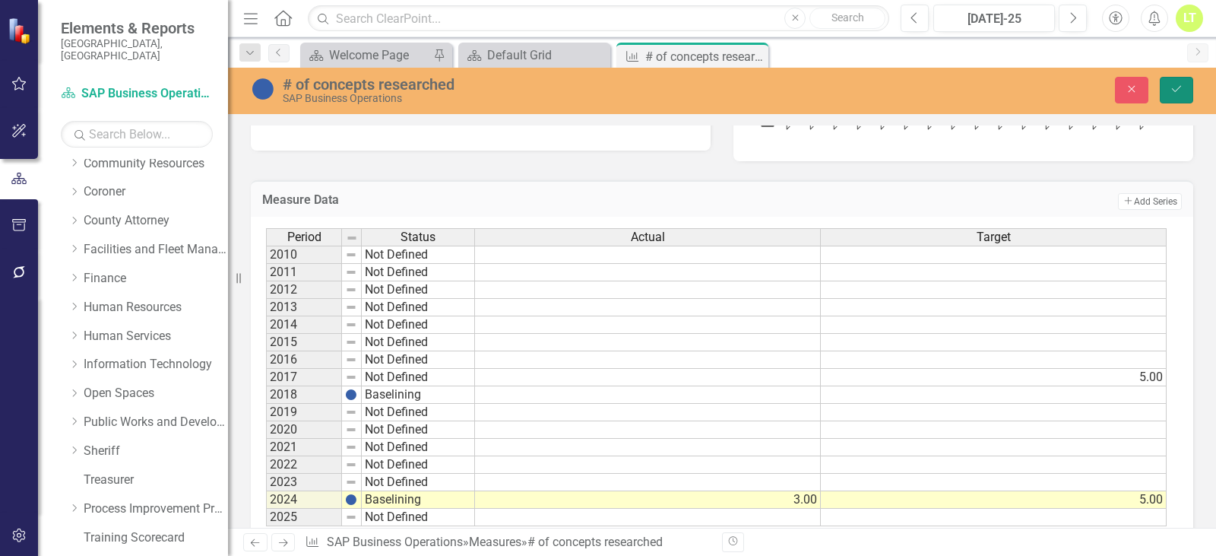
click at [1176, 92] on icon "Save" at bounding box center [1177, 89] width 14 height 11
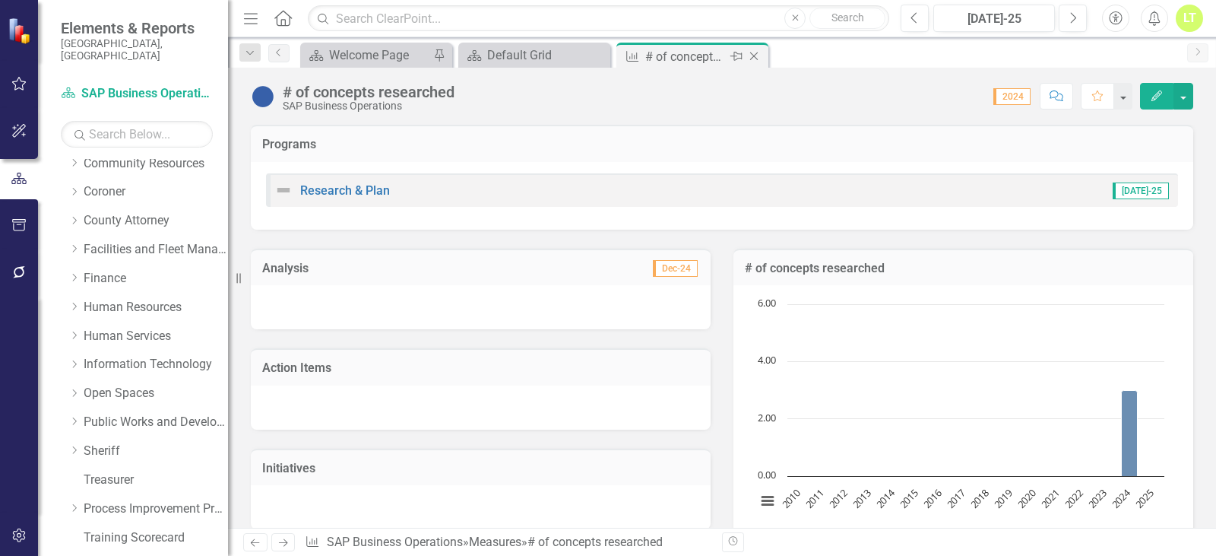
click at [759, 51] on icon "Close" at bounding box center [753, 56] width 15 height 12
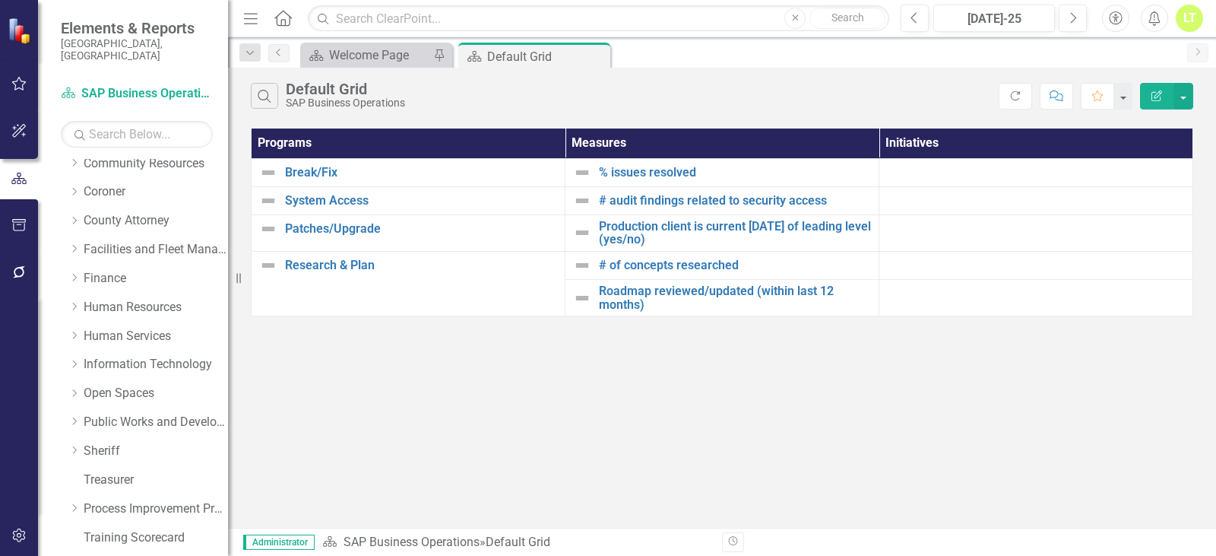
click at [1082, 423] on div "Search Default Grid SAP Business Operations Refresh Comment Favorite Edit Repor…" at bounding box center [722, 298] width 988 height 460
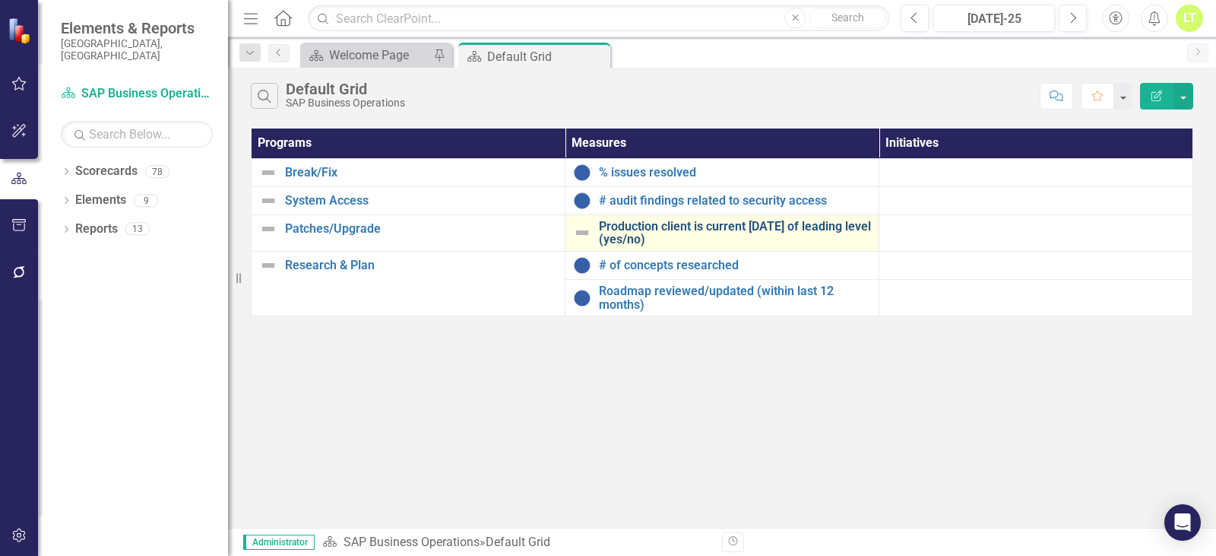
click at [663, 230] on link "Production client is current [DATE] of leading level (yes/no)" at bounding box center [735, 233] width 272 height 27
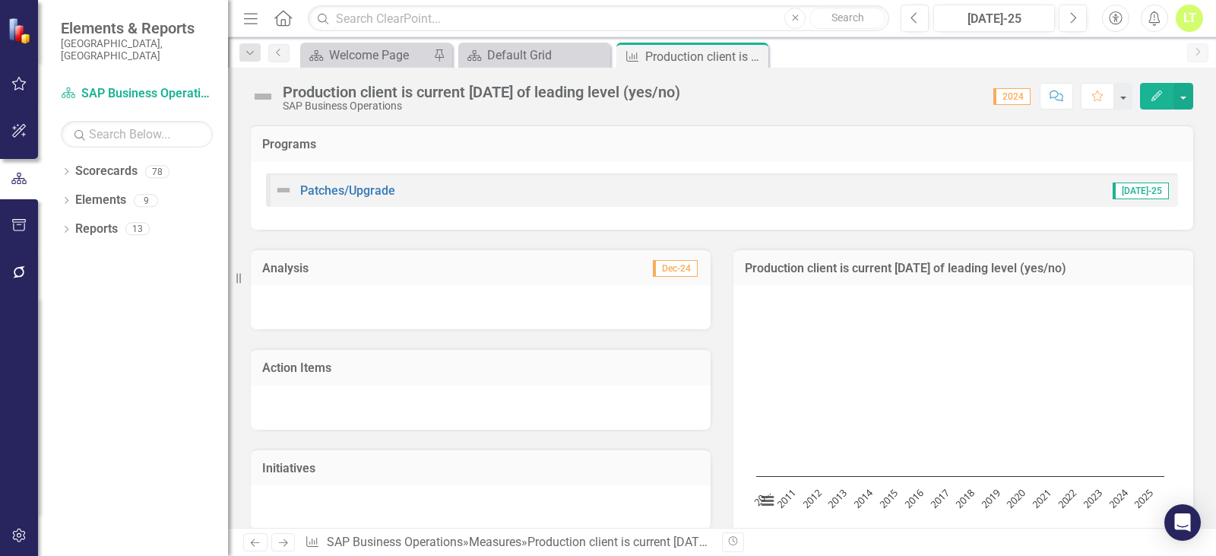
click at [264, 97] on img at bounding box center [263, 96] width 24 height 24
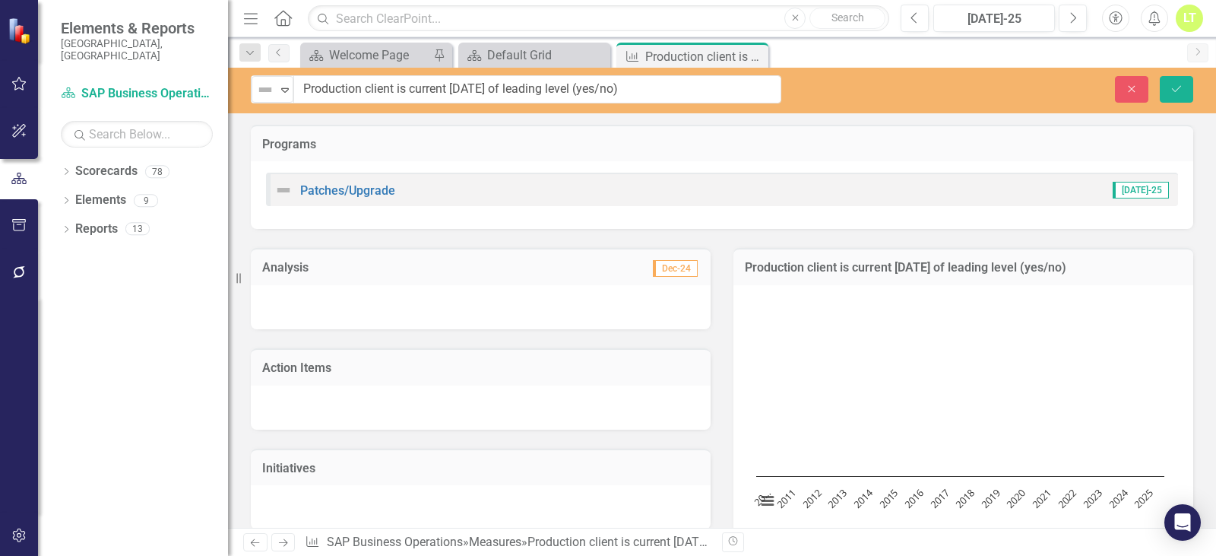
click at [264, 97] on img at bounding box center [265, 90] width 18 height 18
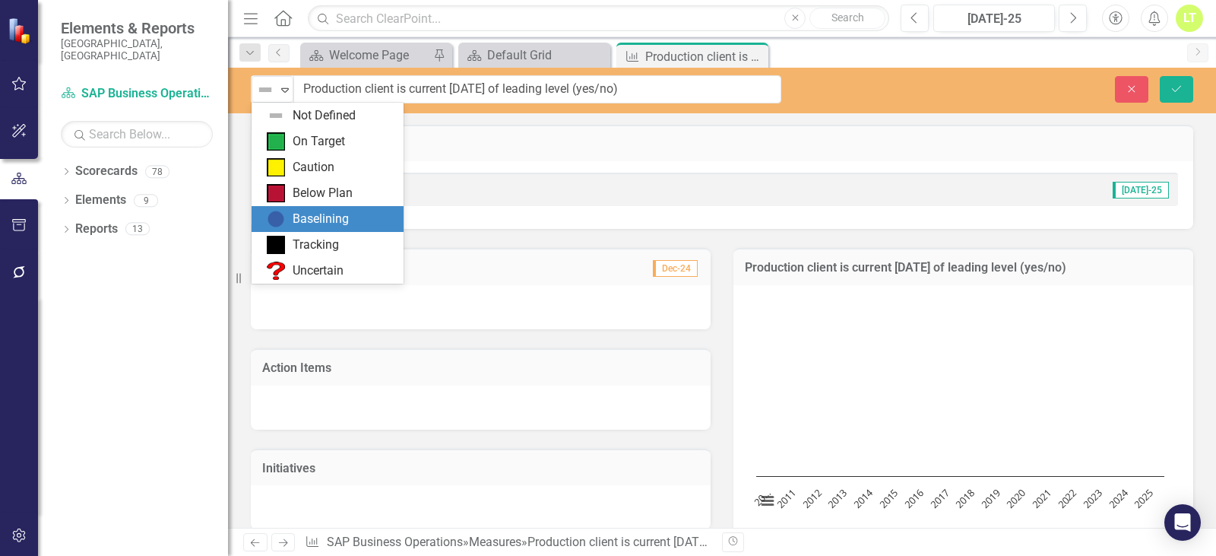
click at [315, 220] on div "Baselining" at bounding box center [321, 219] width 56 height 17
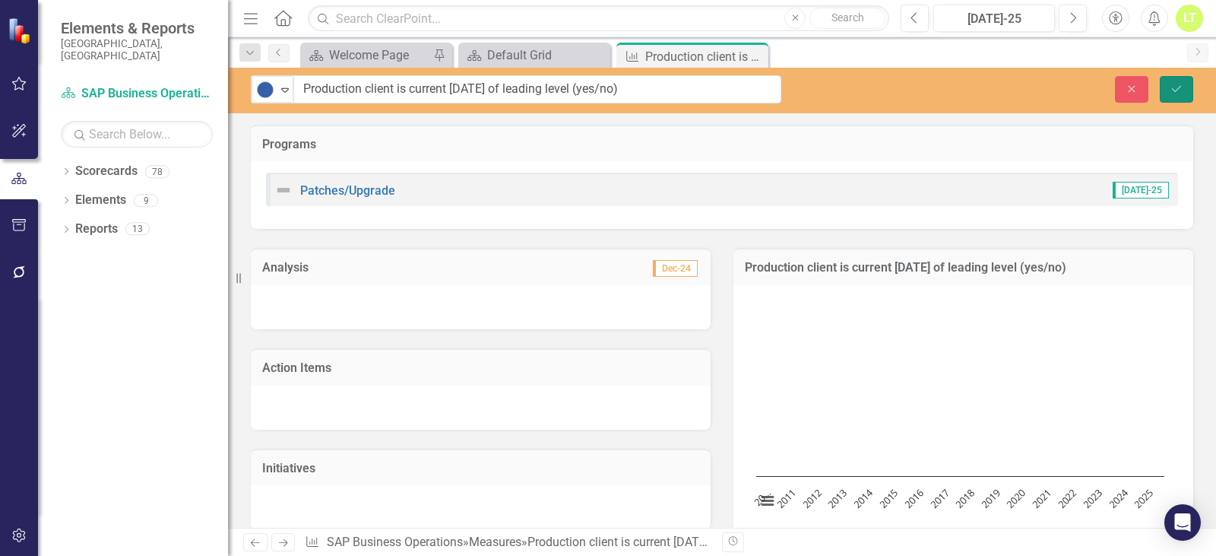
click at [1184, 87] on button "Save" at bounding box center [1176, 89] width 33 height 27
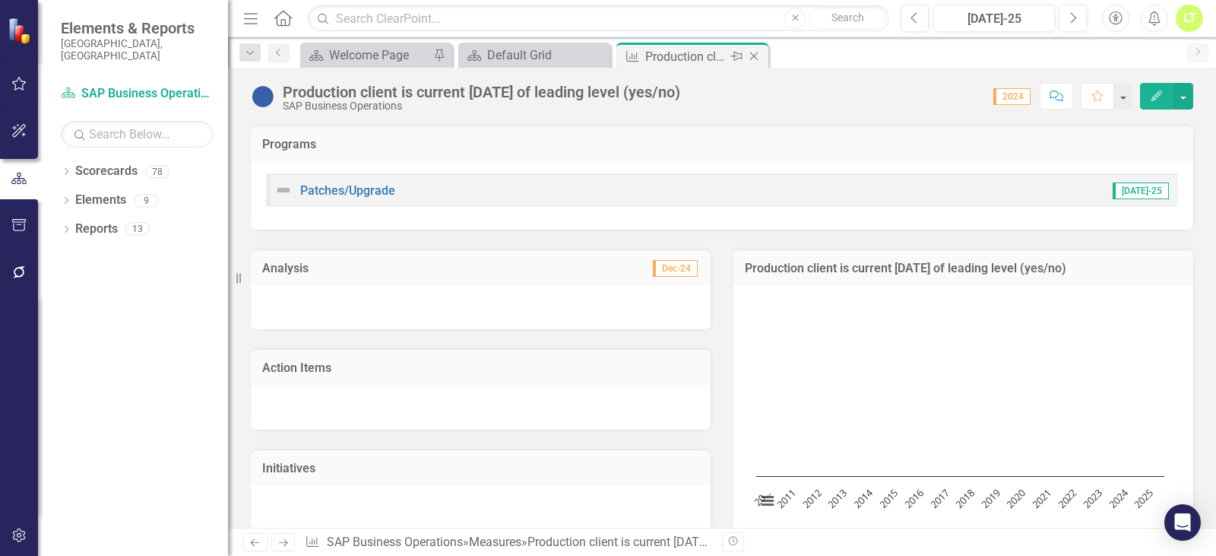
click at [752, 53] on icon "Close" at bounding box center [753, 56] width 15 height 12
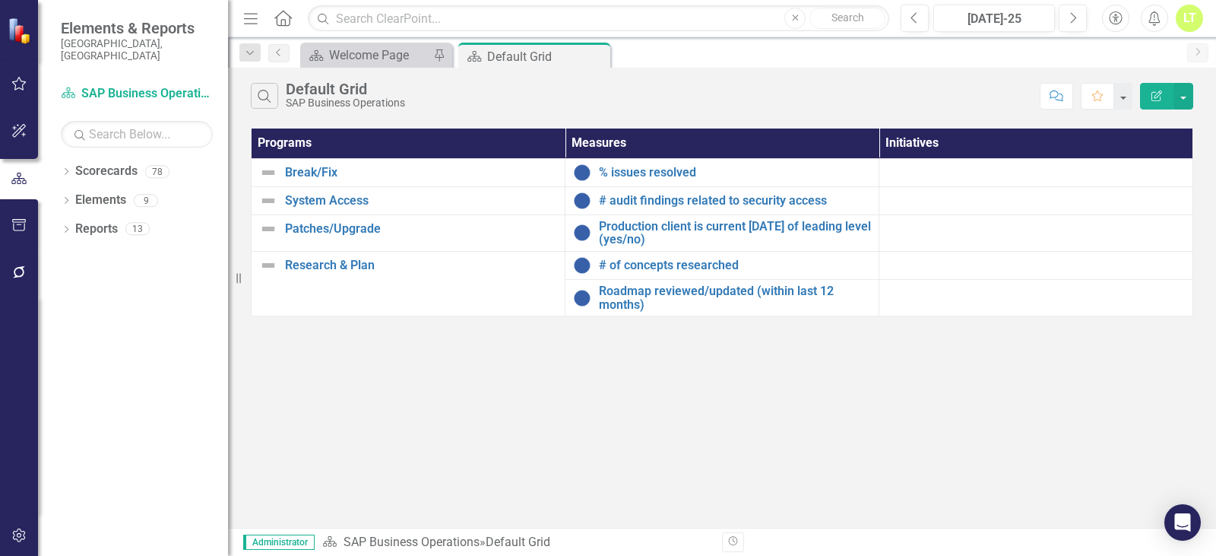
click at [576, 438] on div "Search Default Grid SAP Business Operations Comment Favorite Edit Report Progra…" at bounding box center [722, 298] width 988 height 460
click at [597, 402] on div "Search Default Grid SAP Business Operations Comment Favorite Edit Report Progra…" at bounding box center [722, 298] width 988 height 460
click at [59, 159] on div "Dropdown Scorecards 78 Dropdown Arapahoe County Provide Essential and Mandated …" at bounding box center [133, 357] width 190 height 397
click at [66, 169] on icon "Dropdown" at bounding box center [66, 173] width 11 height 8
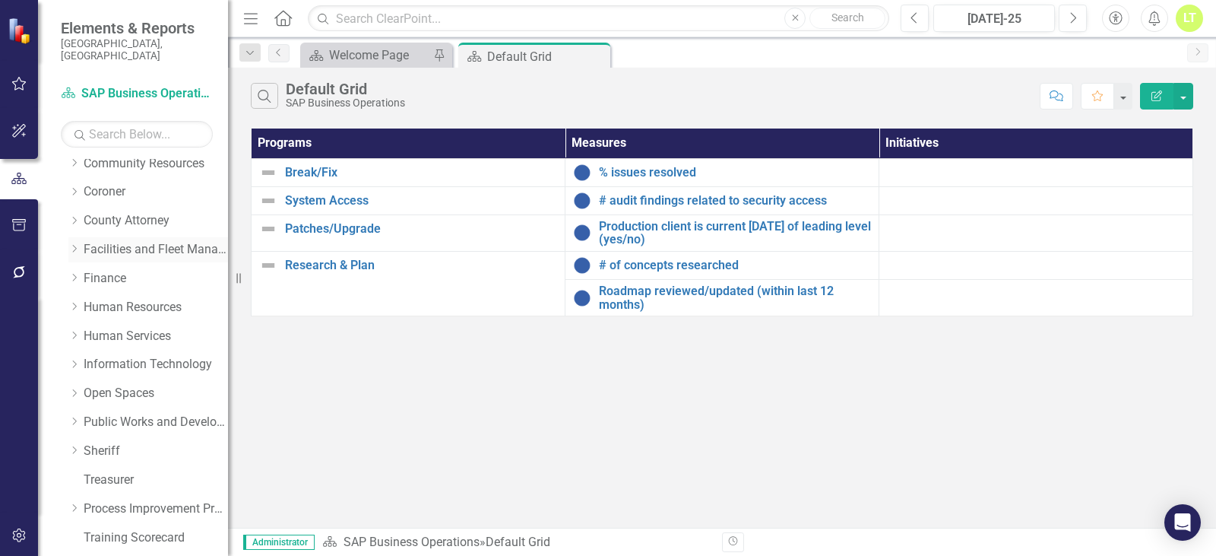
scroll to position [228, 0]
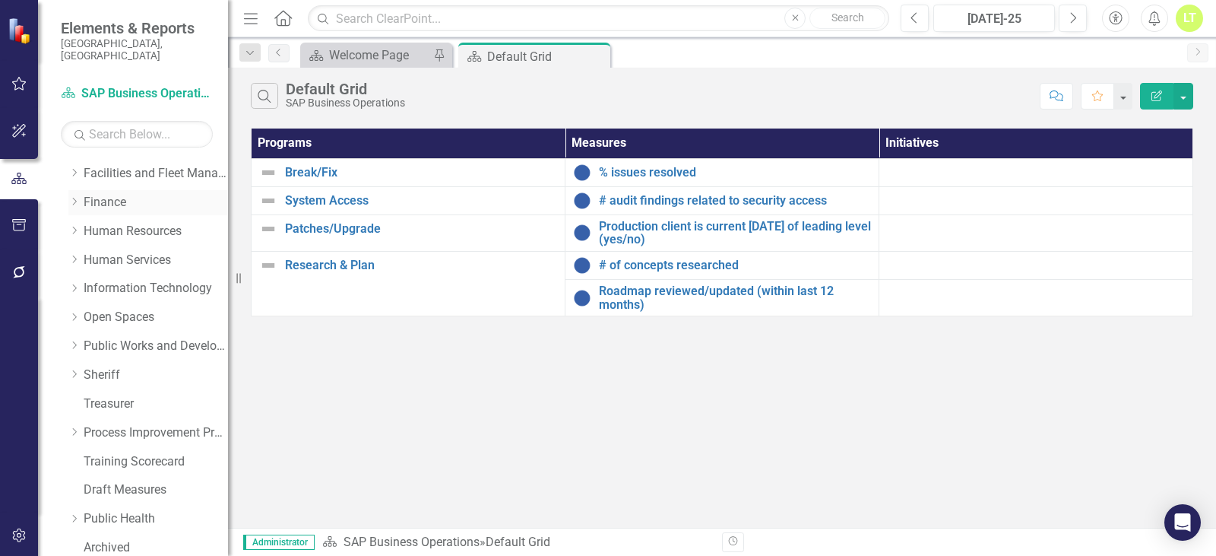
drag, startPoint x: 59, startPoint y: 185, endPoint x: 72, endPoint y: 186, distance: 13.7
click at [60, 186] on div "Dropdown Scorecards 78 Dropdown Arapahoe County Provide Essential and Mandated …" at bounding box center [133, 357] width 190 height 397
click at [75, 197] on icon "Dropdown" at bounding box center [73, 201] width 11 height 9
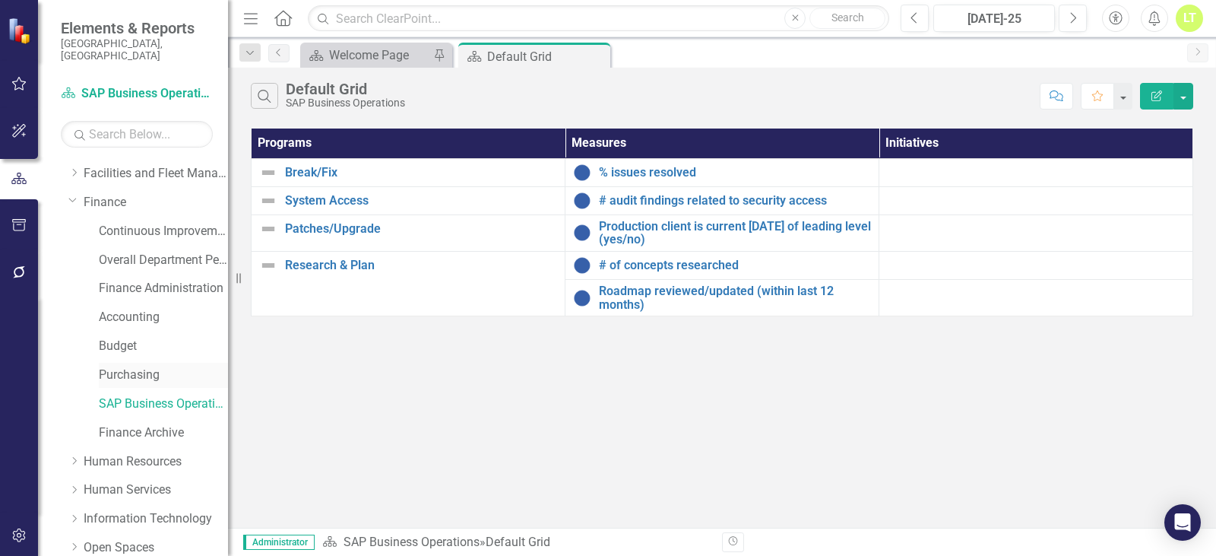
click at [123, 366] on link "Purchasing" at bounding box center [163, 374] width 129 height 17
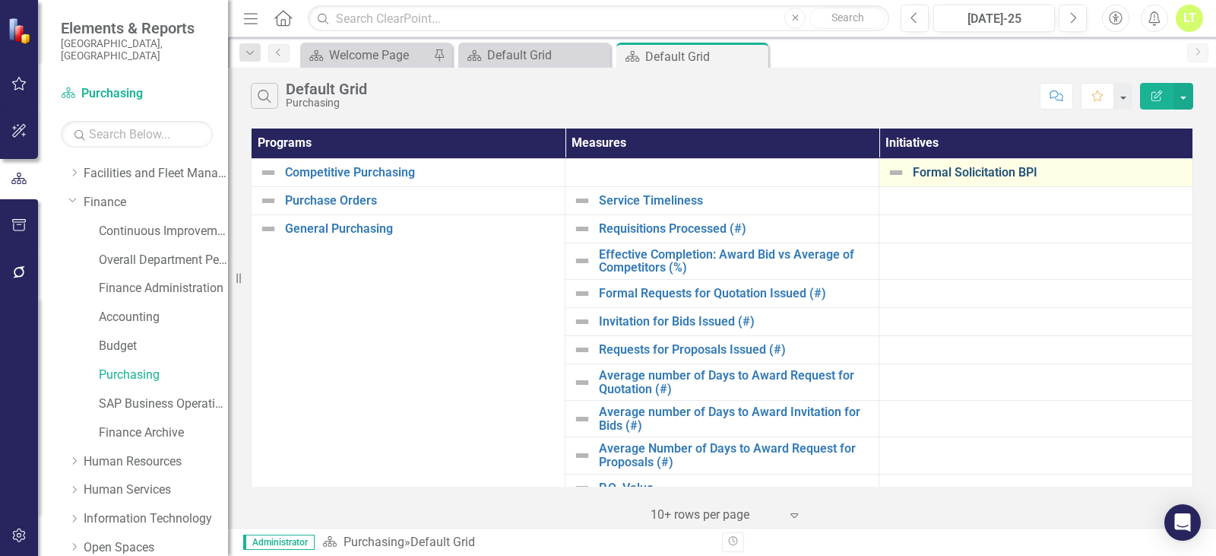
click at [967, 174] on link "Formal Solicitation BPI" at bounding box center [1049, 173] width 272 height 14
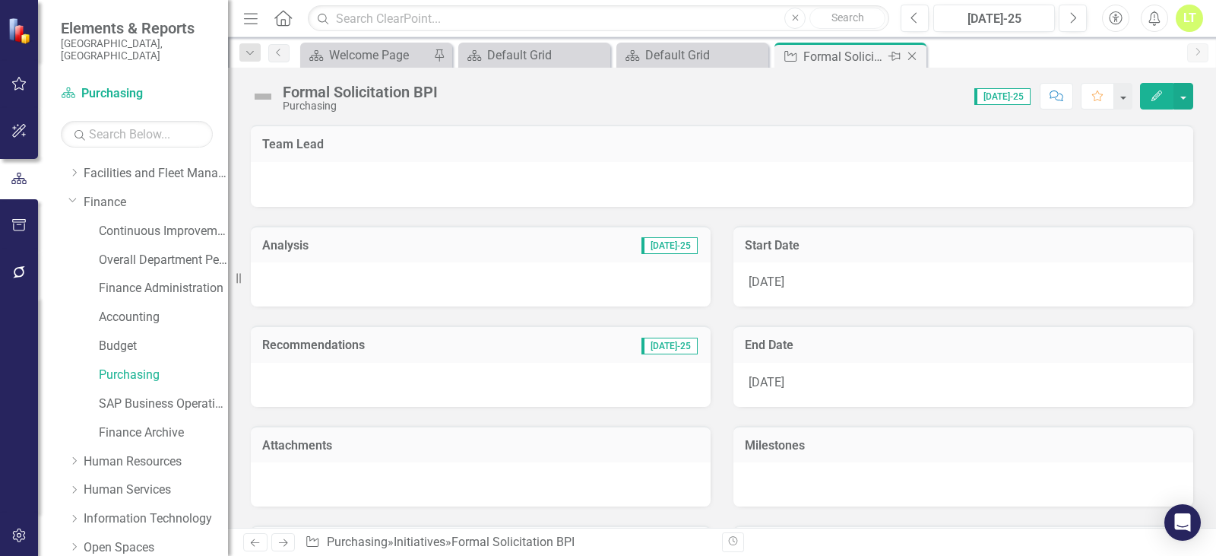
click at [915, 59] on icon "Close" at bounding box center [911, 56] width 15 height 12
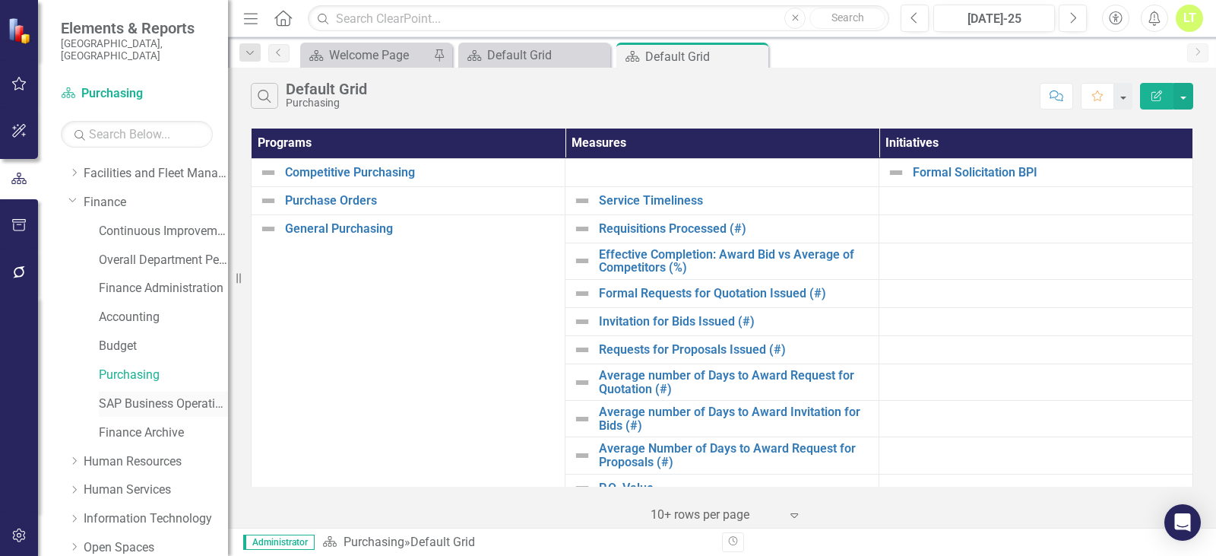
scroll to position [511, 0]
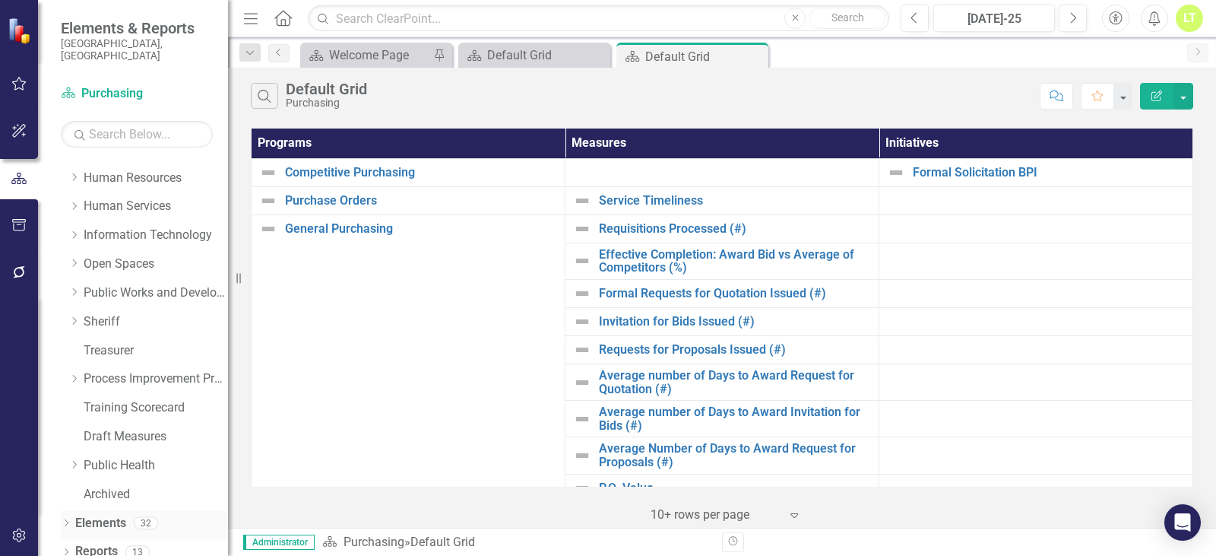
click at [94, 514] on link "Elements" at bounding box center [100, 522] width 51 height 17
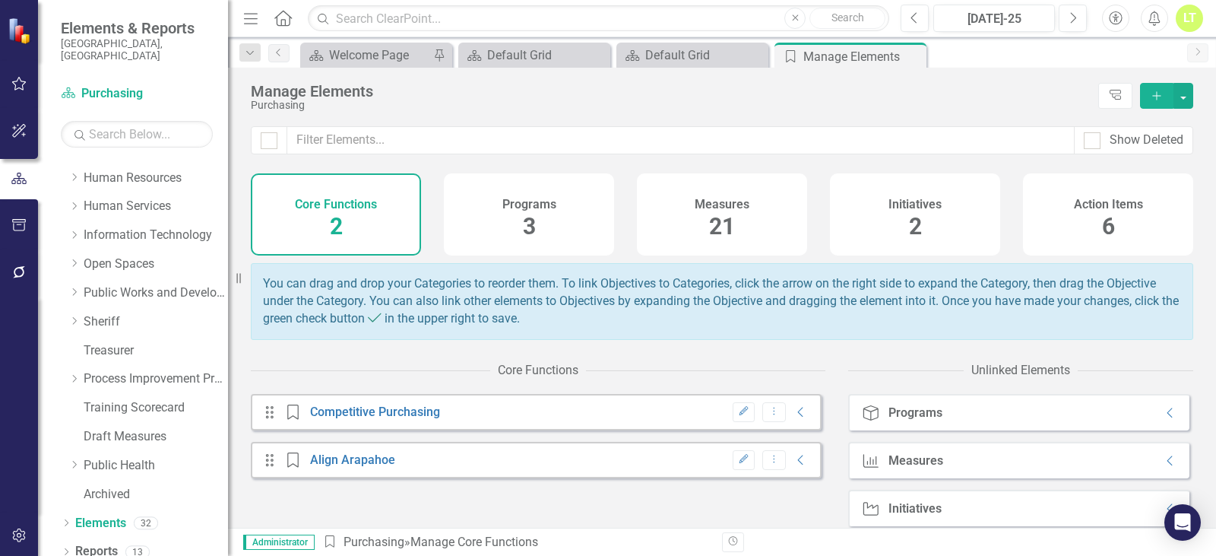
click at [932, 223] on div "Initiatives 2" at bounding box center [915, 214] width 170 height 82
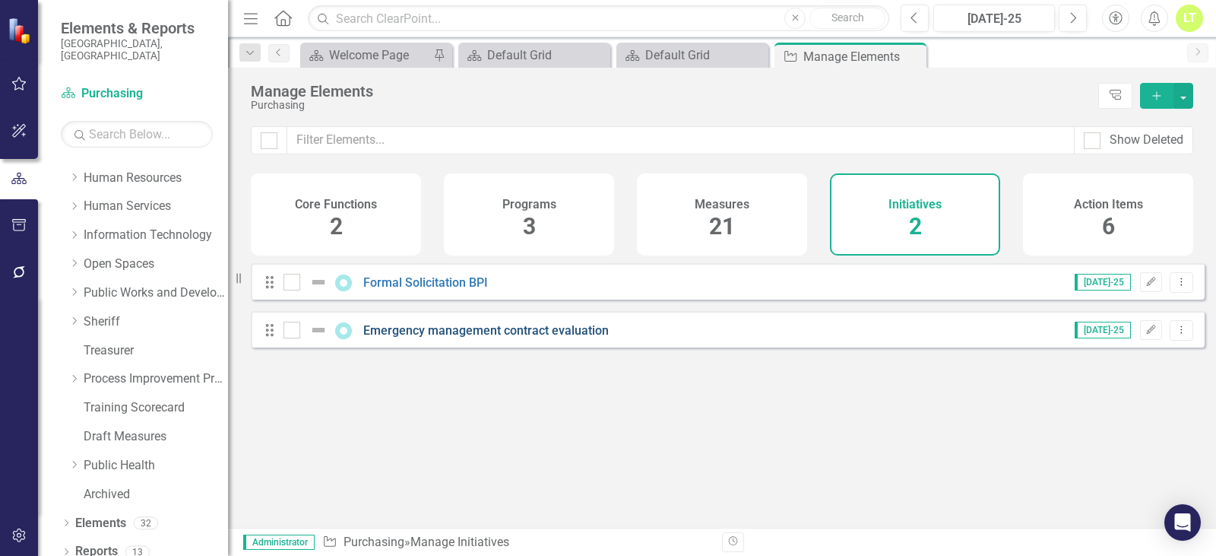
click at [529, 337] on link "Emergency management contract evaluation" at bounding box center [485, 330] width 245 height 14
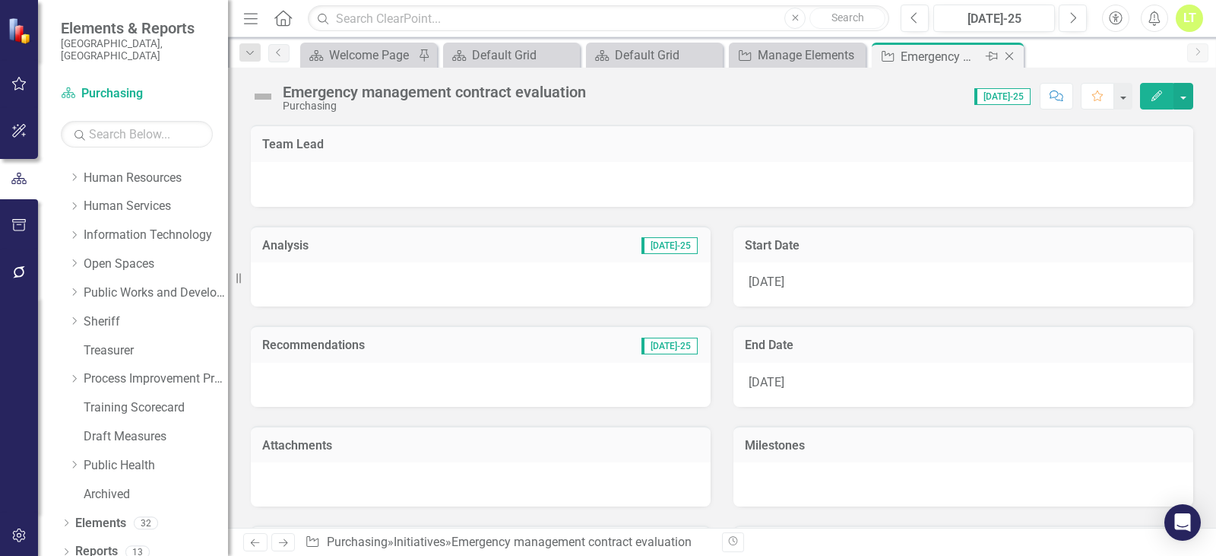
click at [1015, 51] on icon "Close" at bounding box center [1009, 56] width 15 height 12
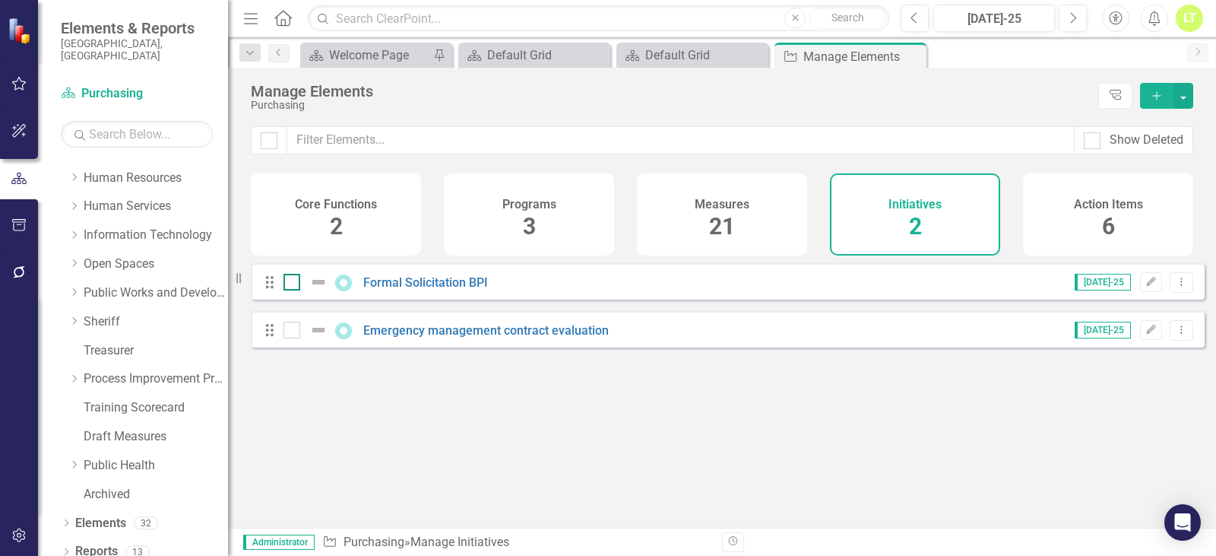
click at [296, 290] on div at bounding box center [291, 282] width 17 height 17
click at [293, 283] on input "checkbox" at bounding box center [288, 279] width 10 height 10
checkbox input "true"
click at [283, 338] on div at bounding box center [291, 329] width 17 height 17
click at [283, 331] on input "checkbox" at bounding box center [288, 326] width 10 height 10
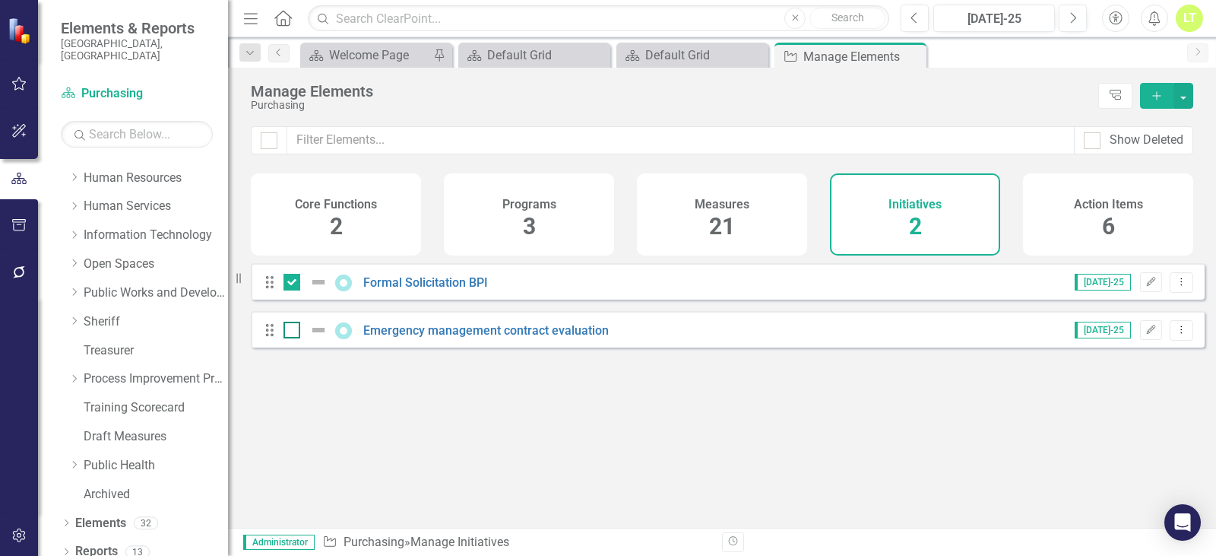
checkbox input "true"
drag, startPoint x: 1178, startPoint y: 93, endPoint x: 1188, endPoint y: 93, distance: 9.9
click at [1182, 93] on button "button" at bounding box center [1183, 96] width 20 height 26
click at [1125, 206] on link "Trash Delete Multiple" at bounding box center [1132, 208] width 120 height 28
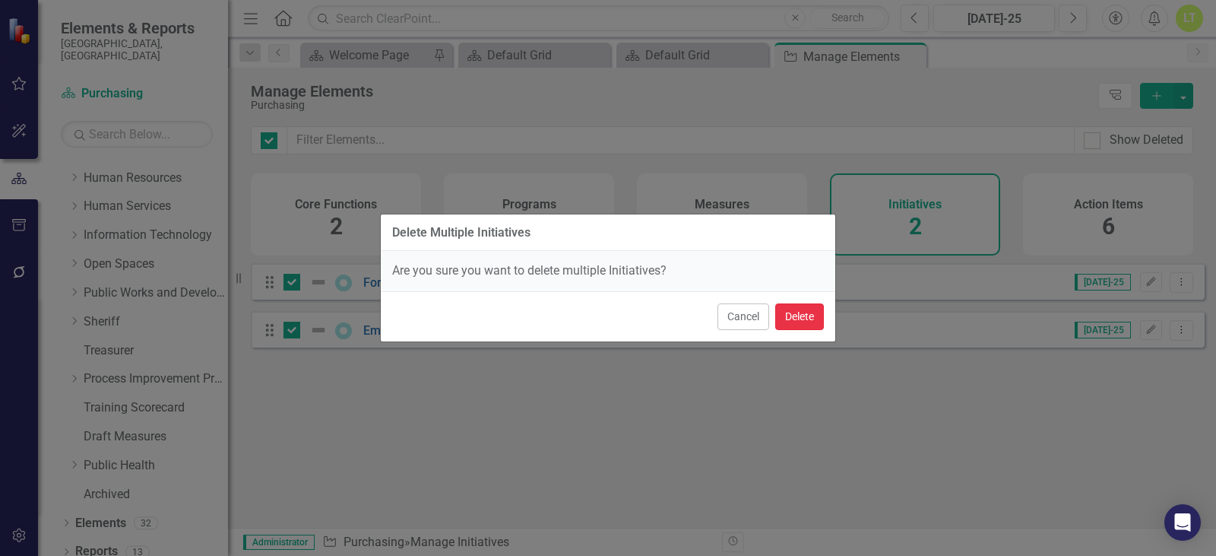
click at [796, 317] on button "Delete" at bounding box center [799, 316] width 49 height 27
checkbox input "false"
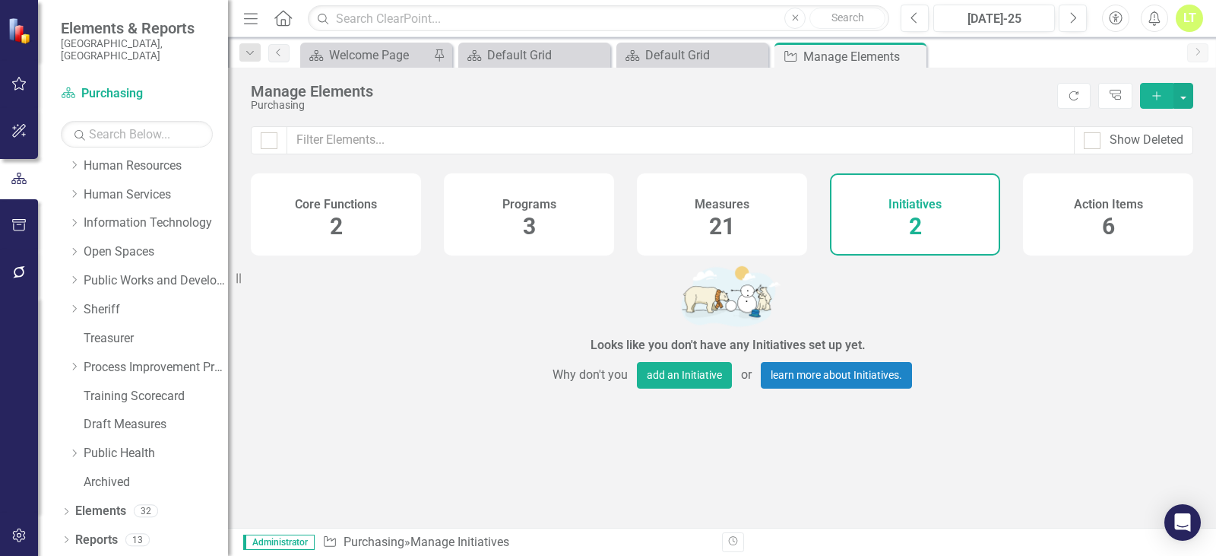
scroll to position [281, 0]
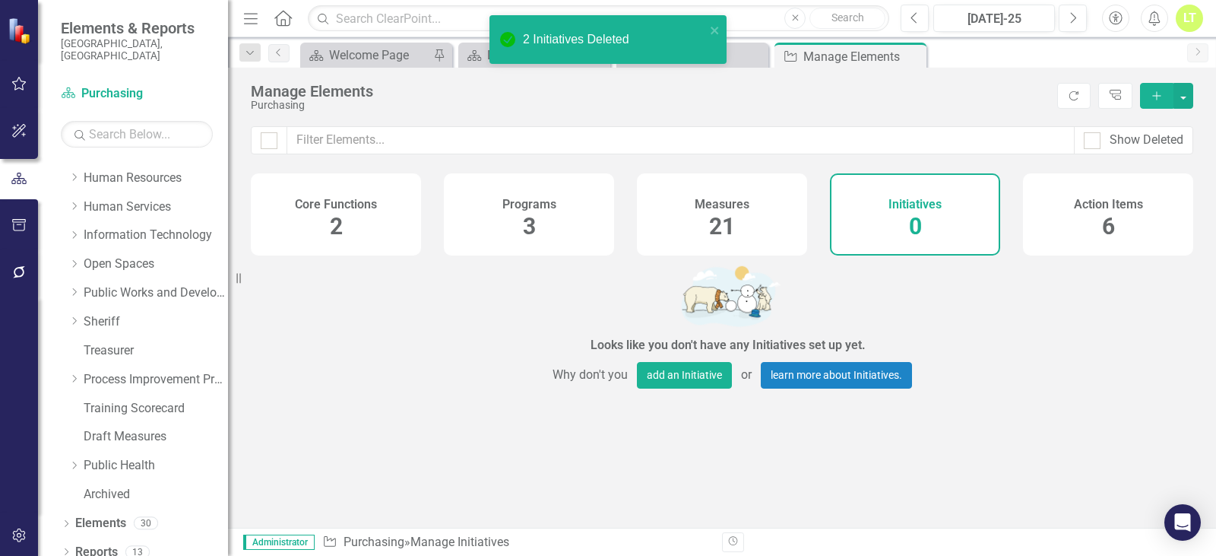
click at [1099, 211] on div "Action Items 6" at bounding box center [1108, 214] width 170 height 82
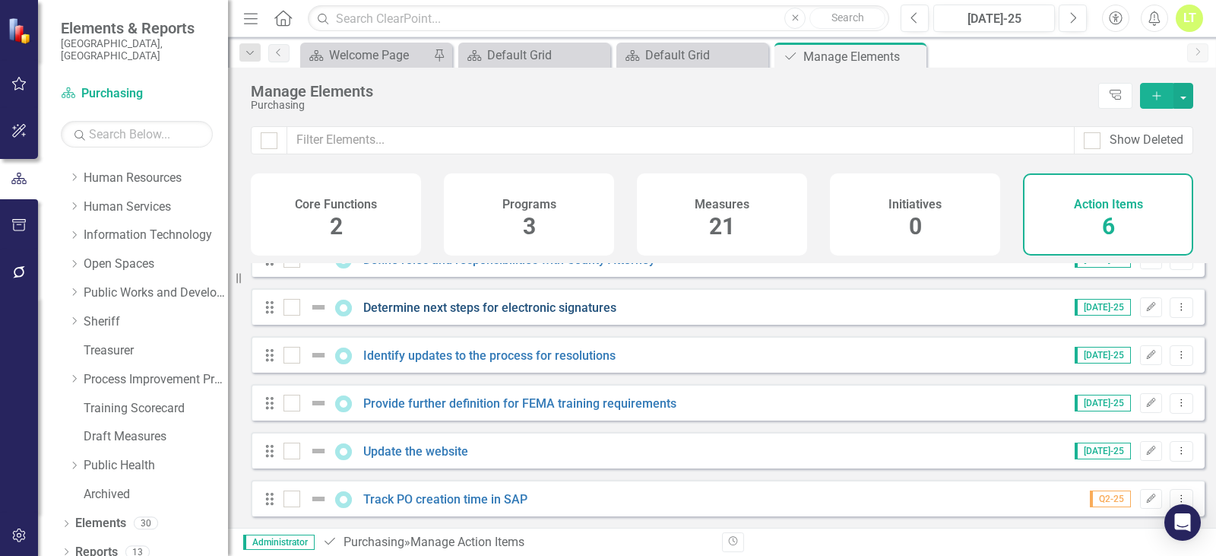
scroll to position [34, 0]
click at [474, 413] on div "Drag Provide further definition for FEMA training requirements Jul-25 Edit Drop…" at bounding box center [728, 402] width 954 height 36
click at [476, 407] on link "Provide further definition for FEMA training requirements" at bounding box center [519, 403] width 313 height 14
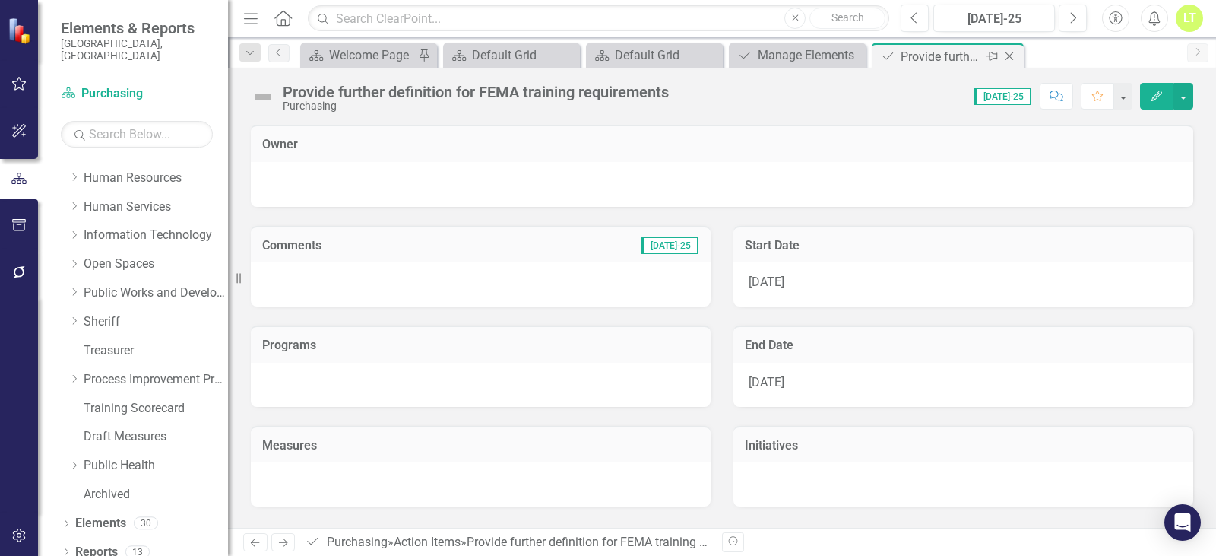
click at [1007, 60] on icon "Close" at bounding box center [1009, 56] width 15 height 12
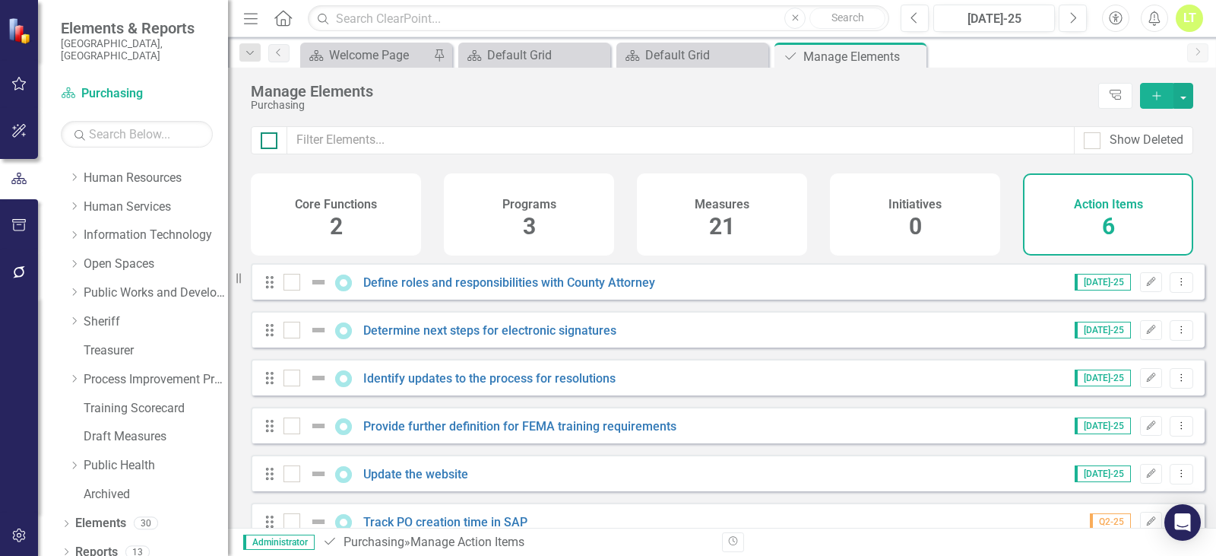
click at [273, 144] on div at bounding box center [269, 140] width 17 height 17
click at [271, 142] on input "checkbox" at bounding box center [266, 137] width 10 height 10
checkbox input "true"
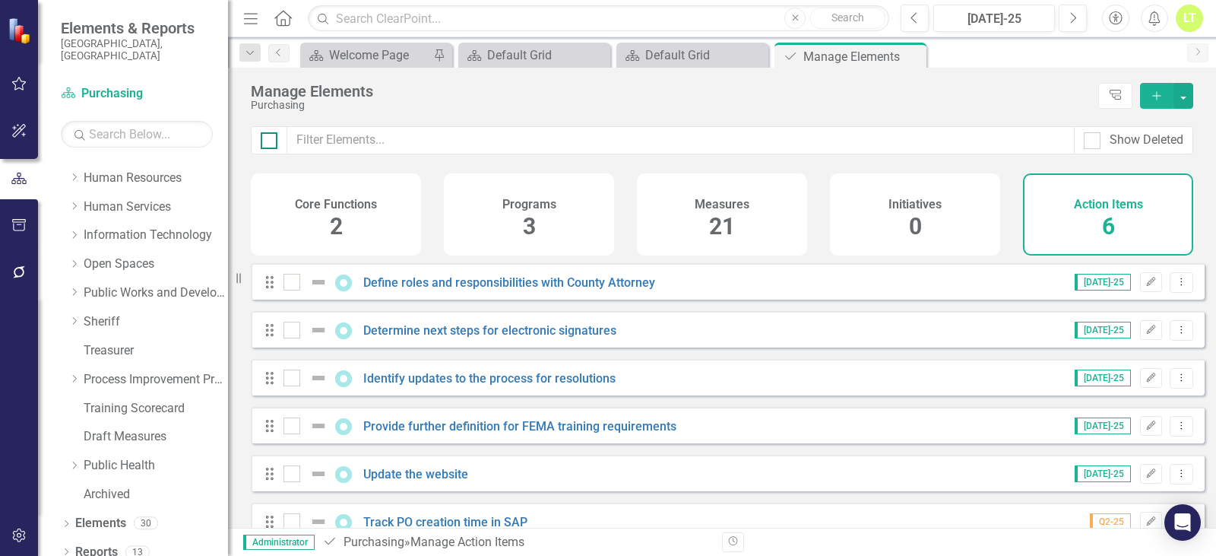
checkbox input "true"
click at [1193, 98] on div "Manage Elements Purchasing Tree Explorer Add" at bounding box center [722, 97] width 988 height 59
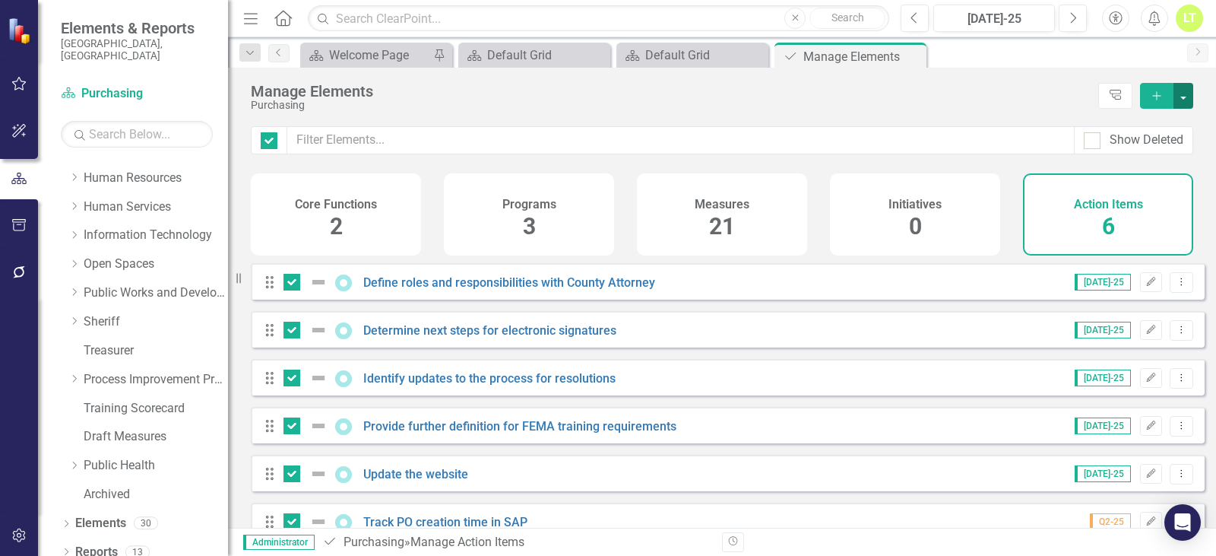
click at [1189, 98] on button "button" at bounding box center [1183, 96] width 20 height 26
click at [1157, 199] on link "Trash Delete Multiple" at bounding box center [1132, 208] width 122 height 28
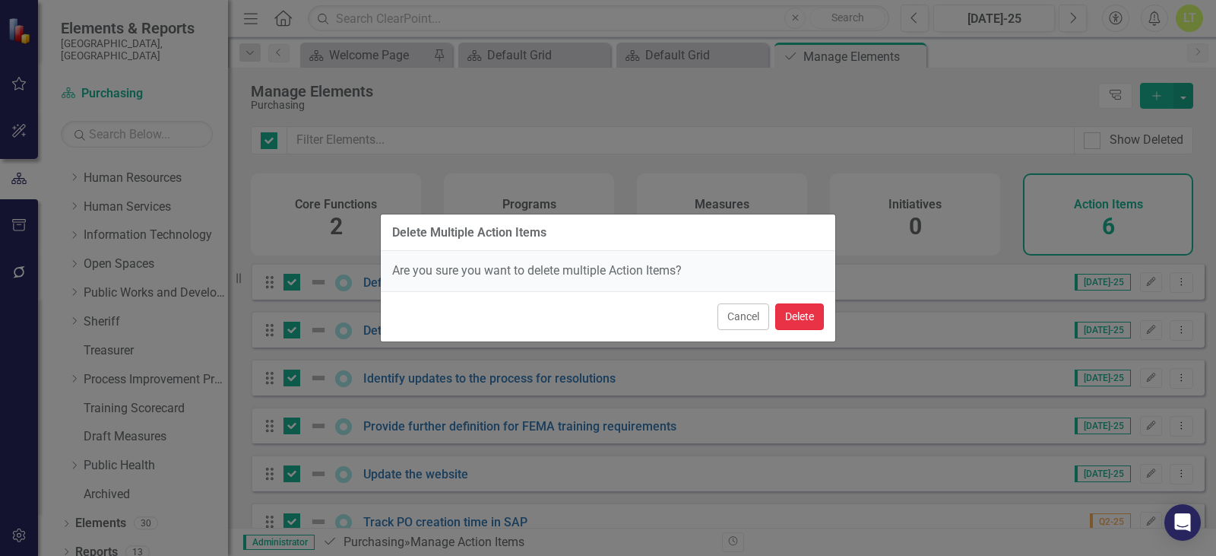
click at [796, 310] on button "Delete" at bounding box center [799, 316] width 49 height 27
checkbox input "false"
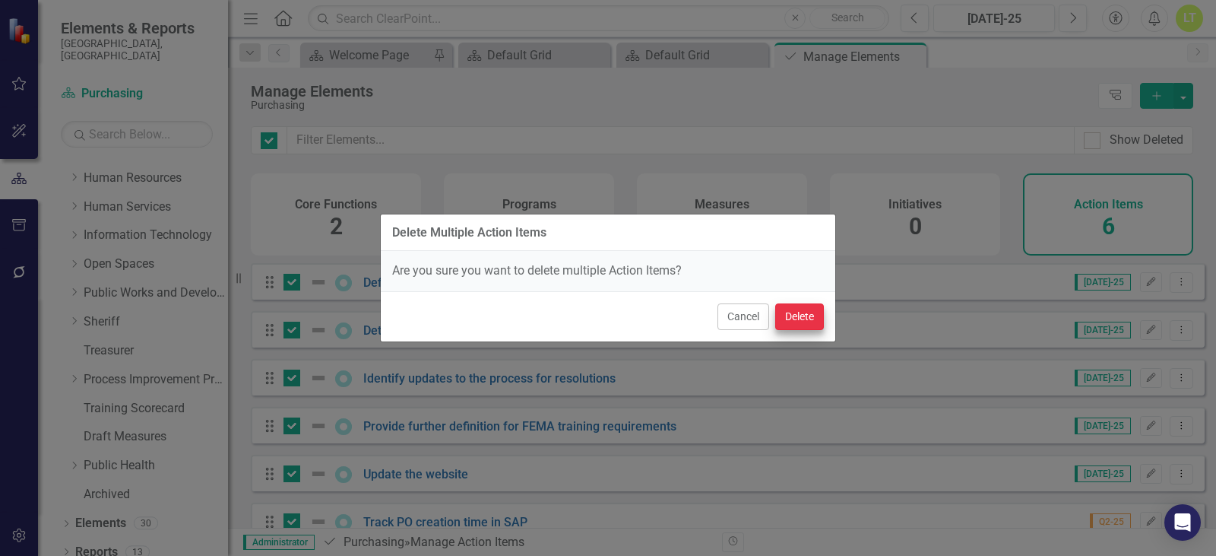
checkbox input "false"
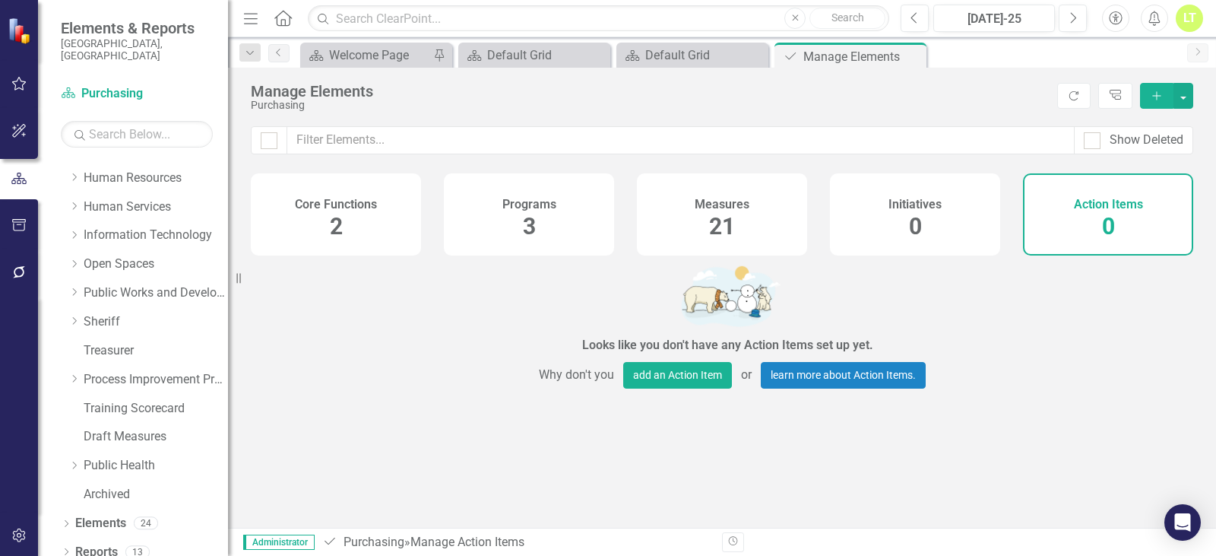
checkbox input "false"
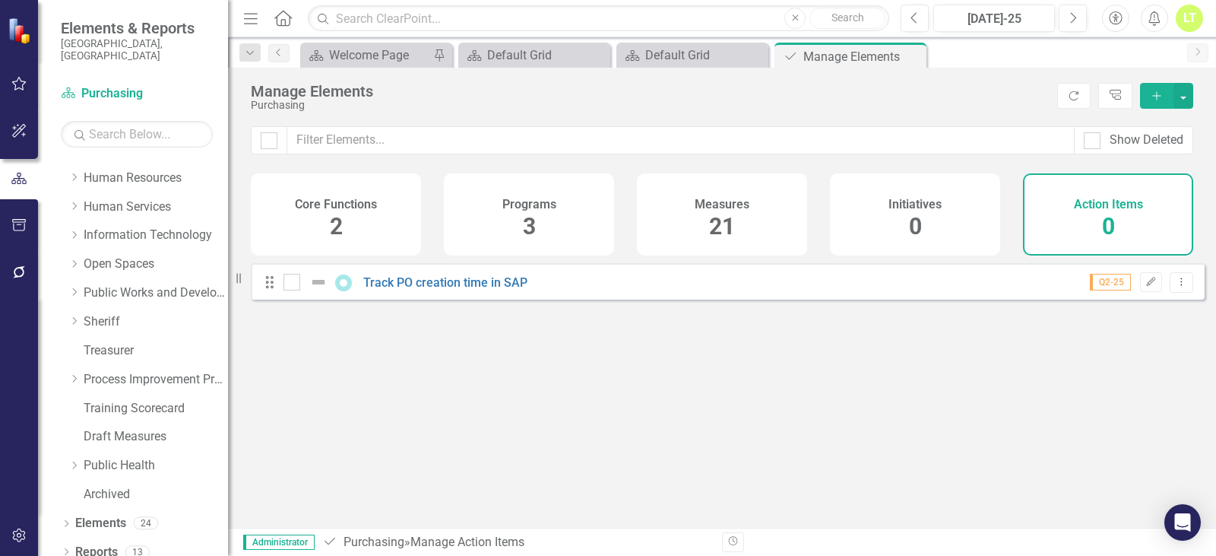
click at [571, 222] on div "Programs 3" at bounding box center [529, 214] width 170 height 82
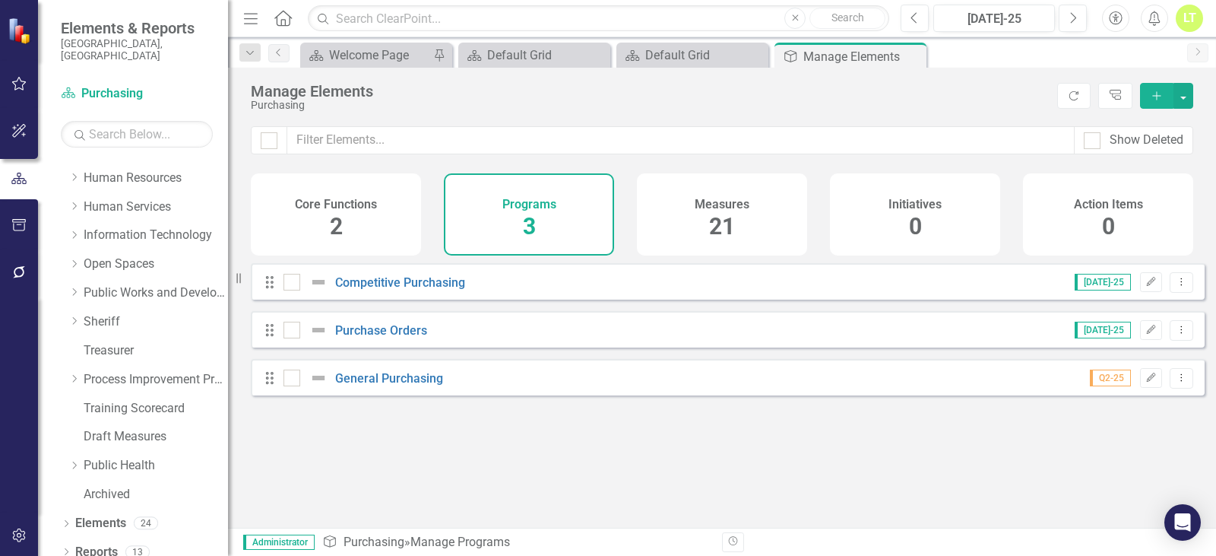
click at [360, 226] on div "Core Functions 2" at bounding box center [336, 214] width 170 height 82
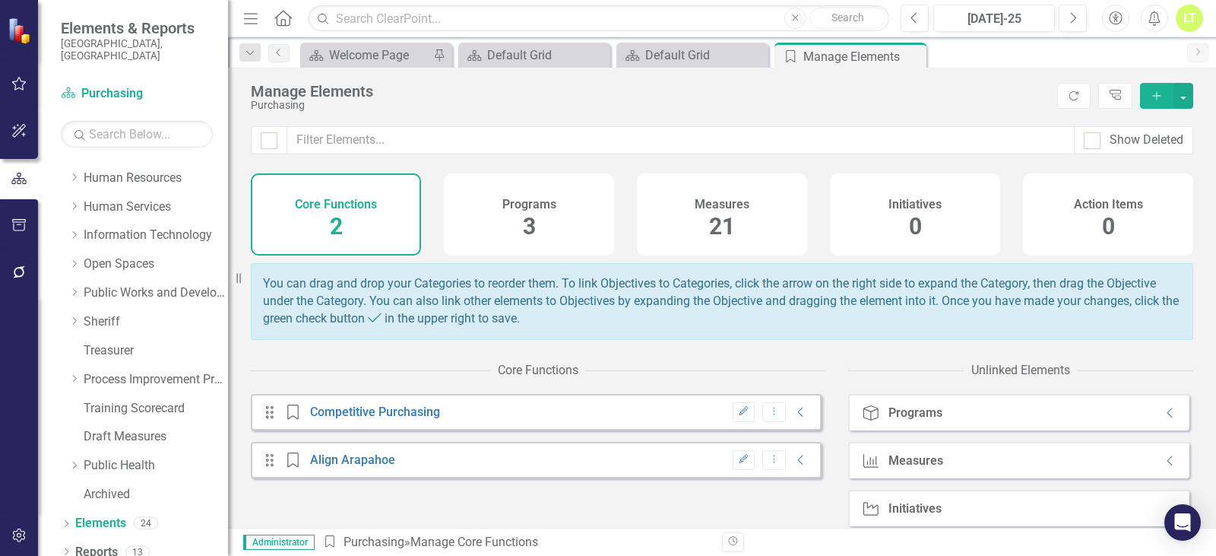
click at [752, 213] on div "Measures 21" at bounding box center [722, 214] width 170 height 82
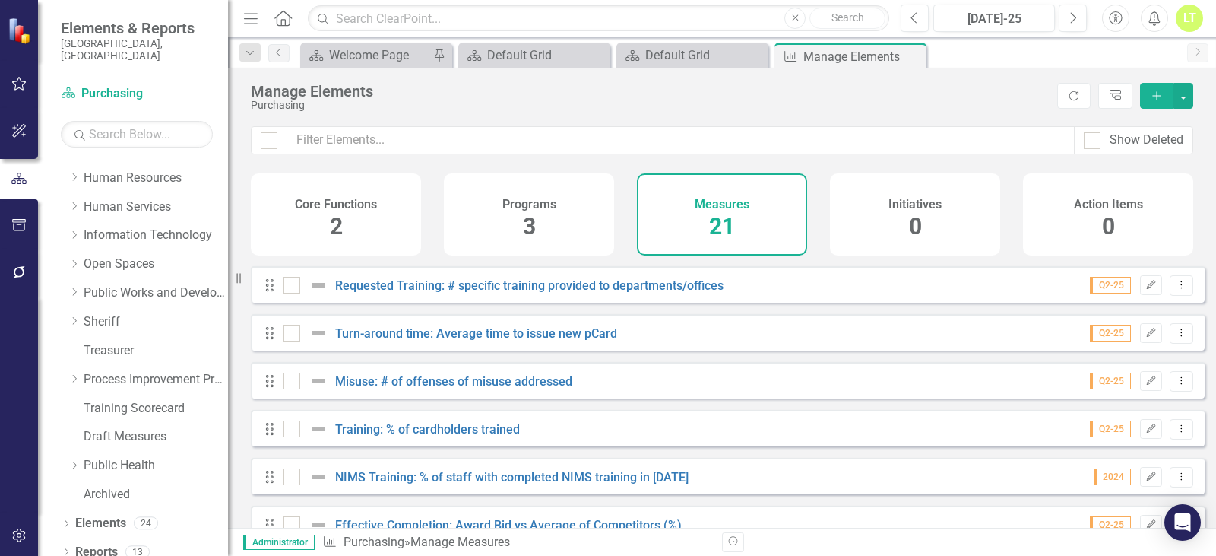
scroll to position [456, 0]
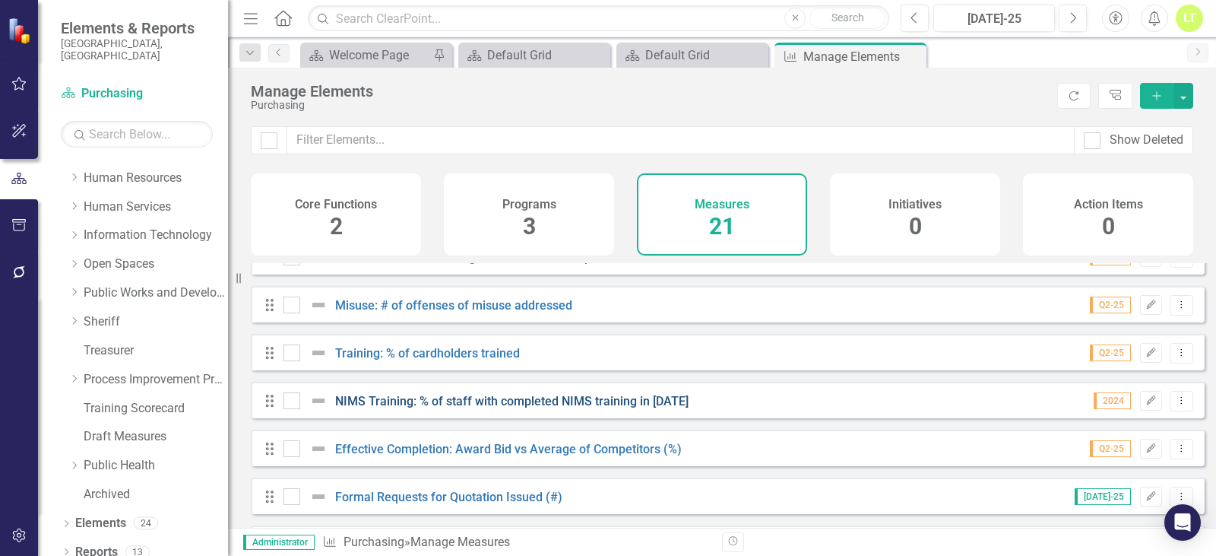
click at [505, 407] on link "NIMS Training: % of staff with completed NIMS training in 2015" at bounding box center [511, 401] width 353 height 14
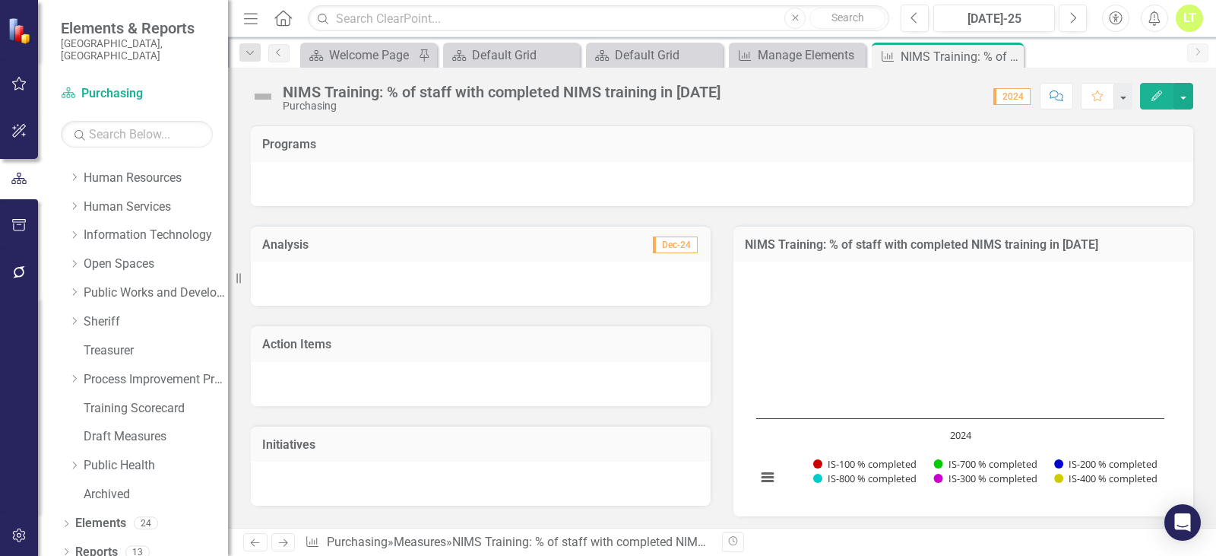
click at [1153, 103] on button "Edit" at bounding box center [1156, 96] width 33 height 27
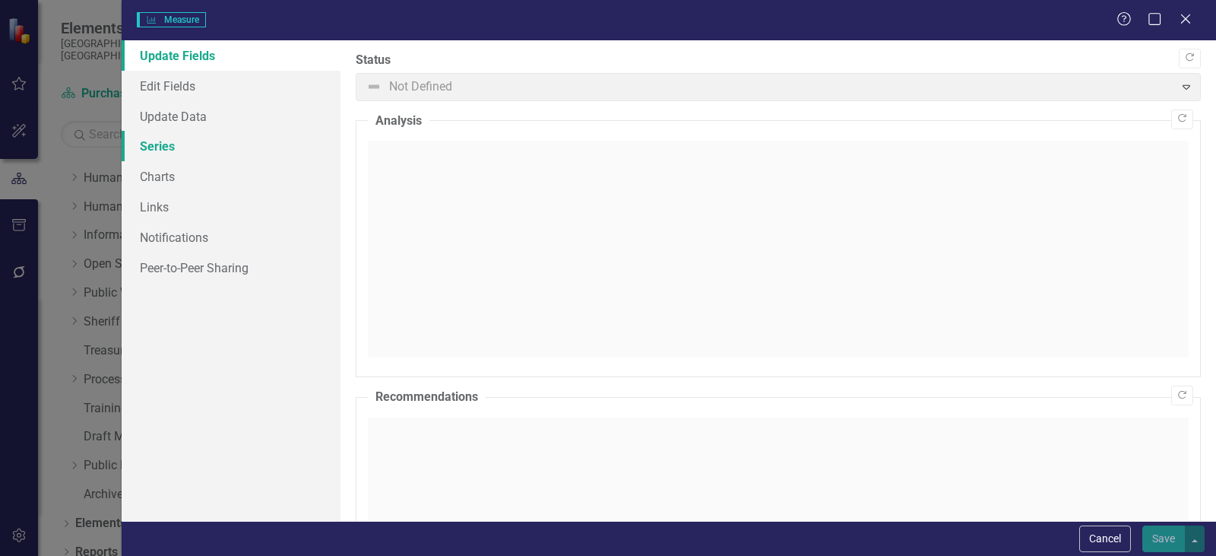
click at [177, 151] on link "Series" at bounding box center [231, 146] width 219 height 30
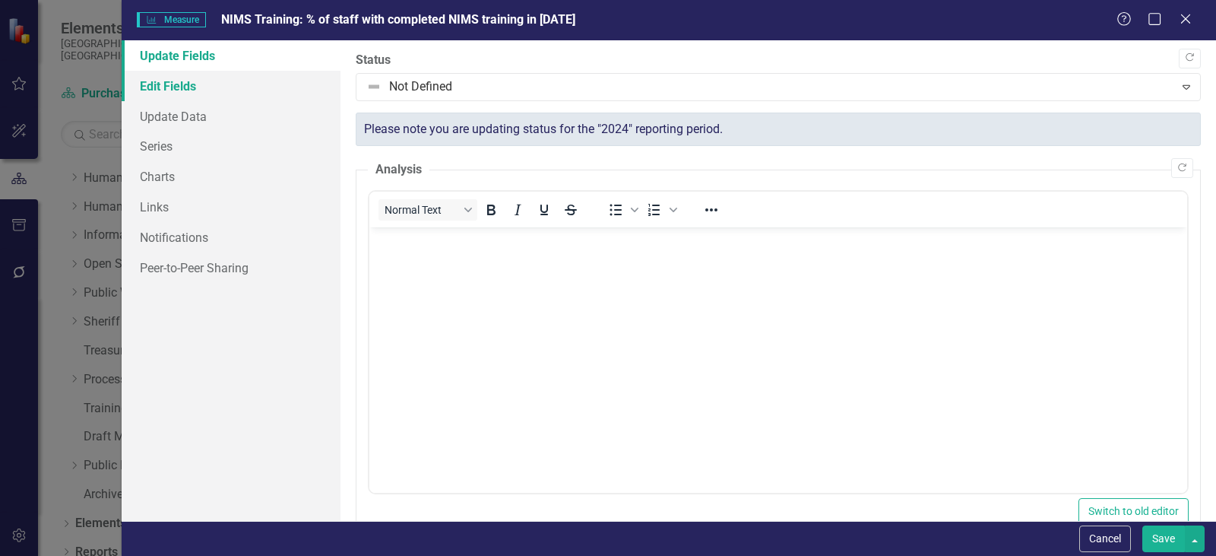
click at [166, 78] on link "Edit Fields" at bounding box center [231, 86] width 219 height 30
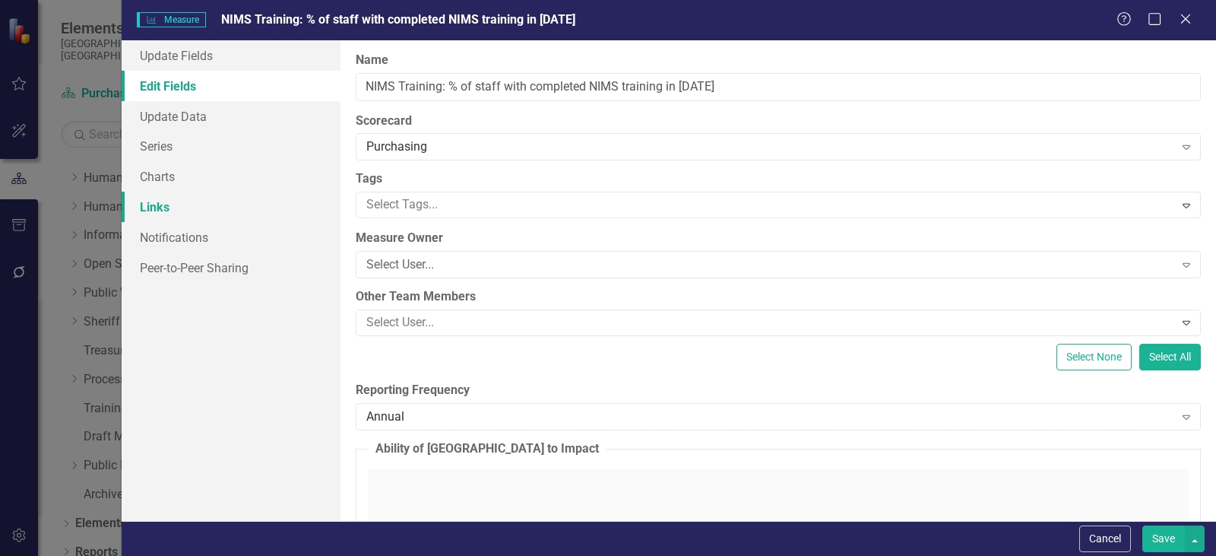
click at [160, 212] on link "Links" at bounding box center [231, 207] width 219 height 30
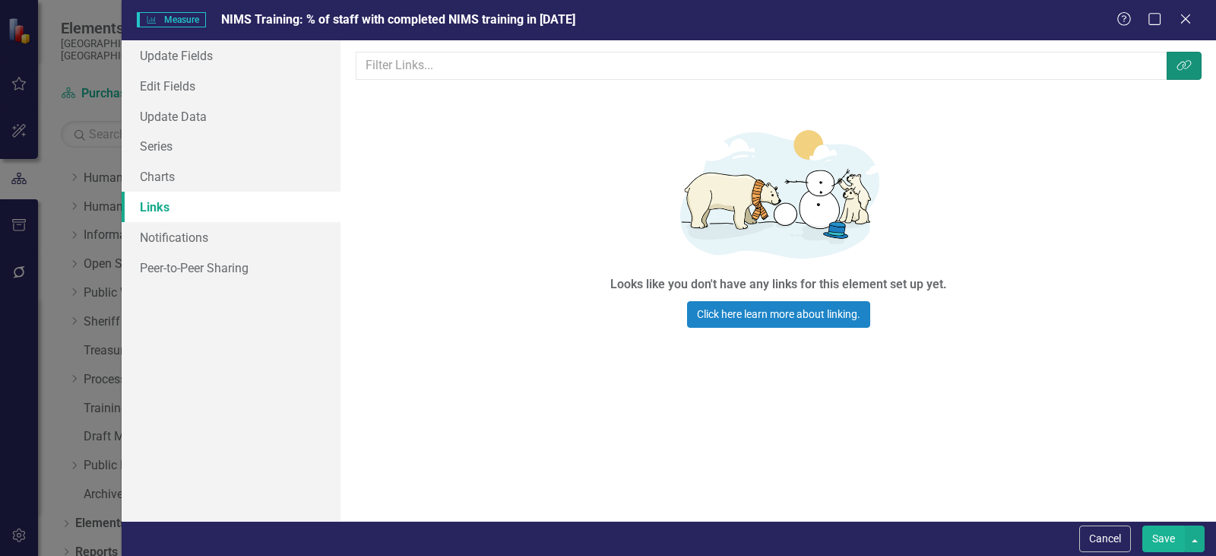
click at [1192, 63] on button "Link Tag" at bounding box center [1184, 66] width 35 height 28
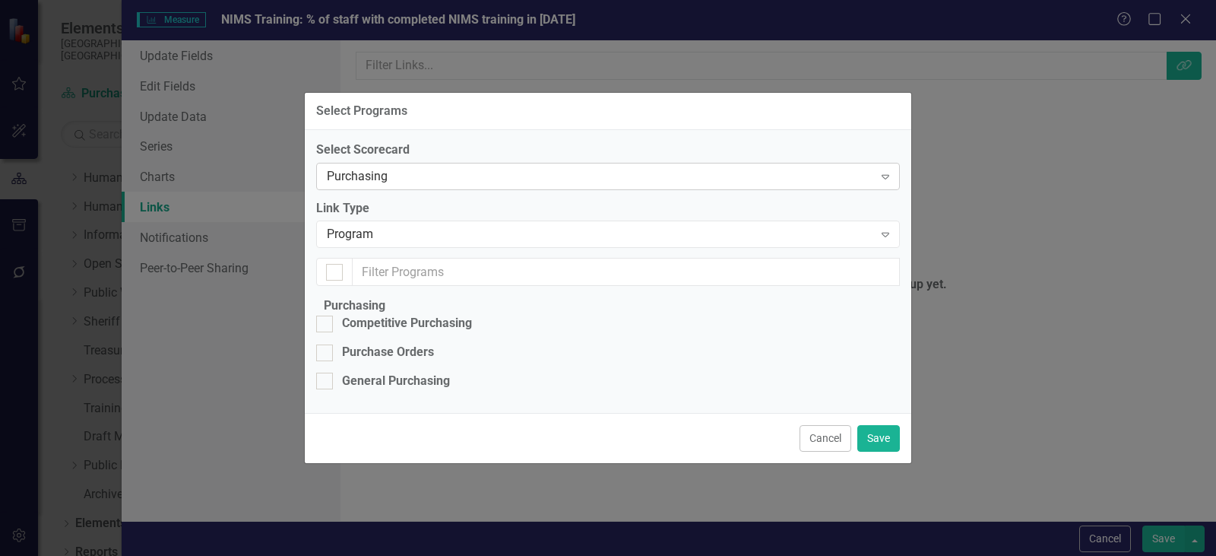
checkbox input "false"
click at [448, 167] on div "Purchasing" at bounding box center [600, 175] width 546 height 17
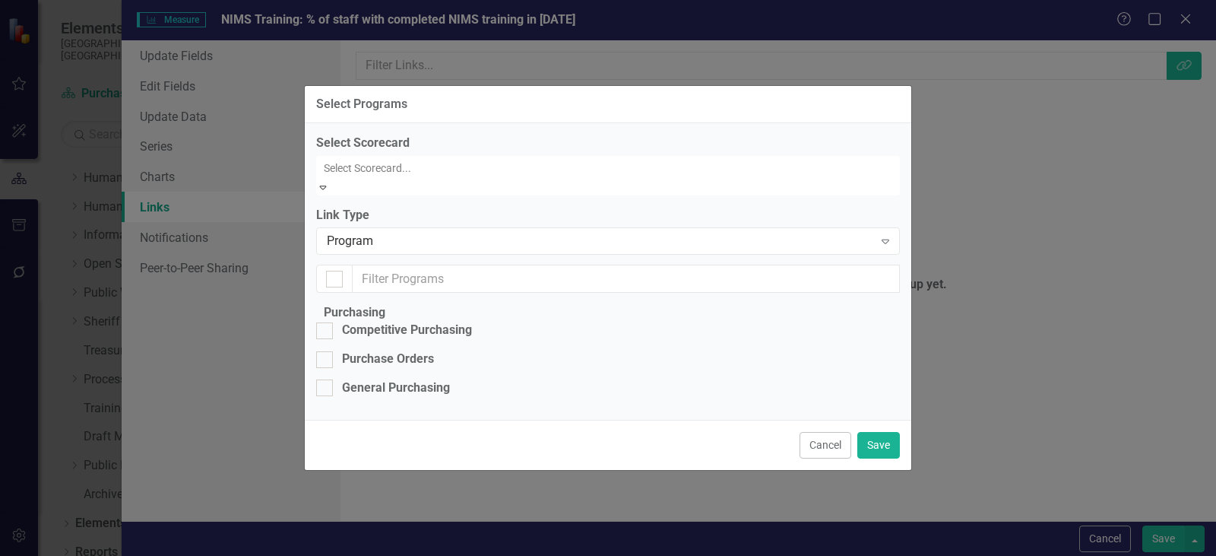
scroll to position [1719, 0]
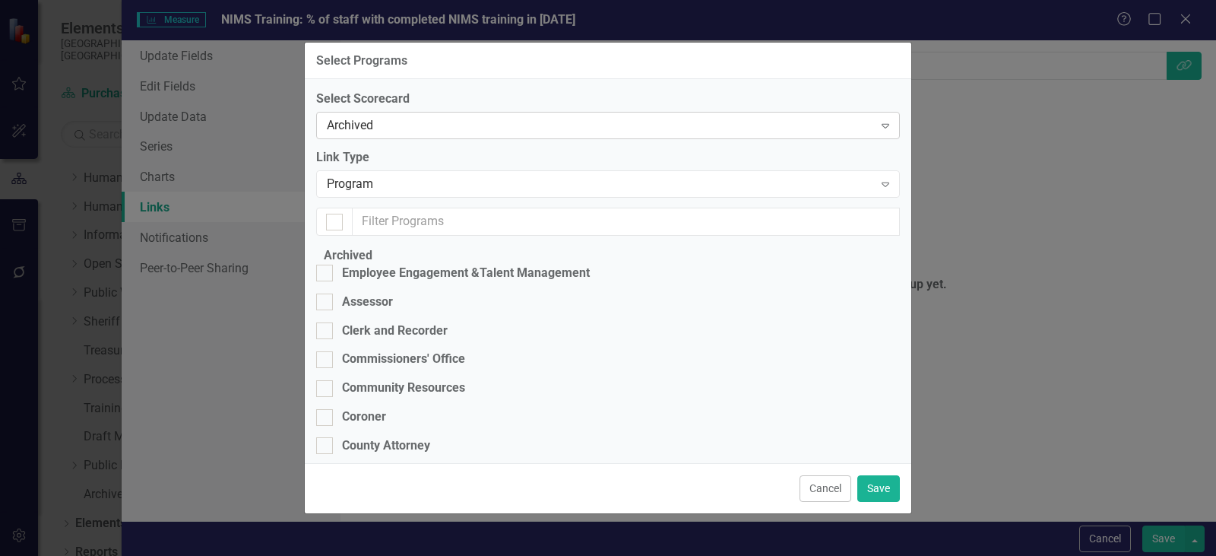
checkbox input "false"
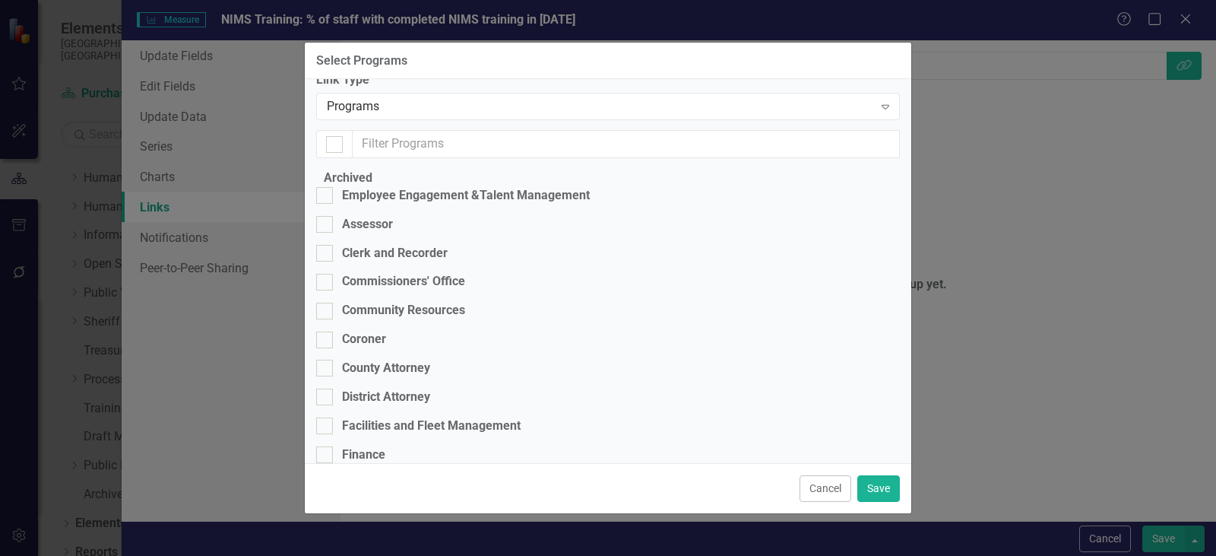
scroll to position [152, 0]
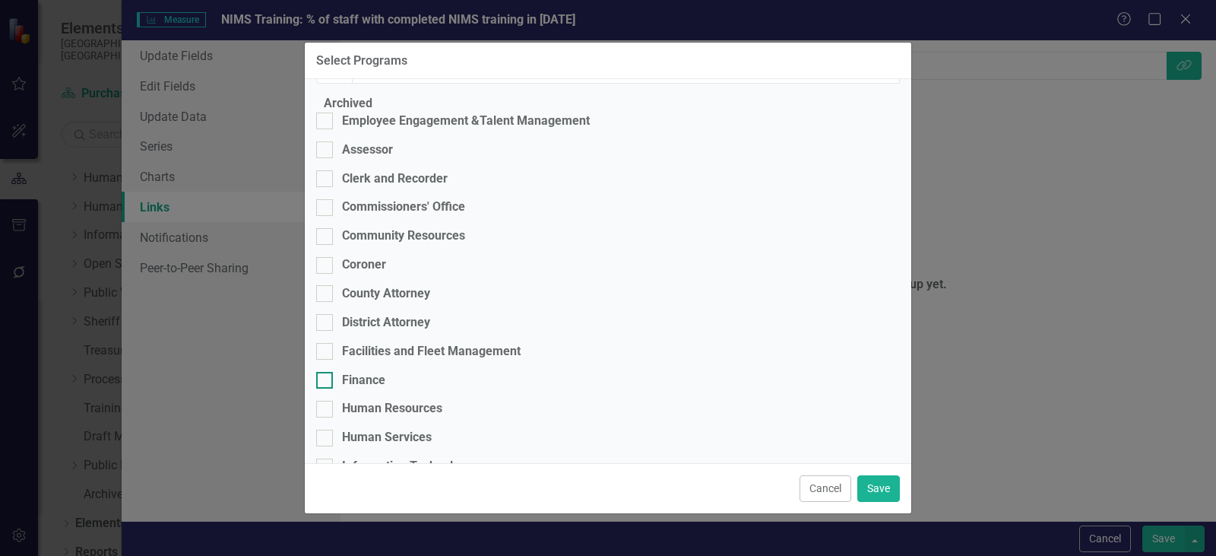
click at [374, 386] on div "Finance" at bounding box center [363, 380] width 43 height 17
click at [326, 381] on input "Finance" at bounding box center [321, 377] width 10 height 10
checkbox input "true"
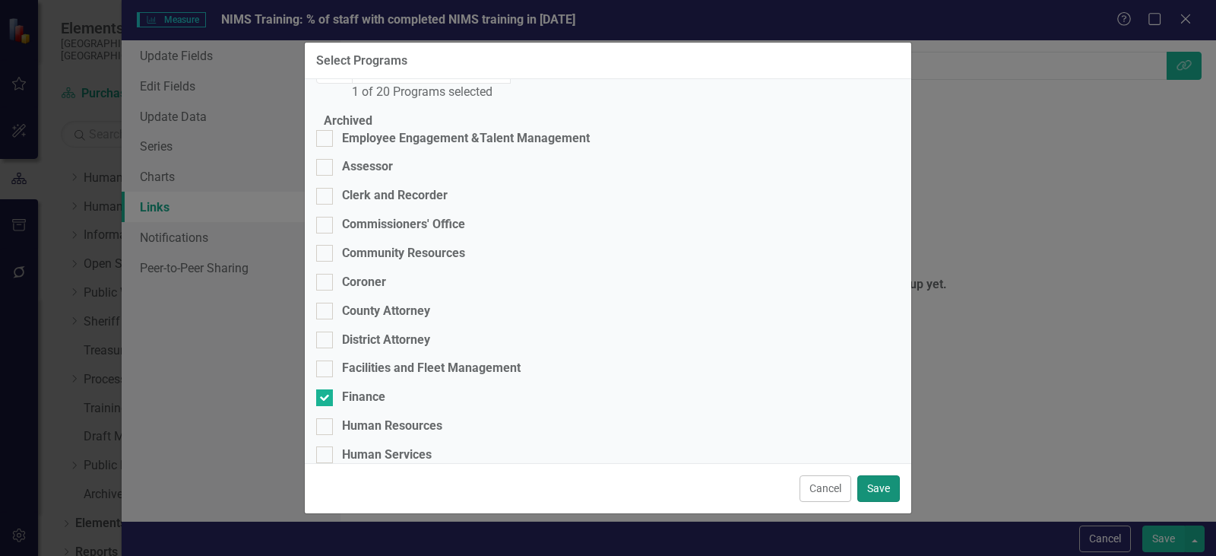
click at [864, 486] on button "Save" at bounding box center [878, 488] width 43 height 27
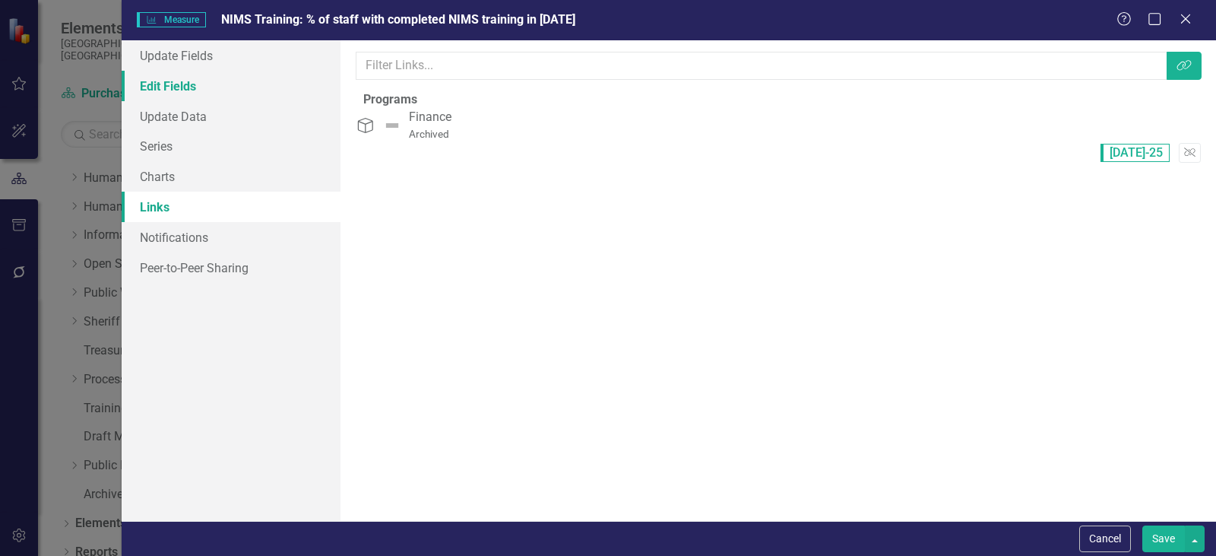
click at [173, 78] on link "Edit Fields" at bounding box center [231, 86] width 219 height 30
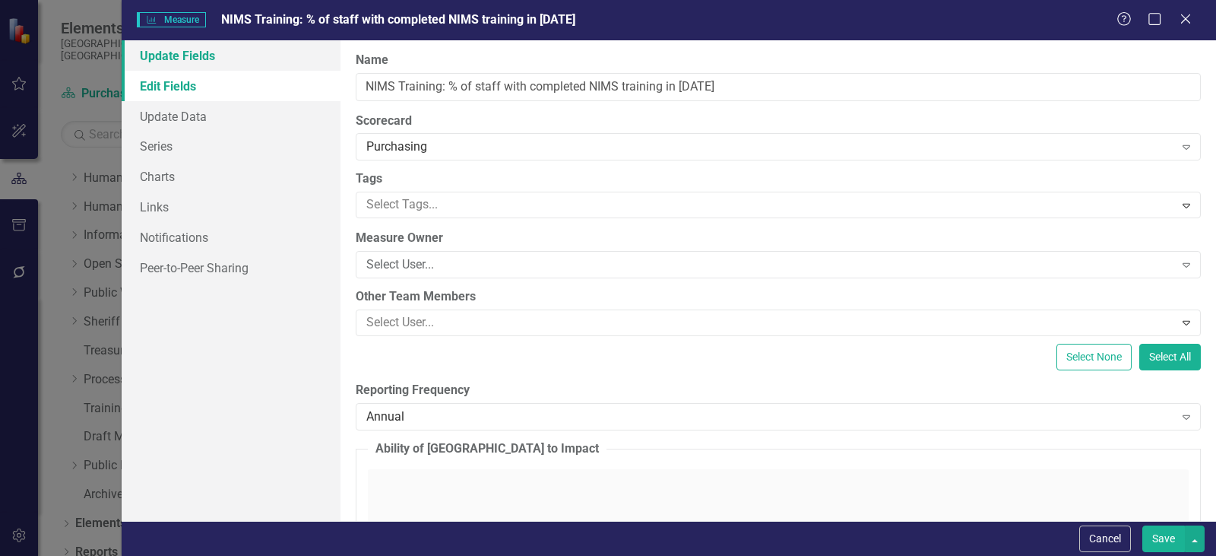
click at [169, 49] on link "Update Fields" at bounding box center [231, 55] width 219 height 30
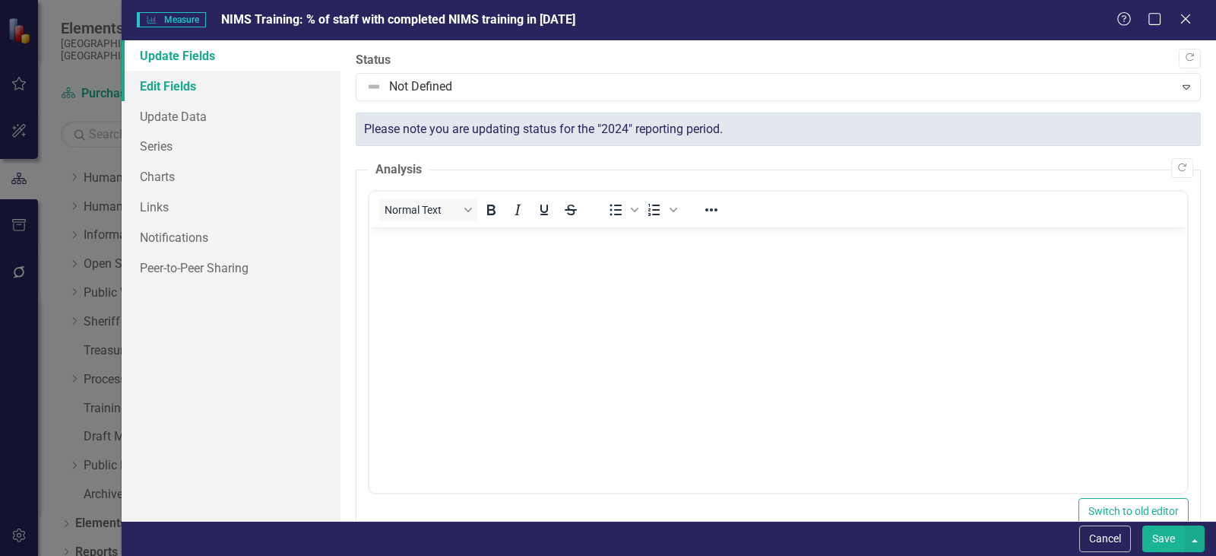
click at [221, 88] on link "Edit Fields" at bounding box center [231, 86] width 219 height 30
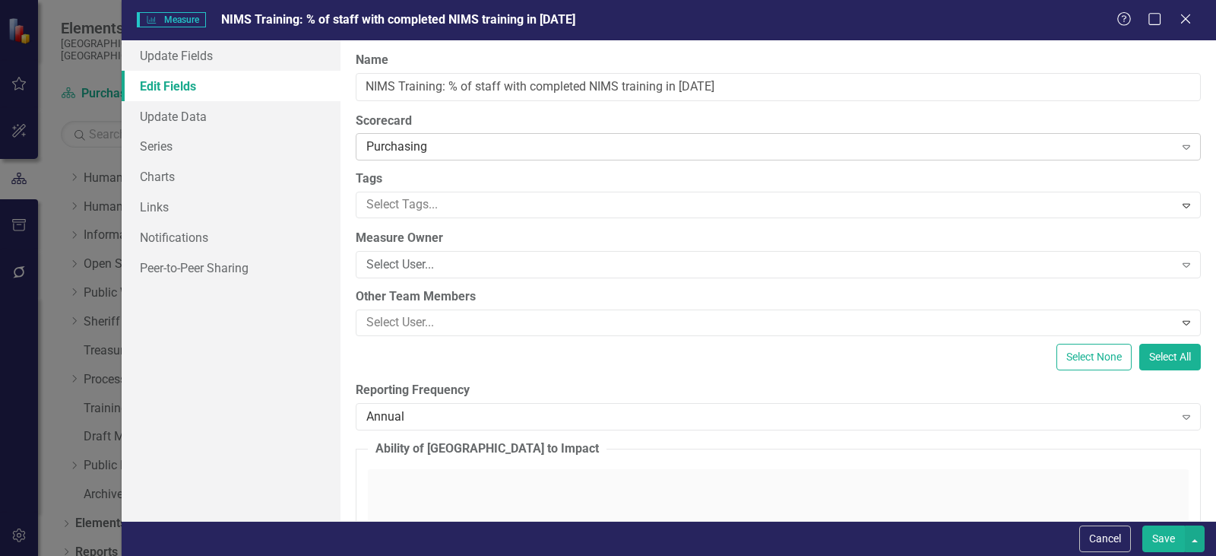
click at [426, 151] on div "Purchasing" at bounding box center [770, 146] width 808 height 17
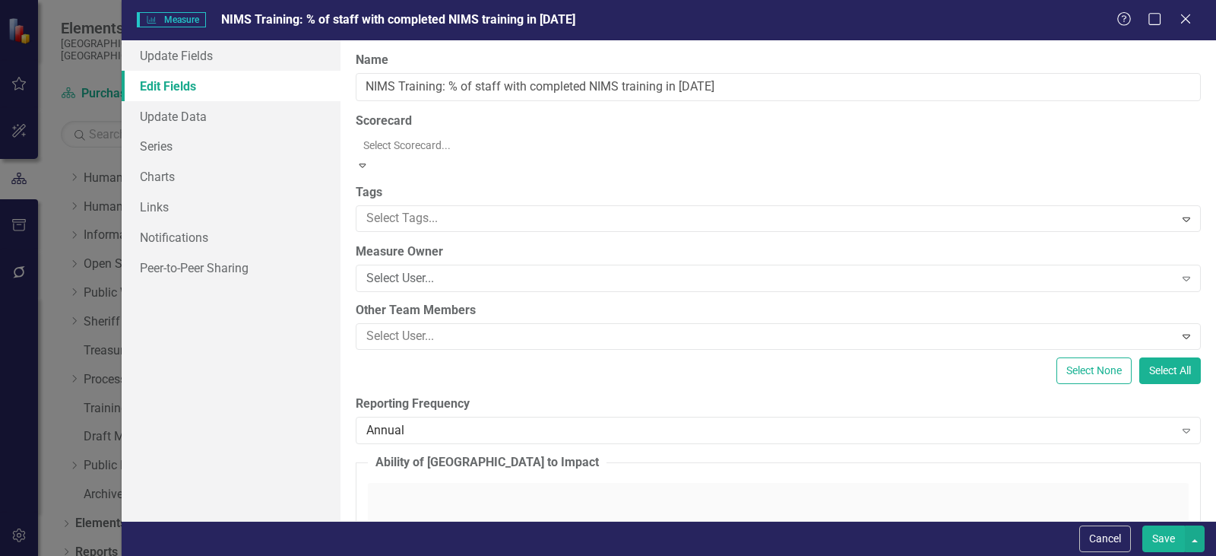
scroll to position [1719, 0]
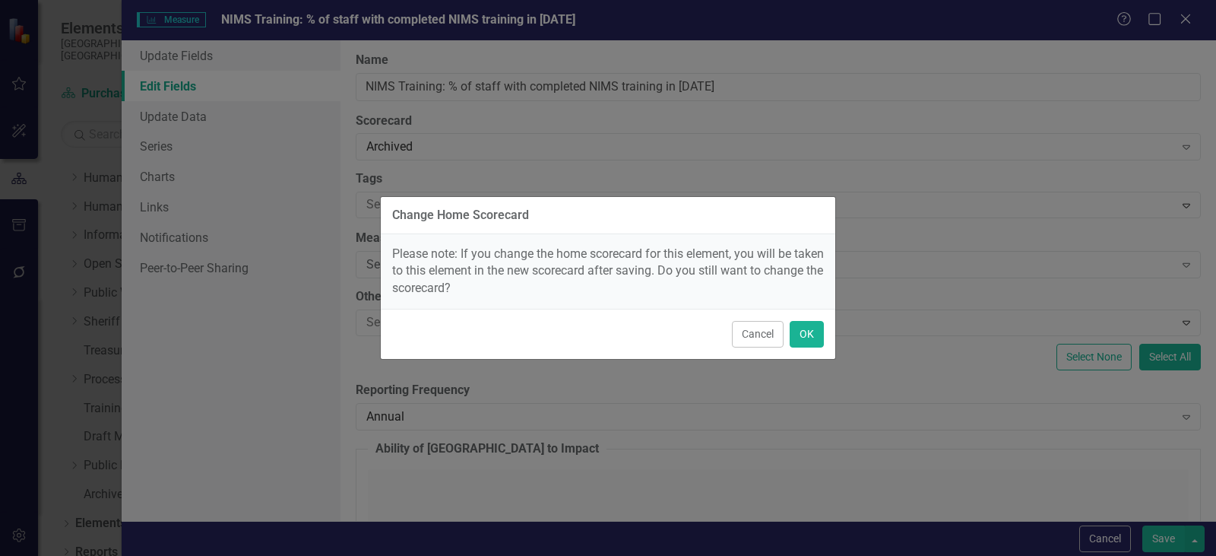
drag, startPoint x: 799, startPoint y: 312, endPoint x: 805, endPoint y: 319, distance: 9.2
click at [800, 314] on div "Cancel OK" at bounding box center [608, 334] width 454 height 50
click at [813, 330] on button "OK" at bounding box center [807, 334] width 34 height 27
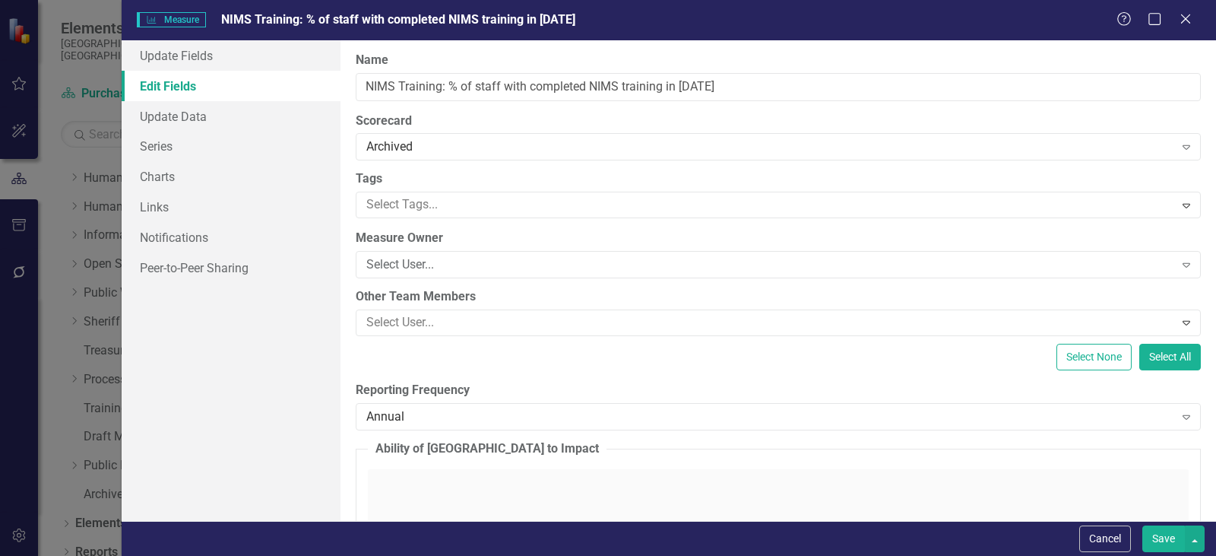
click at [1168, 548] on button "Save" at bounding box center [1163, 538] width 43 height 27
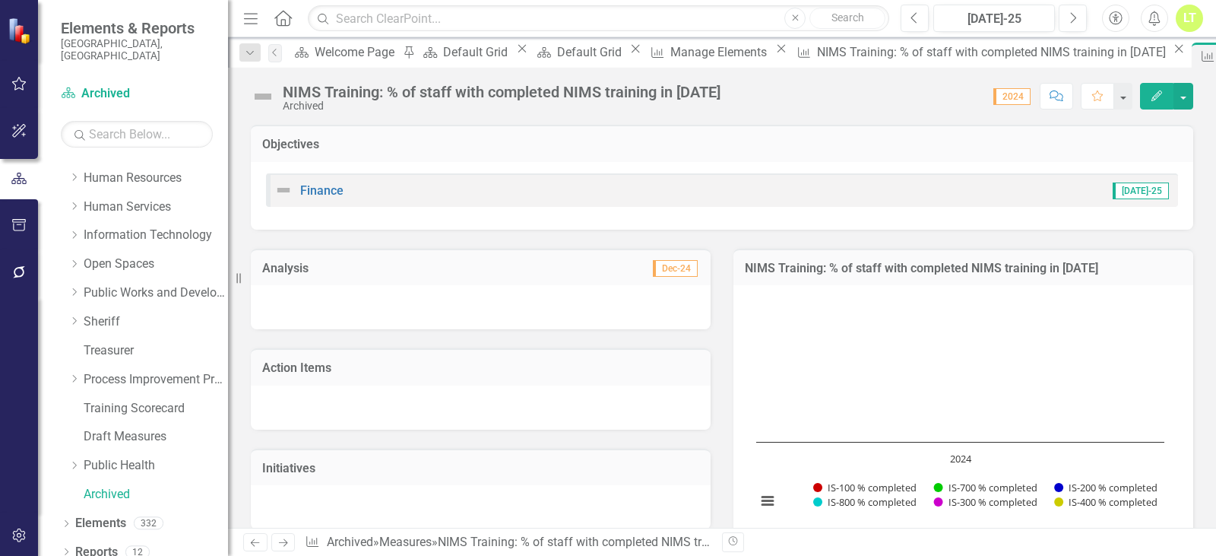
drag, startPoint x: 1039, startPoint y: 60, endPoint x: 931, endPoint y: 87, distance: 111.1
click at [0, 0] on icon "Close" at bounding box center [0, 0] width 0 height 0
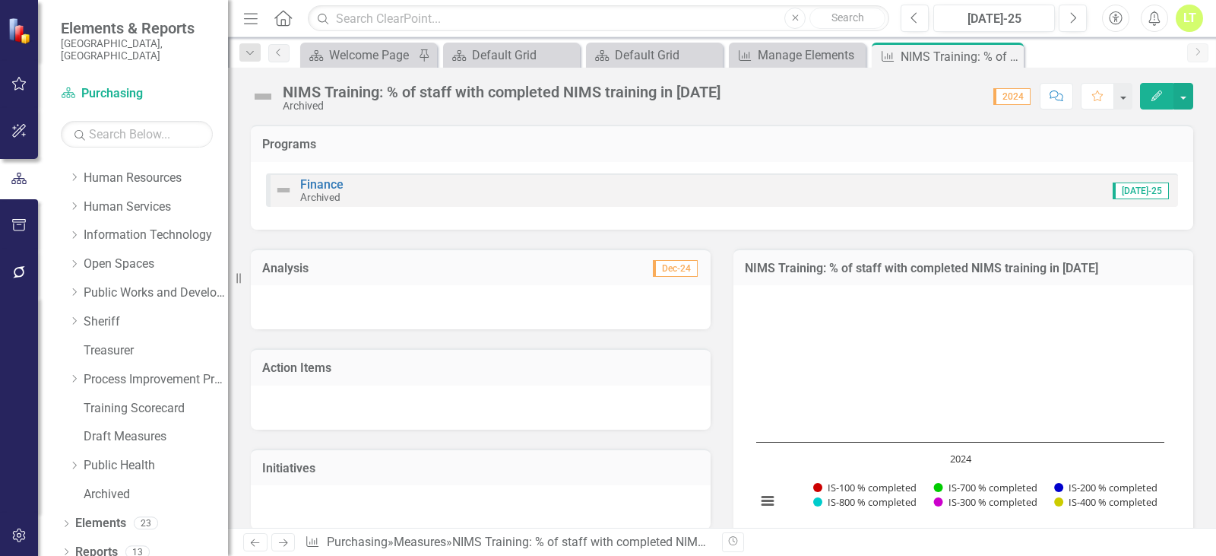
drag, startPoint x: 1007, startPoint y: 55, endPoint x: 964, endPoint y: 57, distance: 42.6
click at [0, 0] on icon "Close" at bounding box center [0, 0] width 0 height 0
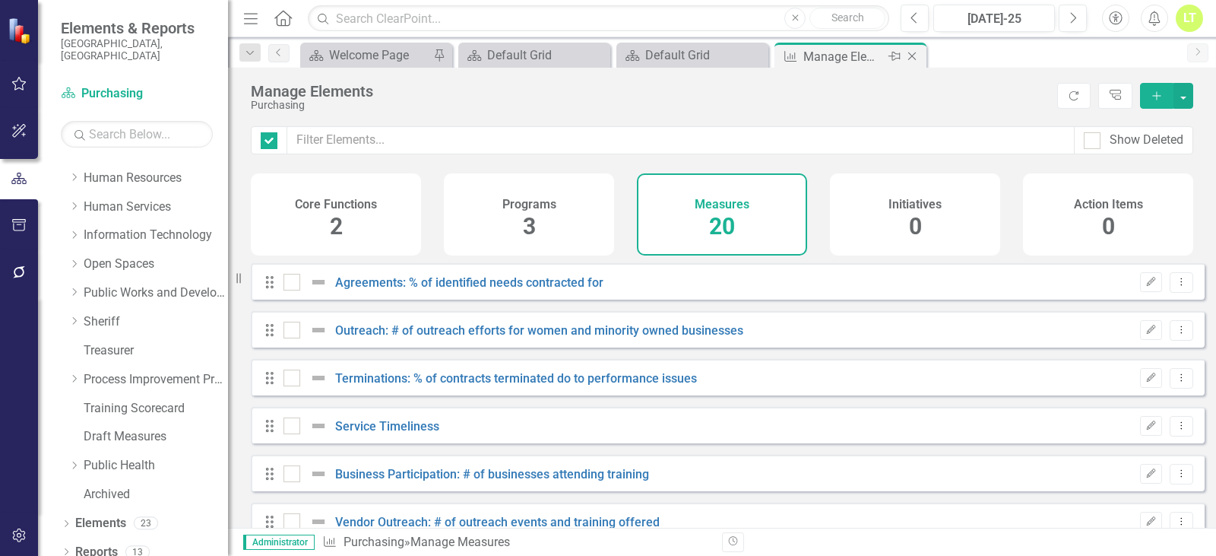
checkbox input "false"
click at [378, 433] on link "Service Timeliness" at bounding box center [387, 426] width 104 height 14
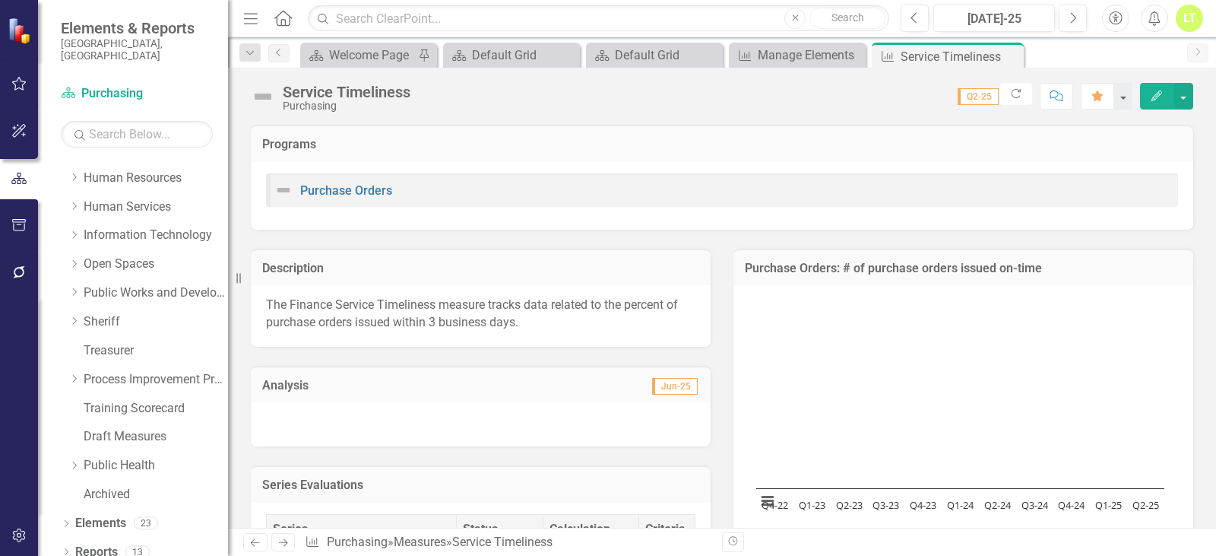
click at [1160, 93] on icon "button" at bounding box center [1156, 95] width 11 height 11
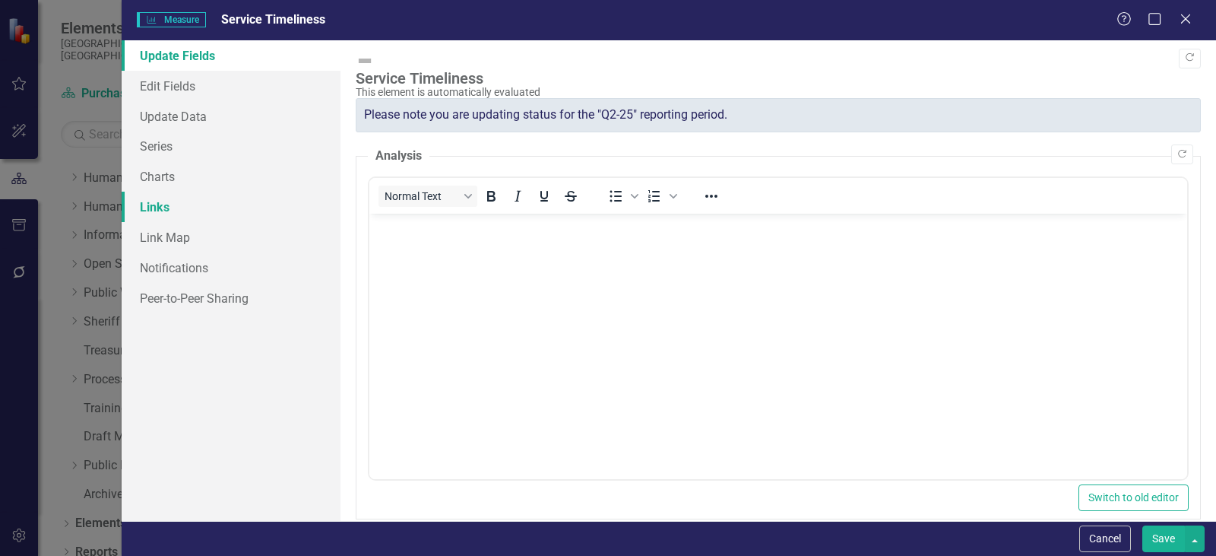
click at [168, 215] on link "Links" at bounding box center [231, 207] width 219 height 30
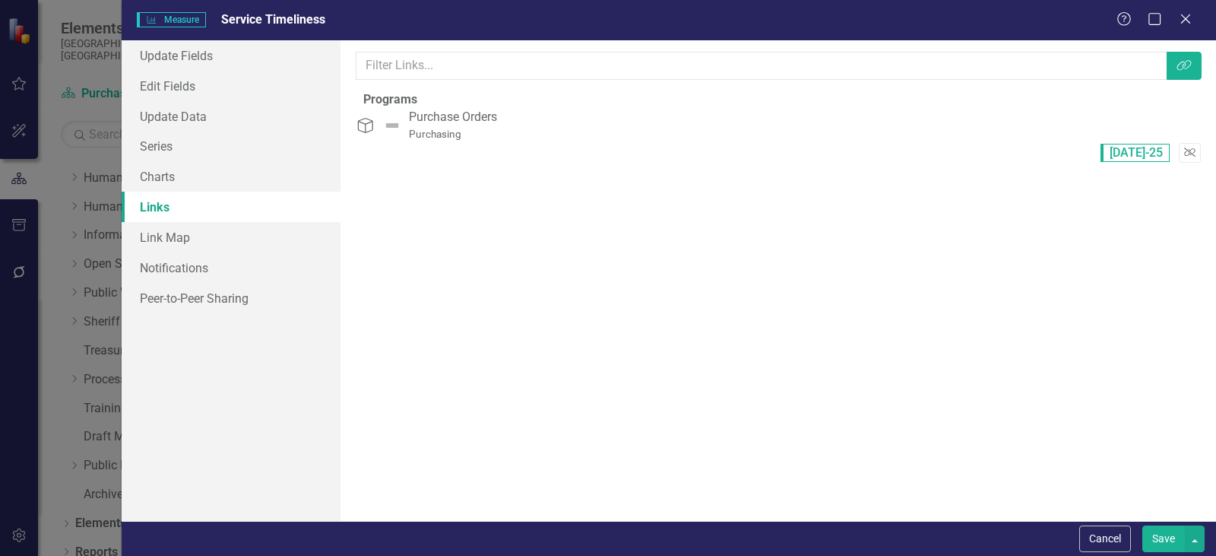
click at [1179, 143] on button "Unlink" at bounding box center [1190, 153] width 22 height 20
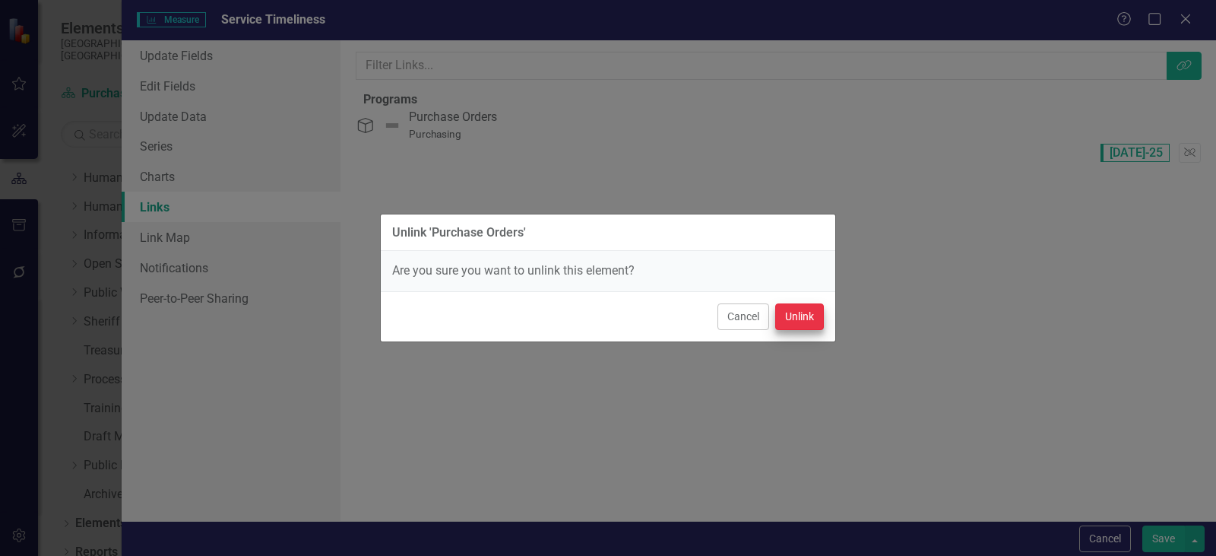
drag, startPoint x: 812, startPoint y: 299, endPoint x: 810, endPoint y: 321, distance: 22.1
click at [810, 321] on div "Cancel Unlink" at bounding box center [608, 316] width 454 height 50
click at [810, 321] on button "Unlink" at bounding box center [799, 316] width 49 height 27
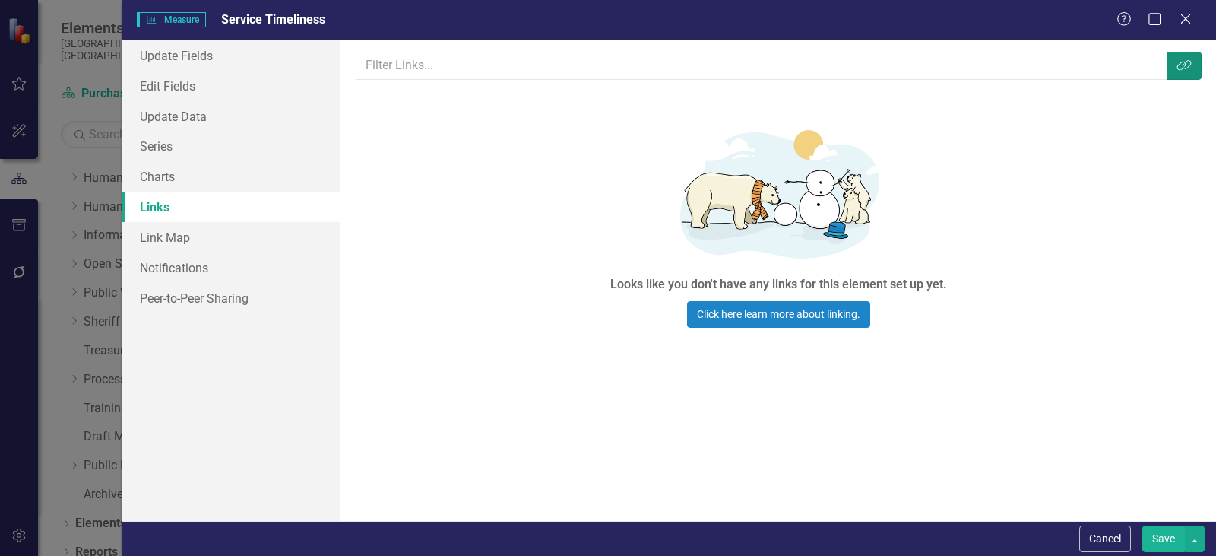
click at [1179, 57] on button "Link Tag" at bounding box center [1184, 66] width 35 height 28
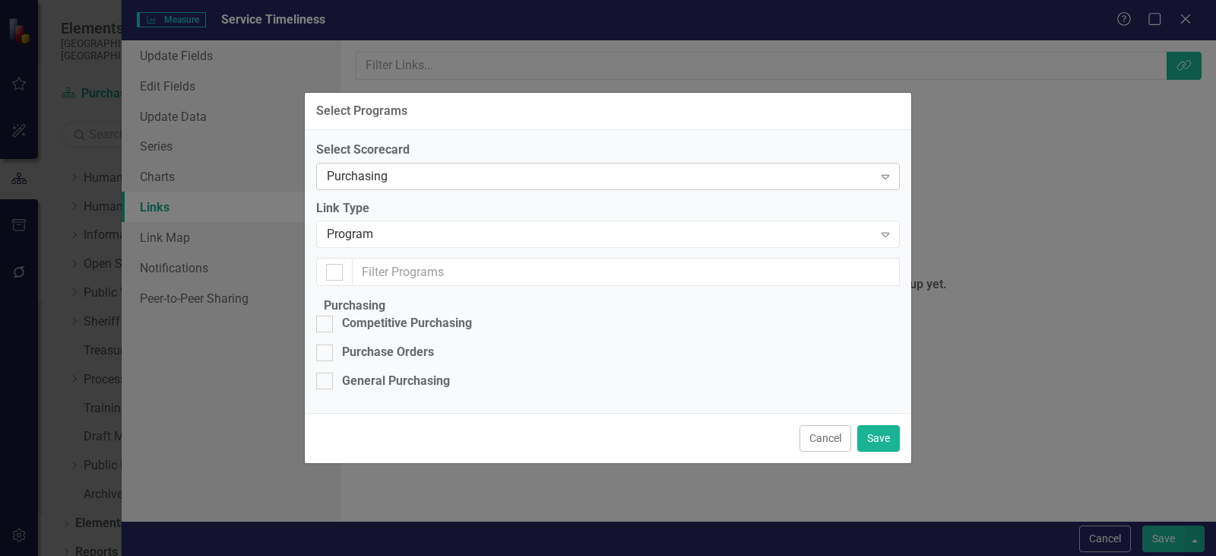
click at [382, 167] on div "Purchasing" at bounding box center [600, 175] width 546 height 17
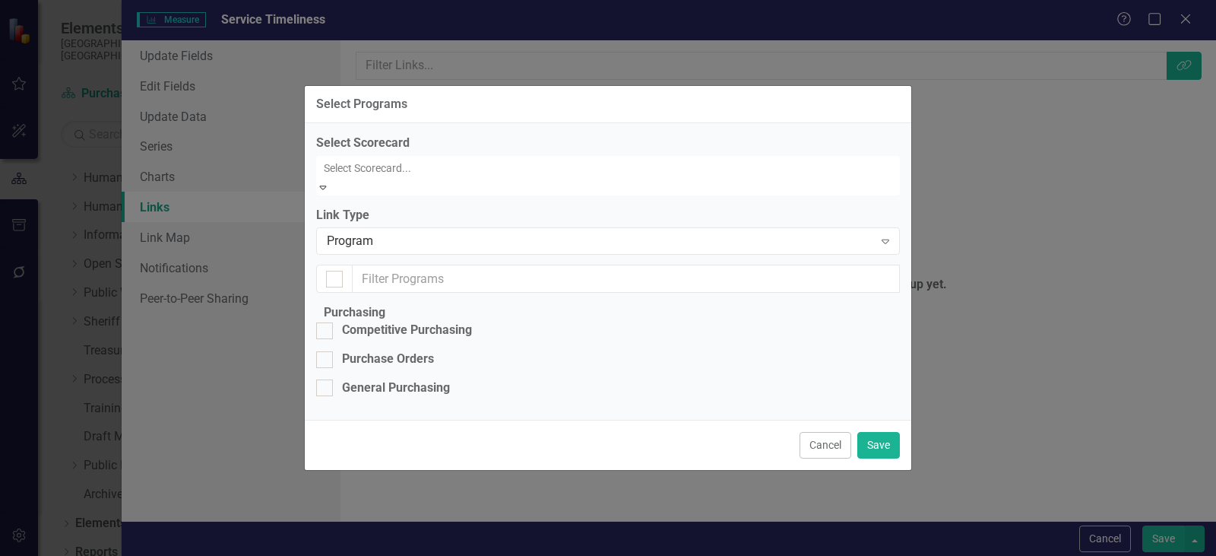
scroll to position [1719, 0]
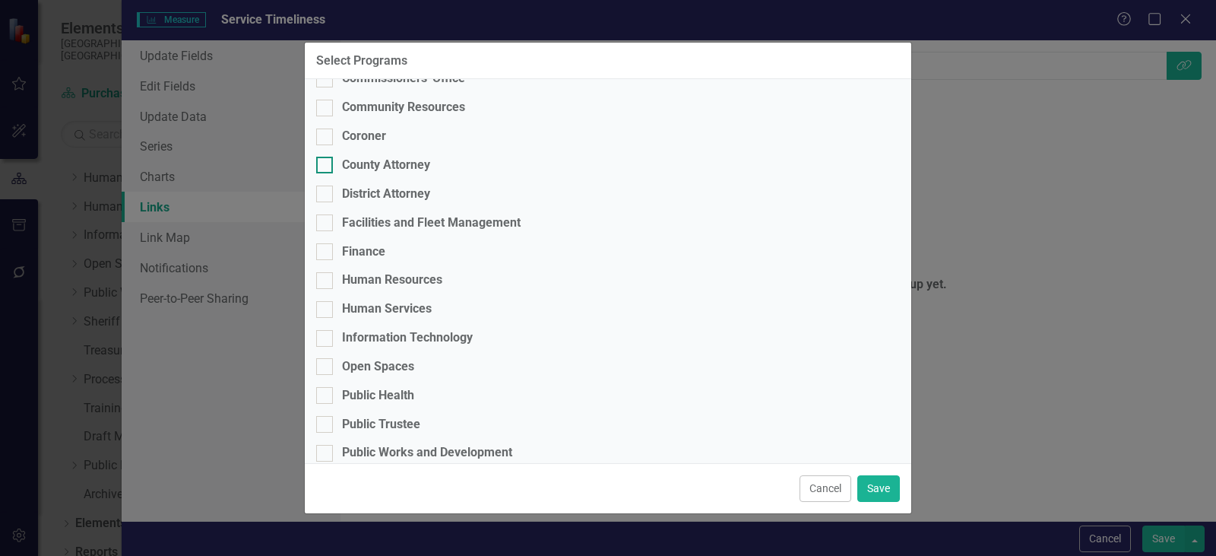
scroll to position [304, 0]
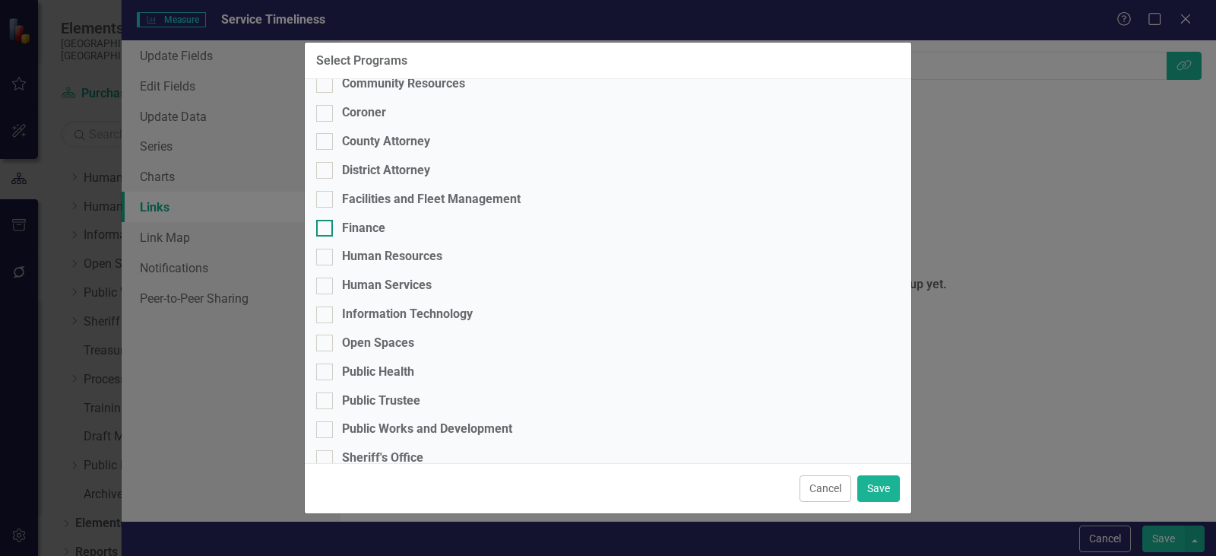
click at [366, 237] on div "Finance" at bounding box center [363, 228] width 43 height 17
click at [326, 230] on input "Finance" at bounding box center [321, 225] width 10 height 10
checkbox input "true"
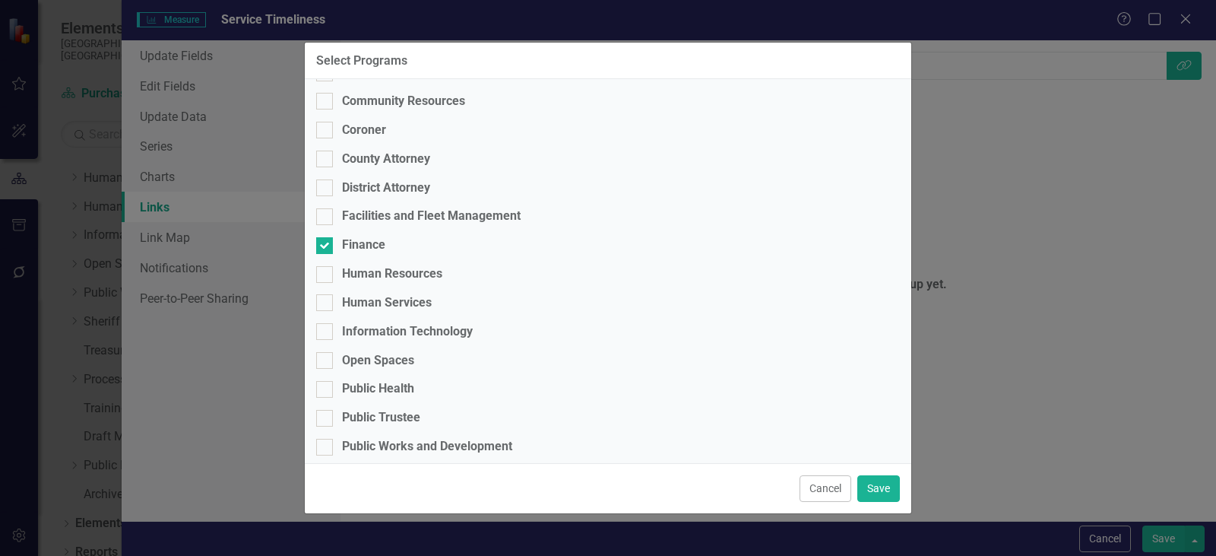
click at [879, 500] on div "Cancel Save" at bounding box center [608, 488] width 606 height 50
click at [882, 491] on button "Save" at bounding box center [878, 488] width 43 height 27
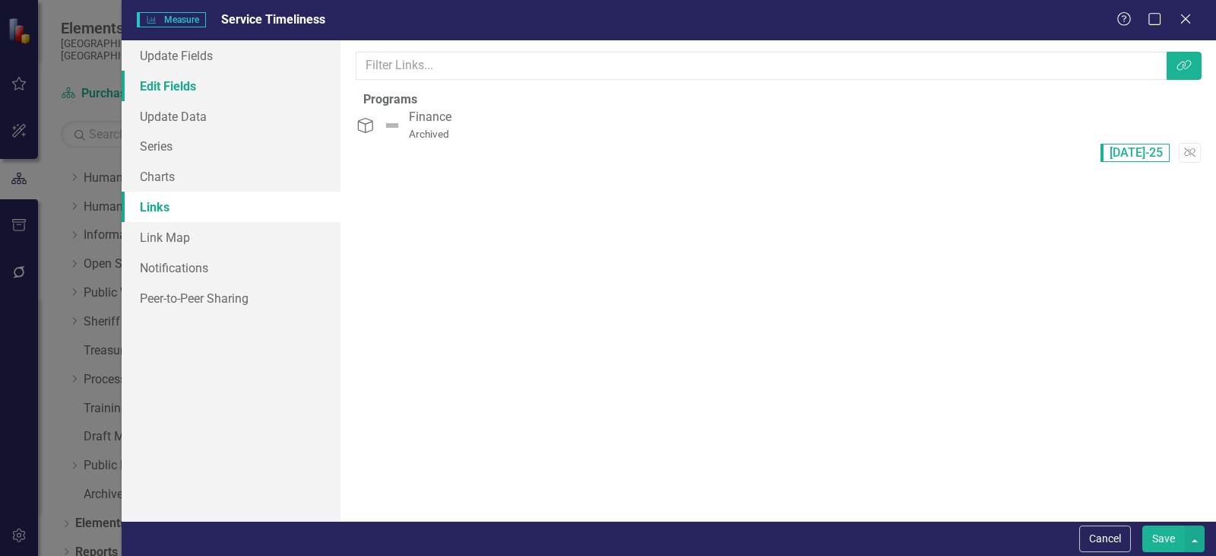
drag, startPoint x: 173, startPoint y: 79, endPoint x: 235, endPoint y: 80, distance: 61.6
click at [173, 79] on link "Edit Fields" at bounding box center [231, 86] width 219 height 30
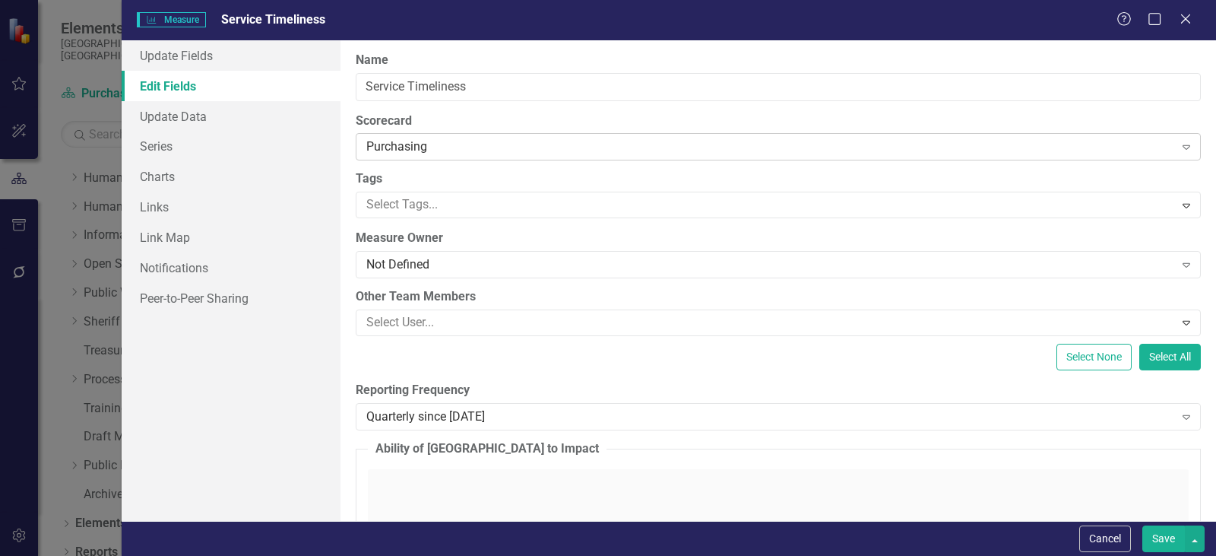
click at [448, 144] on div "Purchasing" at bounding box center [770, 146] width 808 height 17
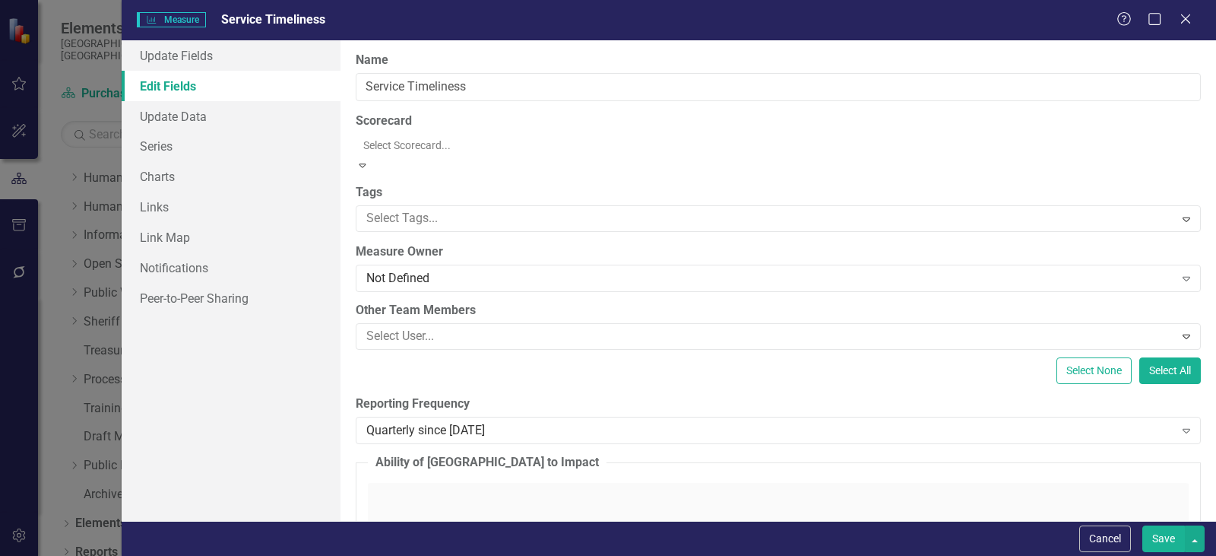
scroll to position [1719, 0]
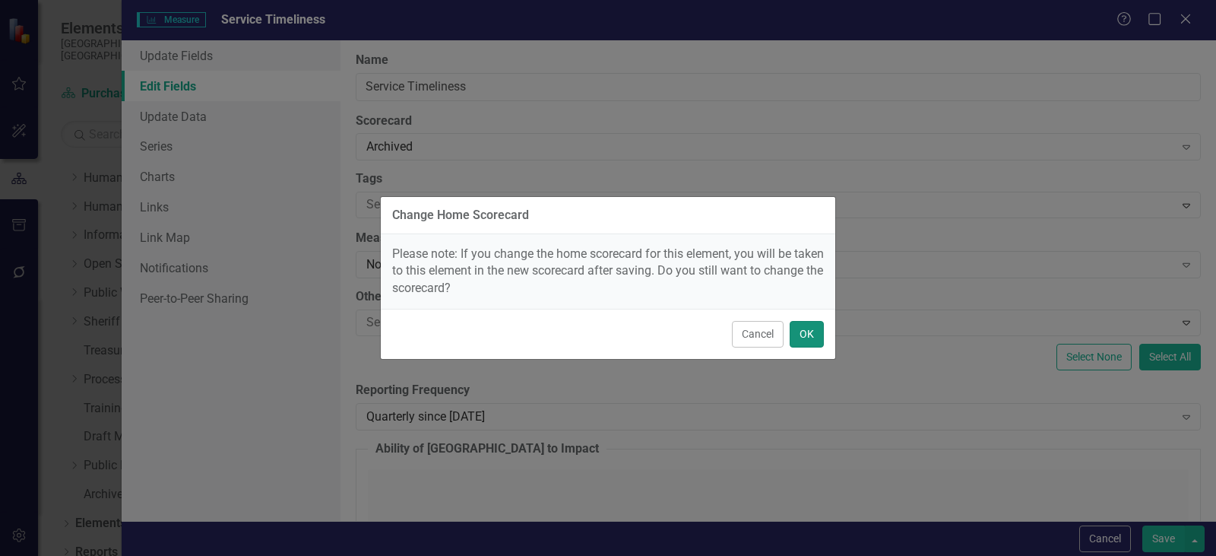
click at [804, 329] on button "OK" at bounding box center [807, 334] width 34 height 27
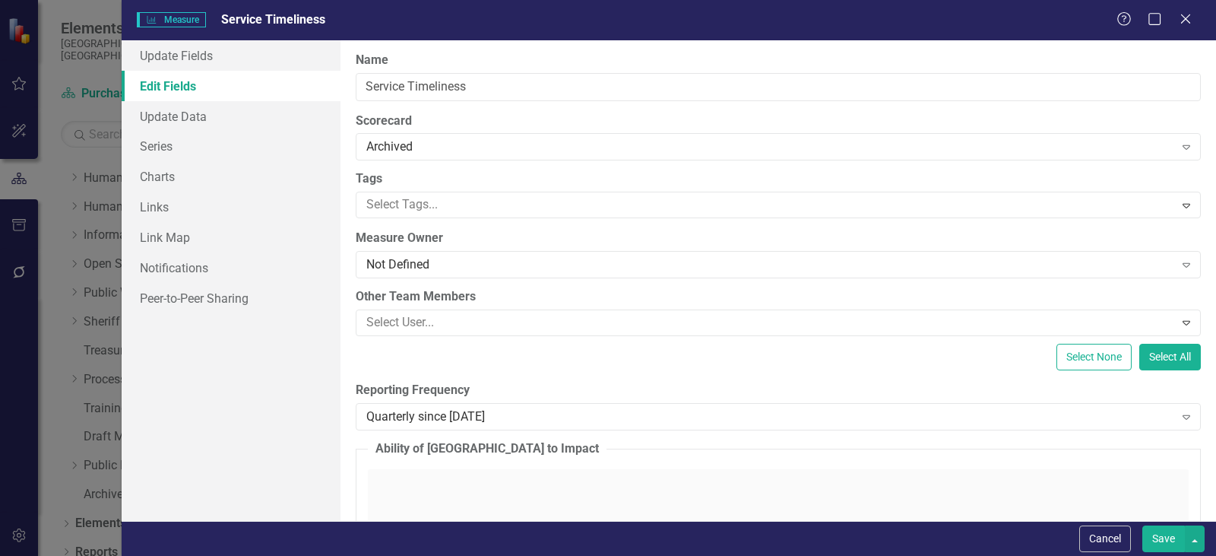
click at [1169, 527] on button "Save" at bounding box center [1163, 538] width 43 height 27
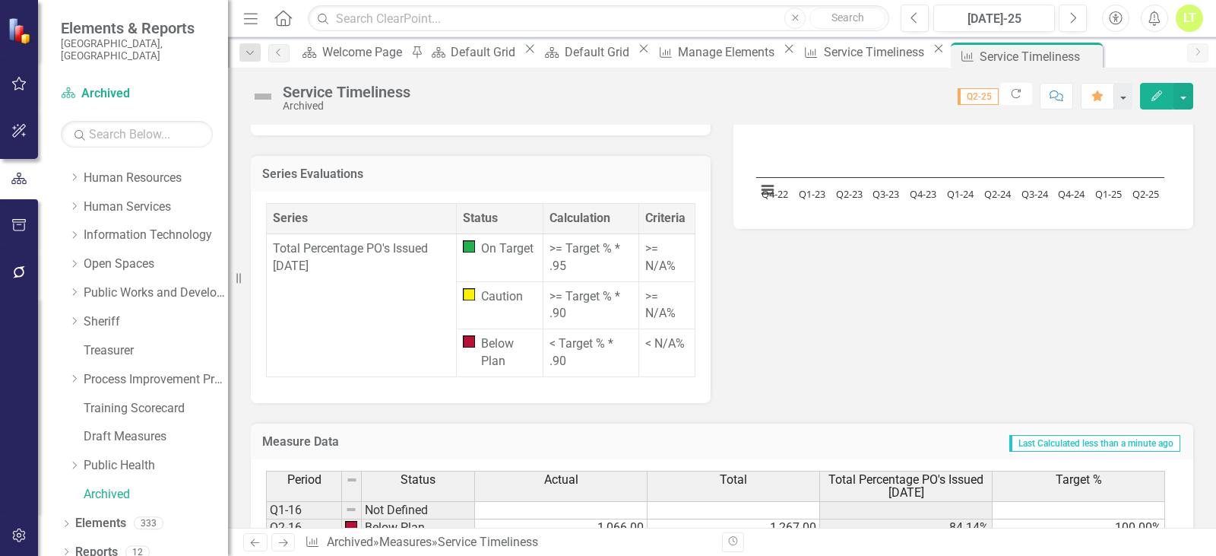
scroll to position [7, 0]
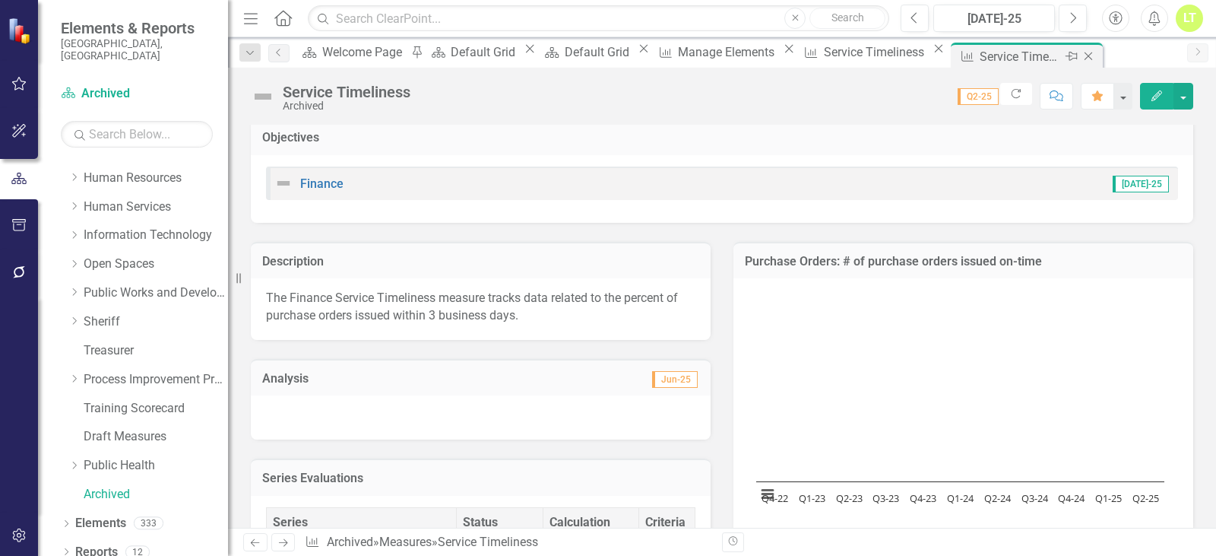
click at [1084, 52] on icon at bounding box center [1088, 56] width 8 height 8
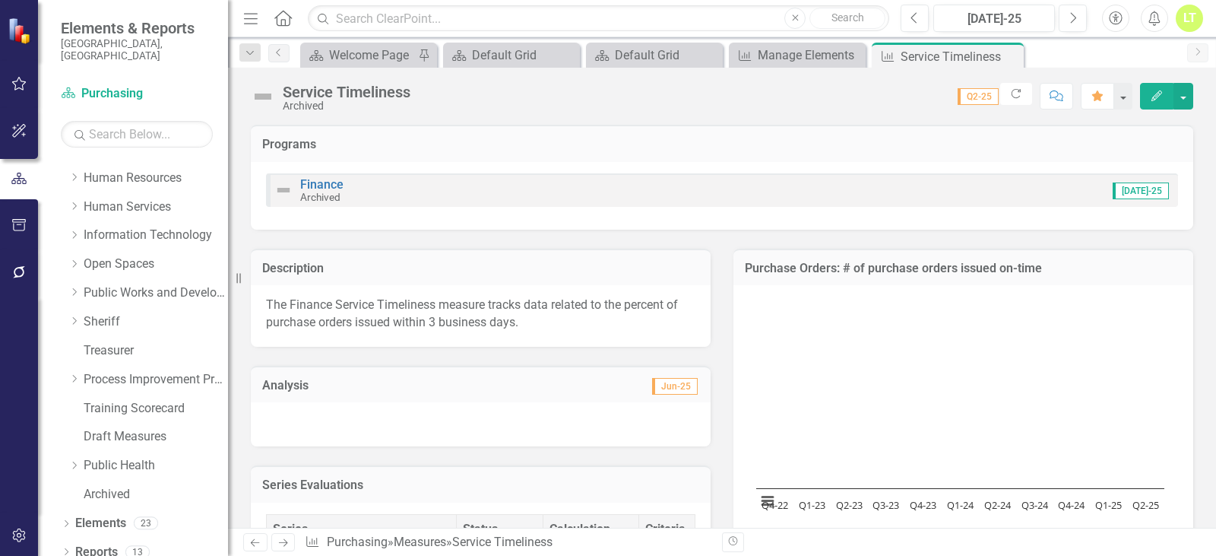
click at [0, 0] on icon "Close" at bounding box center [0, 0] width 0 height 0
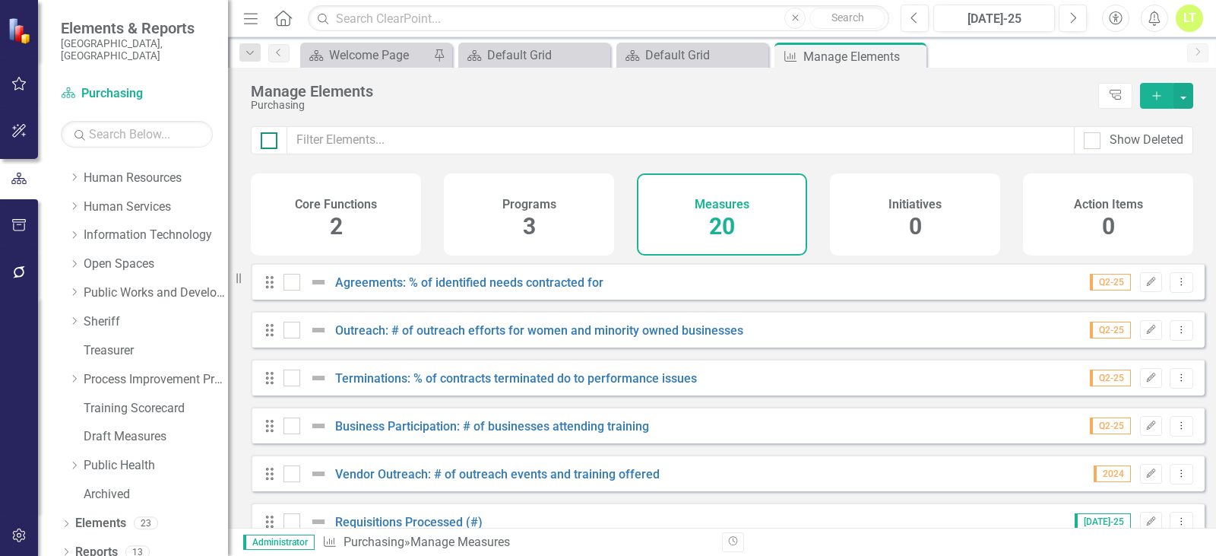
click at [267, 138] on input "checkbox" at bounding box center [266, 137] width 10 height 10
checkbox input "true"
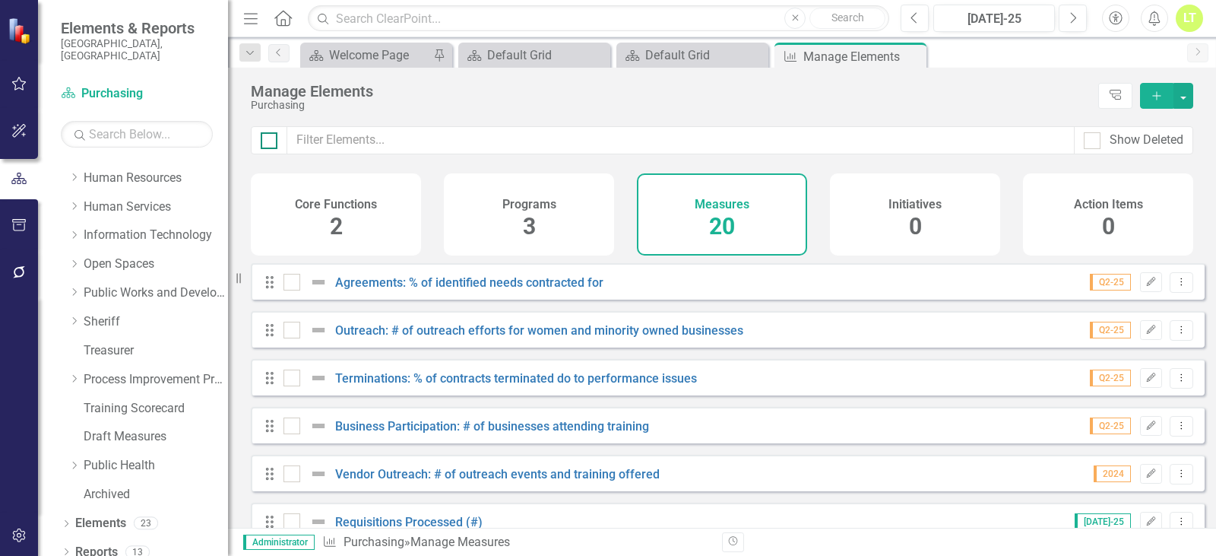
checkbox input "true"
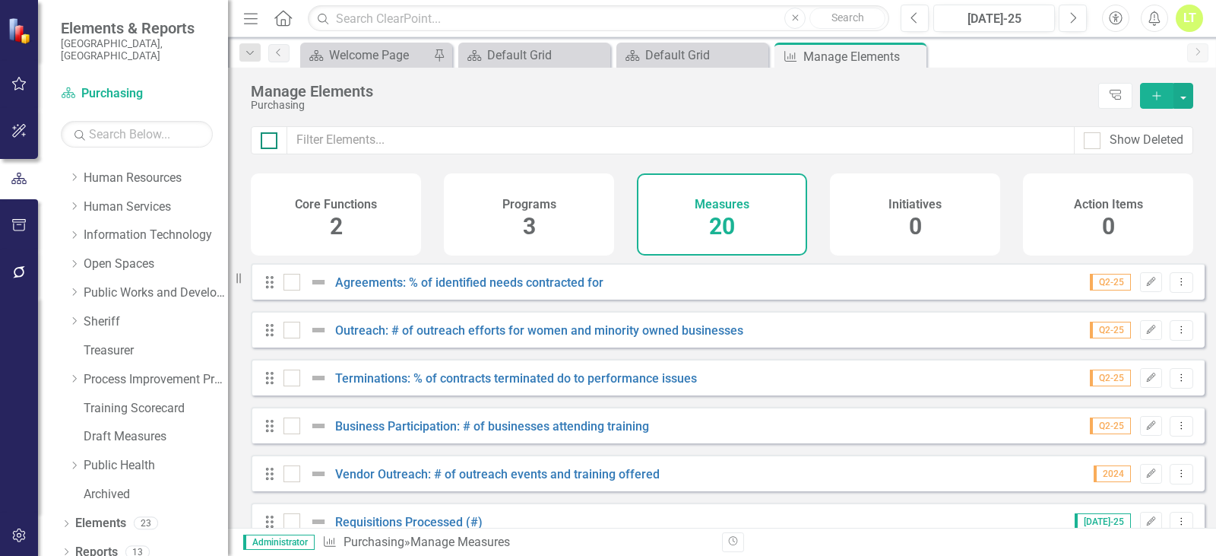
checkbox input "true"
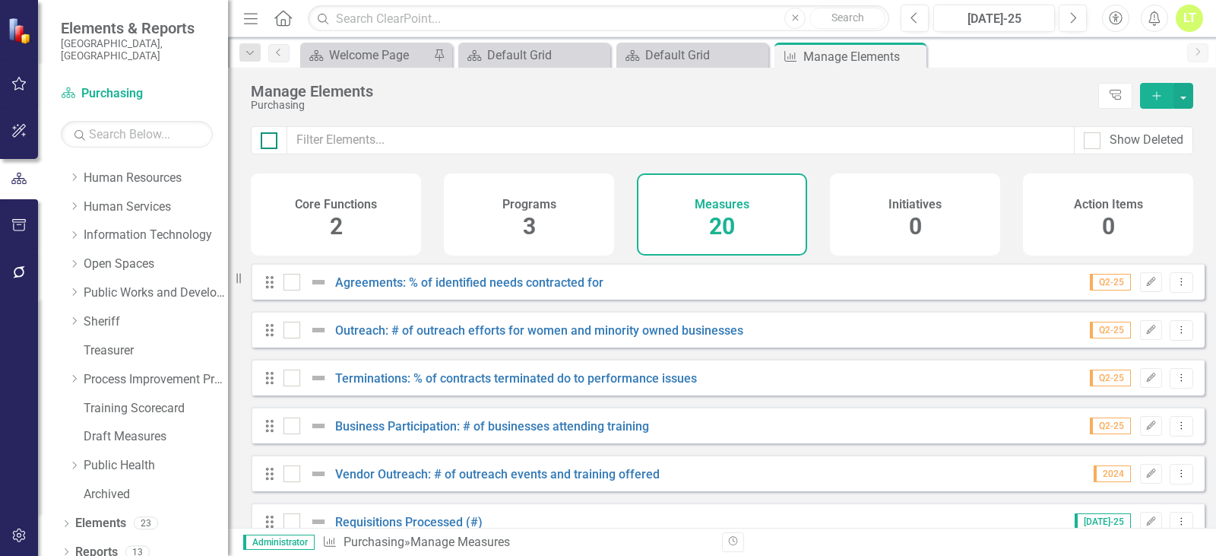
checkbox input "true"
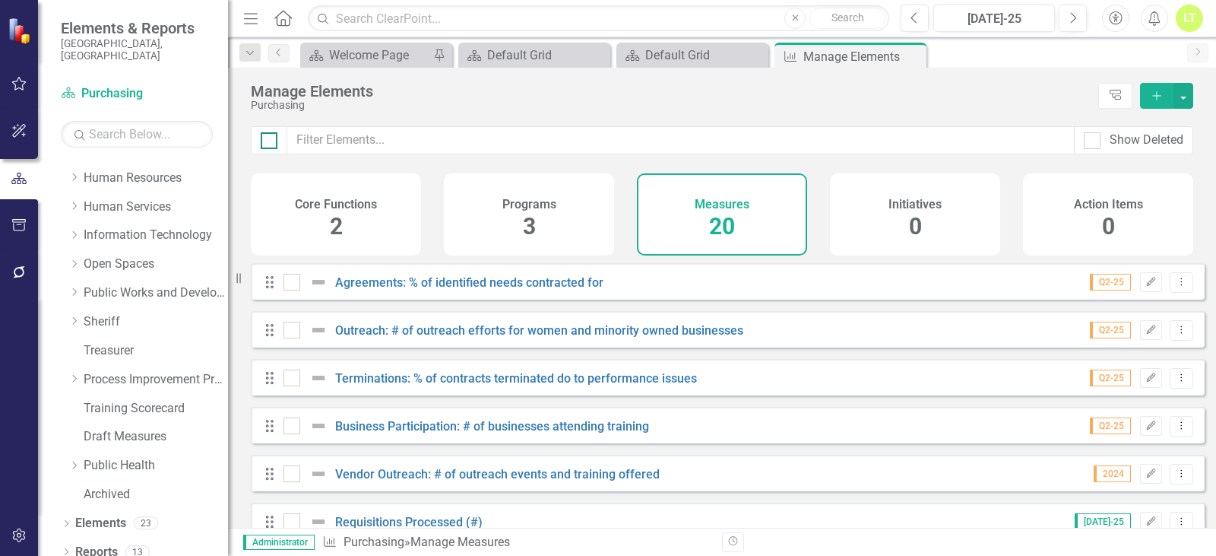
checkbox input "true"
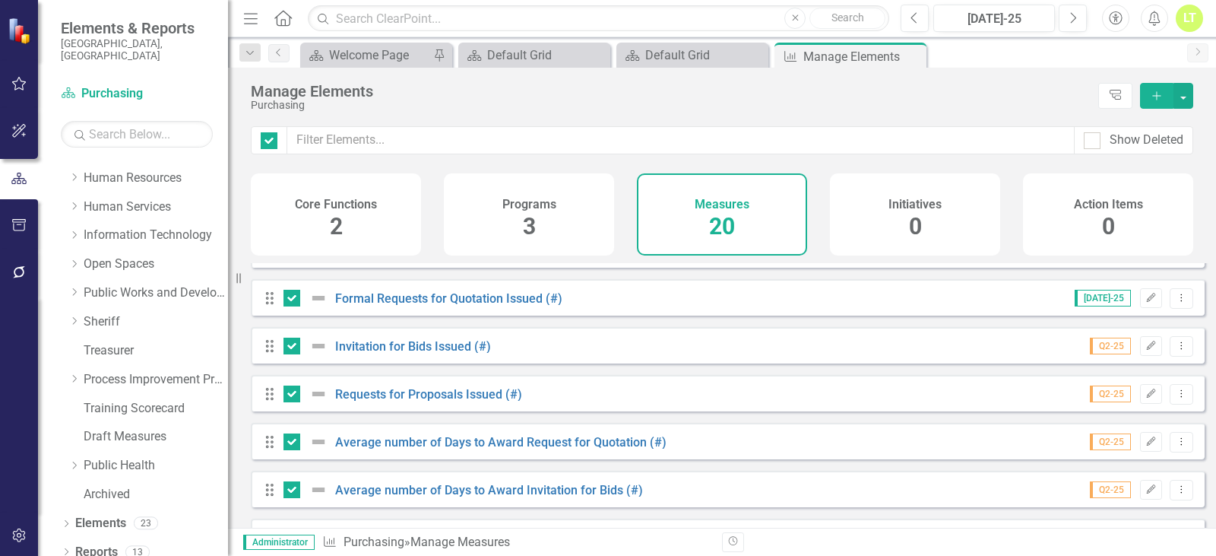
scroll to position [532, 0]
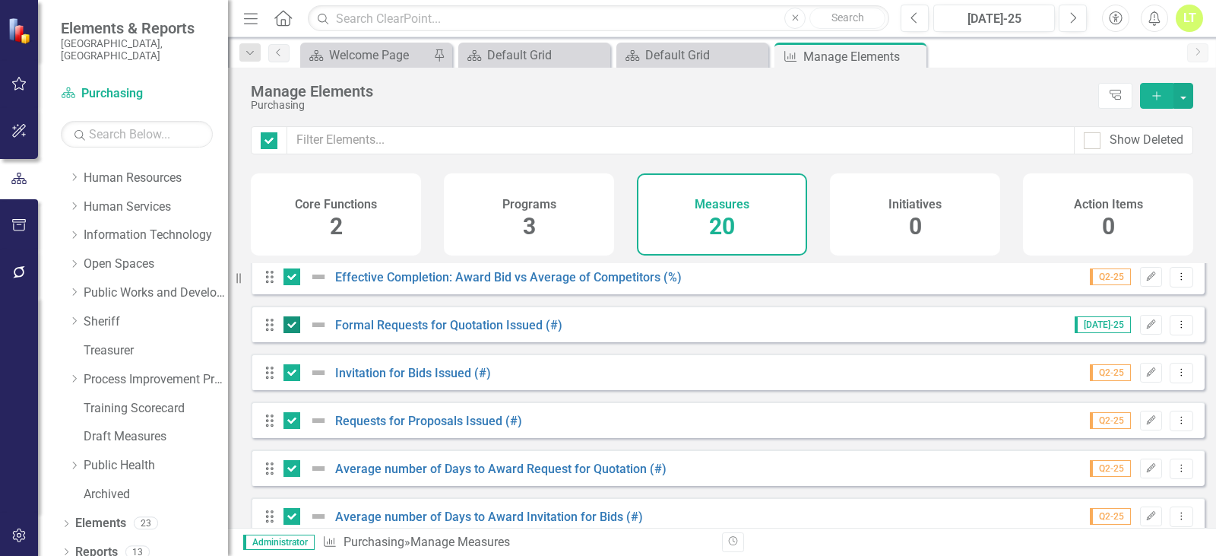
click at [290, 326] on input "checkbox" at bounding box center [288, 321] width 10 height 10
checkbox input "false"
click at [289, 374] on input "checkbox" at bounding box center [288, 369] width 10 height 10
checkbox input "false"
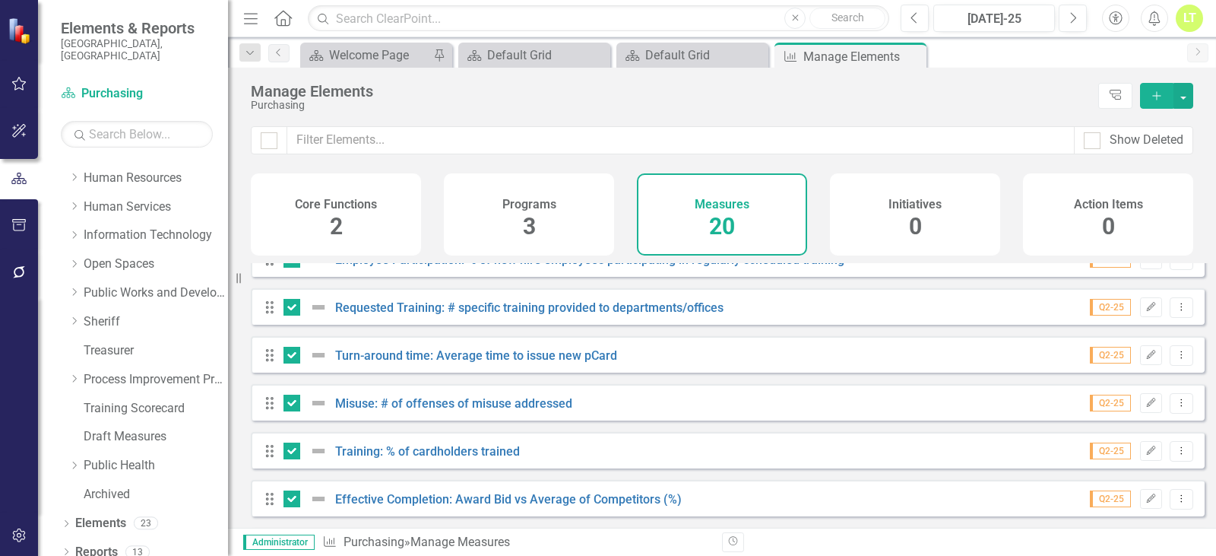
scroll to position [277, 0]
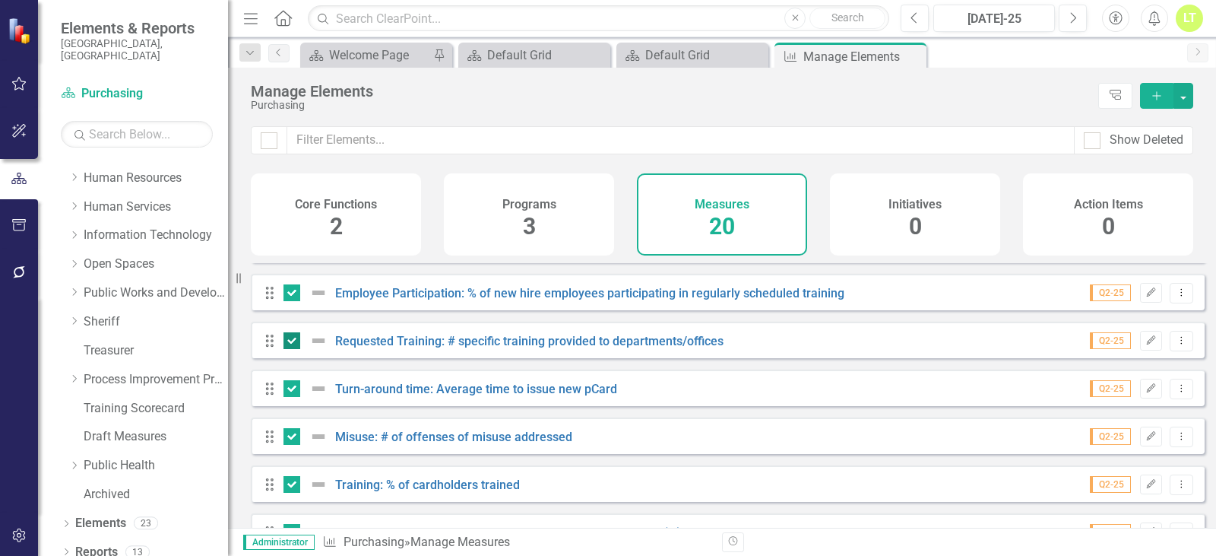
click at [293, 349] on div at bounding box center [291, 340] width 17 height 17
click at [293, 342] on input "checkbox" at bounding box center [288, 337] width 10 height 10
checkbox input "false"
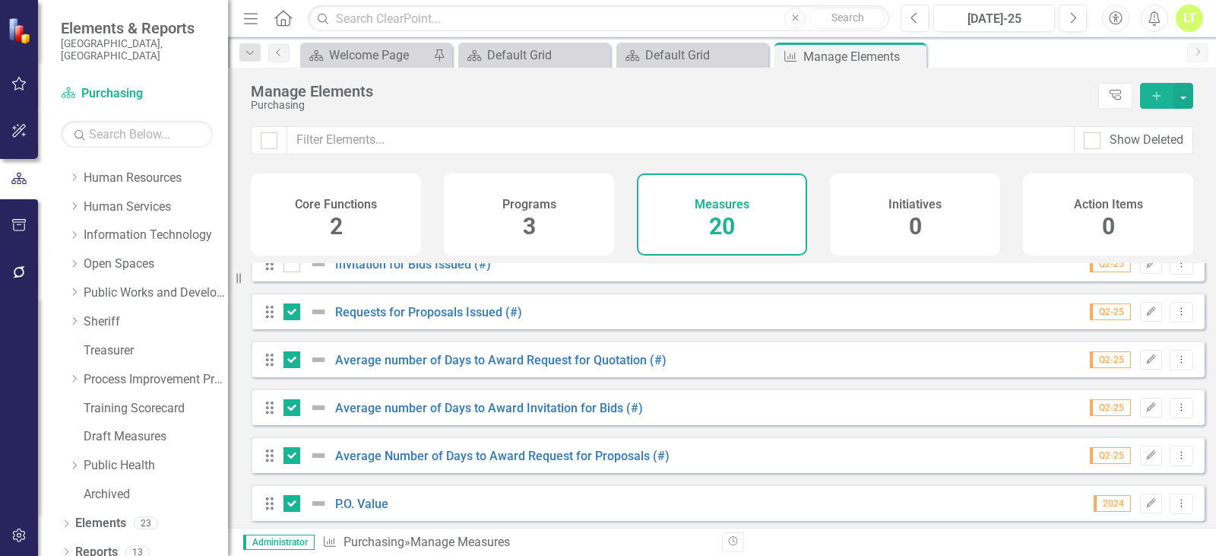
scroll to position [657, 0]
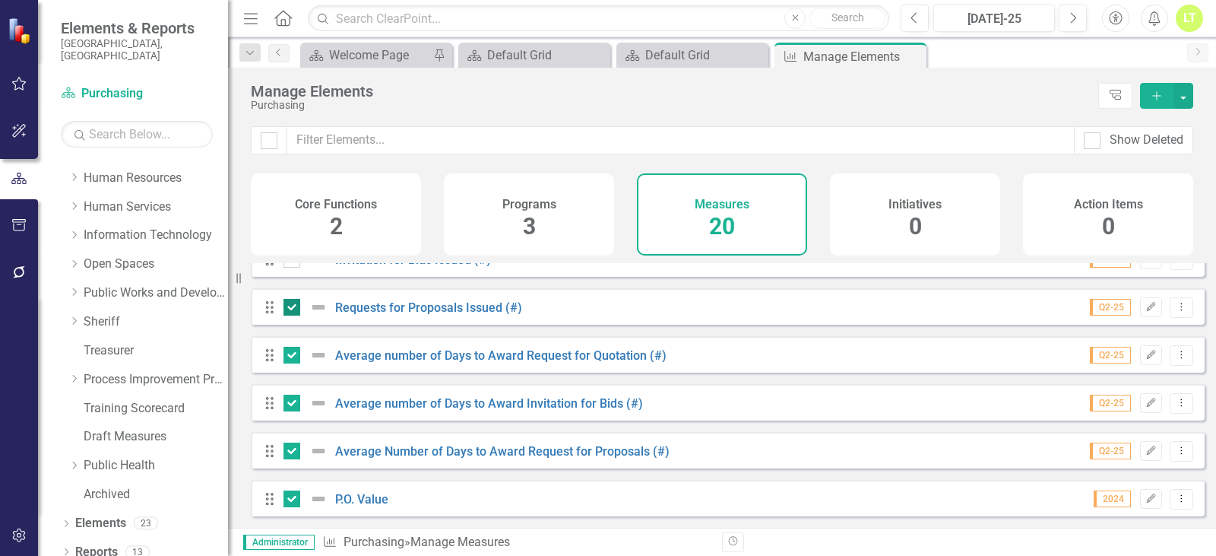
click at [284, 302] on input "checkbox" at bounding box center [288, 304] width 10 height 10
checkbox input "false"
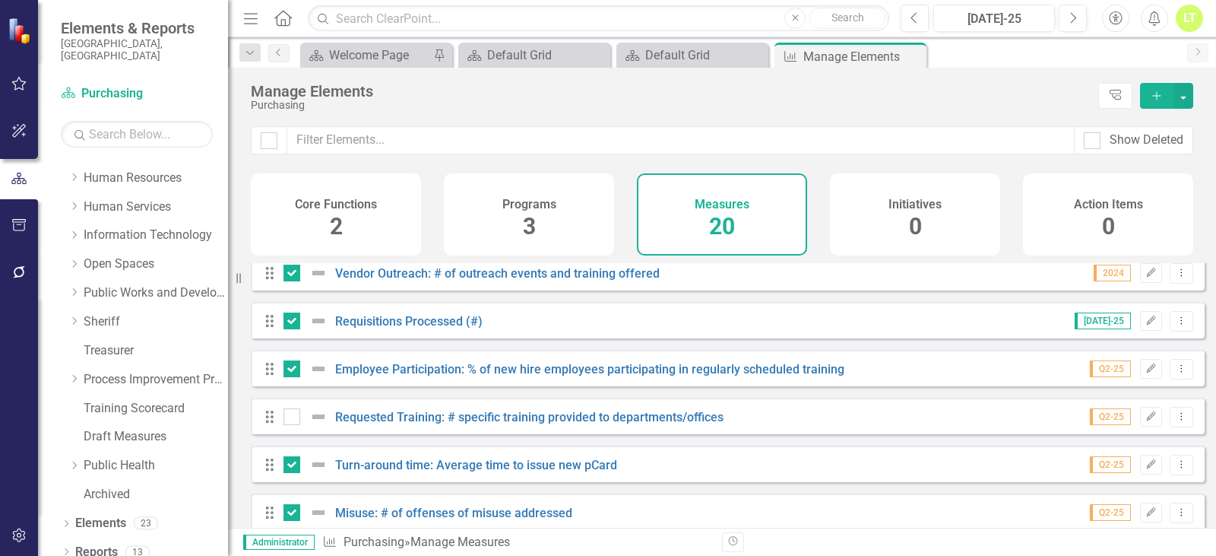
scroll to position [125, 0]
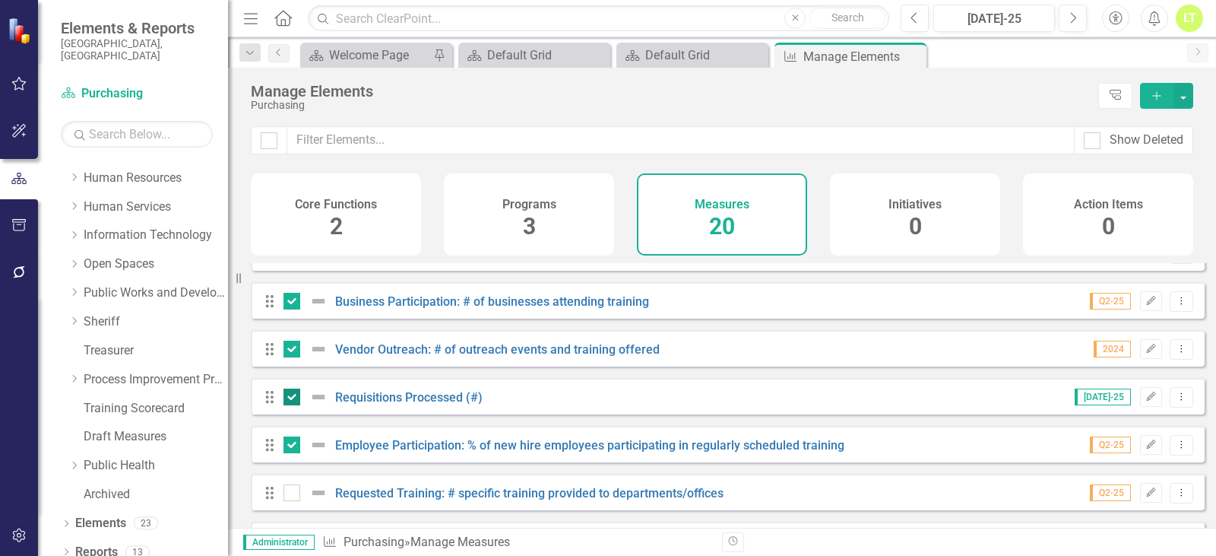
click at [288, 405] on div at bounding box center [291, 396] width 17 height 17
click at [288, 398] on input "checkbox" at bounding box center [288, 393] width 10 height 10
checkbox input "false"
drag, startPoint x: 1194, startPoint y: 97, endPoint x: 1186, endPoint y: 97, distance: 7.6
click at [1186, 97] on div "Manage Elements Purchasing Tree Explorer Add" at bounding box center [722, 97] width 988 height 59
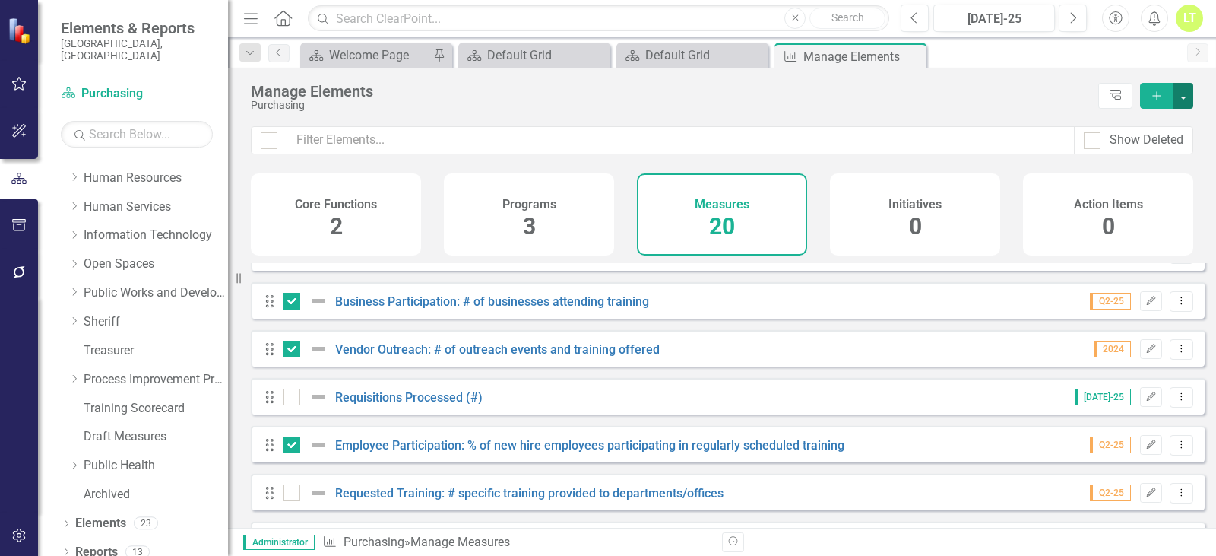
click at [1186, 97] on button "button" at bounding box center [1183, 96] width 20 height 26
click at [1164, 208] on link "Trash Delete Multiple" at bounding box center [1132, 208] width 120 height 28
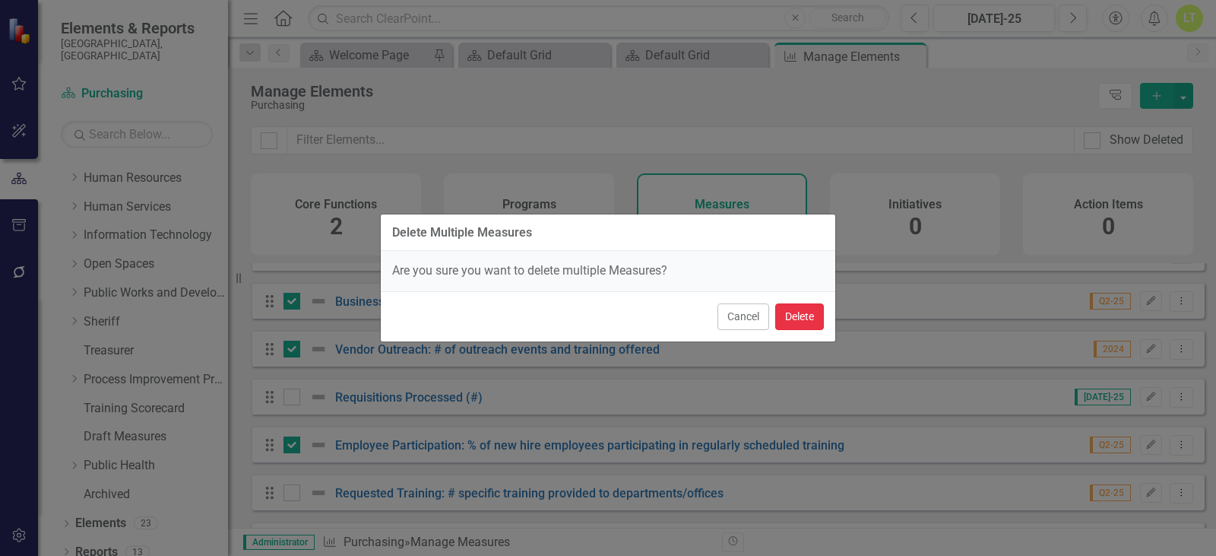
click at [807, 314] on button "Delete" at bounding box center [799, 316] width 49 height 27
checkbox input "false"
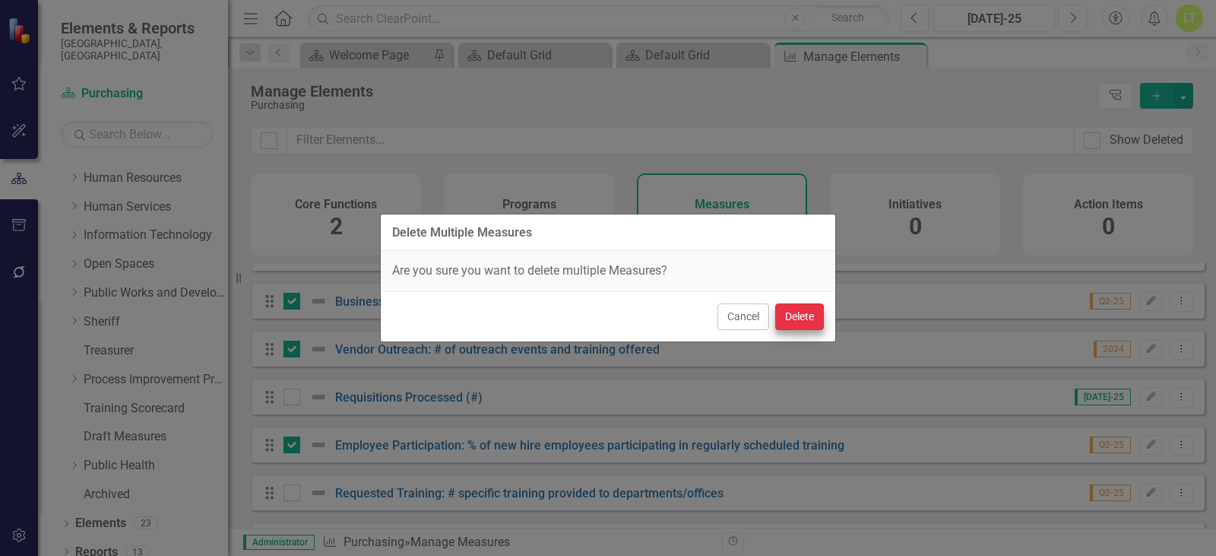
checkbox input "false"
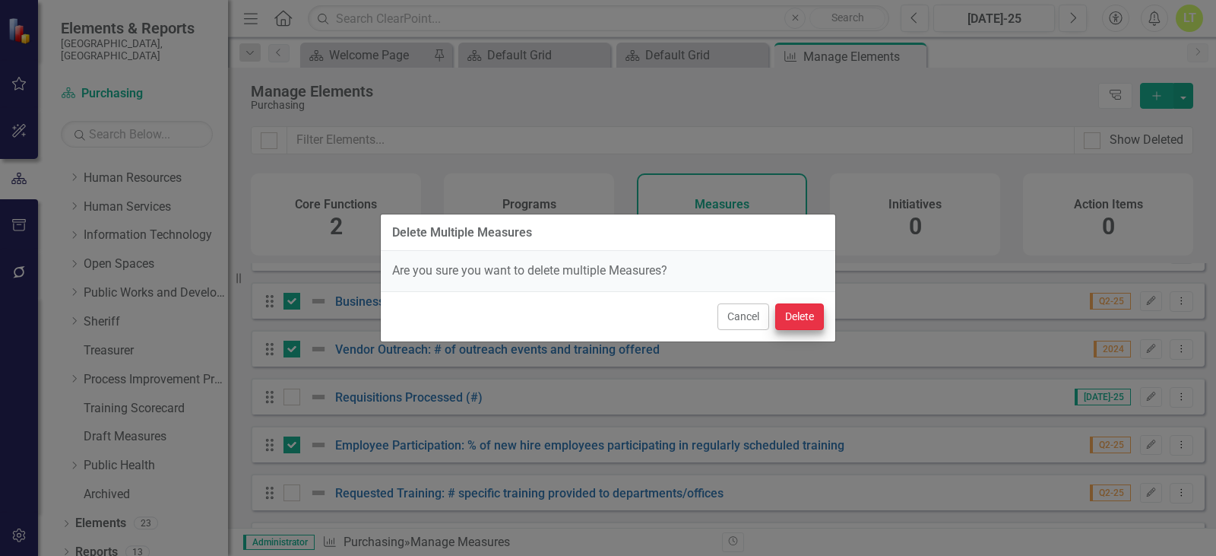
checkbox input "false"
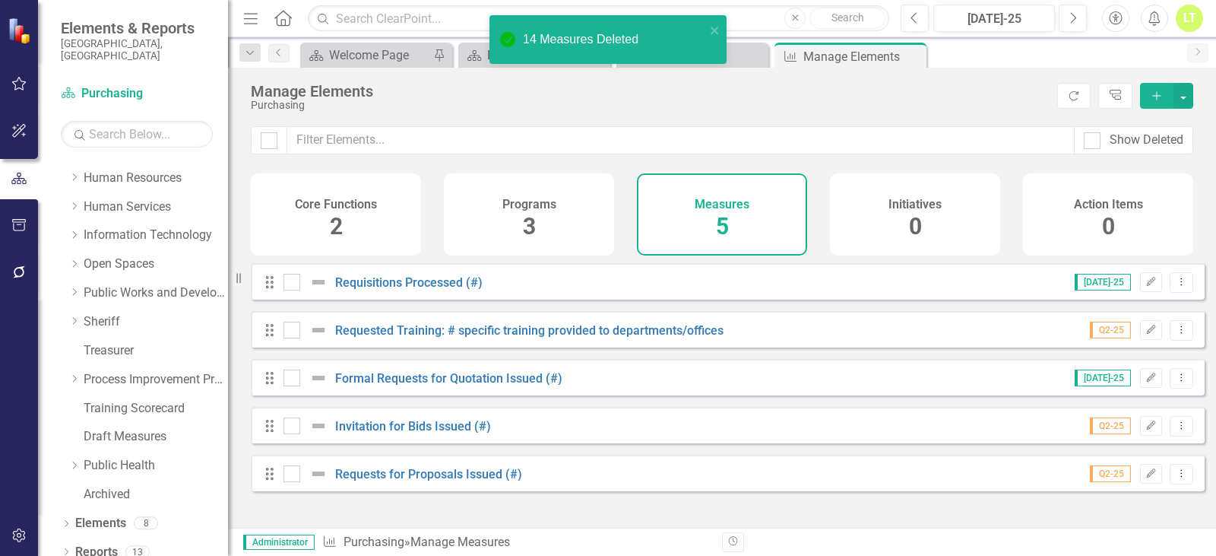
scroll to position [0, 0]
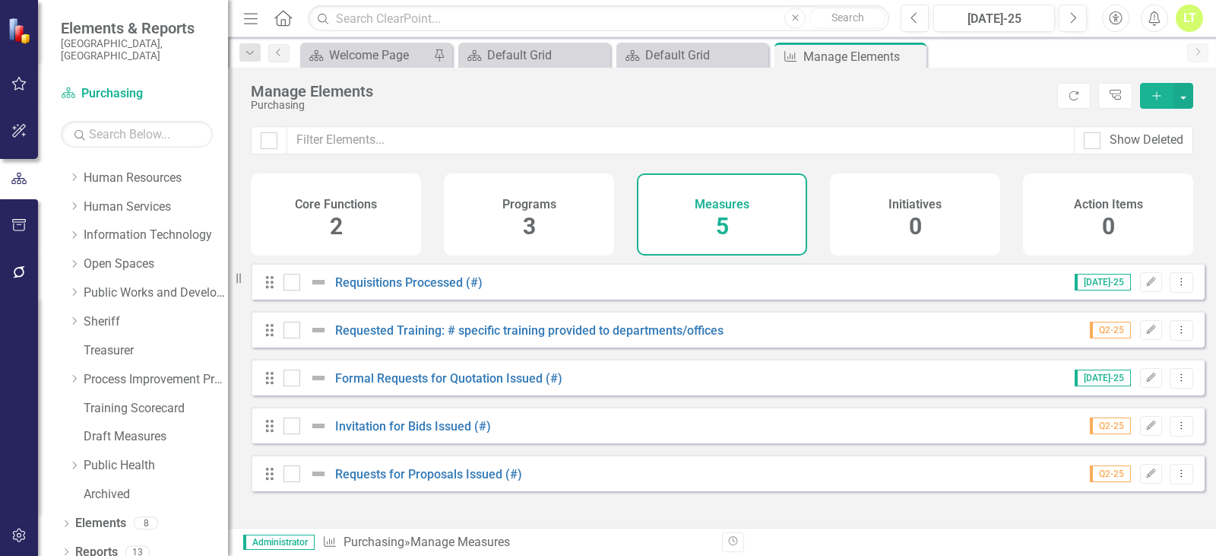
click at [0, 0] on icon "Close" at bounding box center [0, 0] width 0 height 0
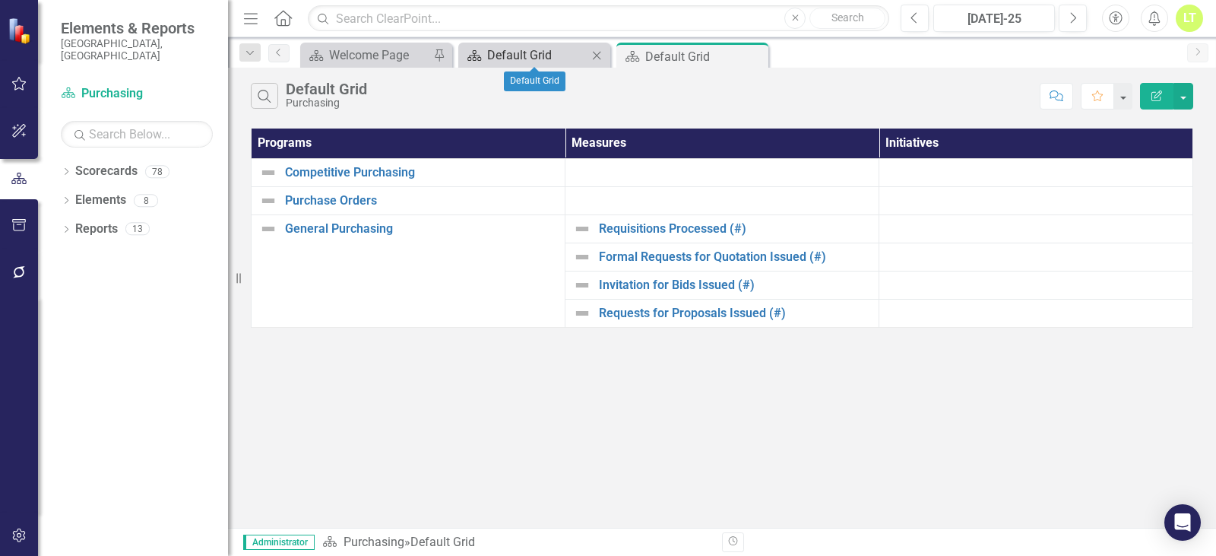
click at [549, 60] on div "Default Grid" at bounding box center [537, 55] width 100 height 19
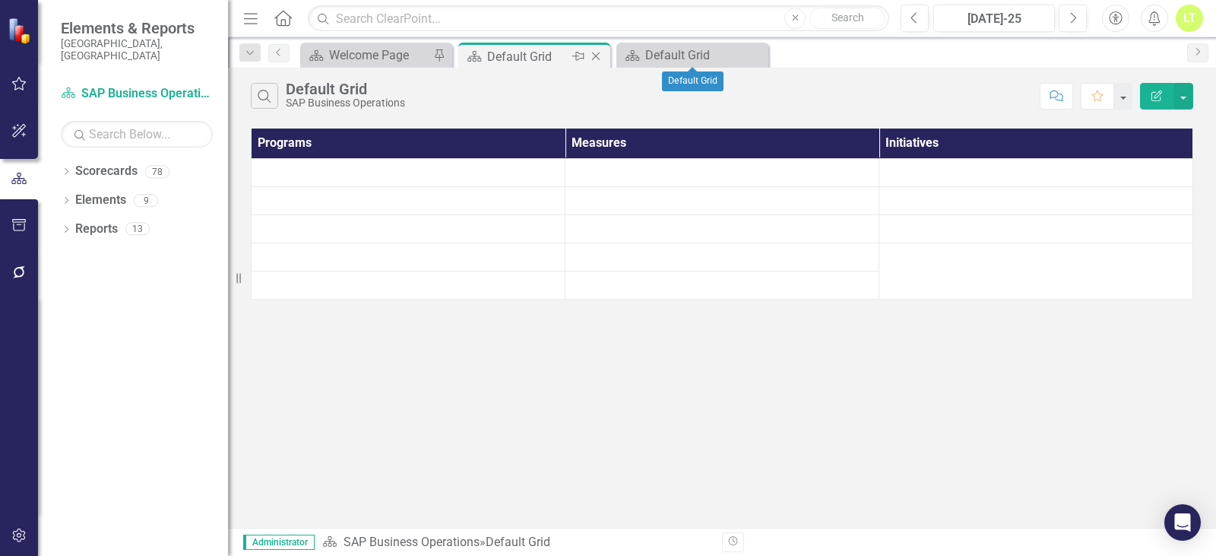
click at [593, 50] on icon "Close" at bounding box center [595, 56] width 15 height 12
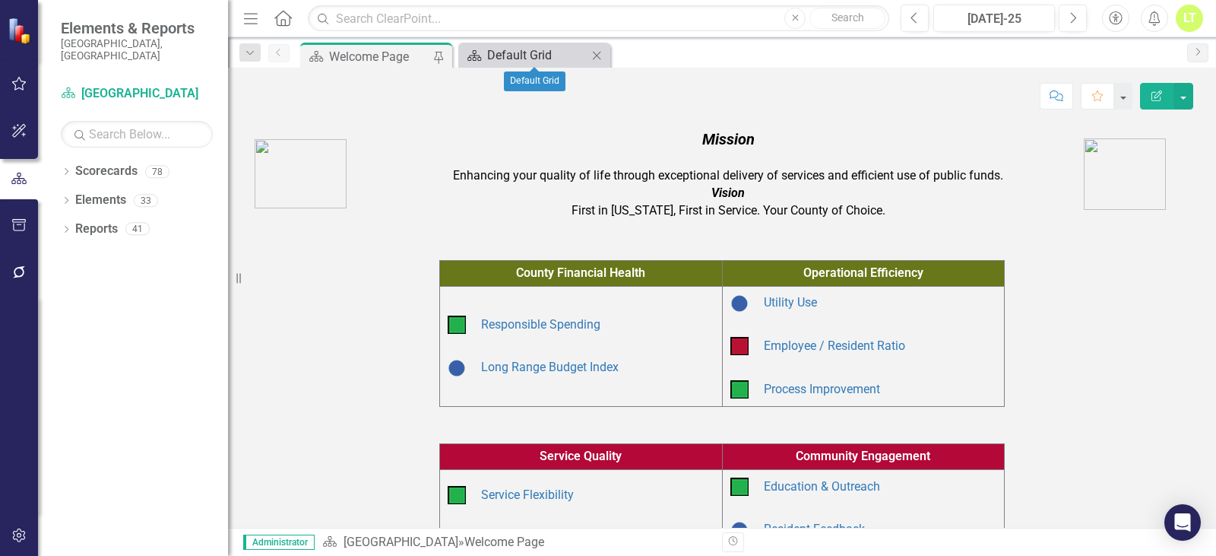
click at [537, 50] on div "Default Grid" at bounding box center [537, 55] width 100 height 19
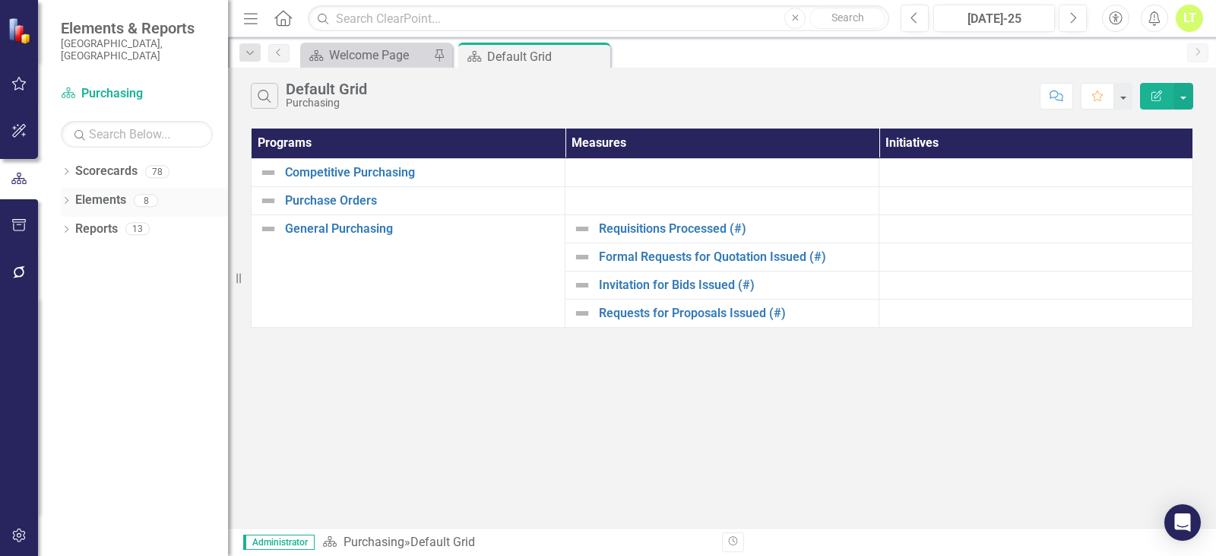
click at [112, 192] on link "Elements" at bounding box center [100, 200] width 51 height 17
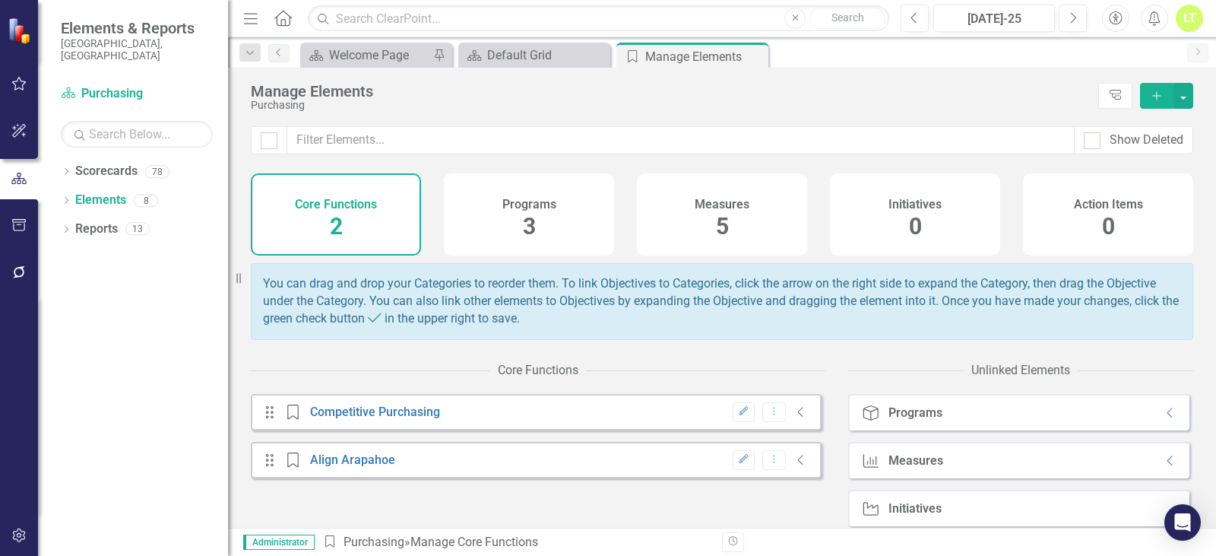
click at [515, 207] on h4 "Programs" at bounding box center [529, 205] width 54 height 14
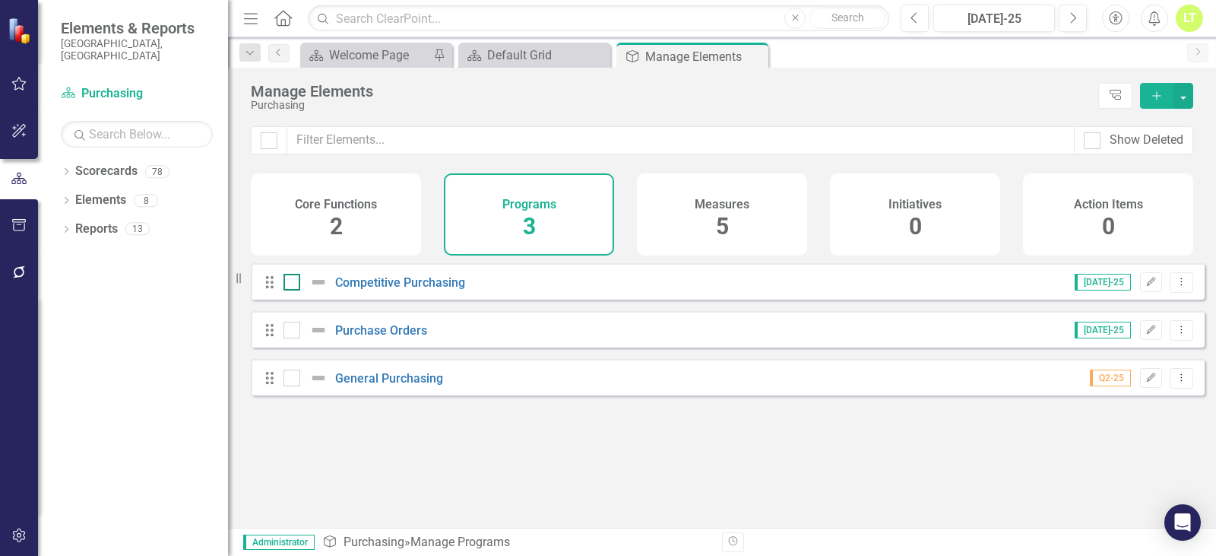
click at [285, 291] on div at bounding box center [309, 282] width 52 height 18
click at [285, 283] on input "checkbox" at bounding box center [288, 279] width 10 height 10
checkbox input "true"
drag, startPoint x: 289, startPoint y: 347, endPoint x: 299, endPoint y: 346, distance: 10.0
click at [288, 338] on div at bounding box center [291, 329] width 17 height 17
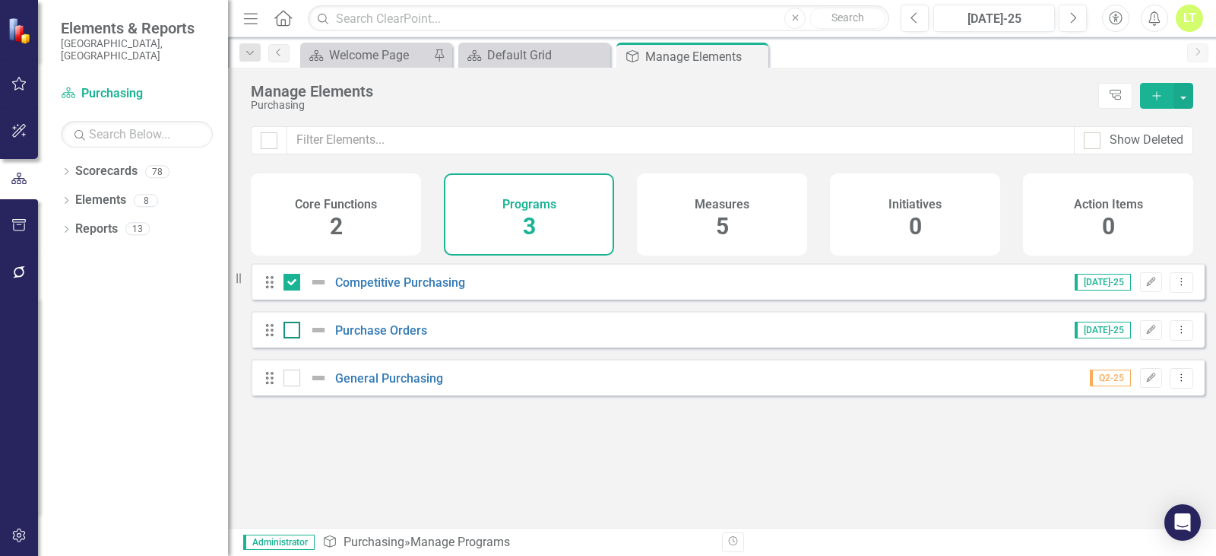
click at [288, 331] on input "checkbox" at bounding box center [288, 326] width 10 height 10
checkbox input "true"
click at [1184, 98] on button "button" at bounding box center [1183, 96] width 20 height 26
click at [1133, 204] on link "Trash Delete Multiple" at bounding box center [1132, 208] width 120 height 28
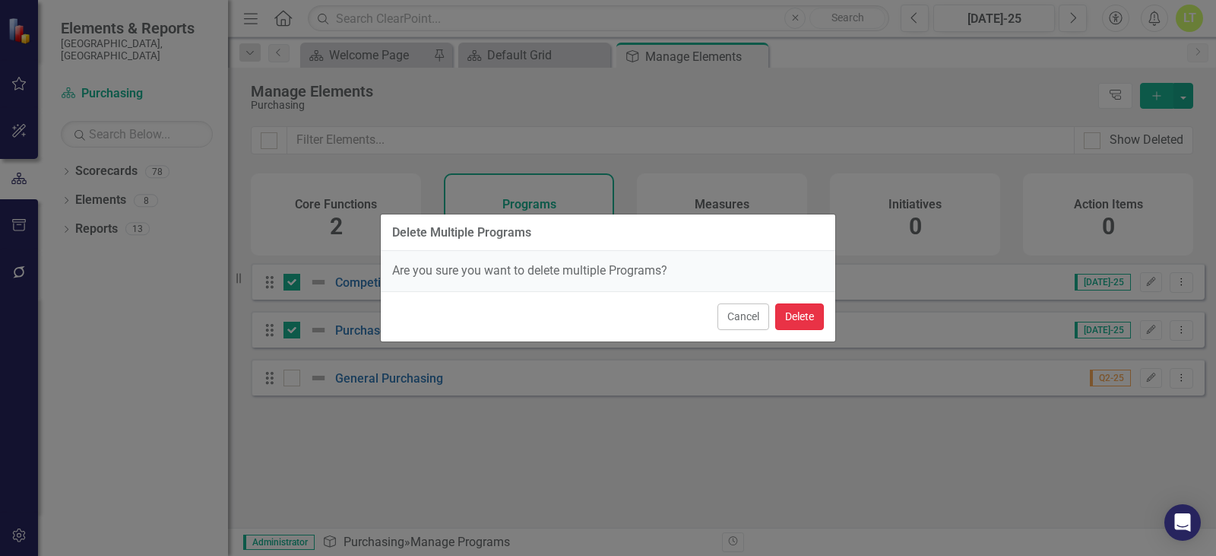
click at [800, 319] on button "Delete" at bounding box center [799, 316] width 49 height 27
checkbox input "false"
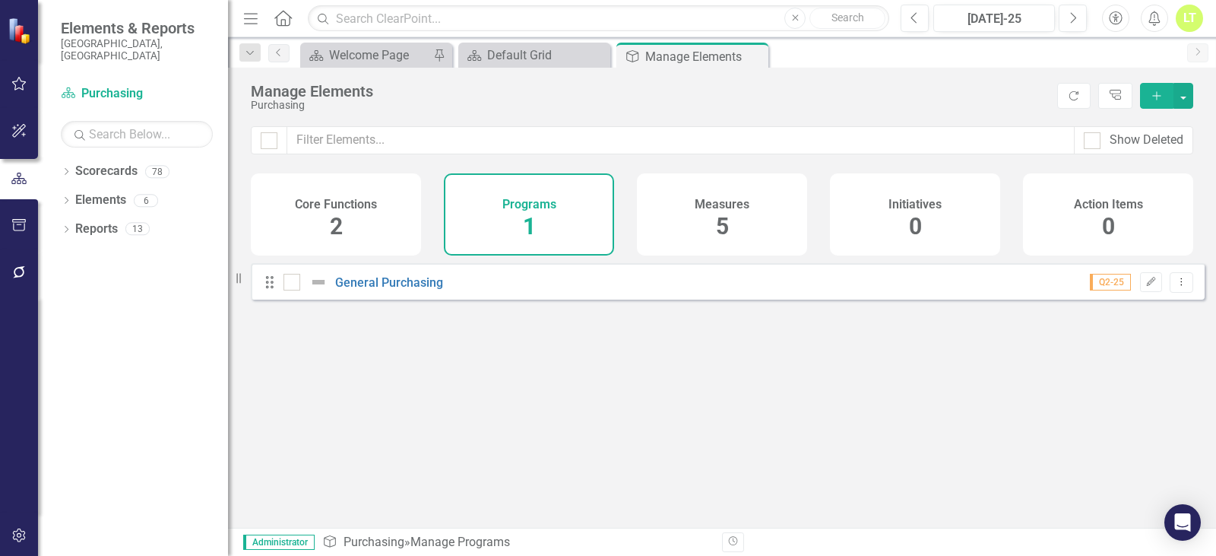
drag, startPoint x: 755, startPoint y: 58, endPoint x: 761, endPoint y: 67, distance: 11.0
click at [0, 0] on icon "Close" at bounding box center [0, 0] width 0 height 0
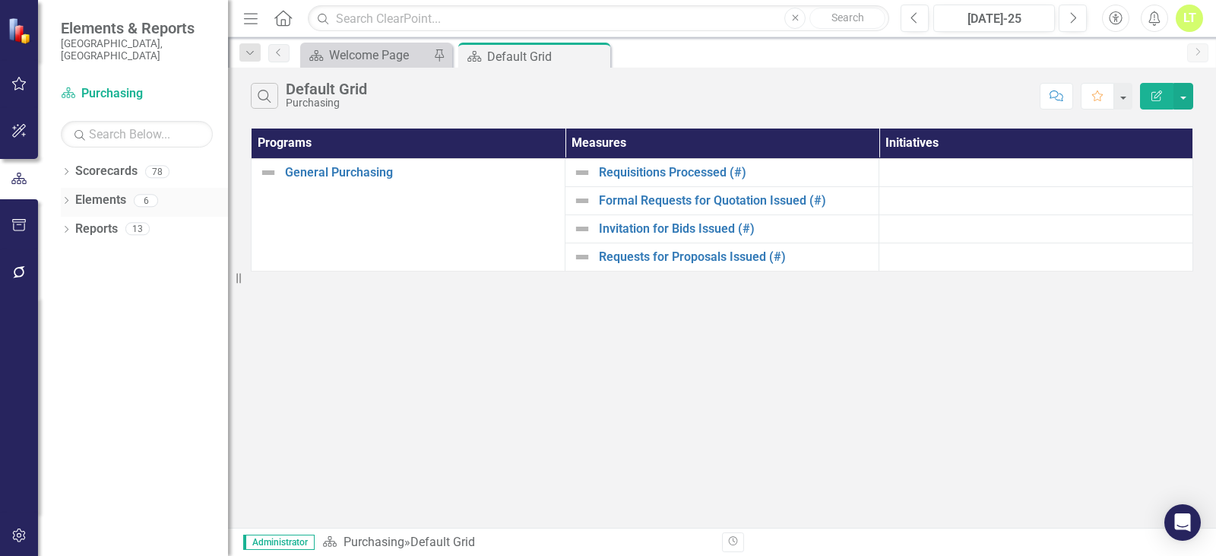
click at [115, 188] on div "Elements" at bounding box center [100, 200] width 51 height 25
click at [104, 192] on link "Elements" at bounding box center [100, 200] width 51 height 17
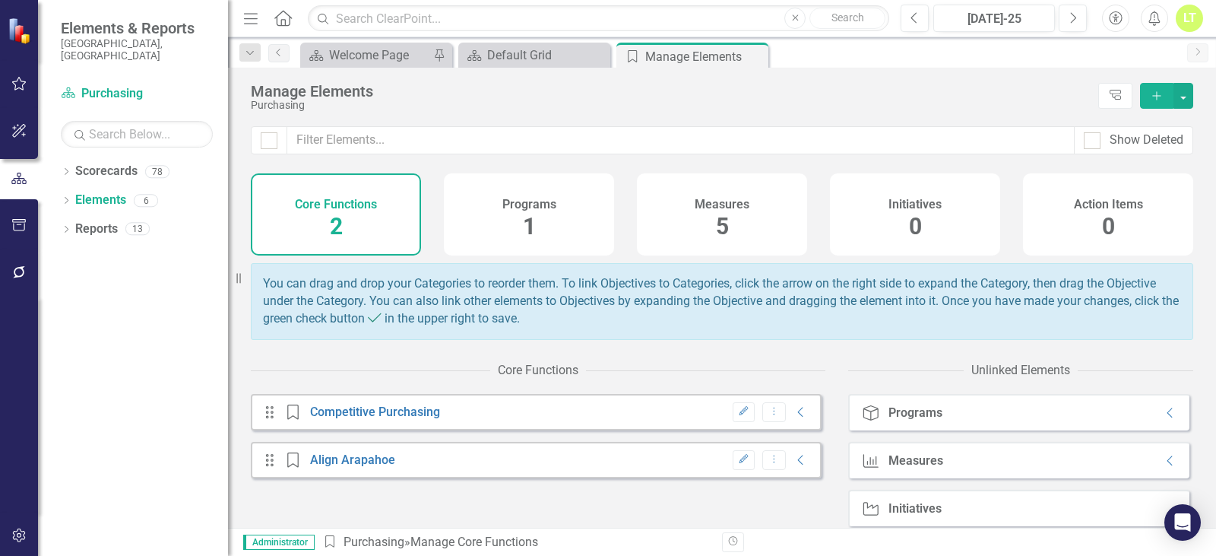
click at [741, 235] on div "Measures 5" at bounding box center [722, 214] width 170 height 82
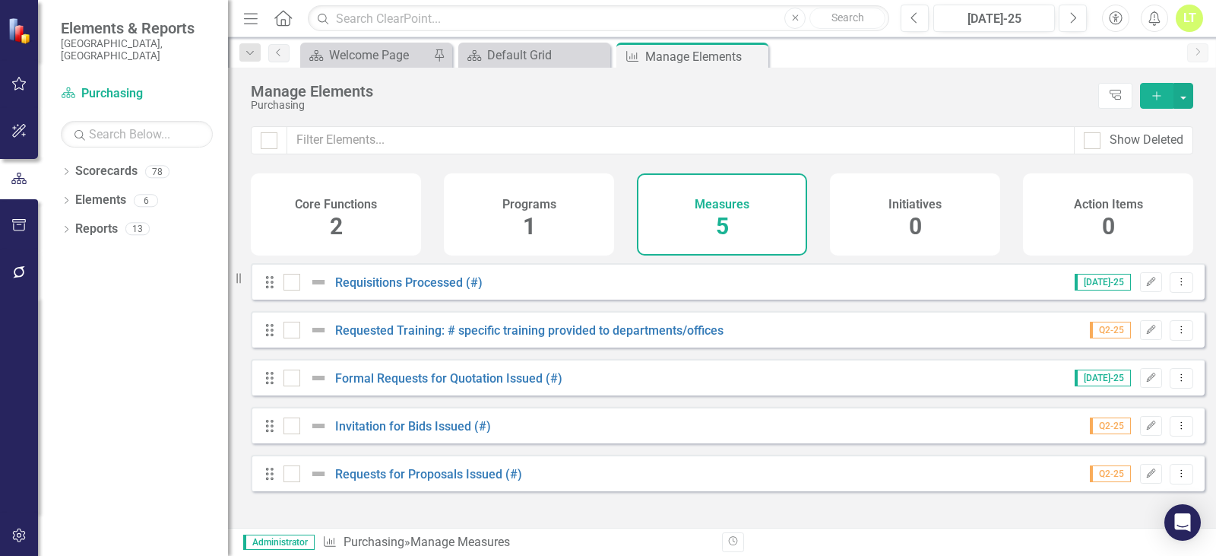
click at [510, 224] on div "Programs 1" at bounding box center [529, 214] width 170 height 82
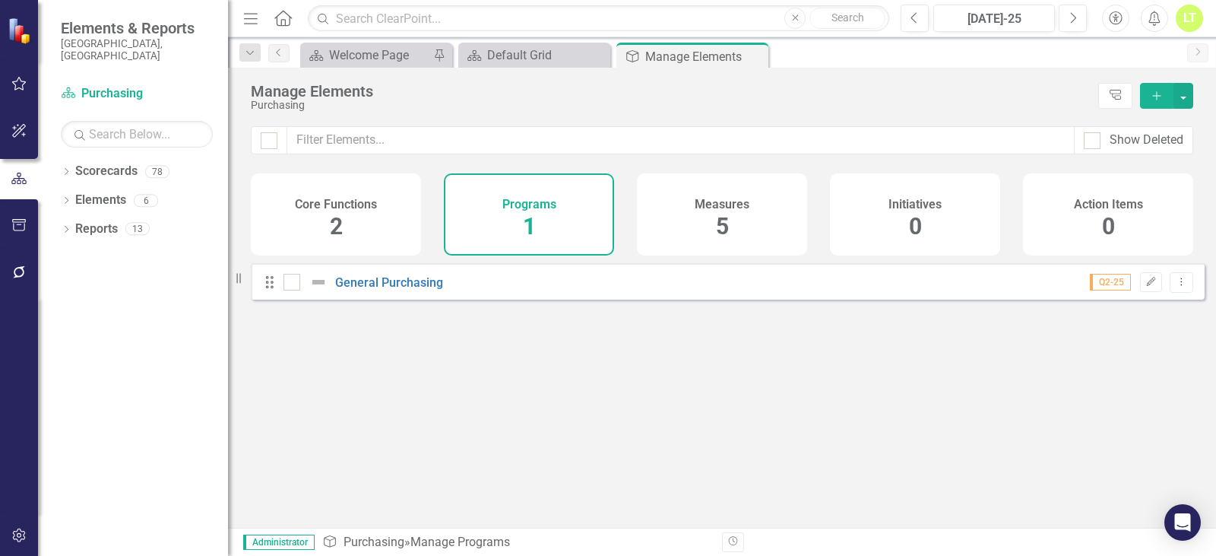
click at [1154, 94] on icon "Add" at bounding box center [1157, 95] width 14 height 11
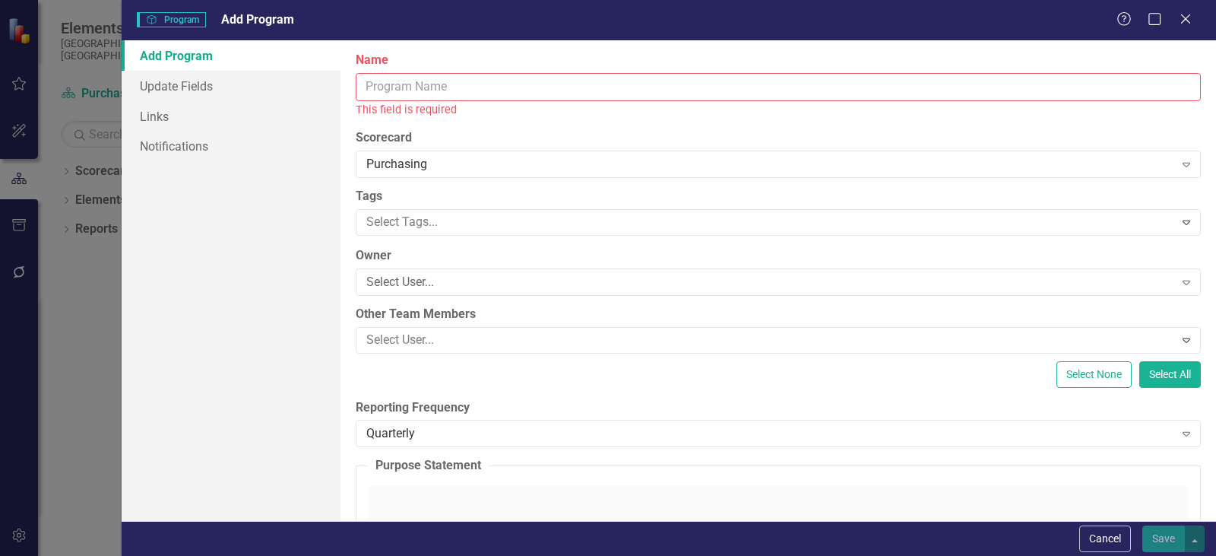
click at [400, 88] on input "Name" at bounding box center [778, 87] width 845 height 28
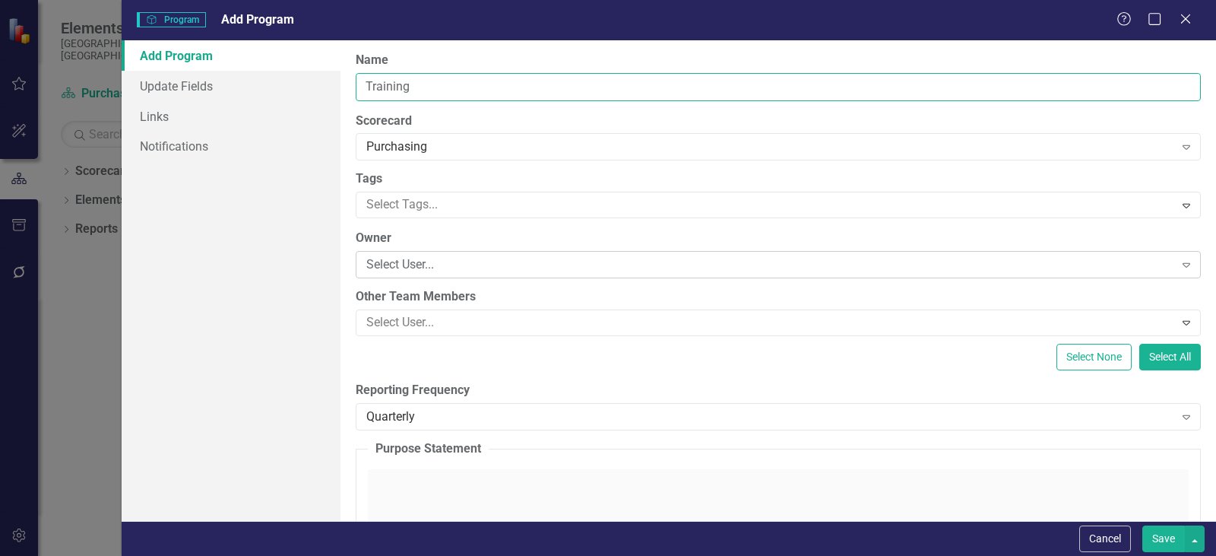
type input "Training"
click at [443, 255] on div "Select User... Expand" at bounding box center [778, 264] width 845 height 27
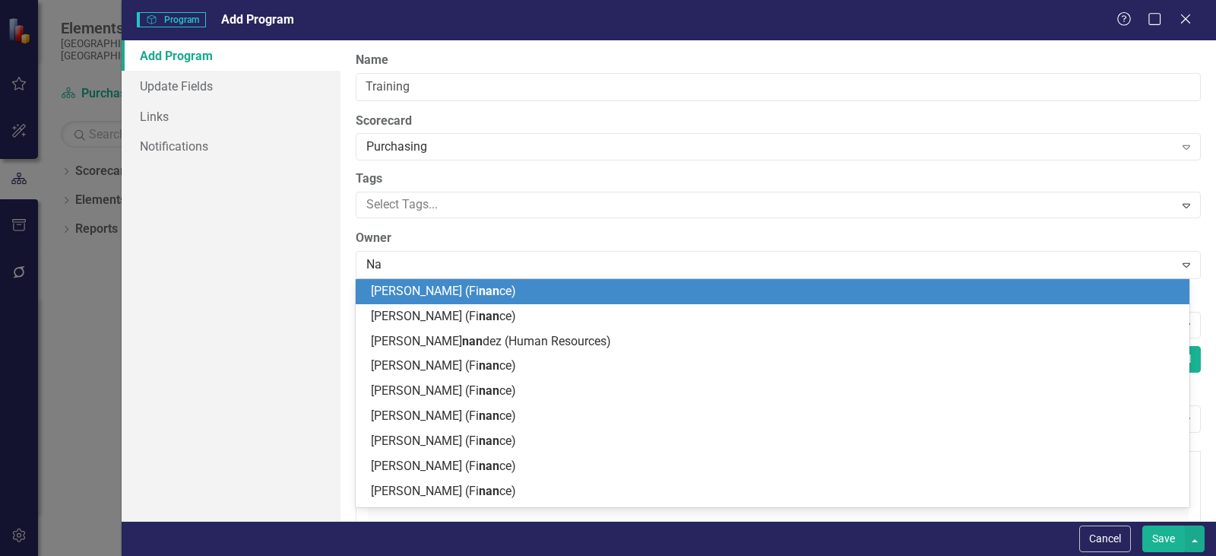
type input "N"
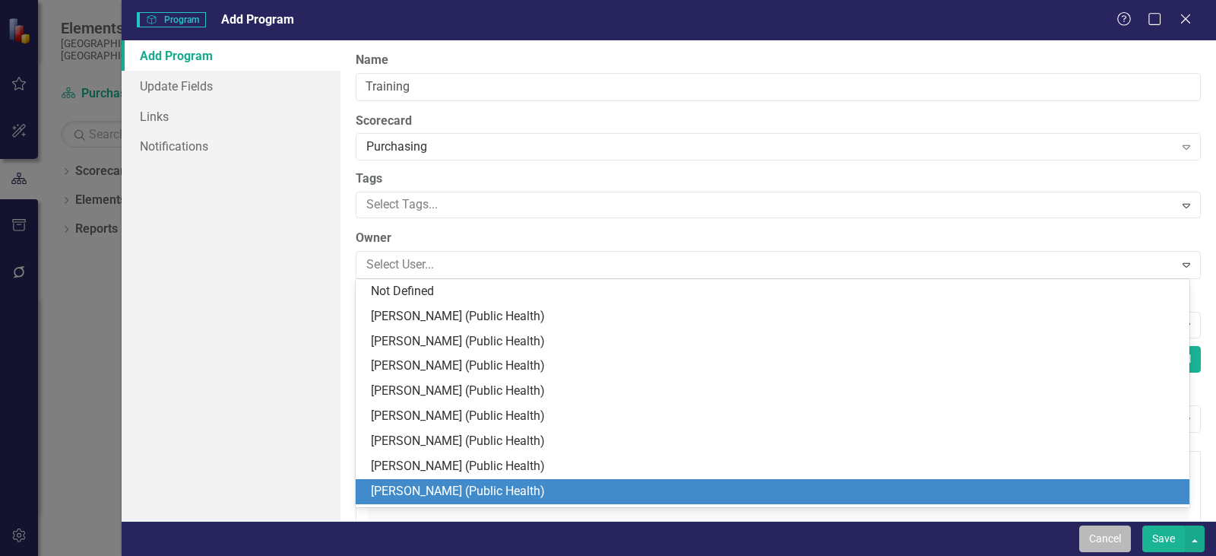
click at [1091, 535] on button "Cancel" at bounding box center [1105, 538] width 52 height 27
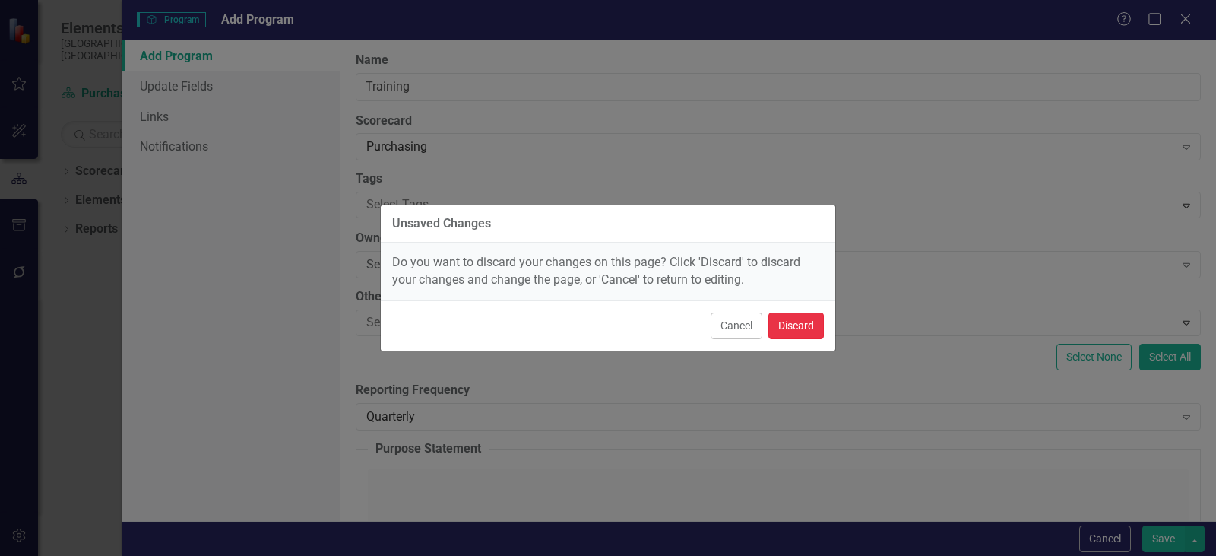
click at [799, 320] on button "Discard" at bounding box center [795, 325] width 55 height 27
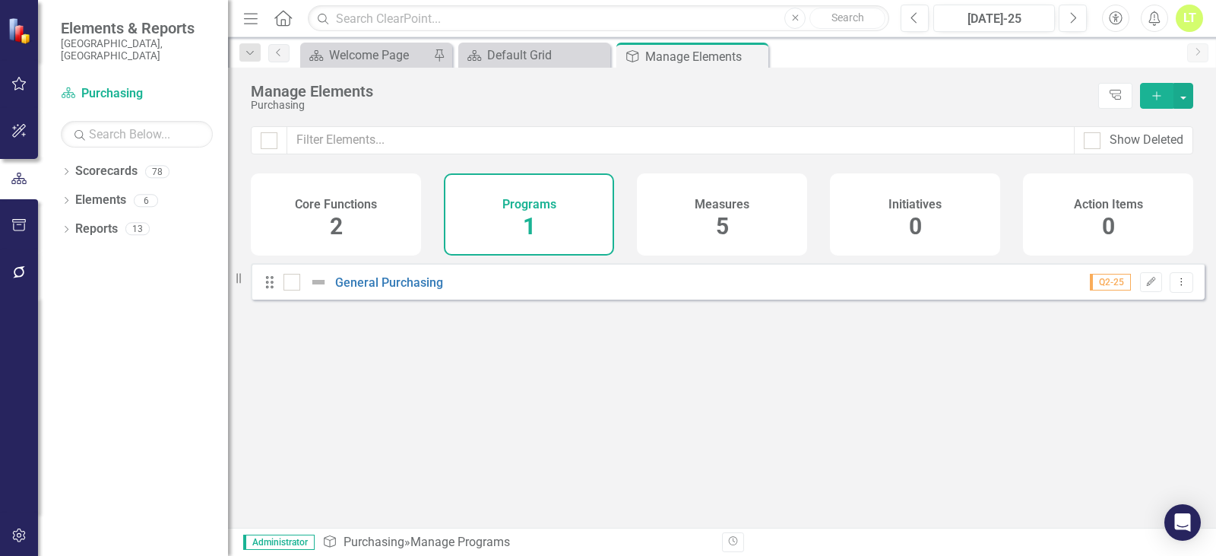
click at [1160, 90] on icon "Add" at bounding box center [1157, 95] width 14 height 11
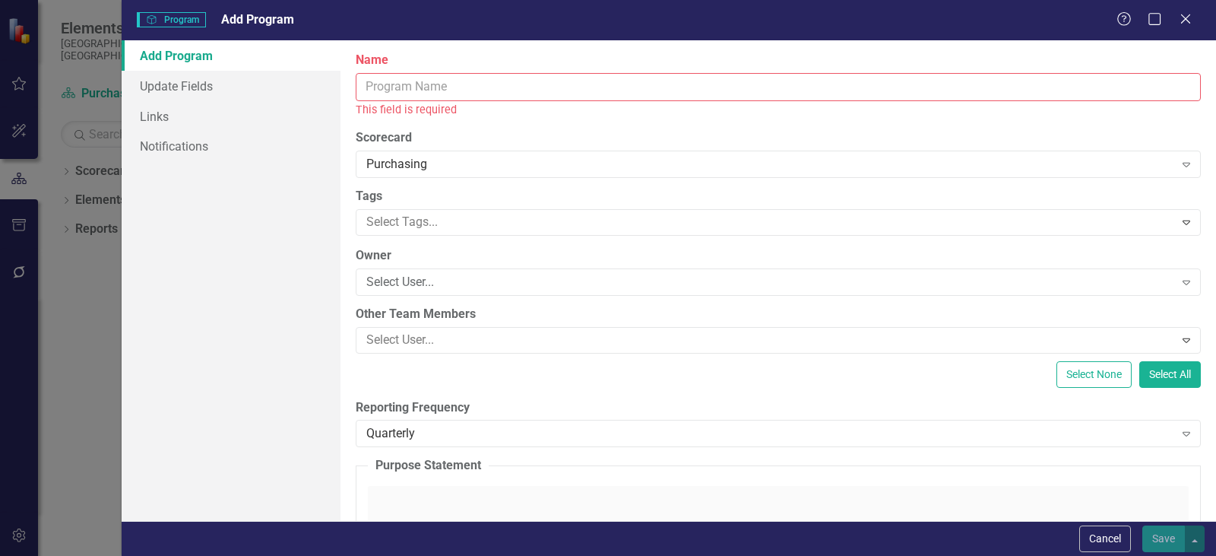
click at [513, 90] on input "Name" at bounding box center [778, 87] width 845 height 28
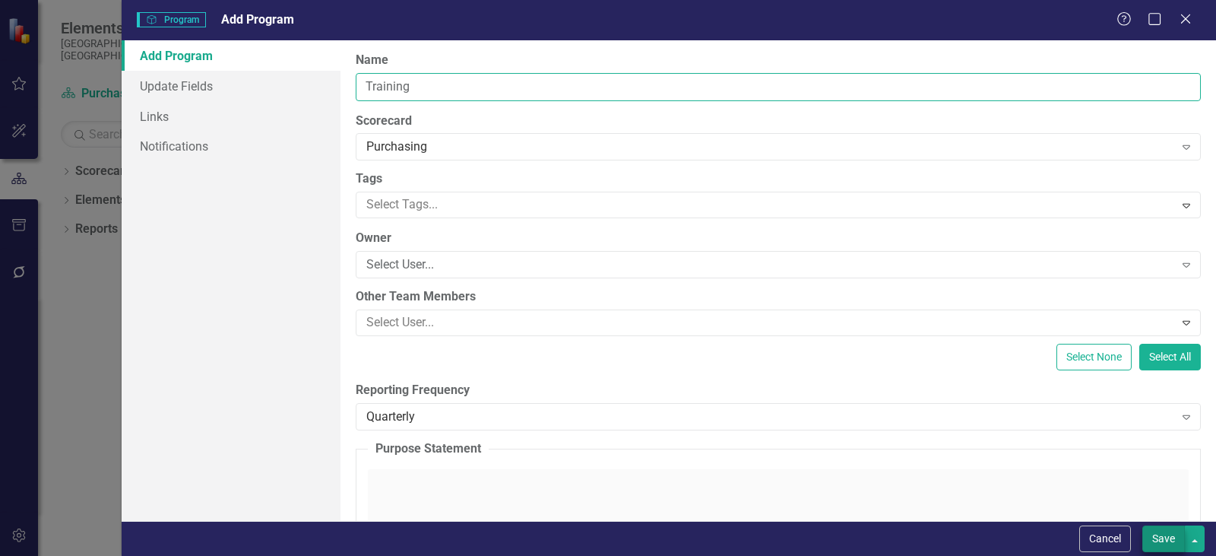
type input "Training"
click at [1155, 536] on button "Save" at bounding box center [1163, 538] width 43 height 27
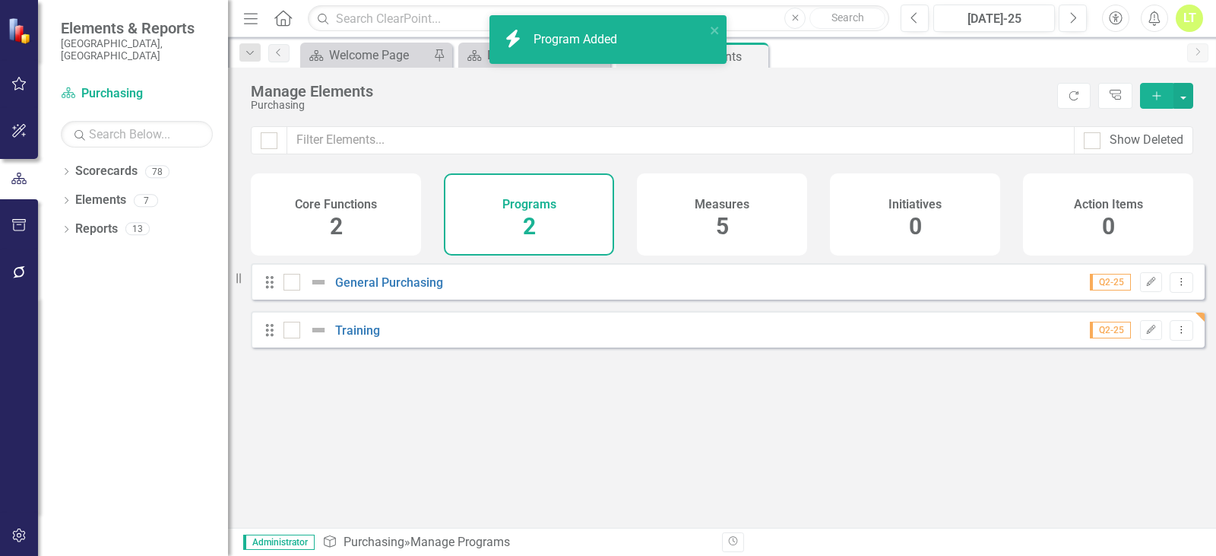
drag, startPoint x: 732, startPoint y: 227, endPoint x: 707, endPoint y: 211, distance: 29.7
click at [730, 226] on div "Measures 5" at bounding box center [722, 214] width 170 height 82
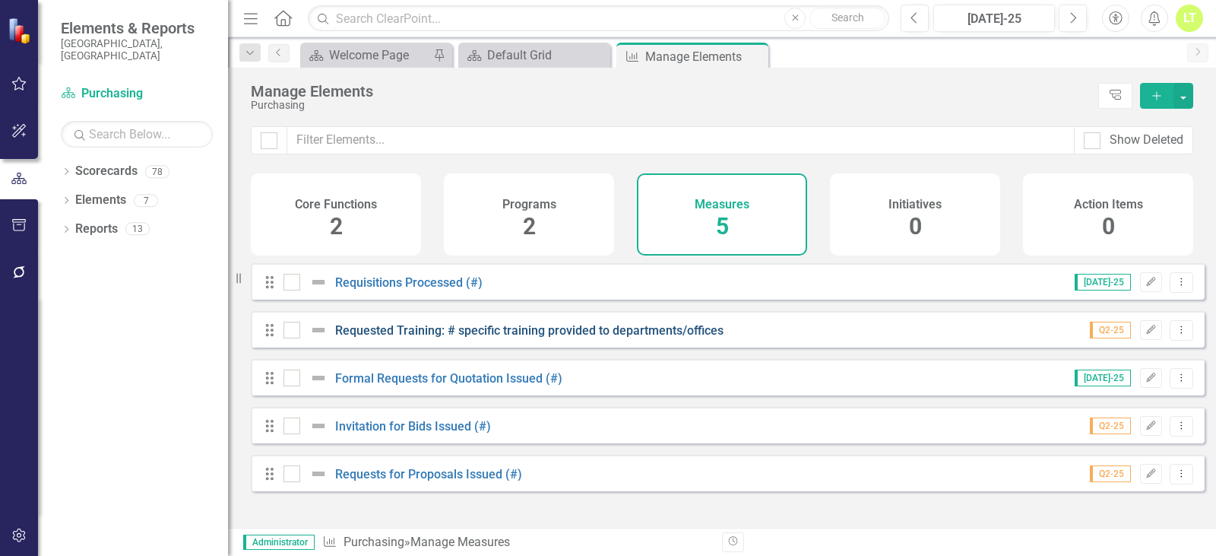
click at [399, 337] on link "Requested Training: # specific training provided to departments/offices" at bounding box center [529, 330] width 388 height 14
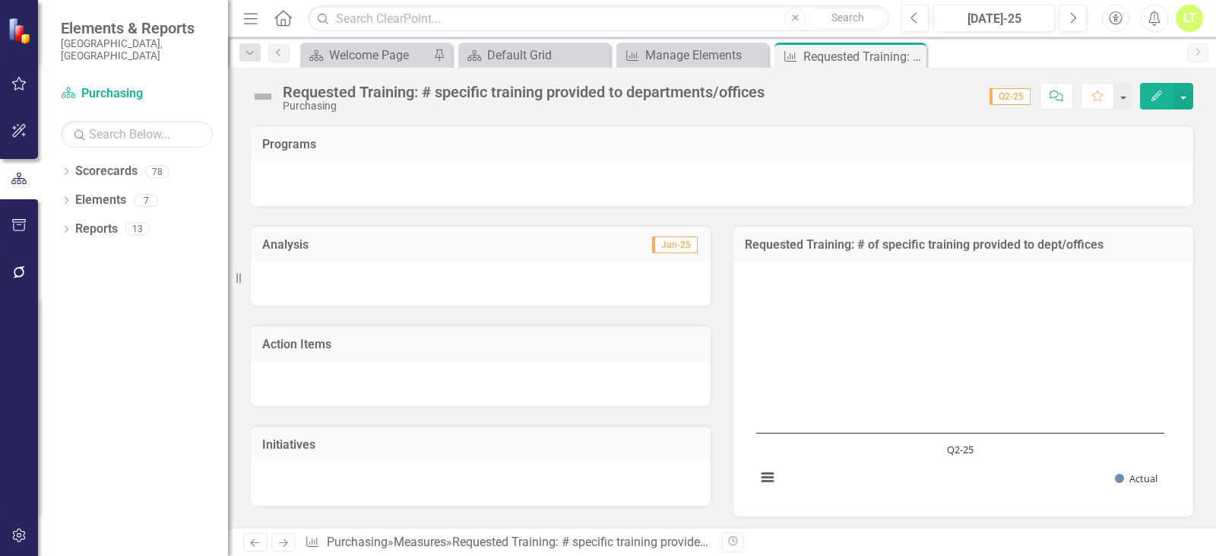
click at [1158, 101] on button "Edit" at bounding box center [1156, 96] width 33 height 27
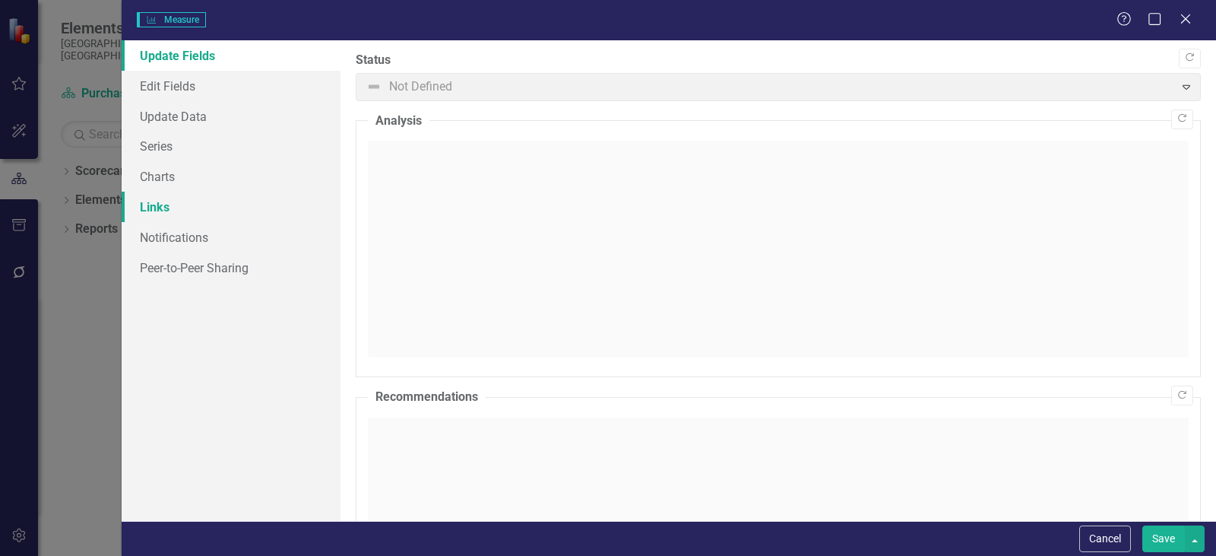
click at [157, 208] on link "Links" at bounding box center [231, 207] width 219 height 30
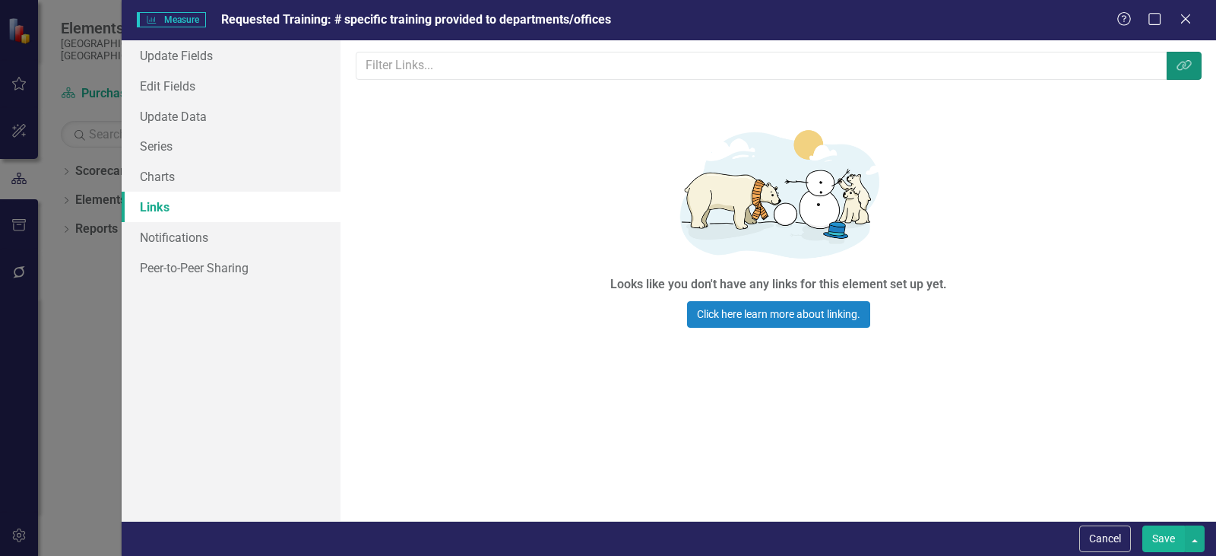
click at [1172, 69] on button "Link Tag" at bounding box center [1184, 66] width 35 height 28
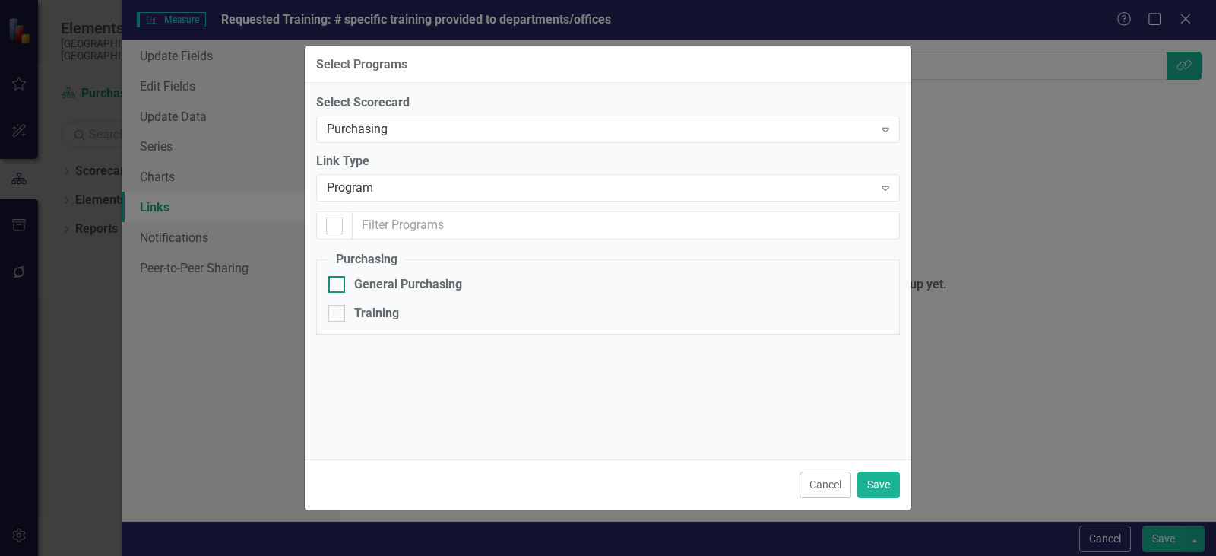
checkbox input "false"
drag, startPoint x: 353, startPoint y: 313, endPoint x: 567, endPoint y: 376, distance: 222.7
click at [357, 313] on div "Training" at bounding box center [607, 313] width 559 height 17
click at [338, 313] on input "Training" at bounding box center [333, 310] width 10 height 10
checkbox input "true"
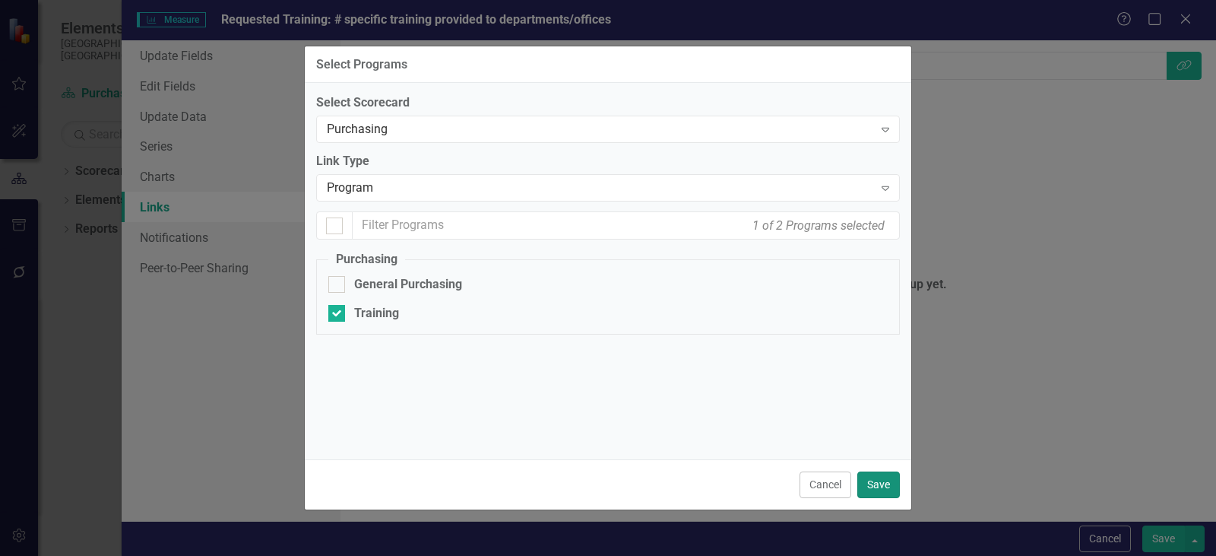
click at [881, 480] on button "Save" at bounding box center [878, 484] width 43 height 27
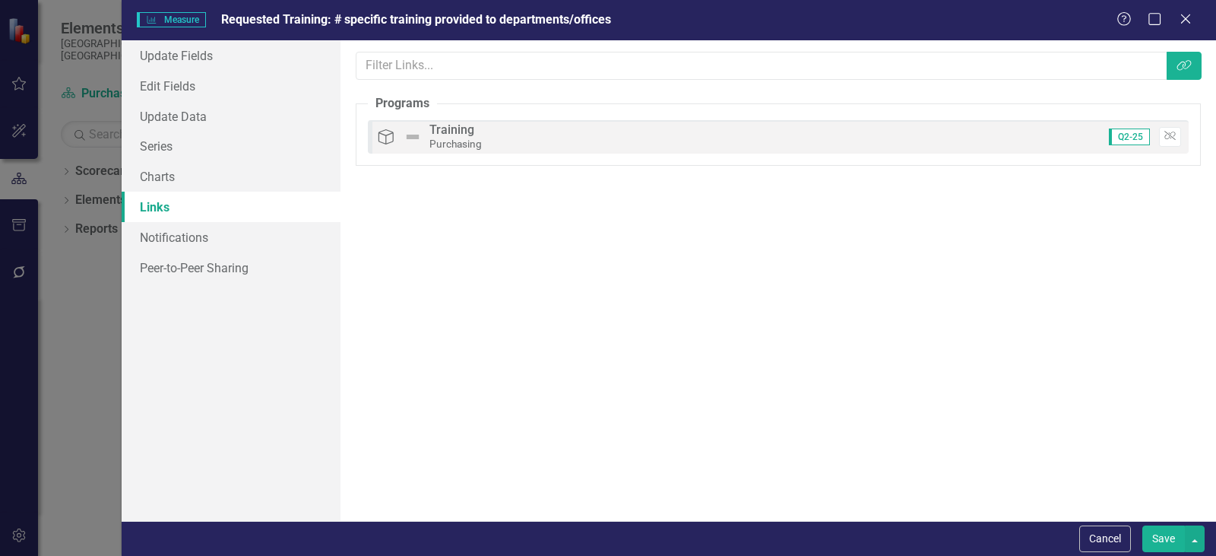
click at [1174, 542] on button "Save" at bounding box center [1163, 538] width 43 height 27
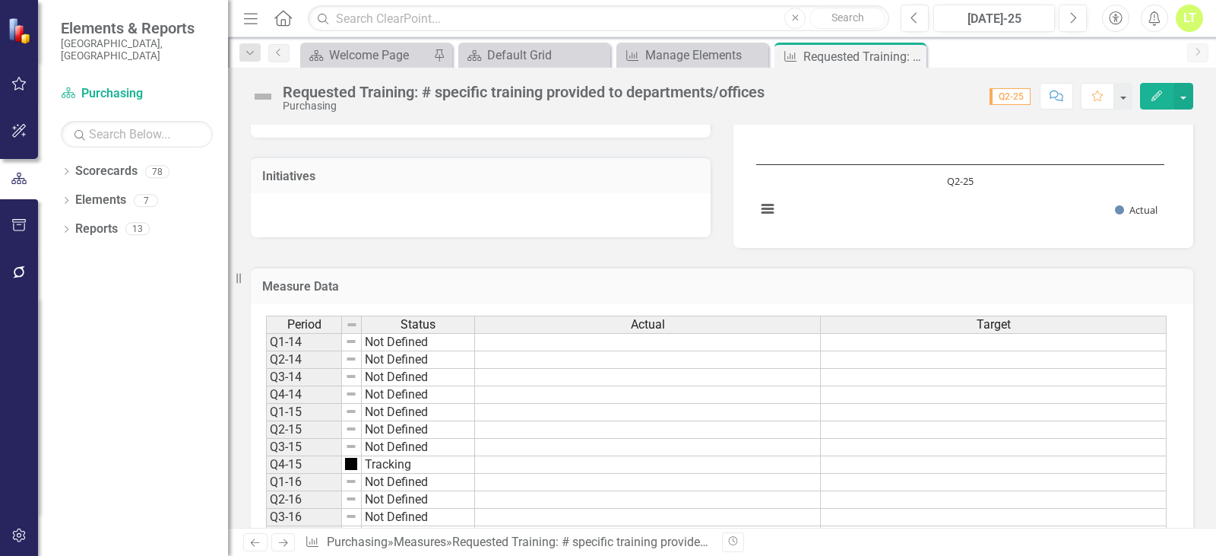
scroll to position [304, 0]
click at [1166, 91] on button "Edit" at bounding box center [1156, 96] width 33 height 27
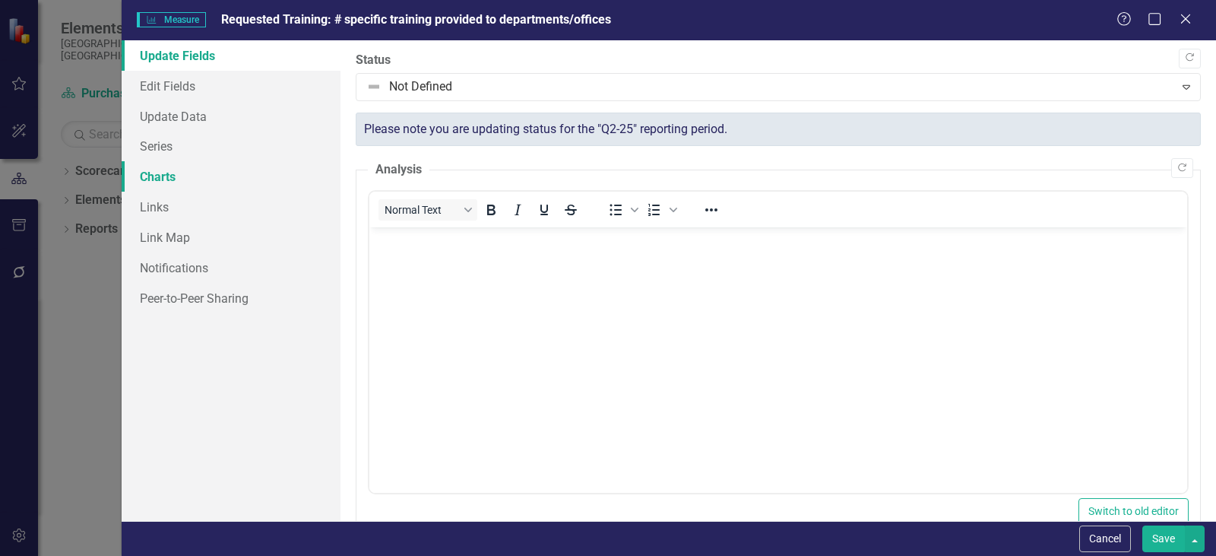
scroll to position [0, 0]
click at [171, 150] on link "Series" at bounding box center [231, 146] width 219 height 30
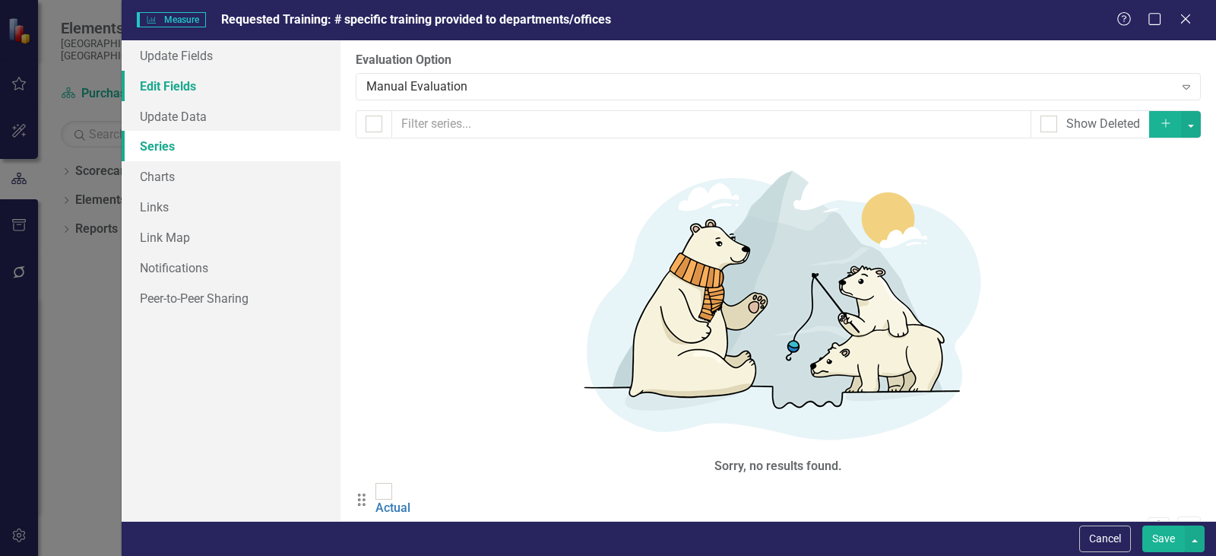
click at [163, 83] on link "Edit Fields" at bounding box center [231, 86] width 219 height 30
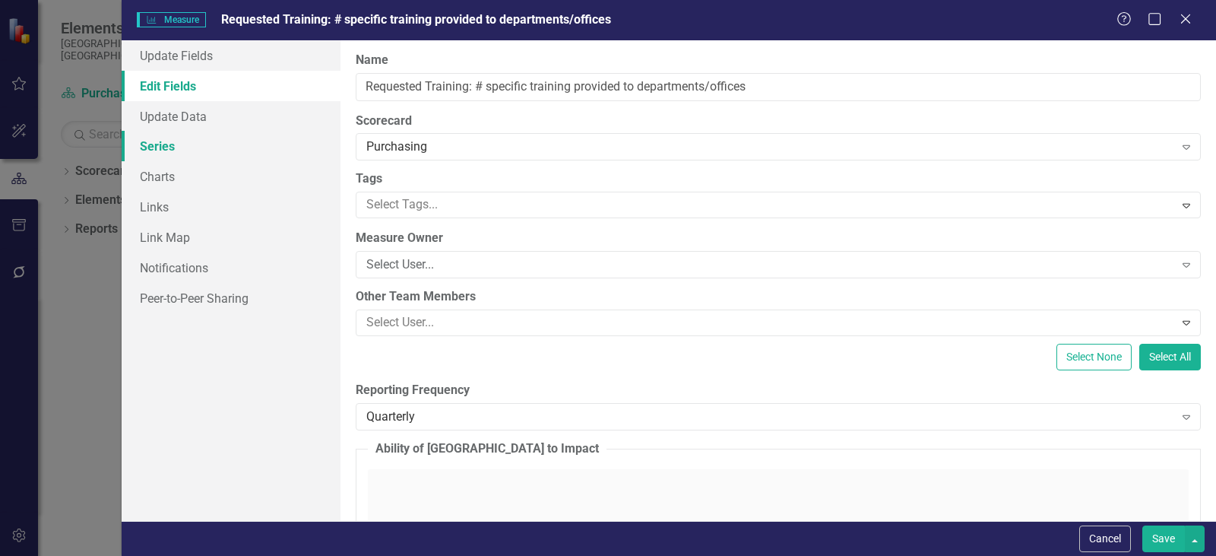
click at [178, 138] on link "Series" at bounding box center [231, 146] width 219 height 30
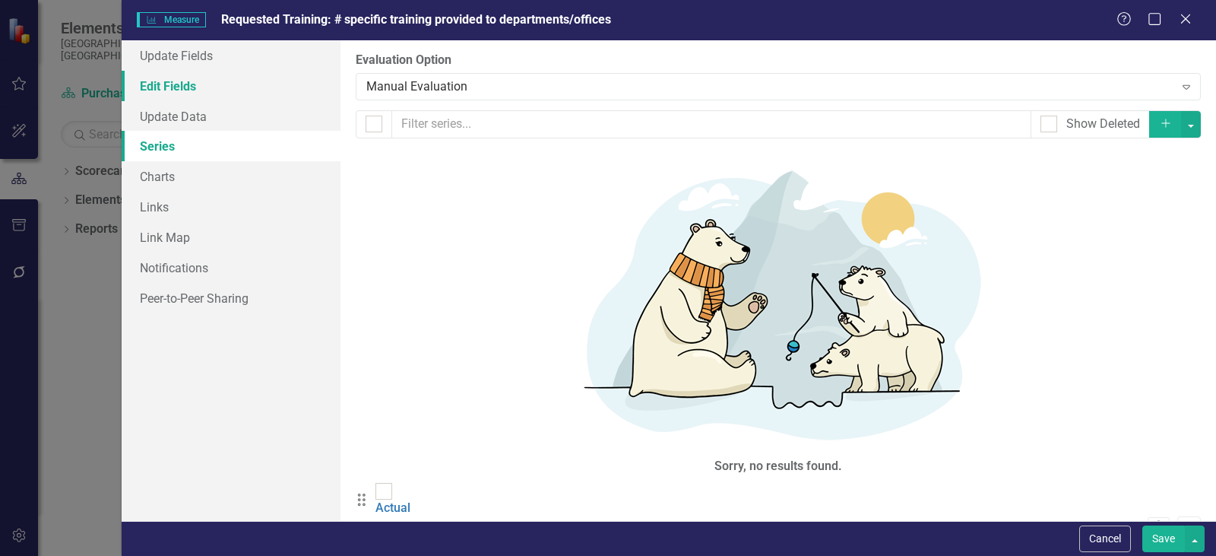
click at [165, 83] on link "Edit Fields" at bounding box center [231, 86] width 219 height 30
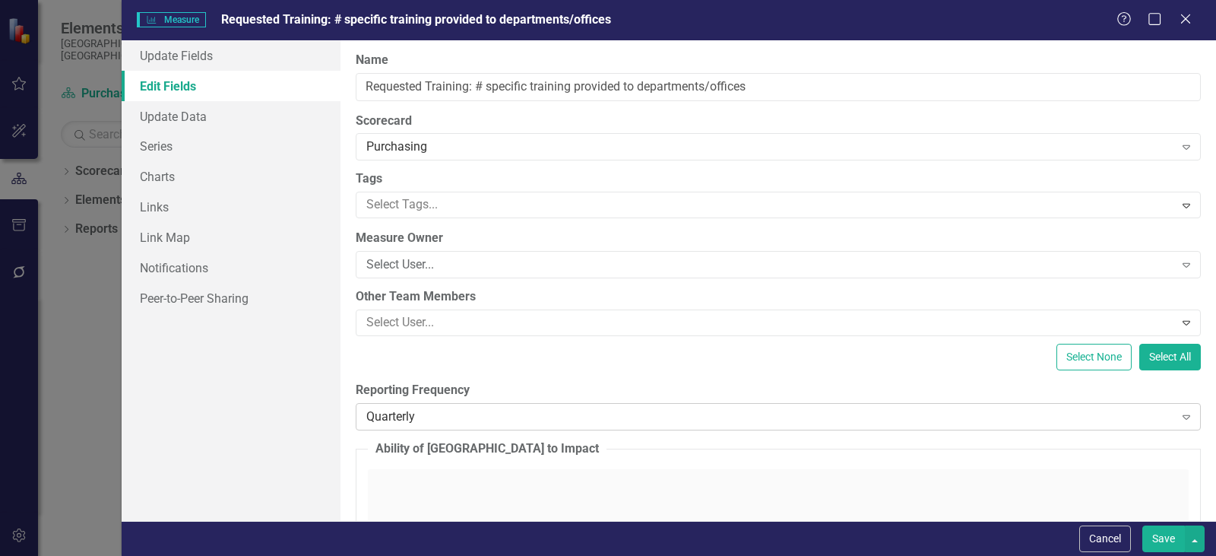
click at [401, 421] on div "Quarterly" at bounding box center [770, 415] width 808 height 17
click at [1164, 531] on button "Save" at bounding box center [1163, 538] width 43 height 27
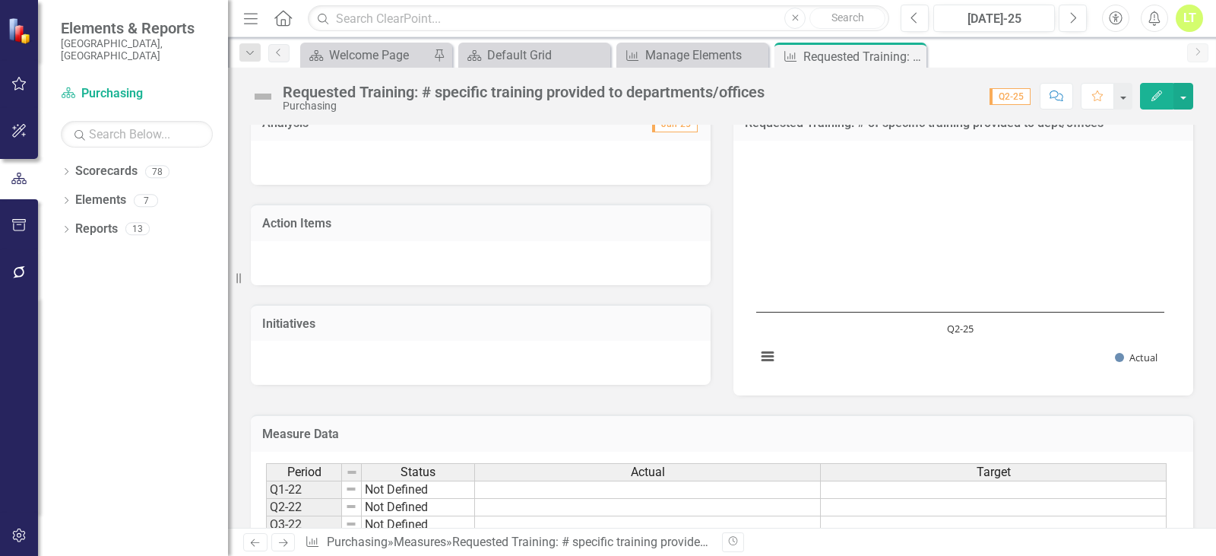
scroll to position [0, 0]
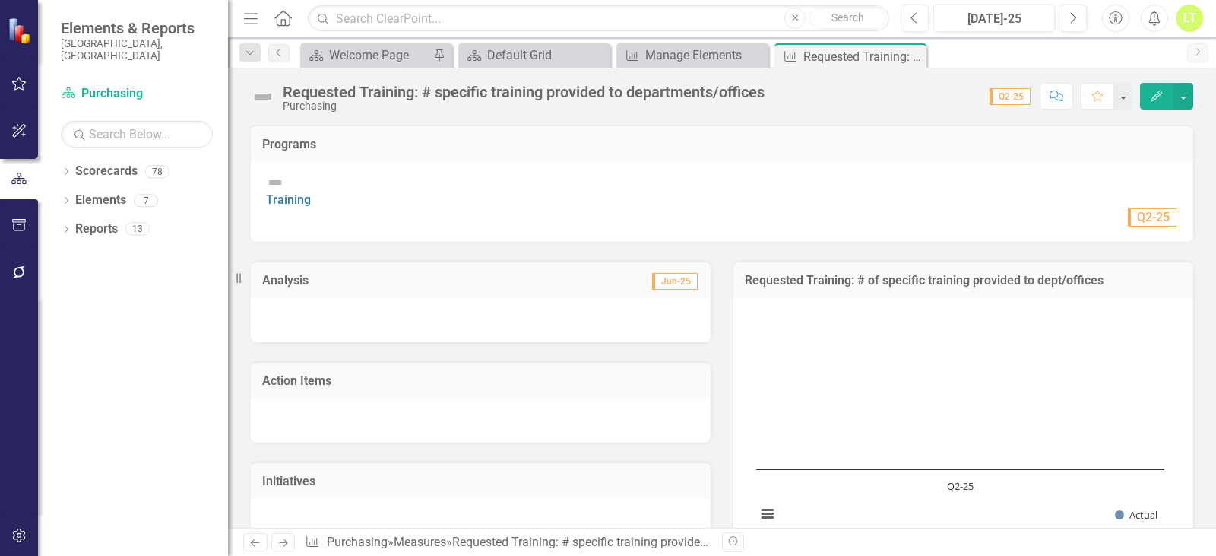
click at [685, 41] on div "Dropdown Search Scorecard Welcome Page Pin Scorecard Default Grid Close Measure…" at bounding box center [722, 52] width 988 height 30
click at [700, 62] on div "Manage Elements" at bounding box center [695, 55] width 100 height 19
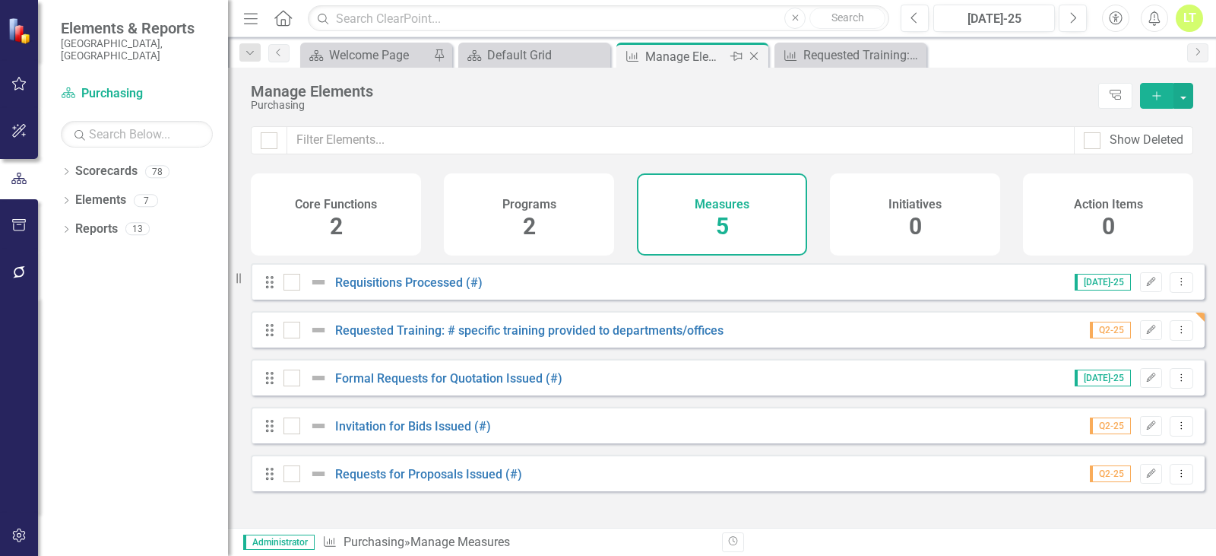
click at [755, 54] on icon "Close" at bounding box center [753, 56] width 15 height 12
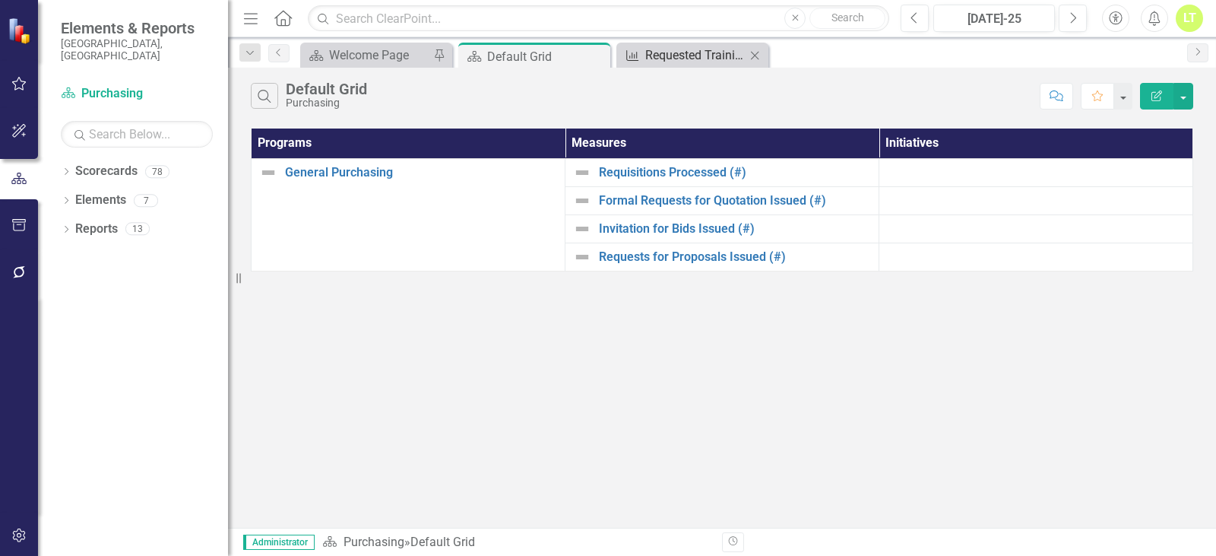
click at [722, 55] on div "Requested Training: # specific training provided to departments/offices" at bounding box center [695, 55] width 100 height 19
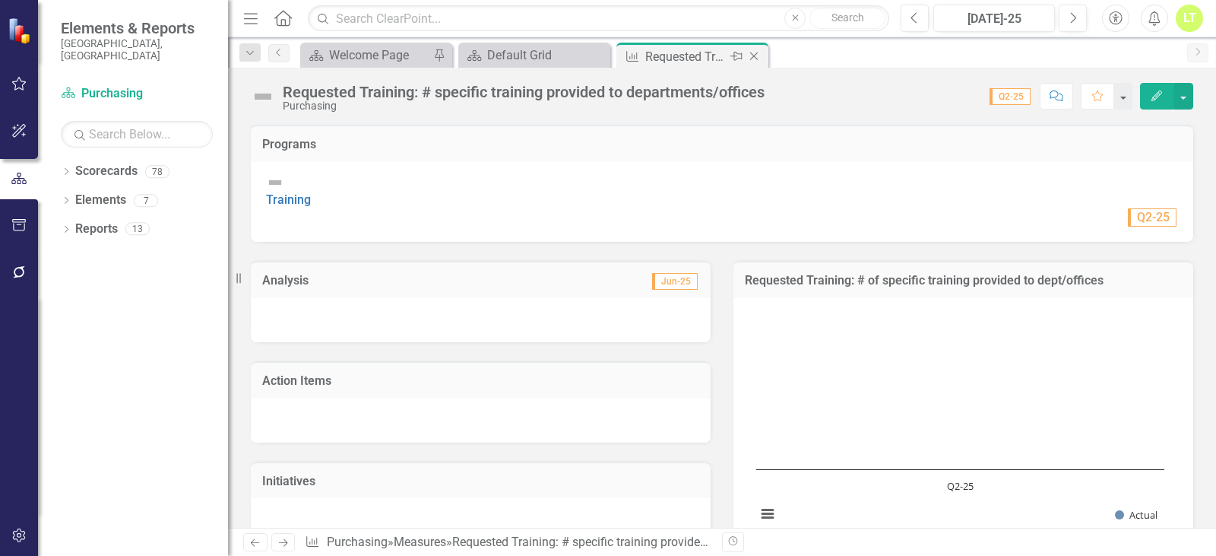
click at [752, 59] on icon "Close" at bounding box center [753, 56] width 15 height 12
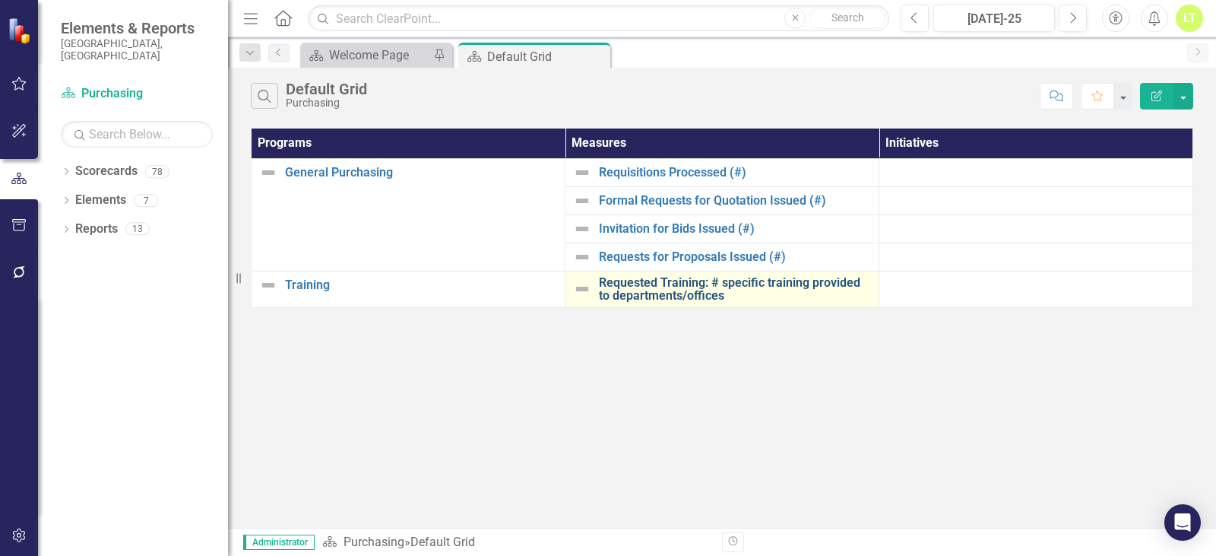
click at [644, 285] on link "Requested Training: # specific training provided to departments/offices" at bounding box center [735, 289] width 272 height 27
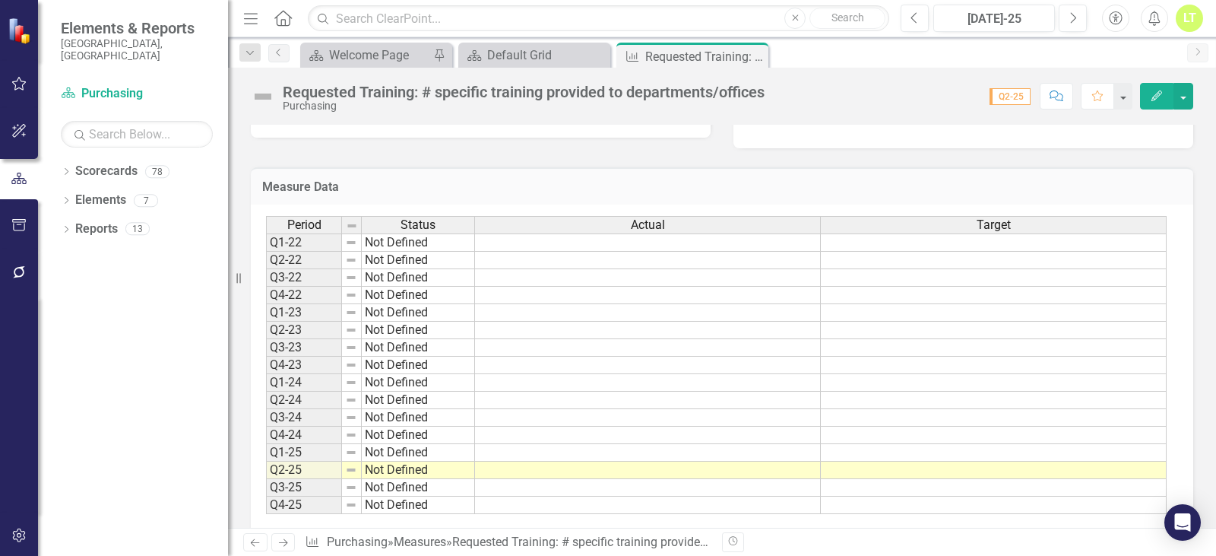
scroll to position [380, 0]
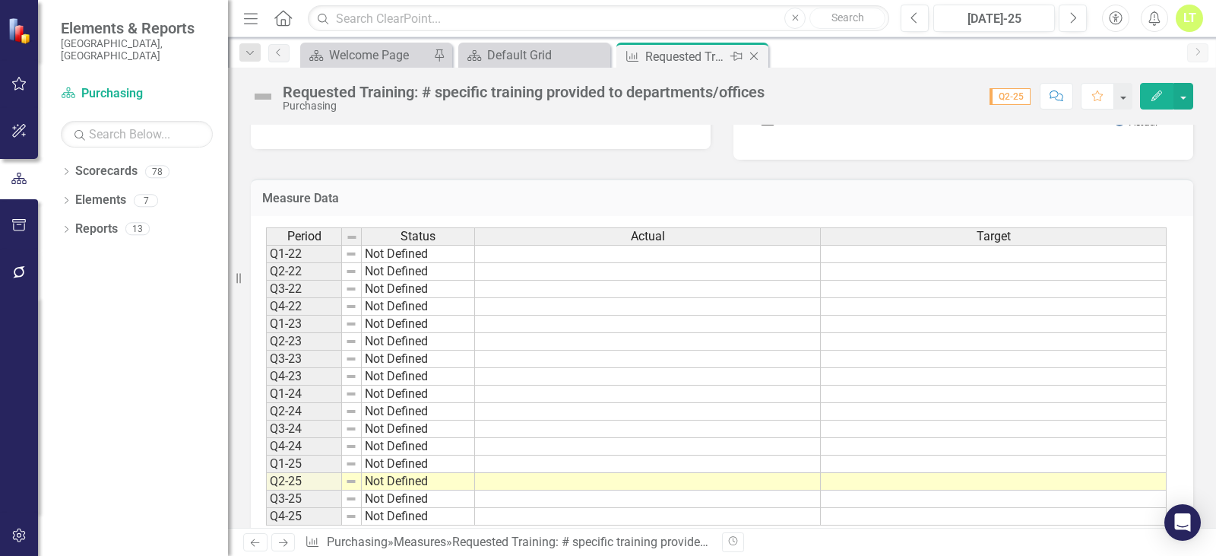
click at [755, 61] on icon "Close" at bounding box center [753, 56] width 15 height 12
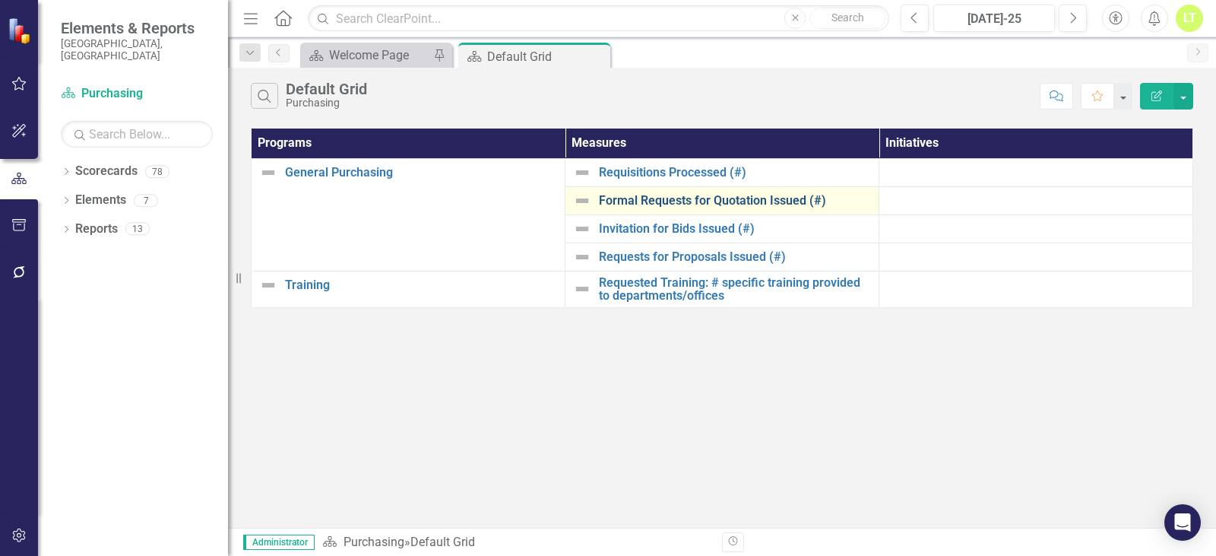
click at [654, 199] on link "Formal Requests for Quotation Issued (#)" at bounding box center [735, 201] width 272 height 14
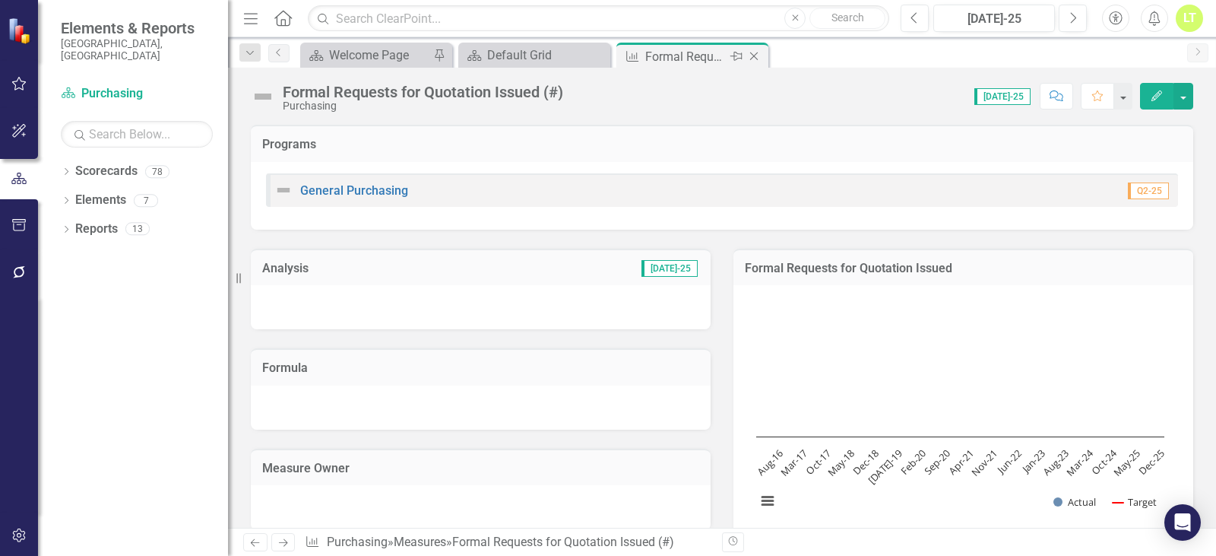
click at [756, 55] on icon "Close" at bounding box center [753, 56] width 15 height 12
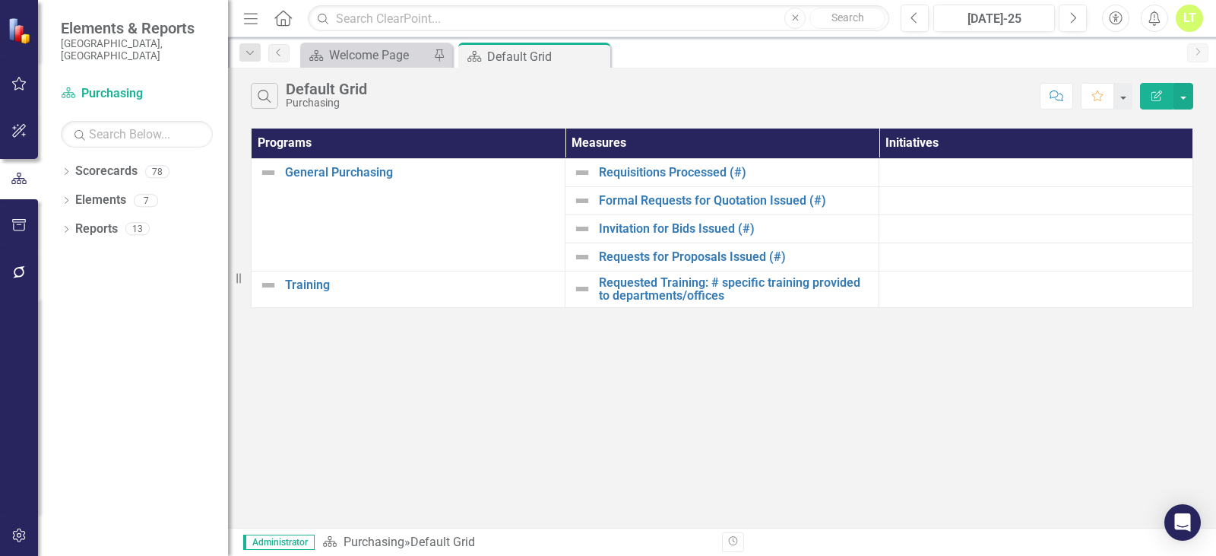
drag, startPoint x: 837, startPoint y: 454, endPoint x: 832, endPoint y: 445, distance: 10.2
click at [837, 454] on div "Search Default Grid Purchasing Comment Favorite Edit Report Programs Measures I…" at bounding box center [722, 298] width 988 height 460
click at [671, 199] on link "Formal Requests for Quotation Issued (#)" at bounding box center [735, 201] width 272 height 14
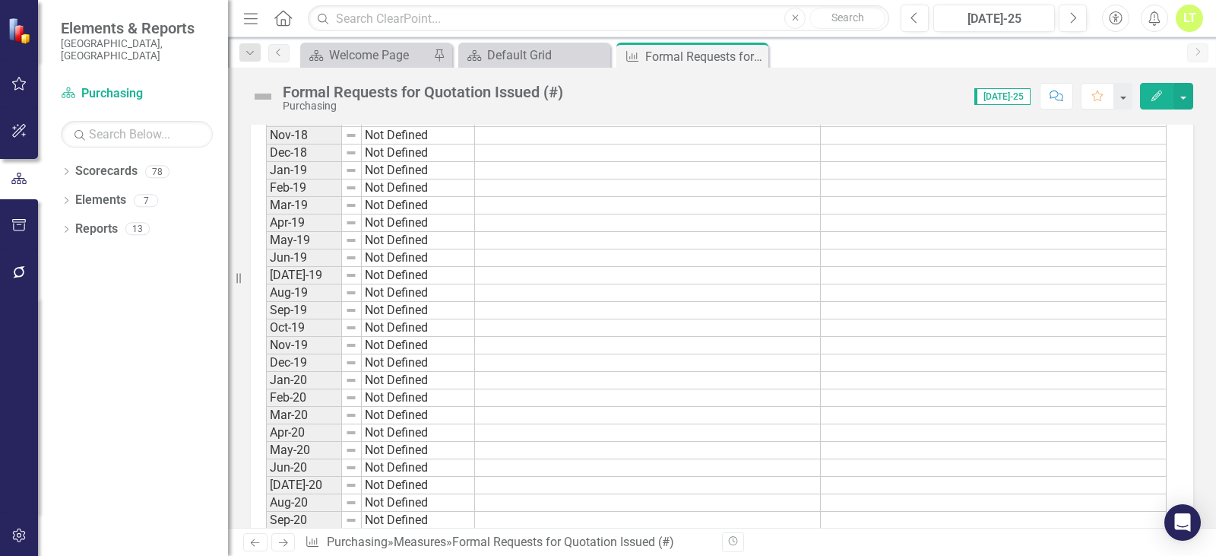
scroll to position [755, 0]
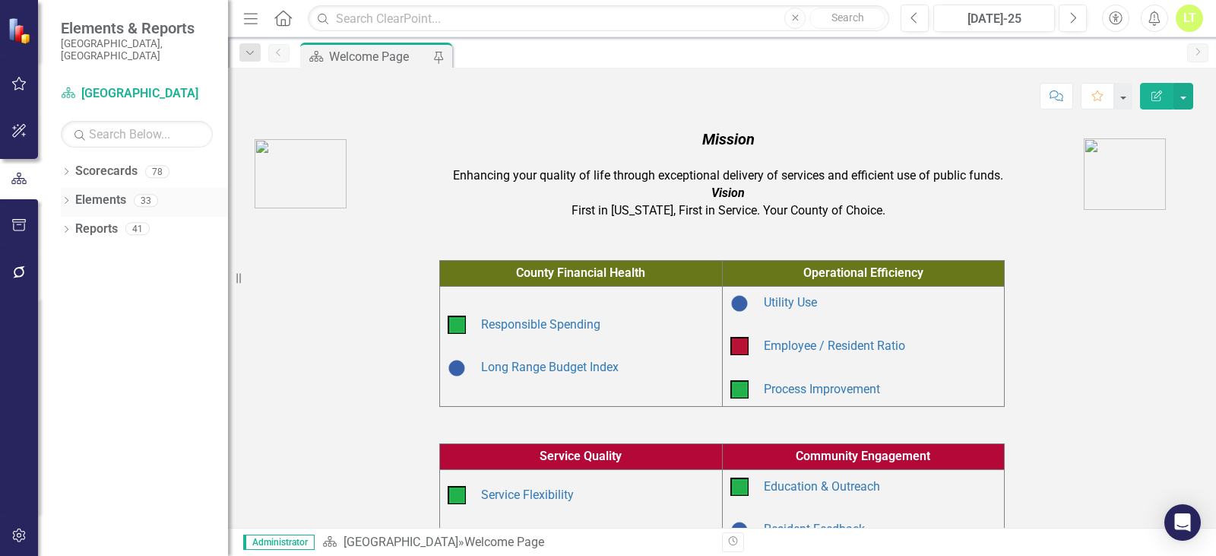
click at [85, 192] on link "Elements" at bounding box center [100, 200] width 51 height 17
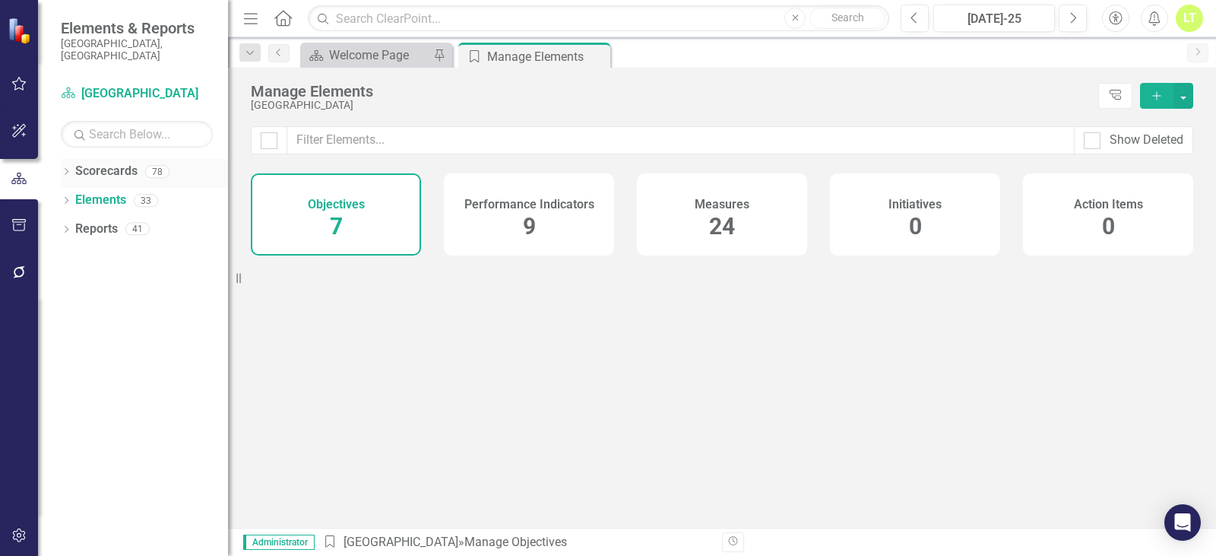
click at [92, 163] on link "Scorecards" at bounding box center [106, 171] width 62 height 17
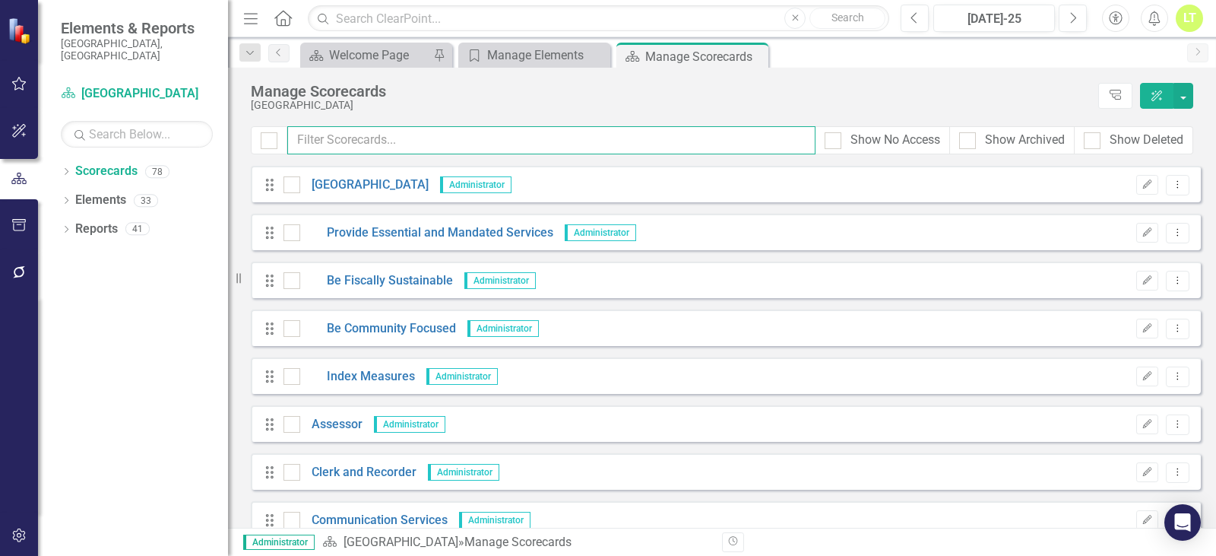
click at [467, 144] on input "text" at bounding box center [551, 140] width 528 height 28
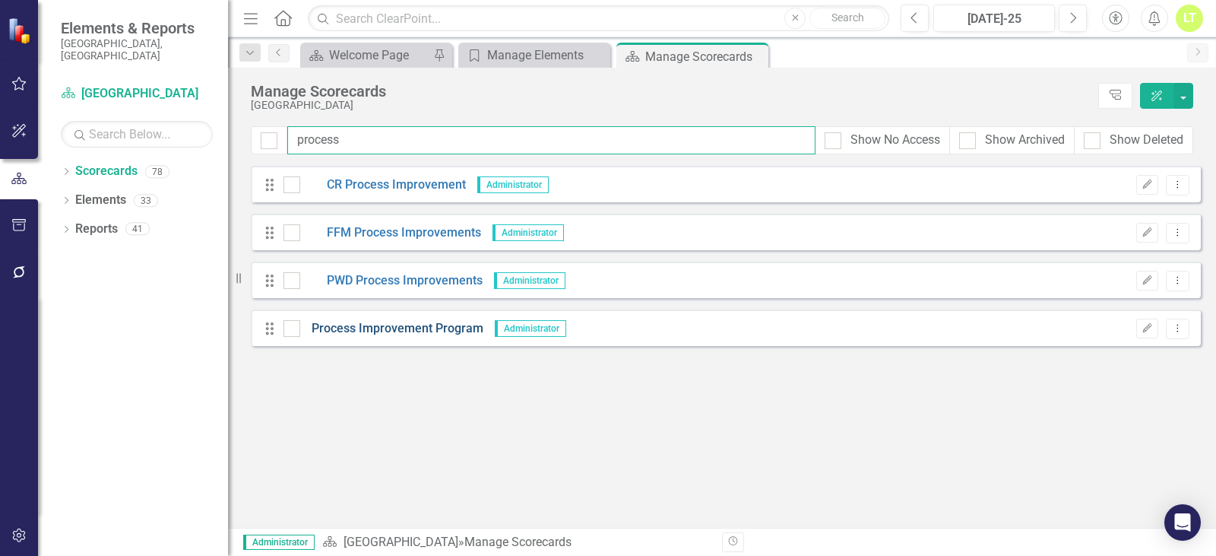
type input "process"
click at [378, 320] on link "Process Improvement Program" at bounding box center [391, 328] width 183 height 17
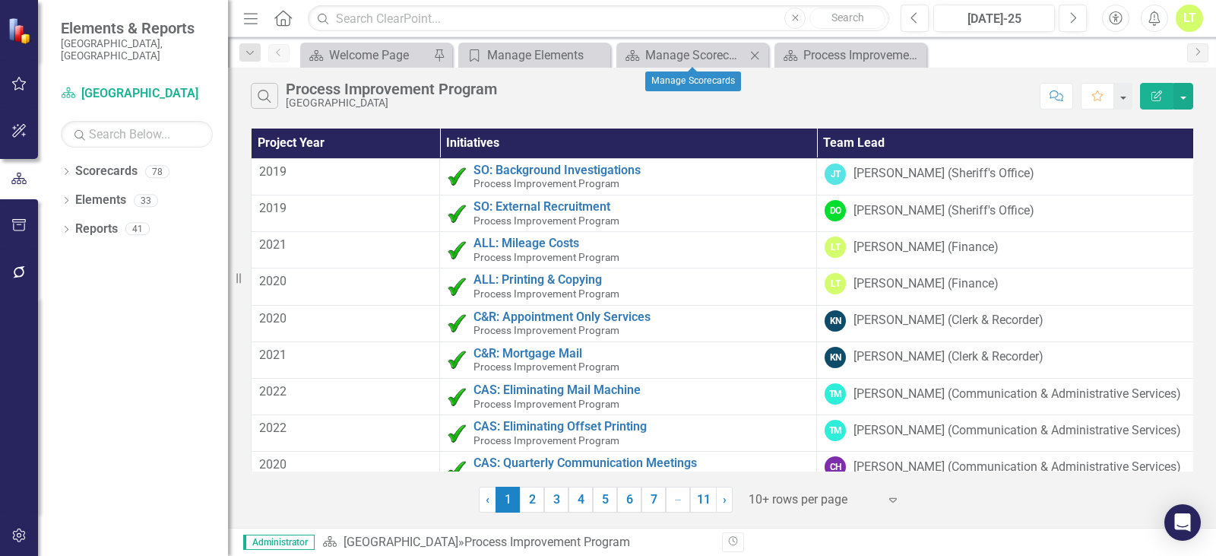
click at [753, 57] on icon at bounding box center [755, 55] width 8 height 8
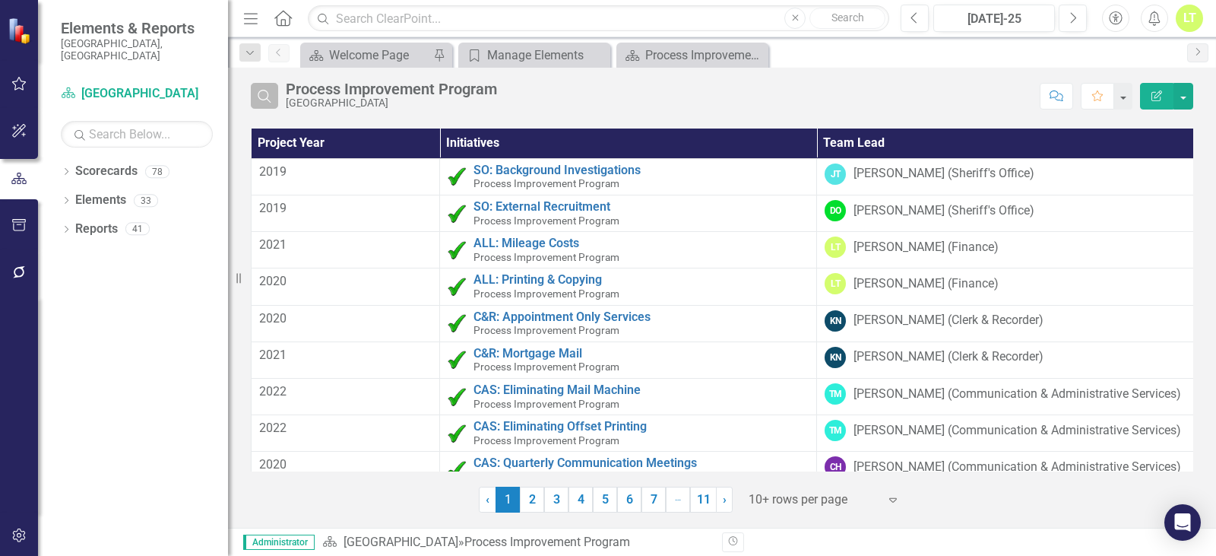
click at [265, 98] on icon "Search" at bounding box center [264, 96] width 17 height 14
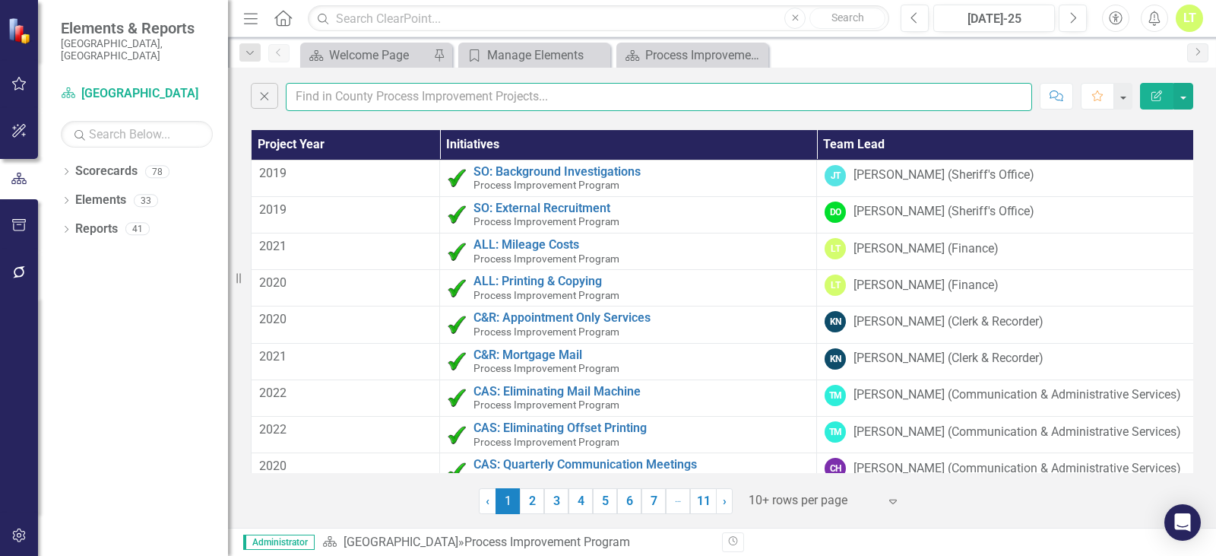
click at [359, 97] on input "text" at bounding box center [659, 97] width 746 height 28
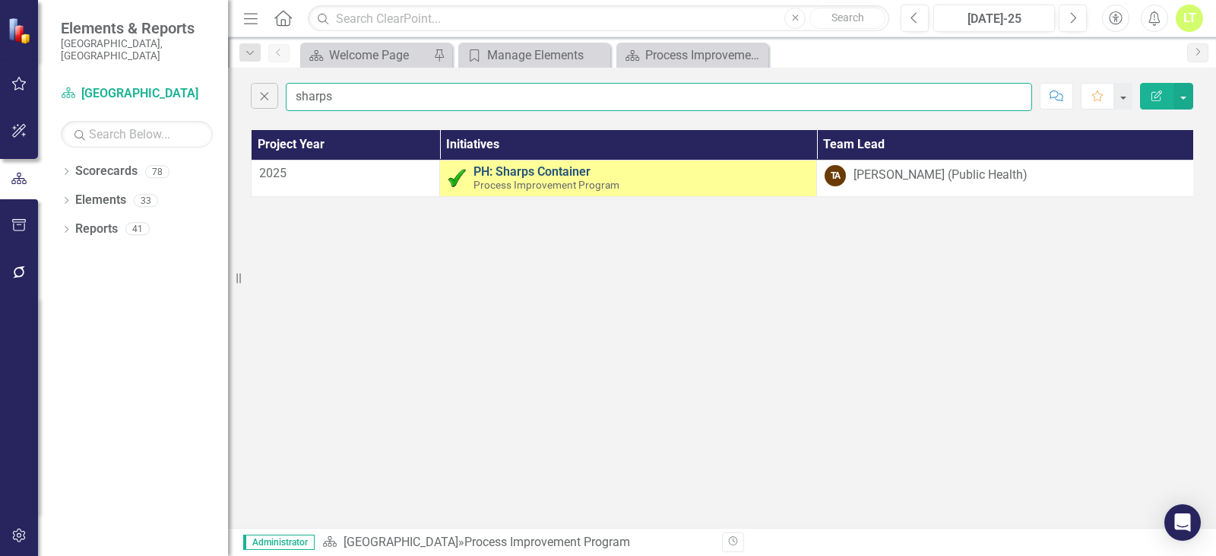
type input "sharps"
click at [552, 171] on link "PH: Sharps Container" at bounding box center [640, 172] width 335 height 14
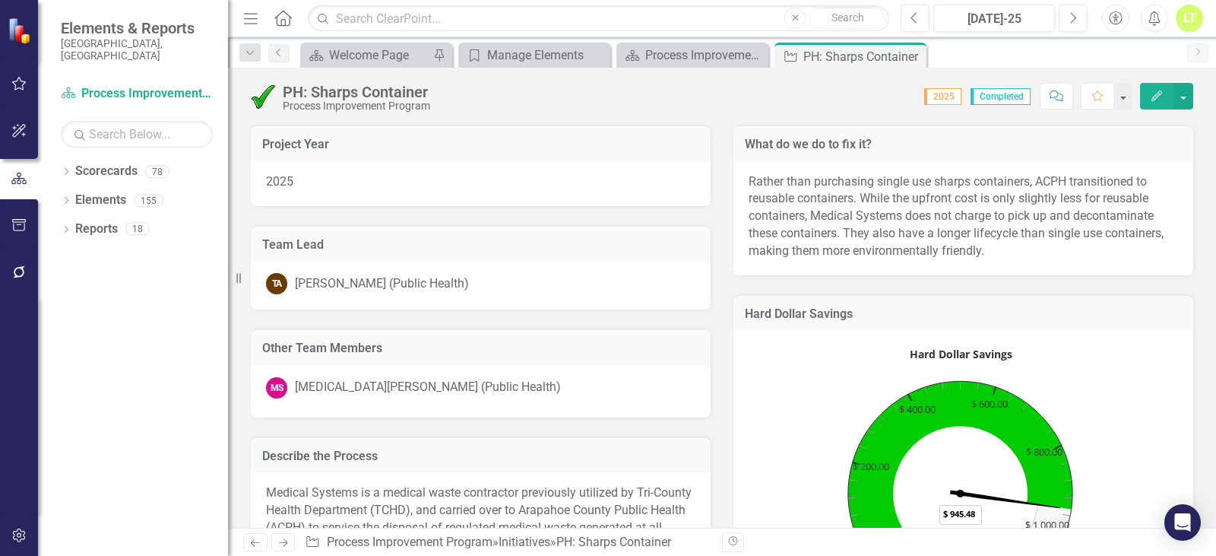
click at [0, 0] on icon "Close" at bounding box center [0, 0] width 0 height 0
click at [416, 388] on div "[MEDICAL_DATA][PERSON_NAME] (Public Health)" at bounding box center [428, 386] width 266 height 17
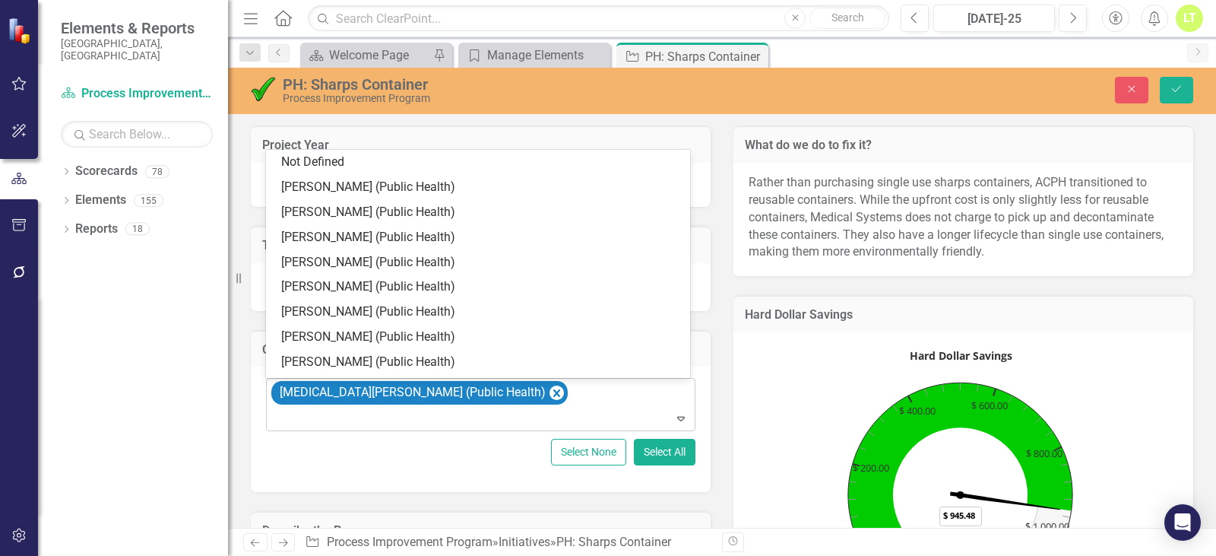
click at [491, 400] on div "[MEDICAL_DATA][PERSON_NAME] (Public Health)" at bounding box center [482, 404] width 426 height 52
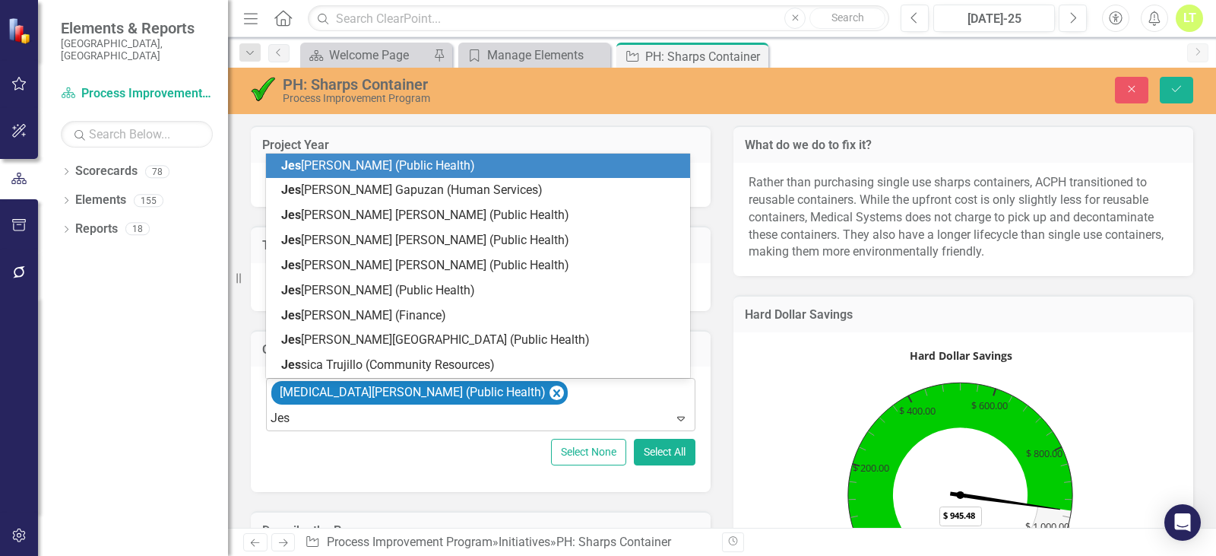
type input "[PERSON_NAME]"
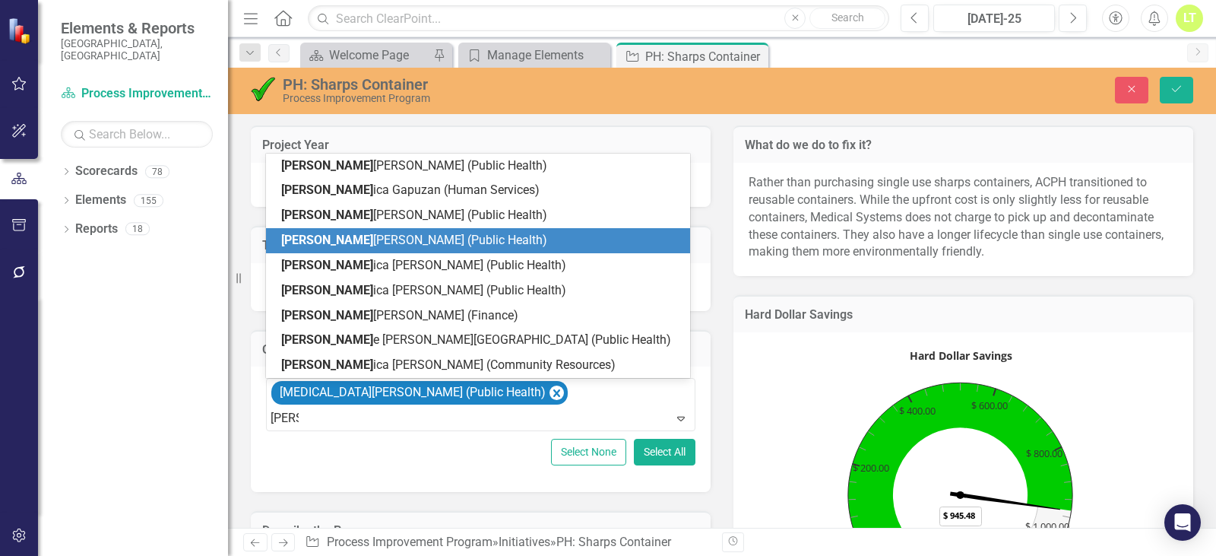
click at [367, 236] on span "[PERSON_NAME] ica [PERSON_NAME] (Public Health)" at bounding box center [414, 240] width 266 height 14
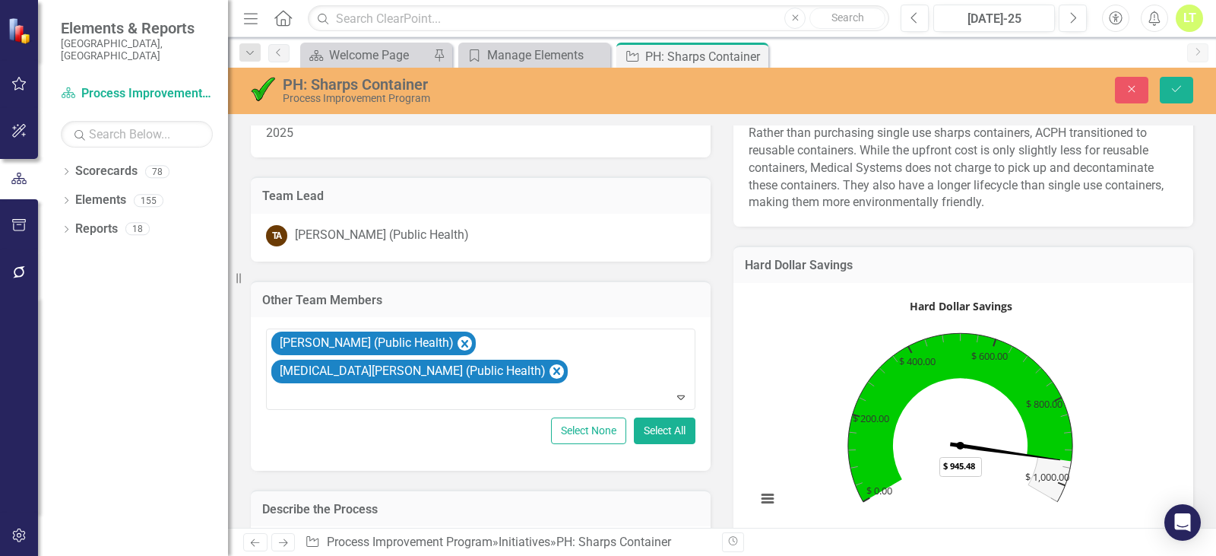
scroll to position [76, 0]
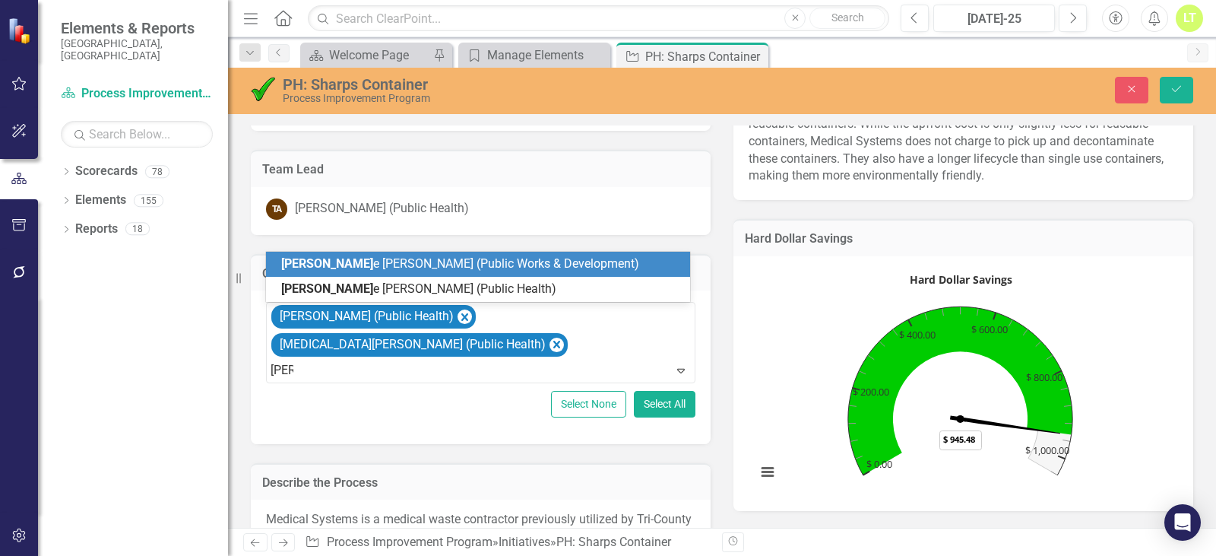
type input "[PERSON_NAME]"
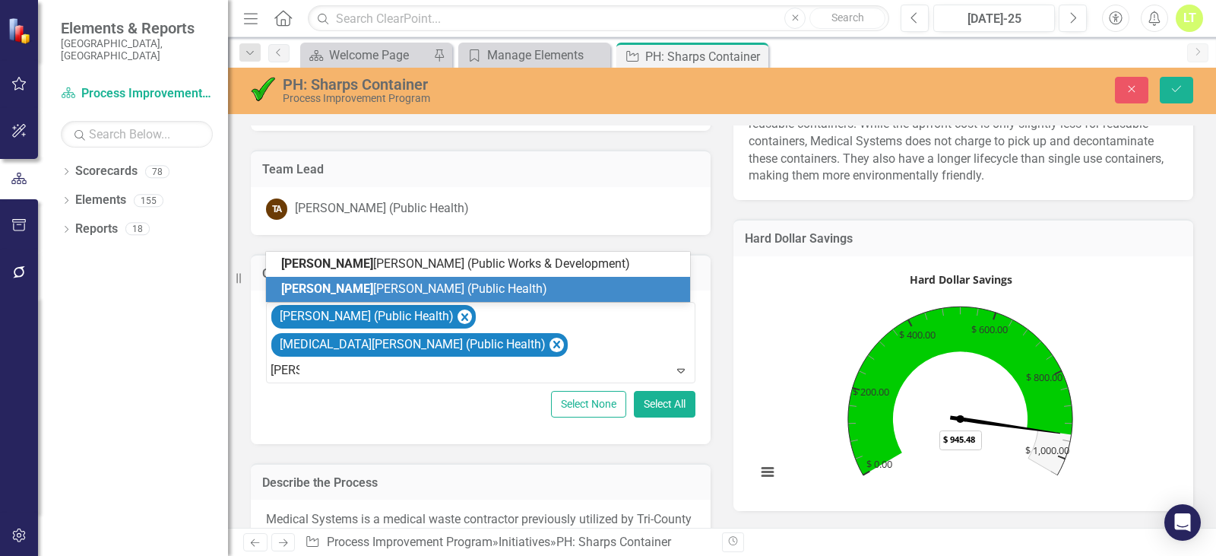
click at [362, 281] on span "[PERSON_NAME] (Public Health)" at bounding box center [414, 288] width 266 height 14
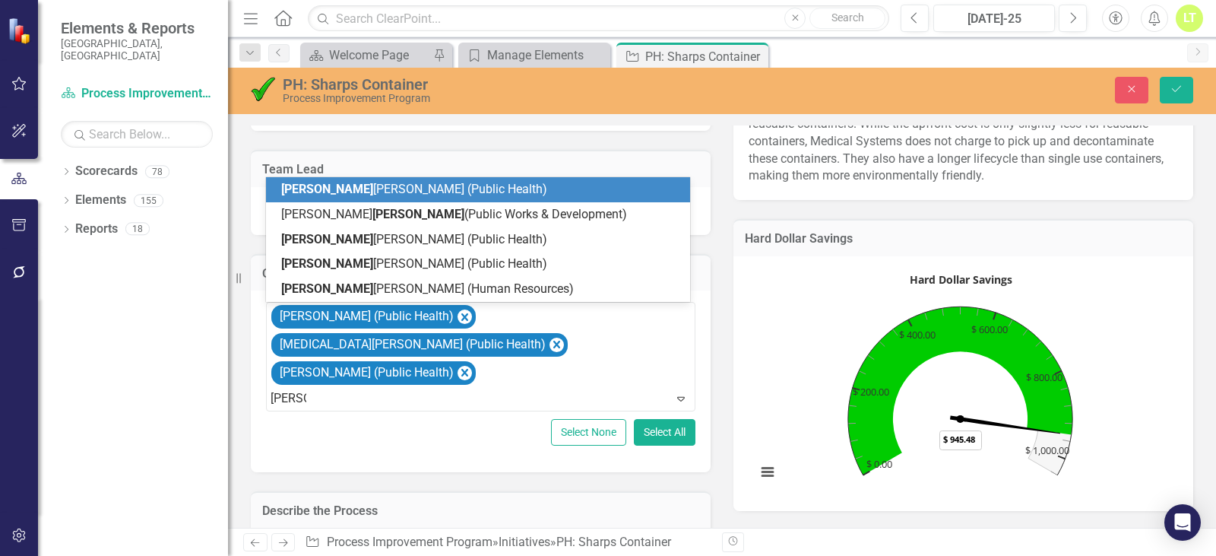
type input "[PERSON_NAME]"
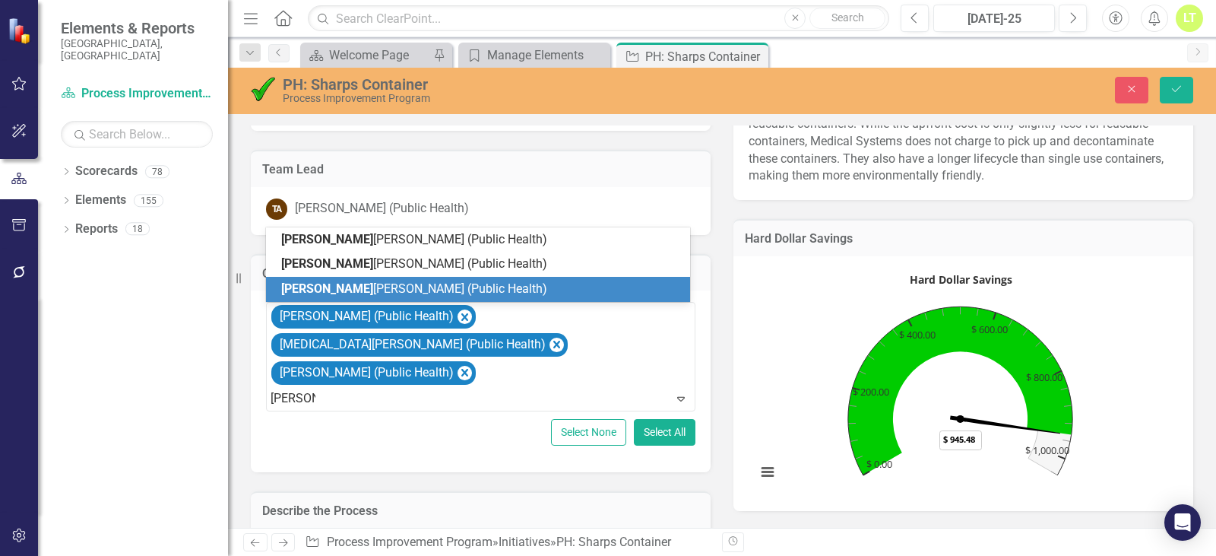
click at [368, 290] on span "[PERSON_NAME] (Public Health)" at bounding box center [414, 288] width 266 height 14
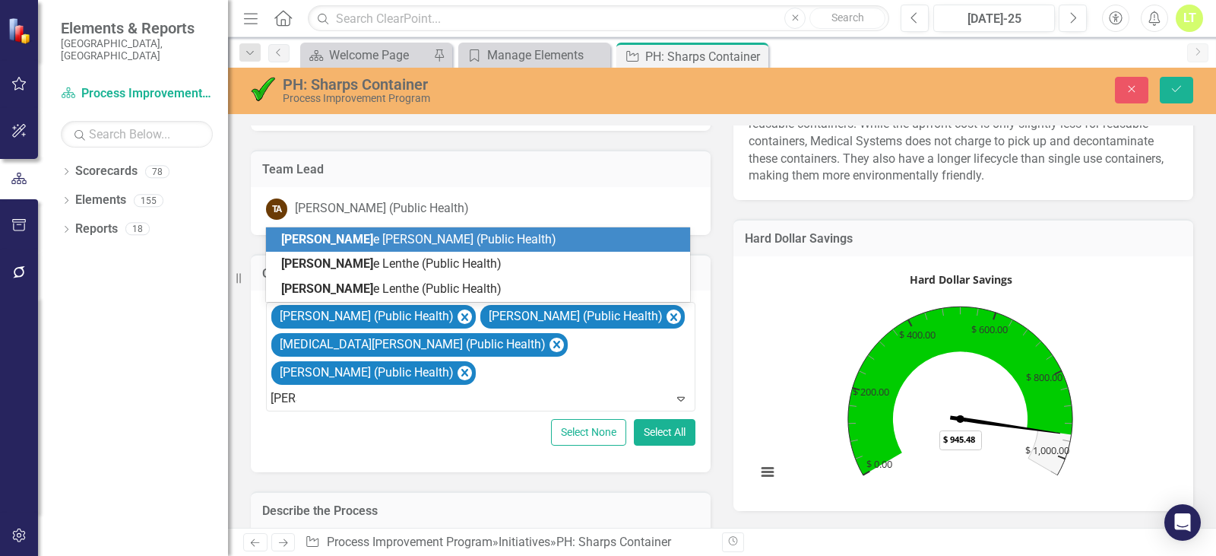
type input "[PERSON_NAME]"
click at [371, 290] on span "[PERSON_NAME] (Public Health)" at bounding box center [386, 288] width 211 height 14
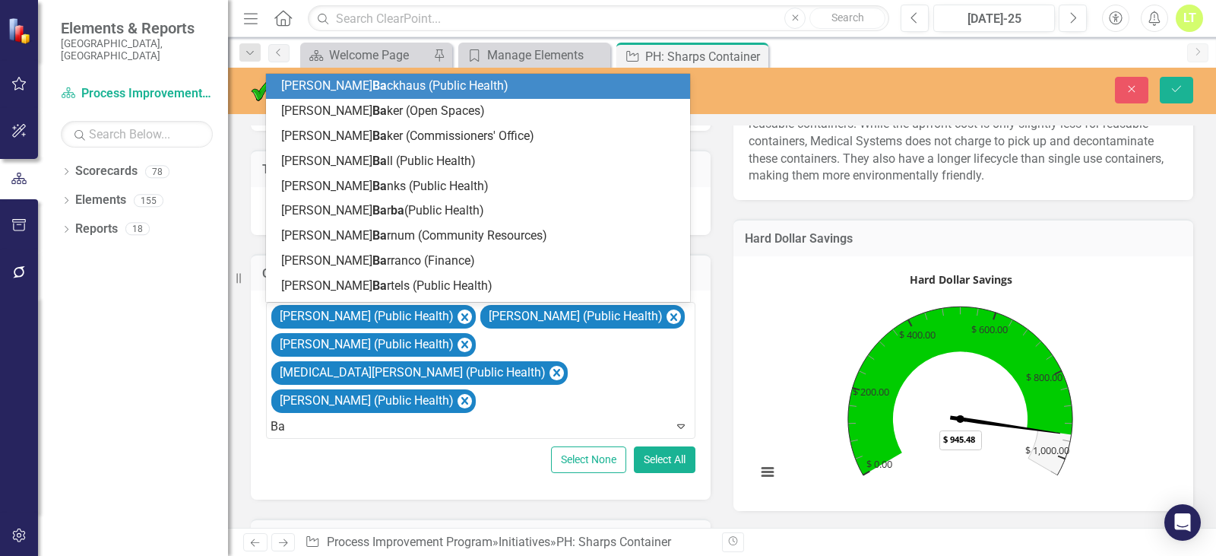
type input "B"
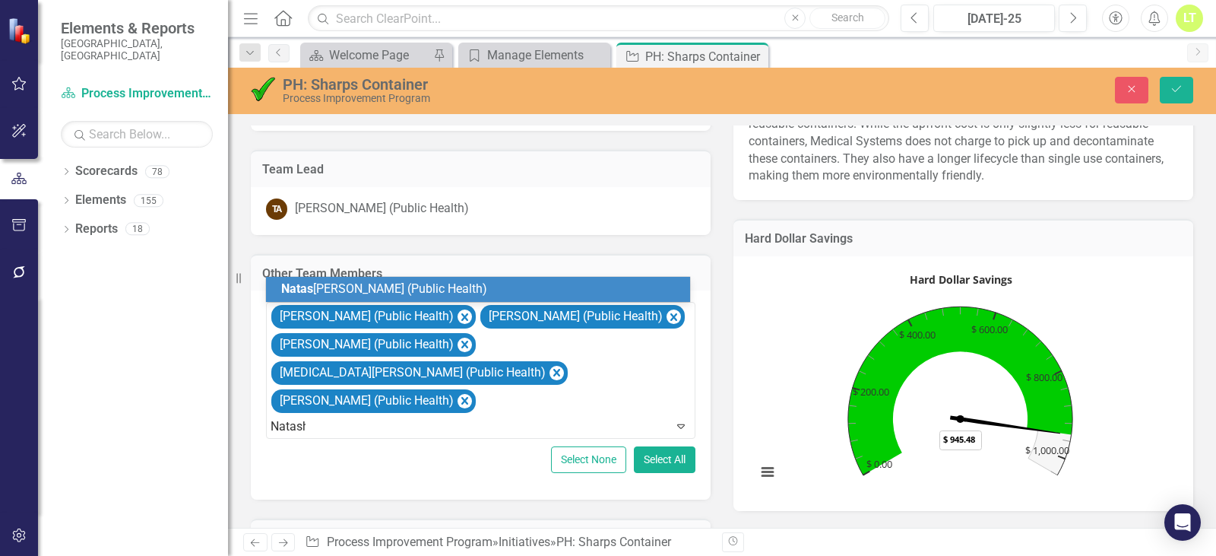
type input "[PERSON_NAME]"
click at [371, 290] on span "[PERSON_NAME] (Public Health)" at bounding box center [414, 288] width 266 height 14
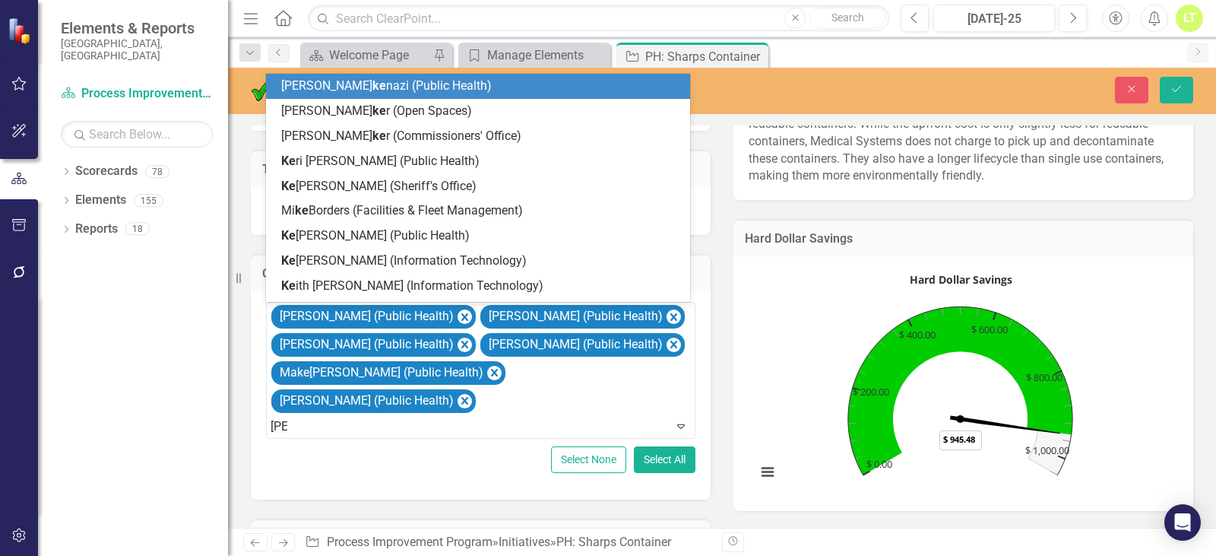
type input "Kena"
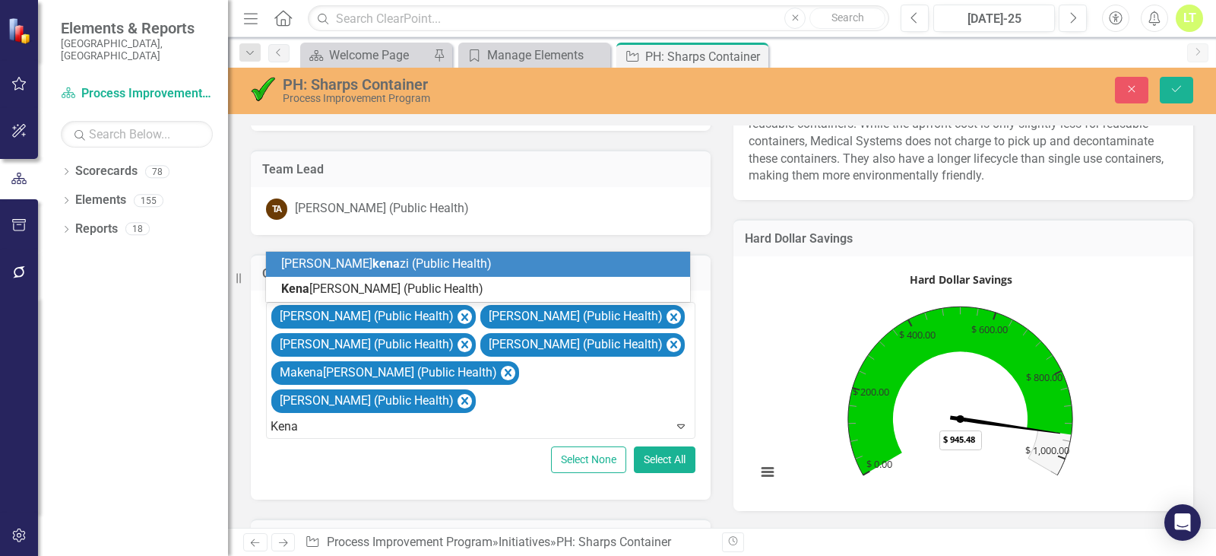
click at [371, 290] on span "[PERSON_NAME] (Public Health)" at bounding box center [382, 288] width 202 height 14
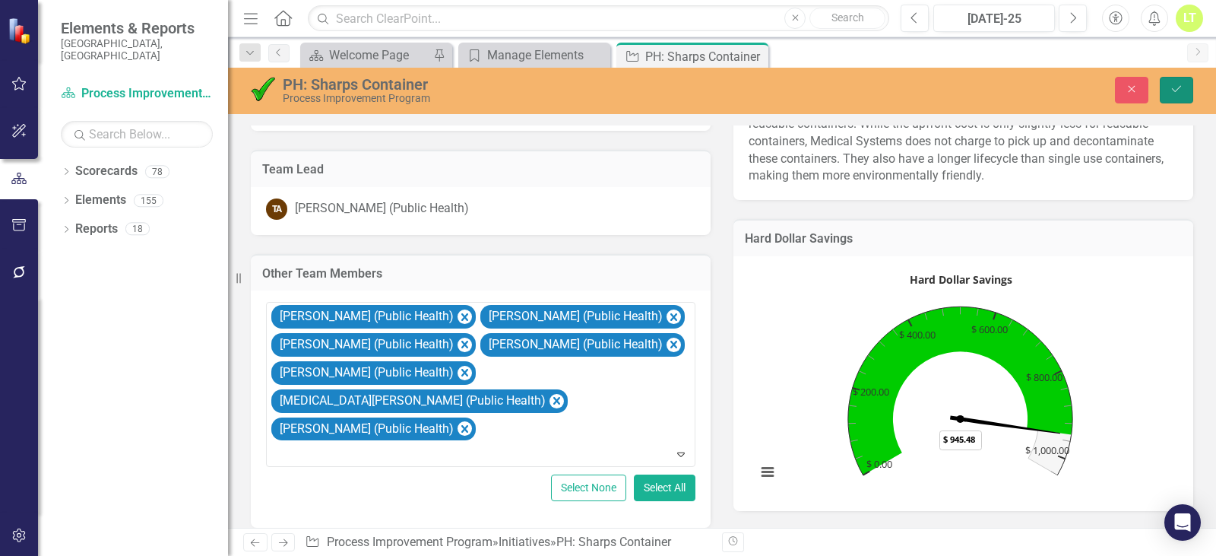
click at [1179, 81] on button "Save" at bounding box center [1176, 90] width 33 height 27
